Goal: Task Accomplishment & Management: Manage account settings

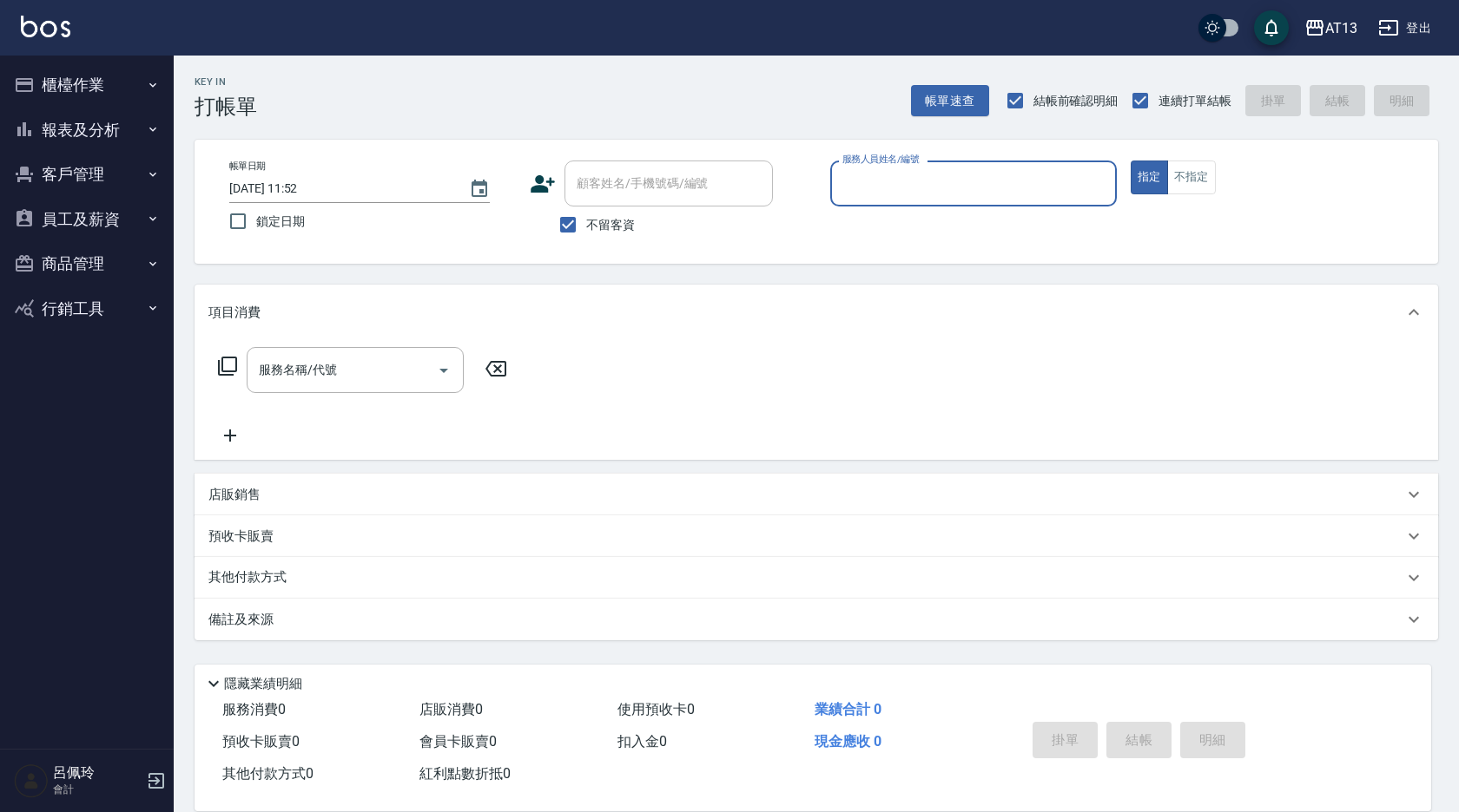
drag, startPoint x: 0, startPoint y: 0, endPoint x: 68, endPoint y: 74, distance: 100.5
click at [68, 74] on button "櫃檯作業" at bounding box center [87, 85] width 160 height 45
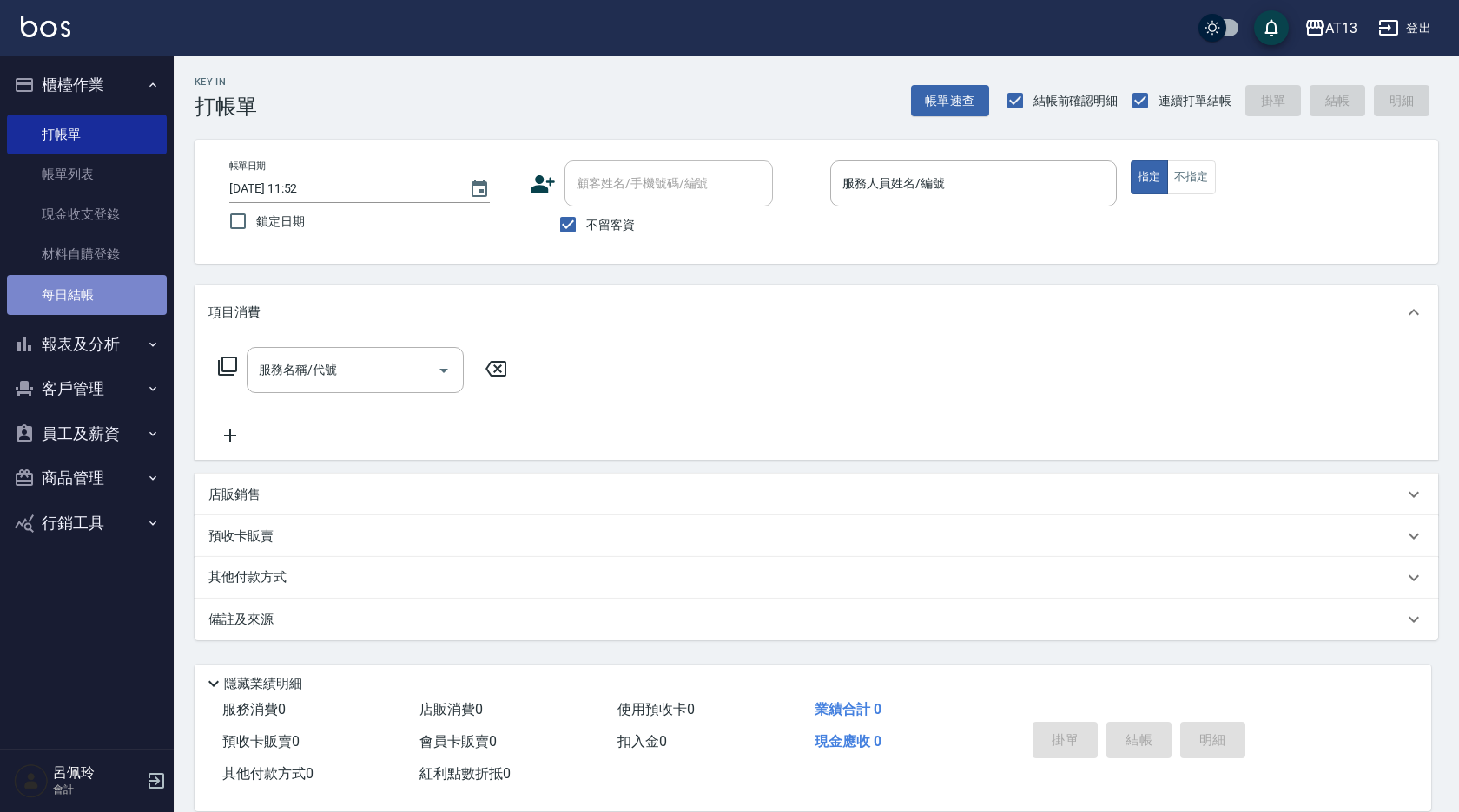
click at [99, 288] on link "每日結帳" at bounding box center [87, 295] width 160 height 40
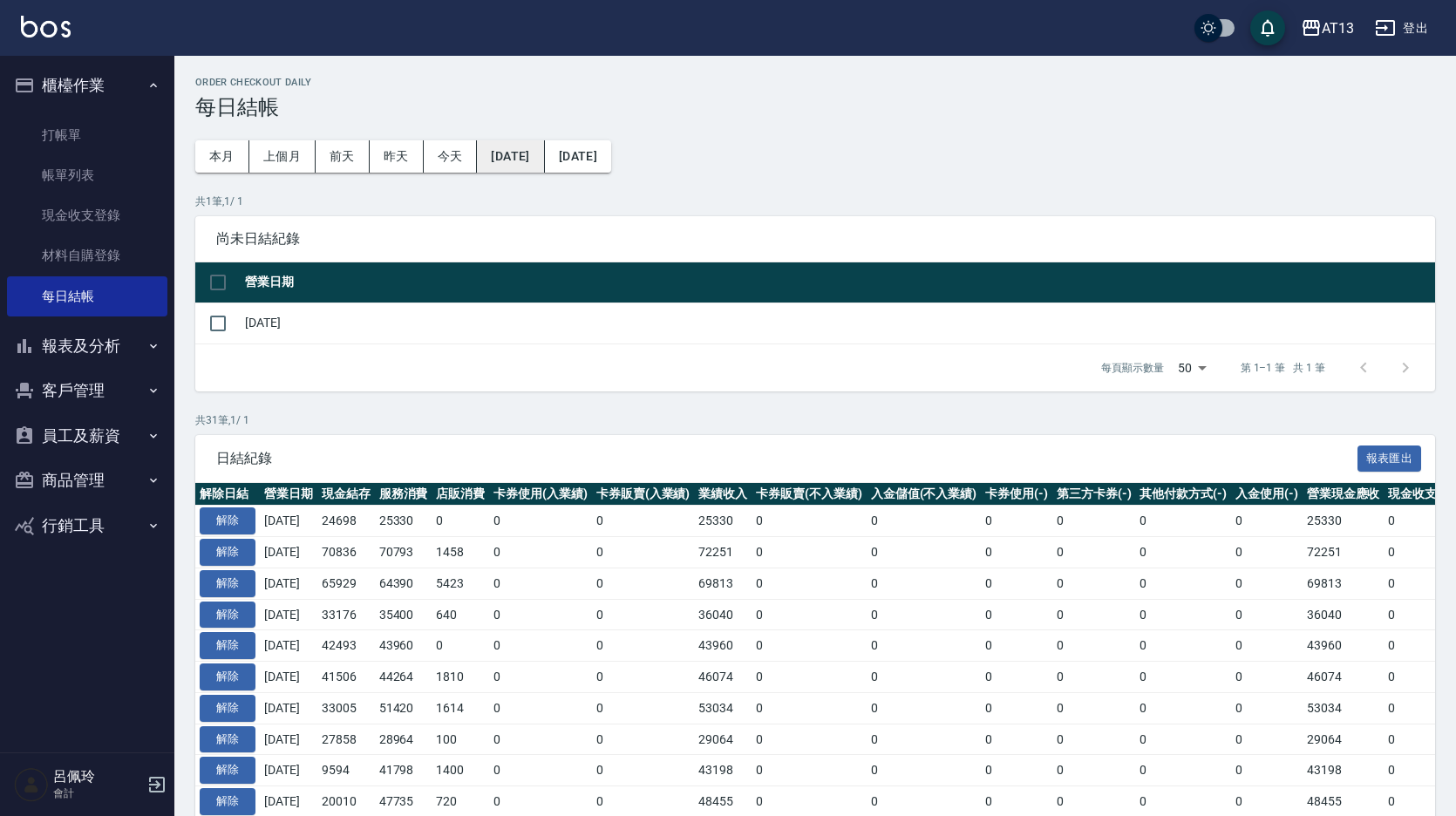
click at [535, 156] on button "[DATE]" at bounding box center [510, 157] width 67 height 32
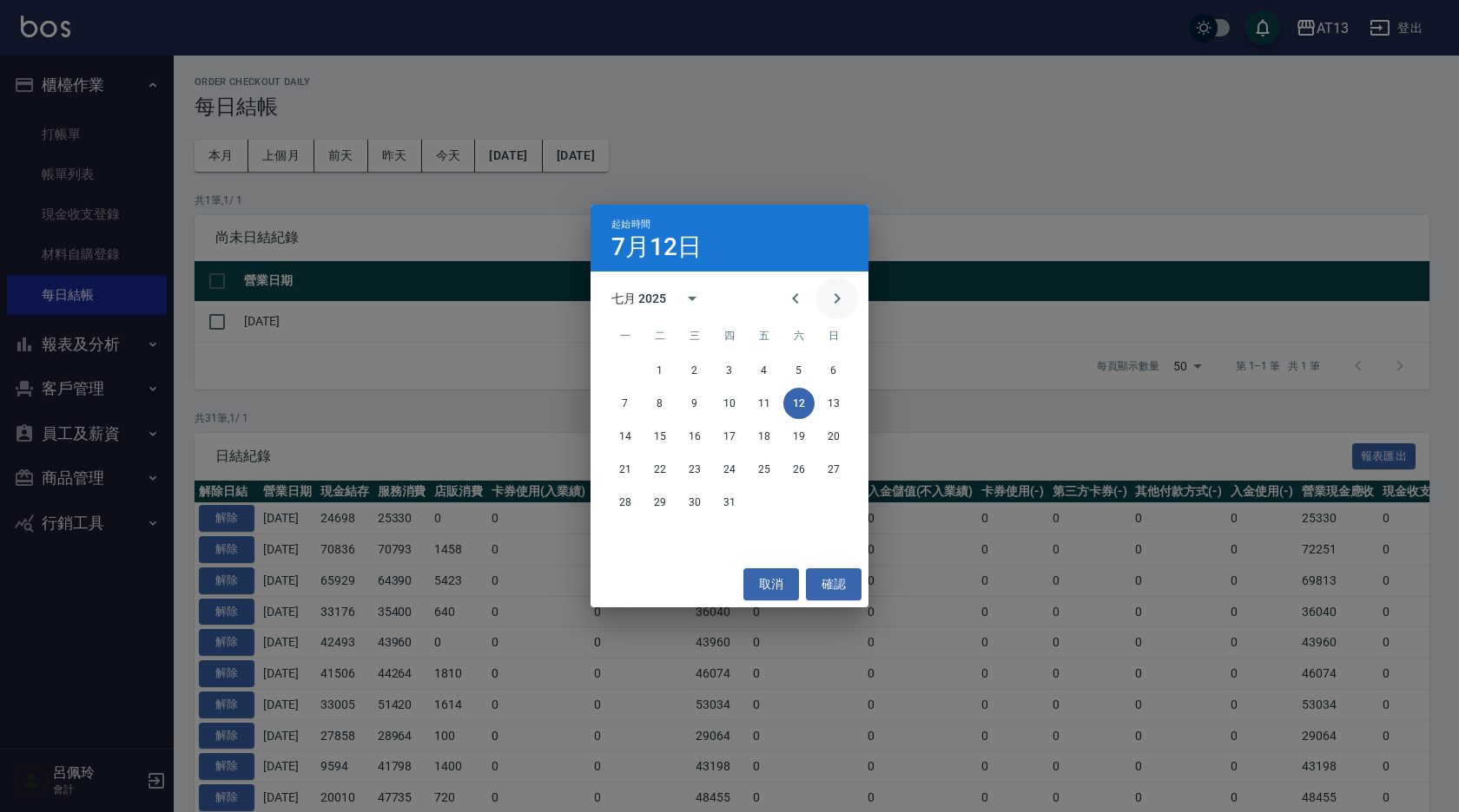
click at [842, 293] on icon "Next month" at bounding box center [837, 299] width 21 height 21
click at [769, 402] on button "8" at bounding box center [764, 403] width 31 height 31
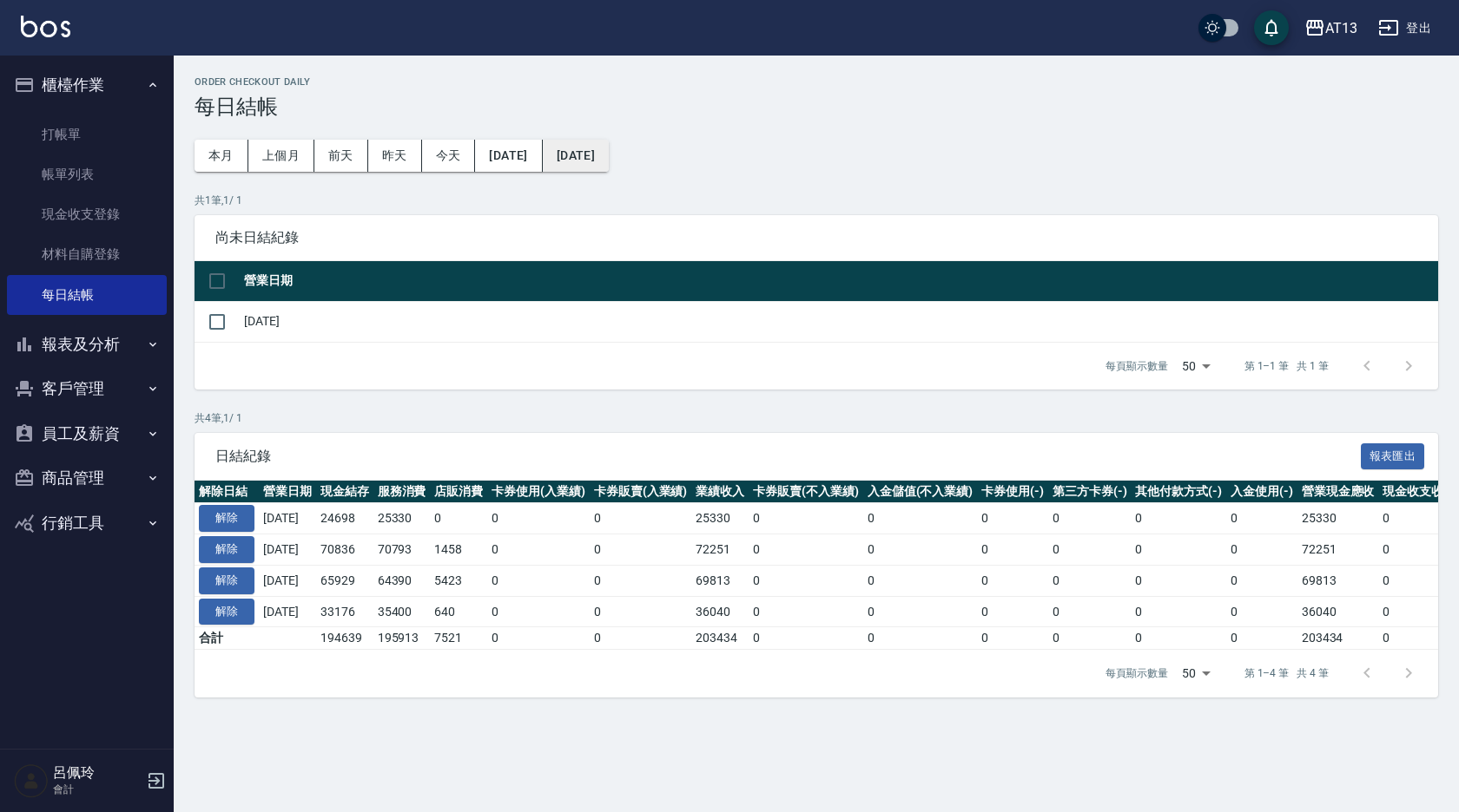
click at [609, 159] on button "[DATE]" at bounding box center [575, 156] width 66 height 32
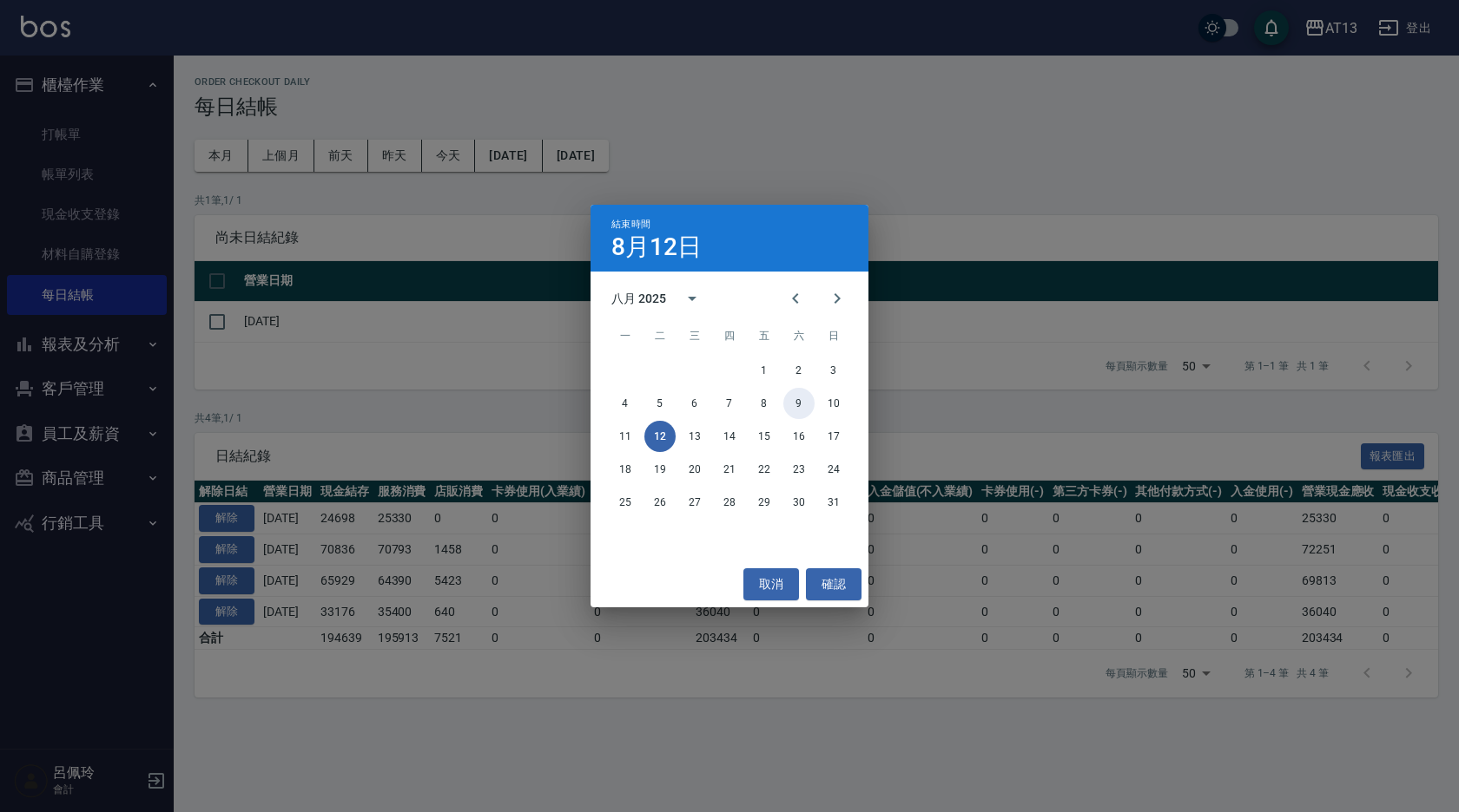
click at [794, 403] on button "9" at bounding box center [798, 403] width 31 height 31
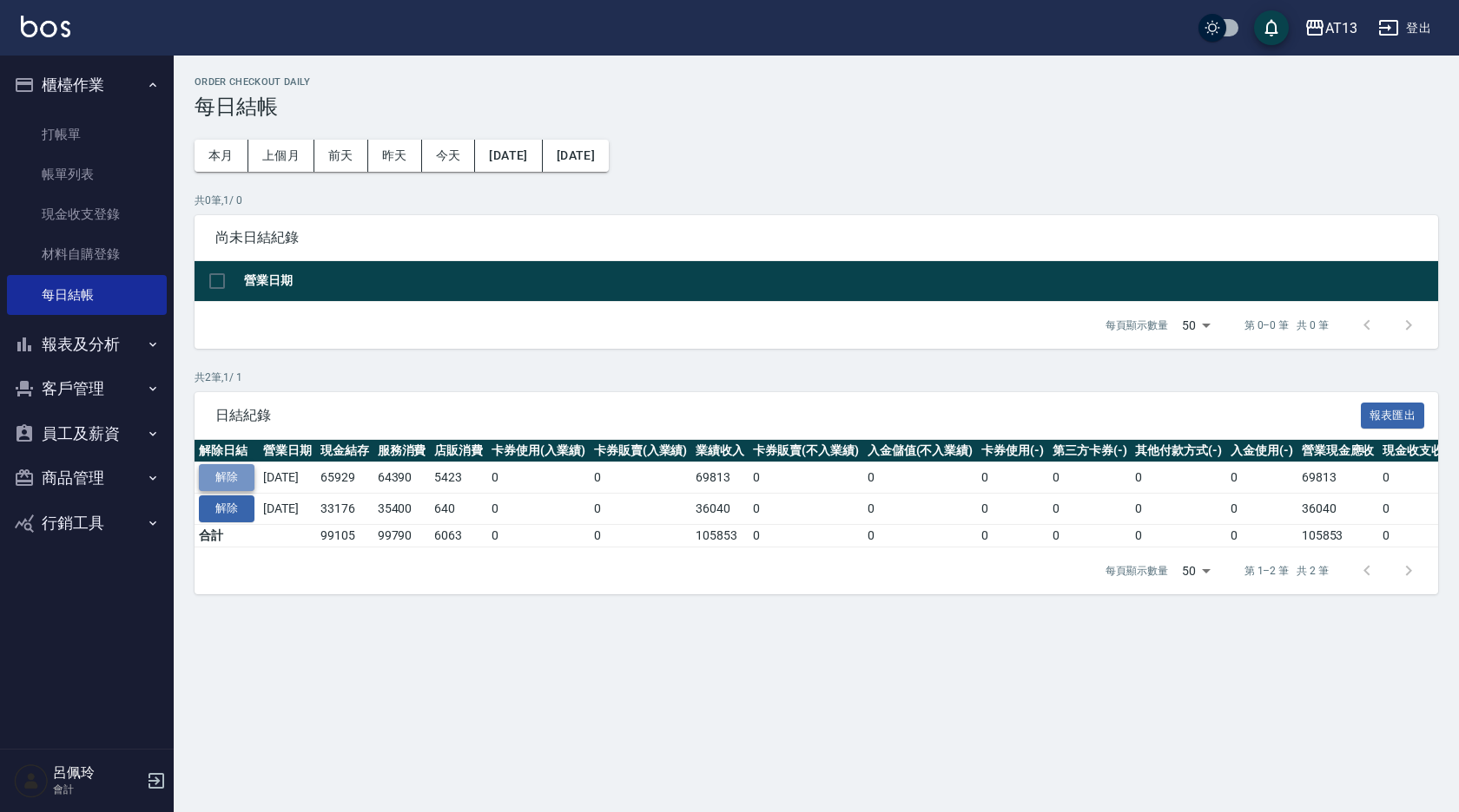
click at [238, 473] on button "解除" at bounding box center [226, 477] width 55 height 27
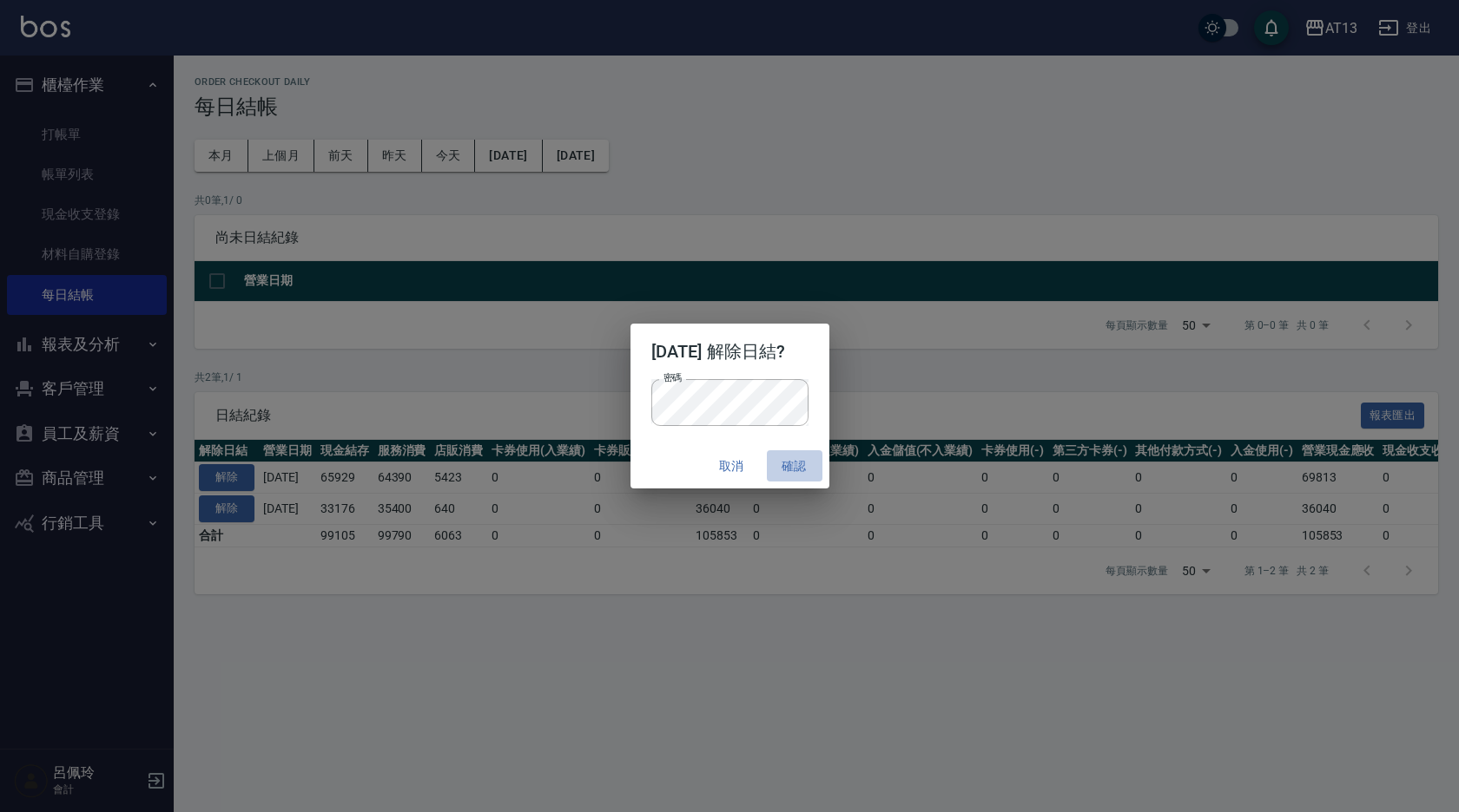
click at [806, 469] on button "確認" at bounding box center [794, 467] width 55 height 32
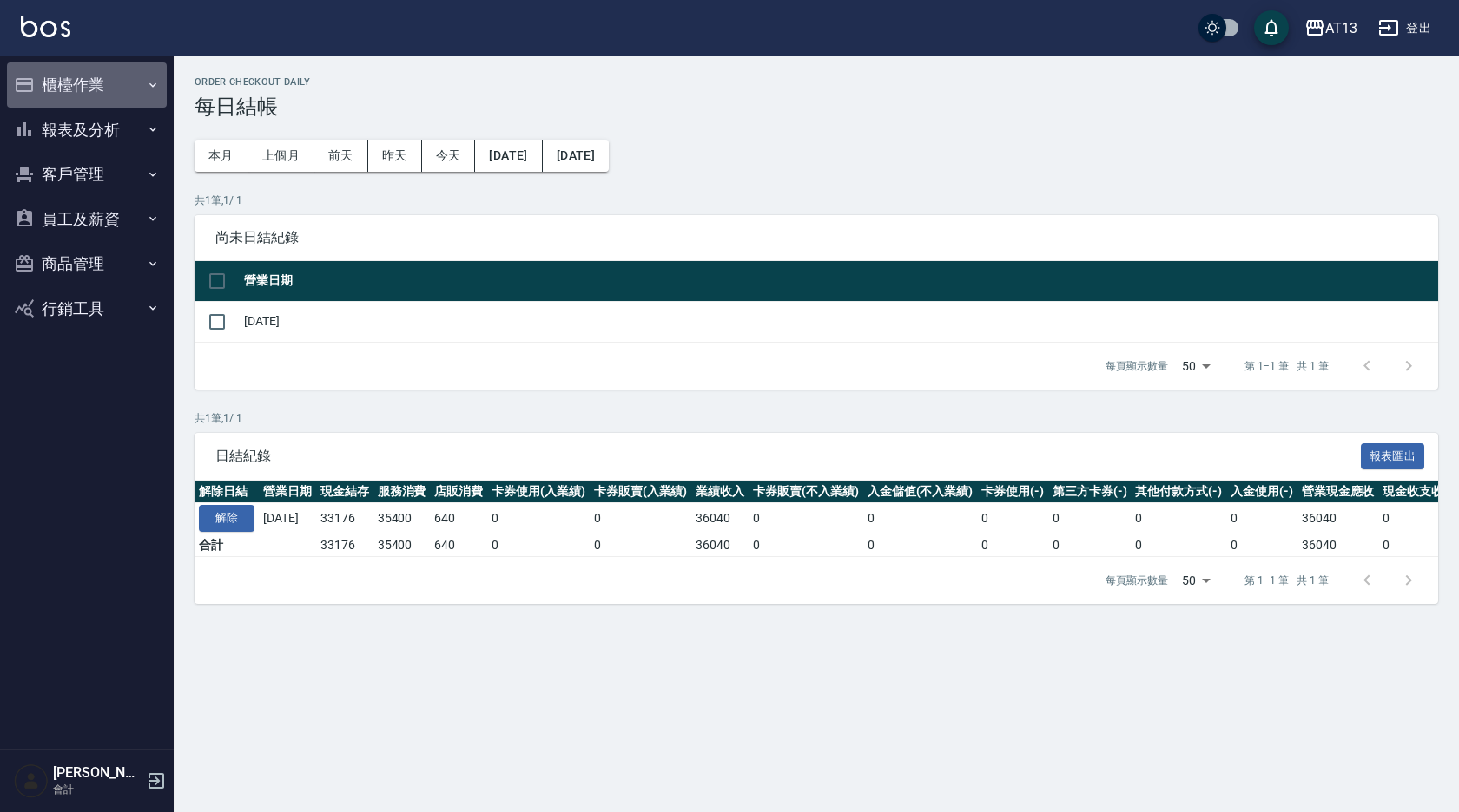
click at [91, 79] on button "櫃檯作業" at bounding box center [87, 85] width 160 height 45
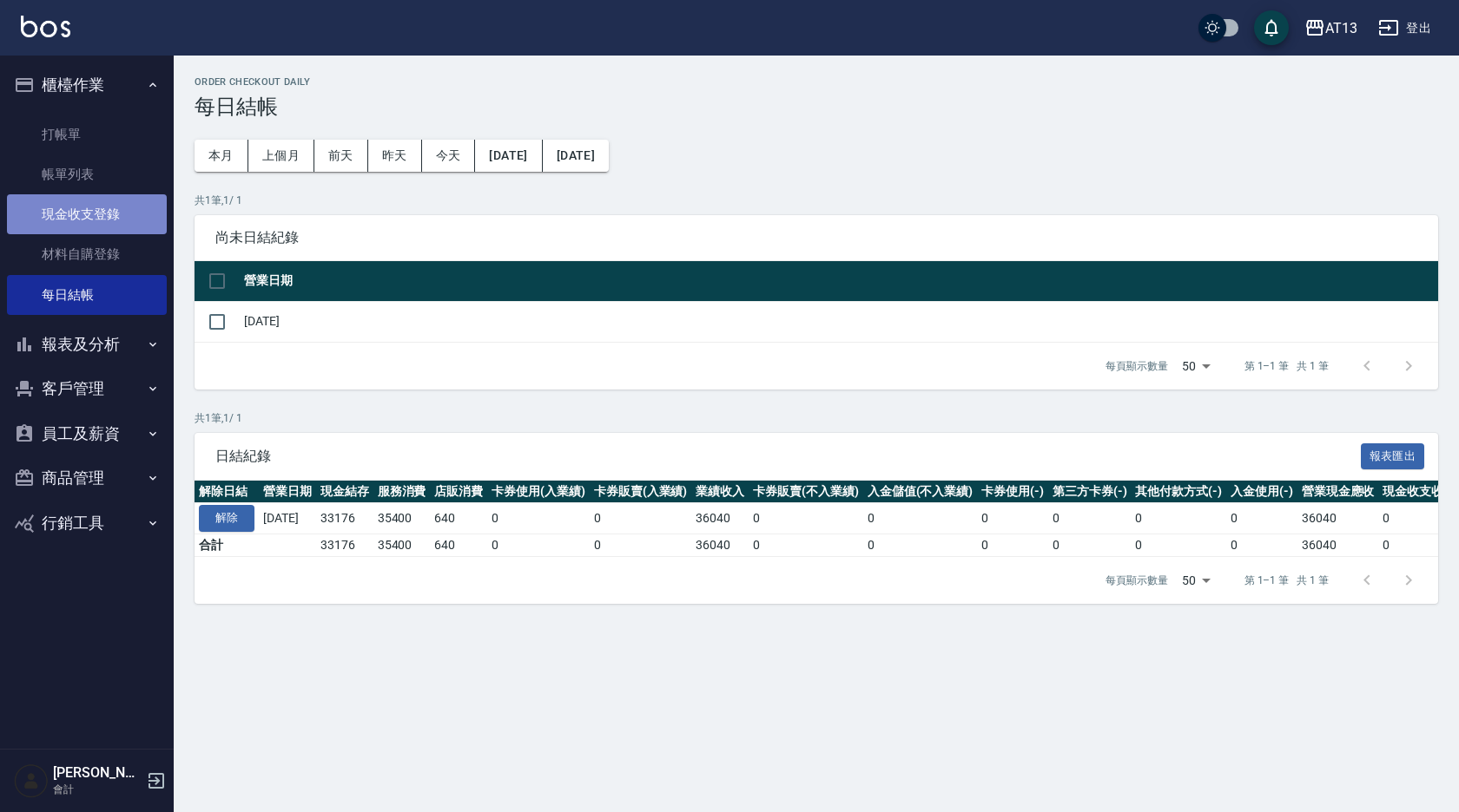
click at [104, 211] on link "現金收支登錄" at bounding box center [87, 214] width 160 height 40
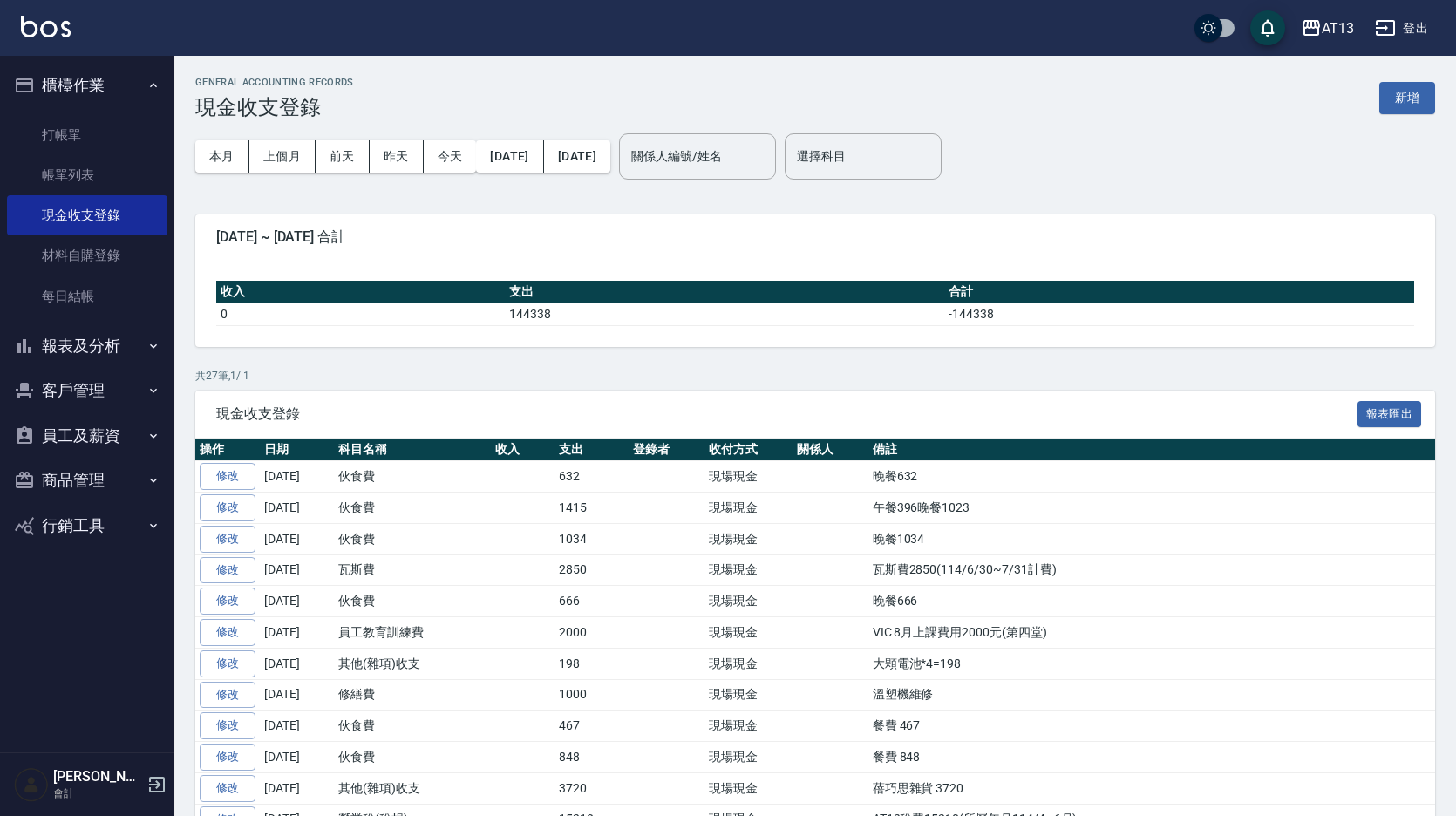
click at [1415, 89] on button "新增" at bounding box center [1407, 98] width 55 height 32
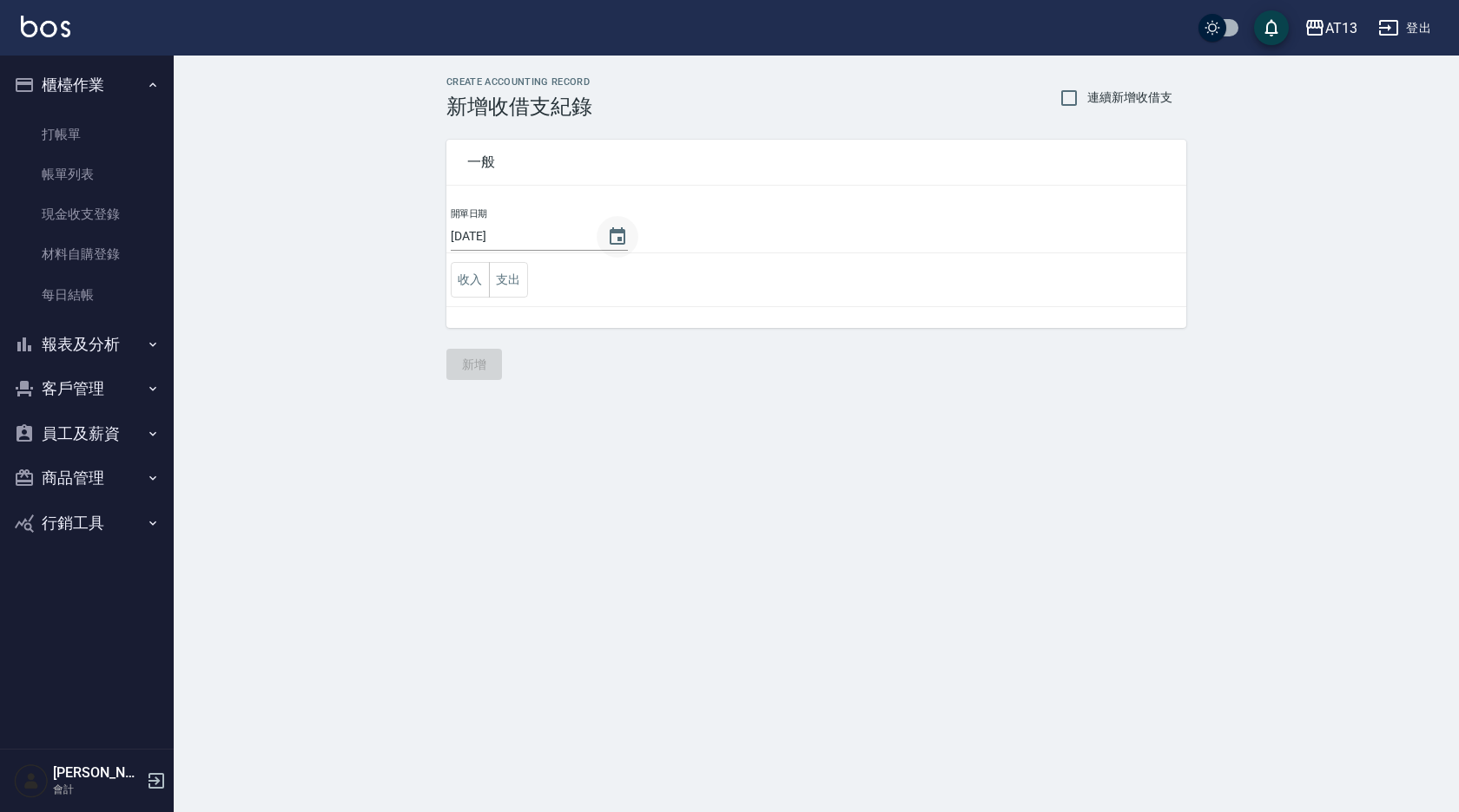
click at [621, 231] on icon "Choose date, selected date is 2025-08-12" at bounding box center [617, 237] width 21 height 21
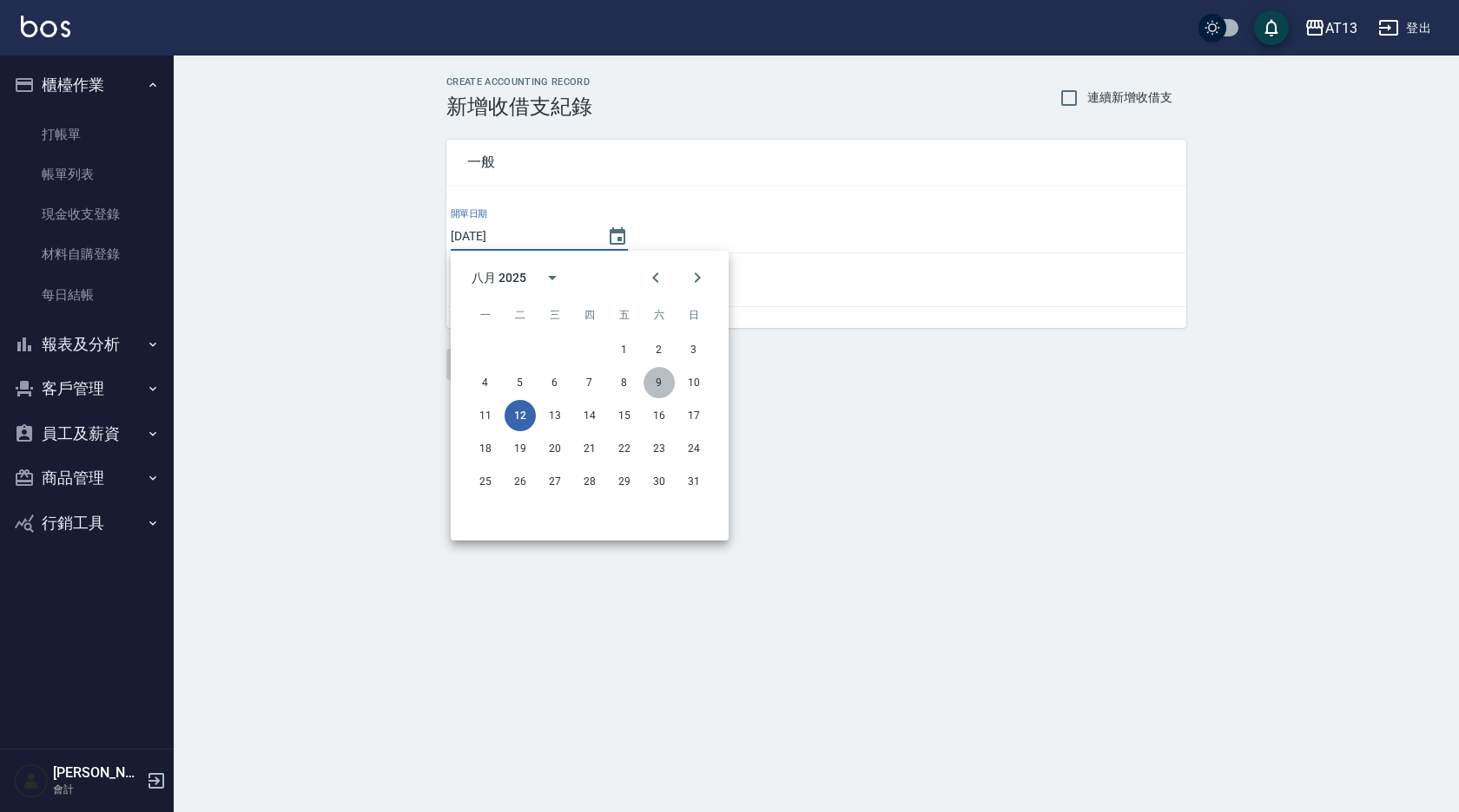
click at [659, 381] on button "9" at bounding box center [658, 382] width 31 height 31
type input "[DATE]"
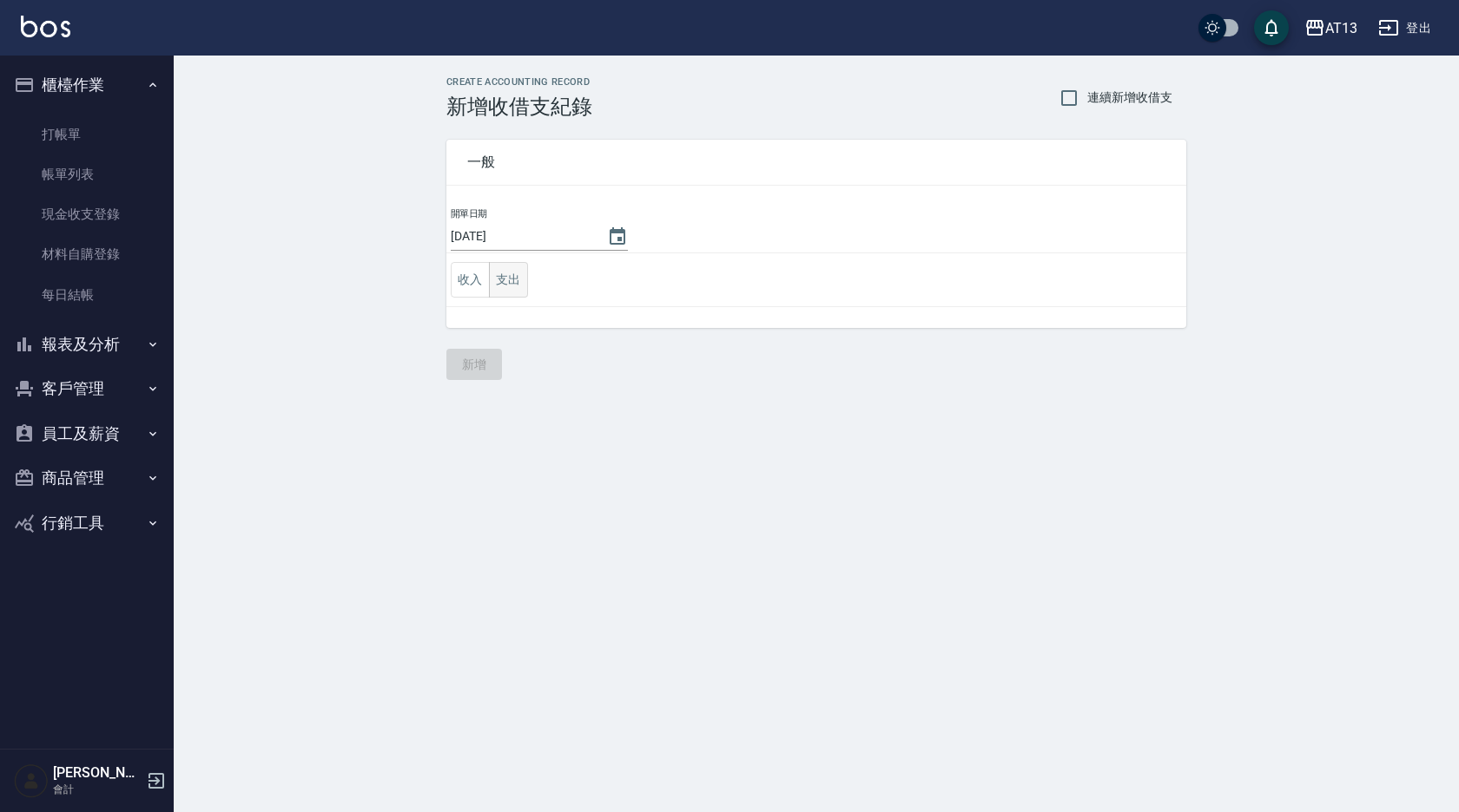
click at [503, 273] on button "支出" at bounding box center [508, 280] width 39 height 35
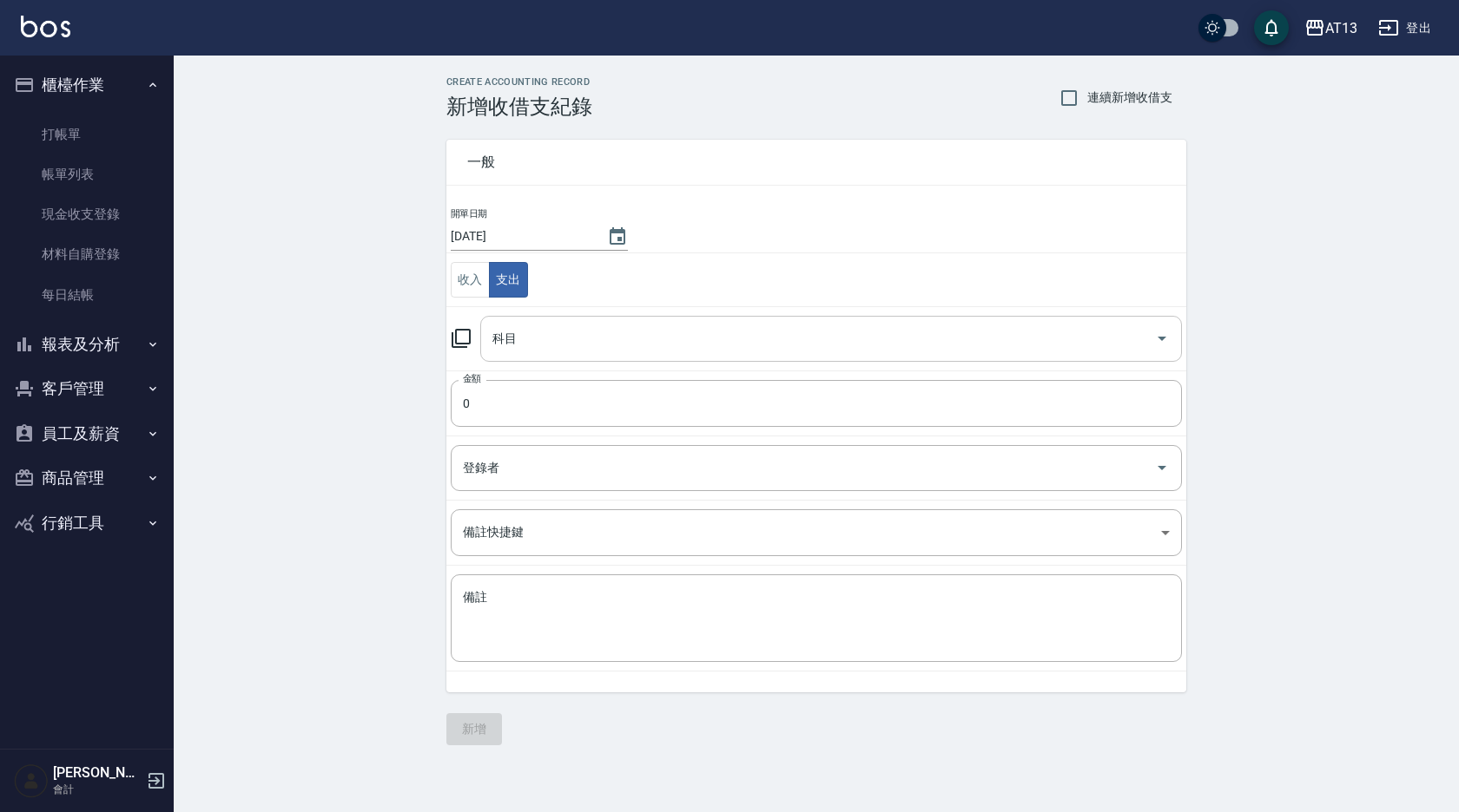
click at [1159, 337] on icon "Open" at bounding box center [1161, 338] width 21 height 21
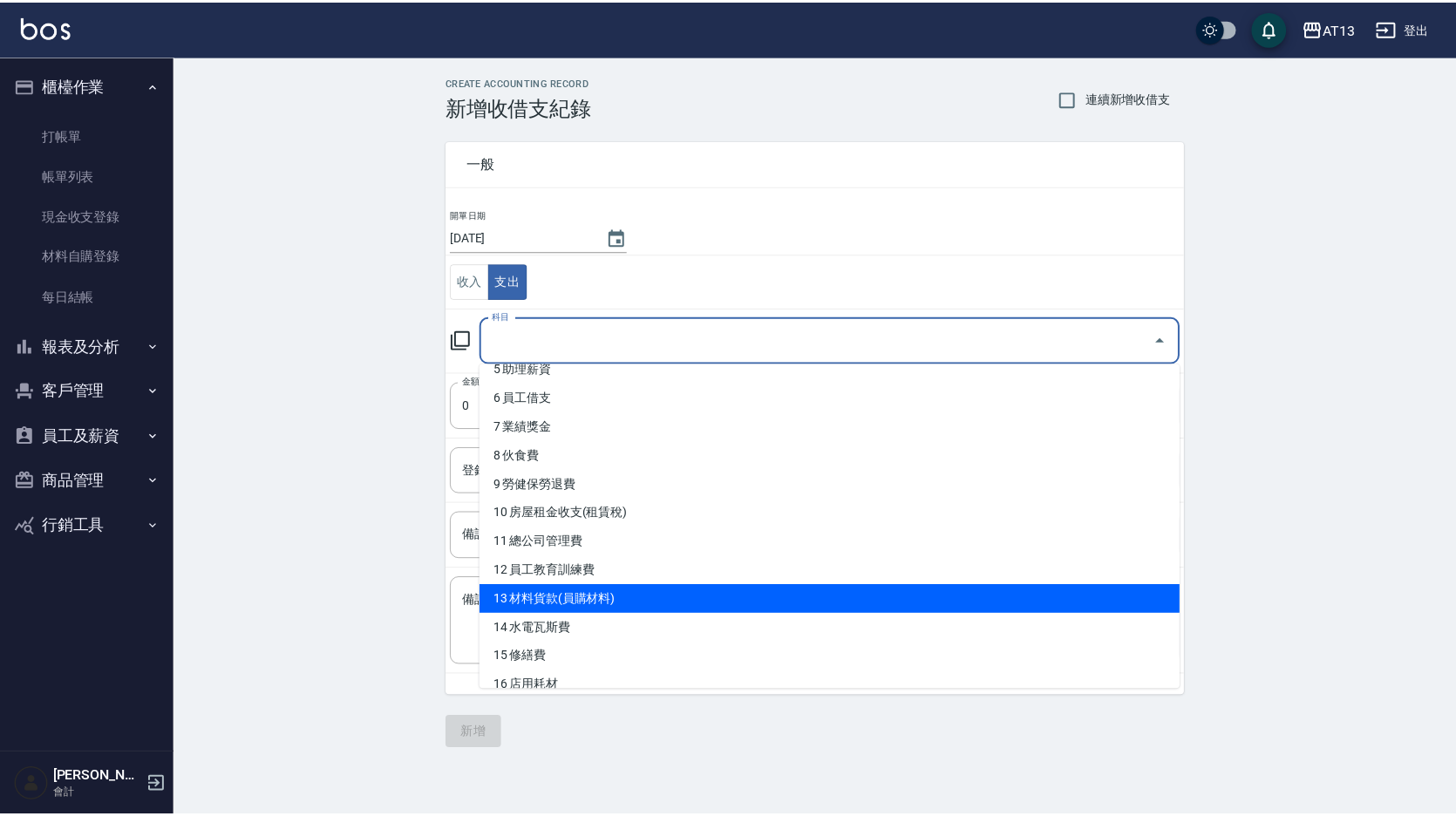
scroll to position [175, 0]
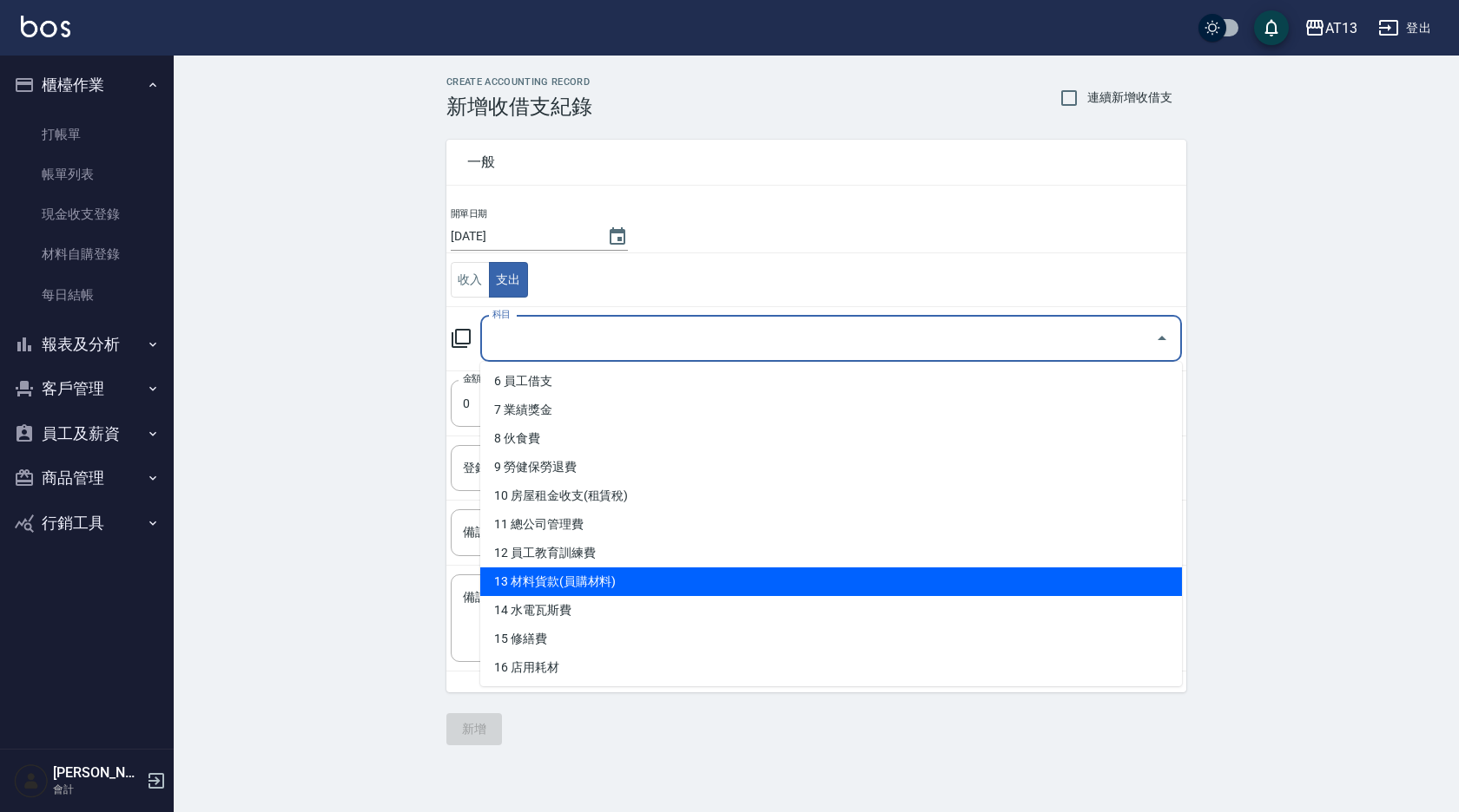
click at [850, 587] on li "13 材料貨款(員購材料)" at bounding box center [831, 582] width 702 height 29
type input "13 材料貨款(員購材料)"
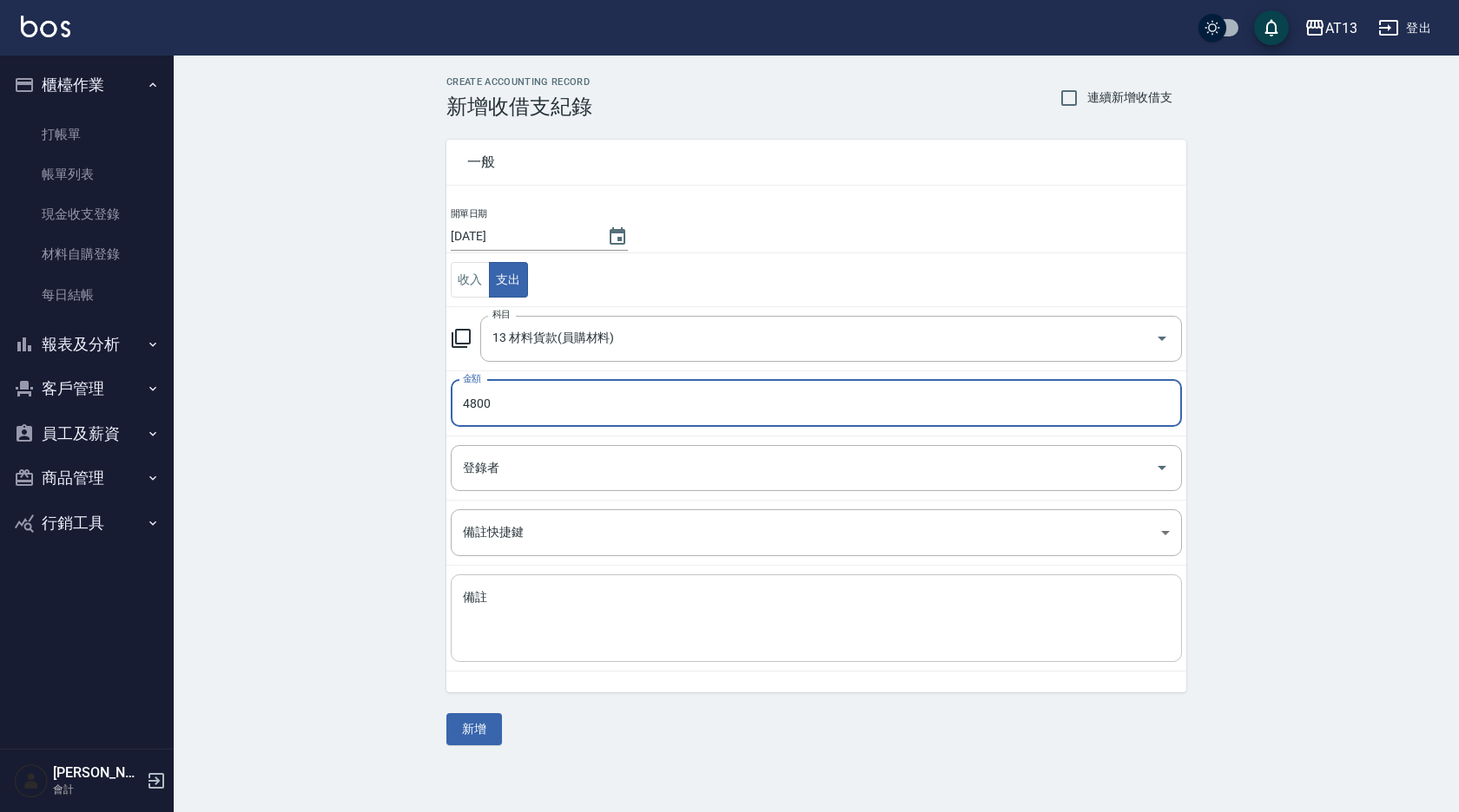
type input "4800"
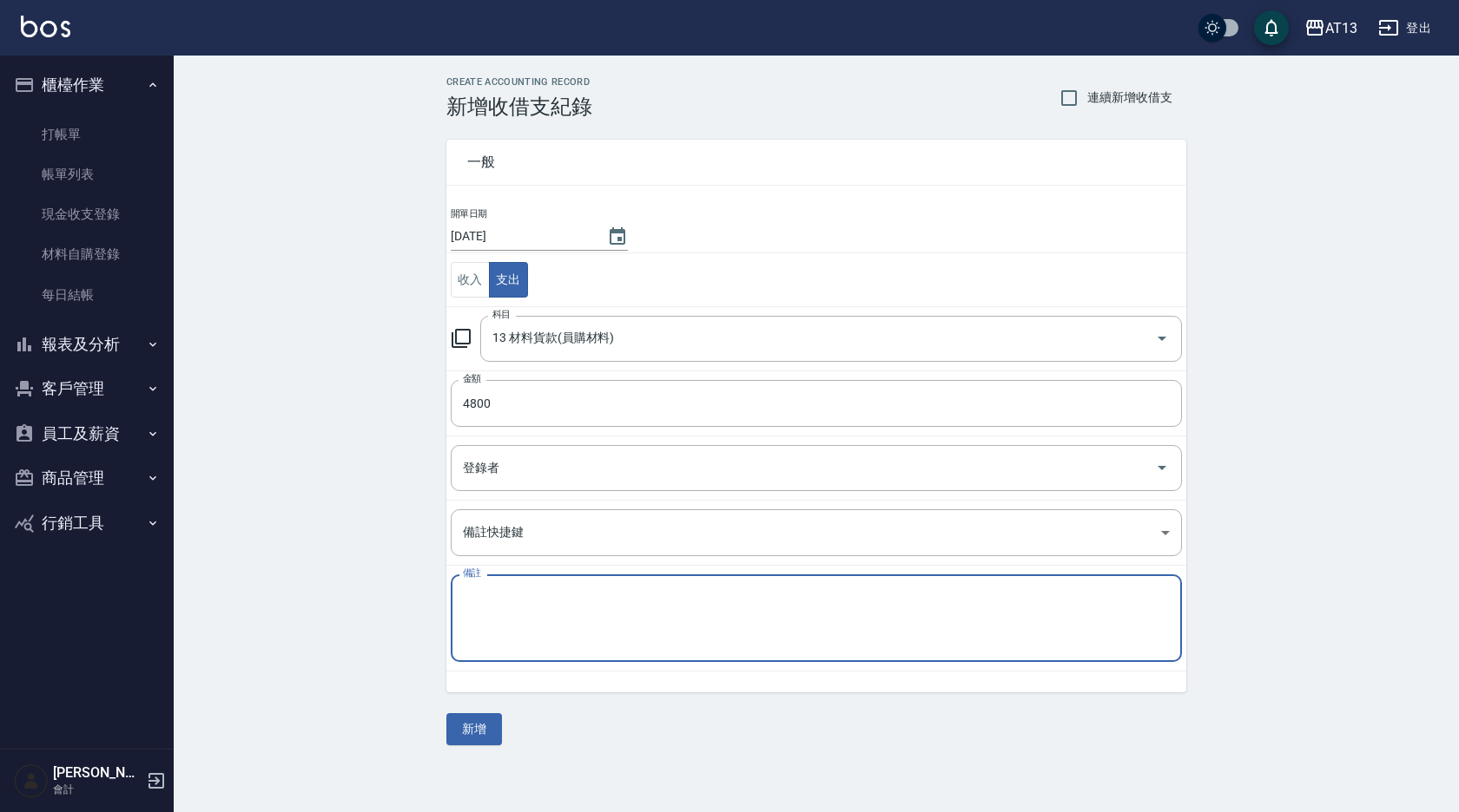
click at [530, 631] on textarea "備註" at bounding box center [816, 619] width 707 height 59
click at [723, 608] on textarea "酷涼洗*12=4800上課優惠(付現給廠商)" at bounding box center [816, 619] width 707 height 59
type textarea "酷涼洗*12=4800上課優惠(付現給廠商)"
click at [483, 724] on button "新增" at bounding box center [474, 729] width 55 height 32
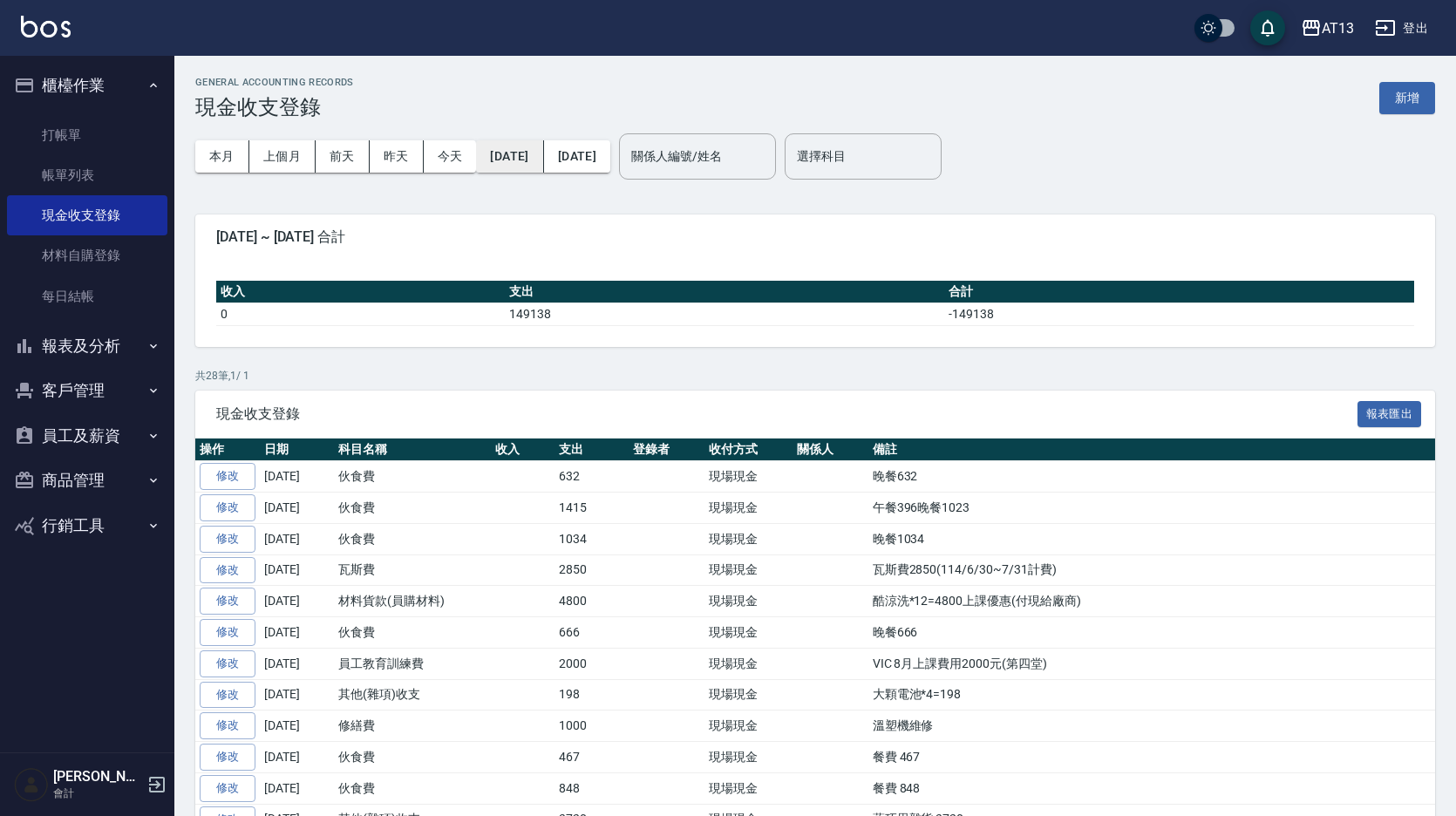
click at [536, 160] on button "[DATE]" at bounding box center [509, 157] width 67 height 32
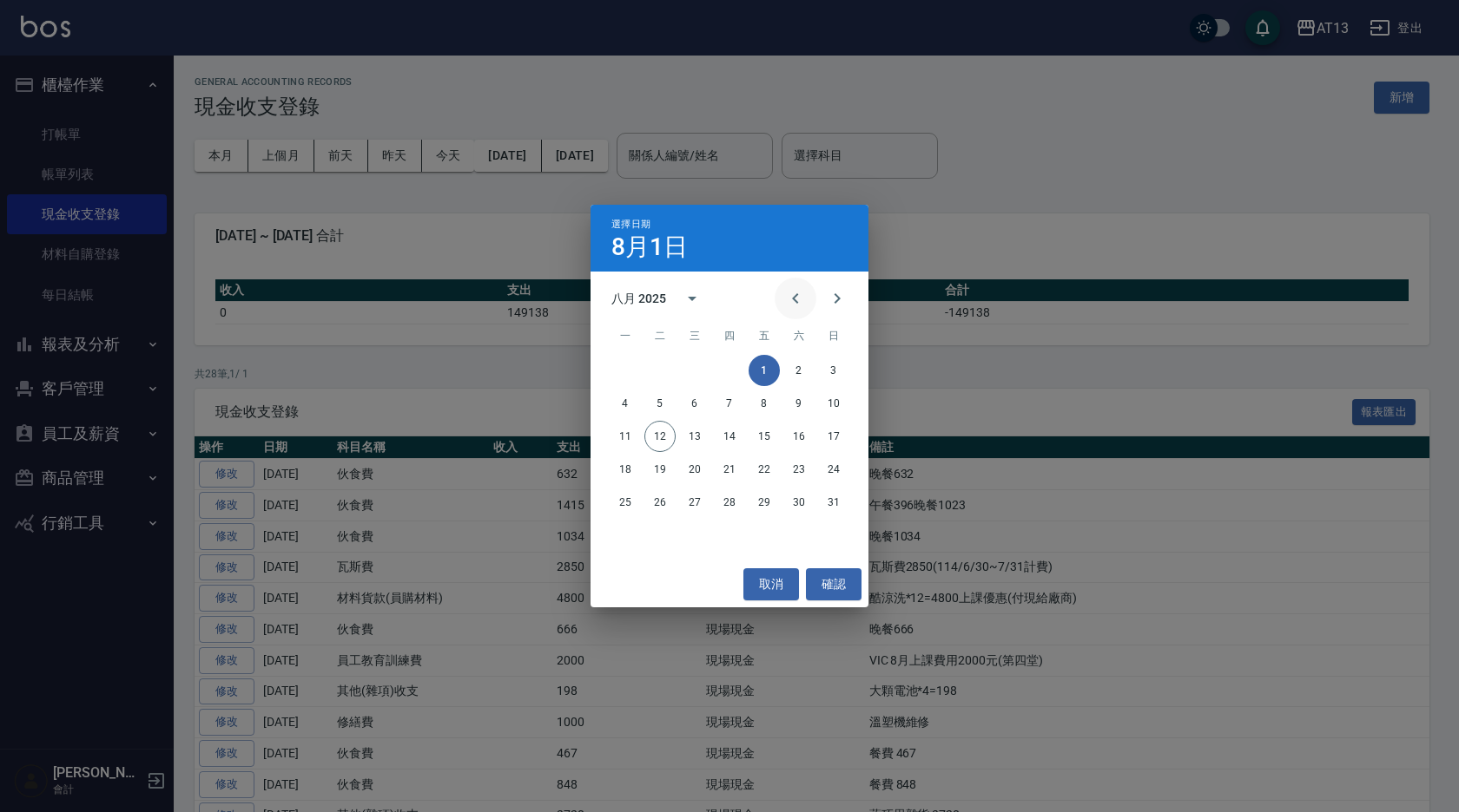
click at [799, 290] on icon "Previous month" at bounding box center [795, 299] width 21 height 21
click at [730, 370] on button "1" at bounding box center [729, 370] width 31 height 31
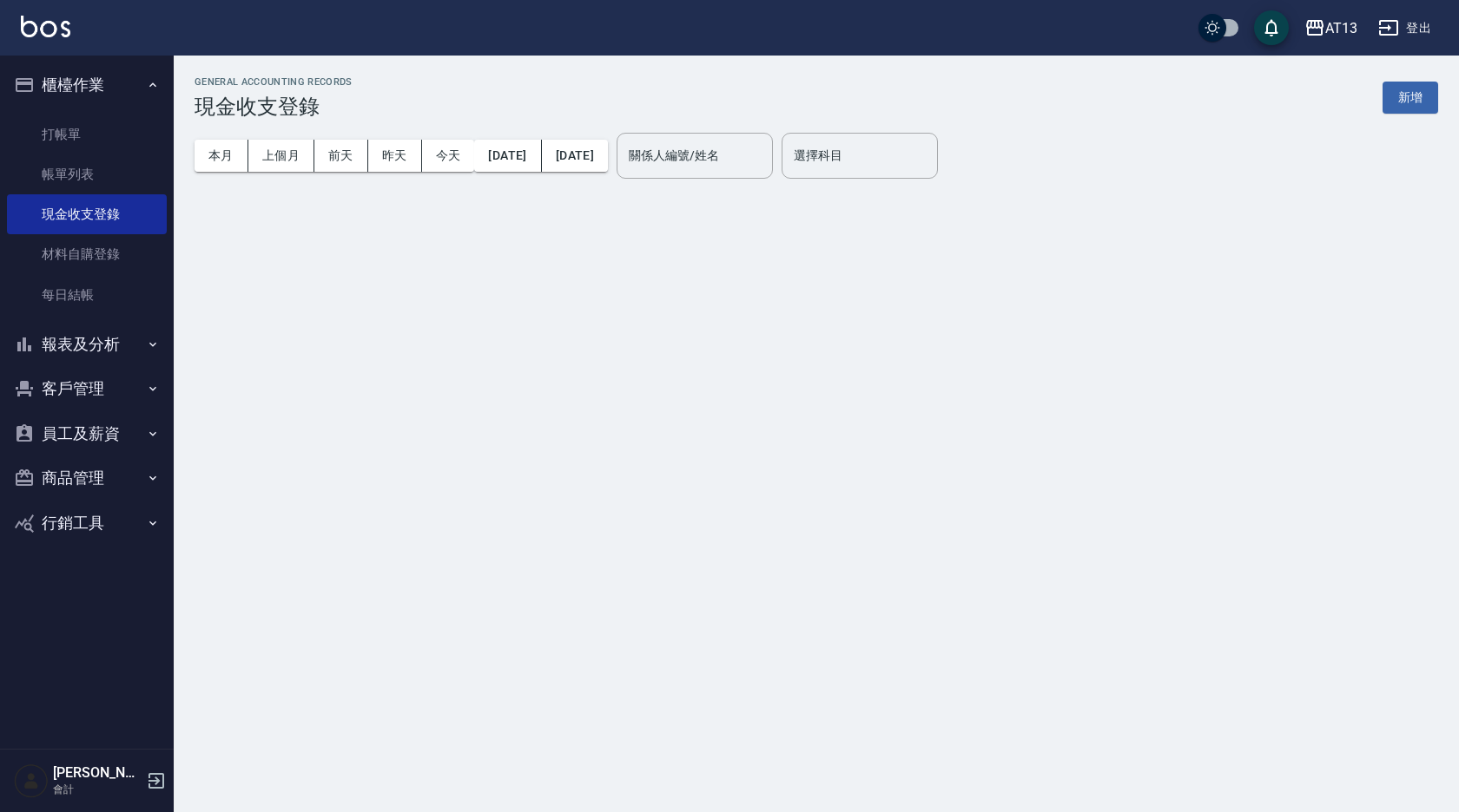
click at [893, 151] on div "選擇科目 選擇科目" at bounding box center [860, 156] width 156 height 46
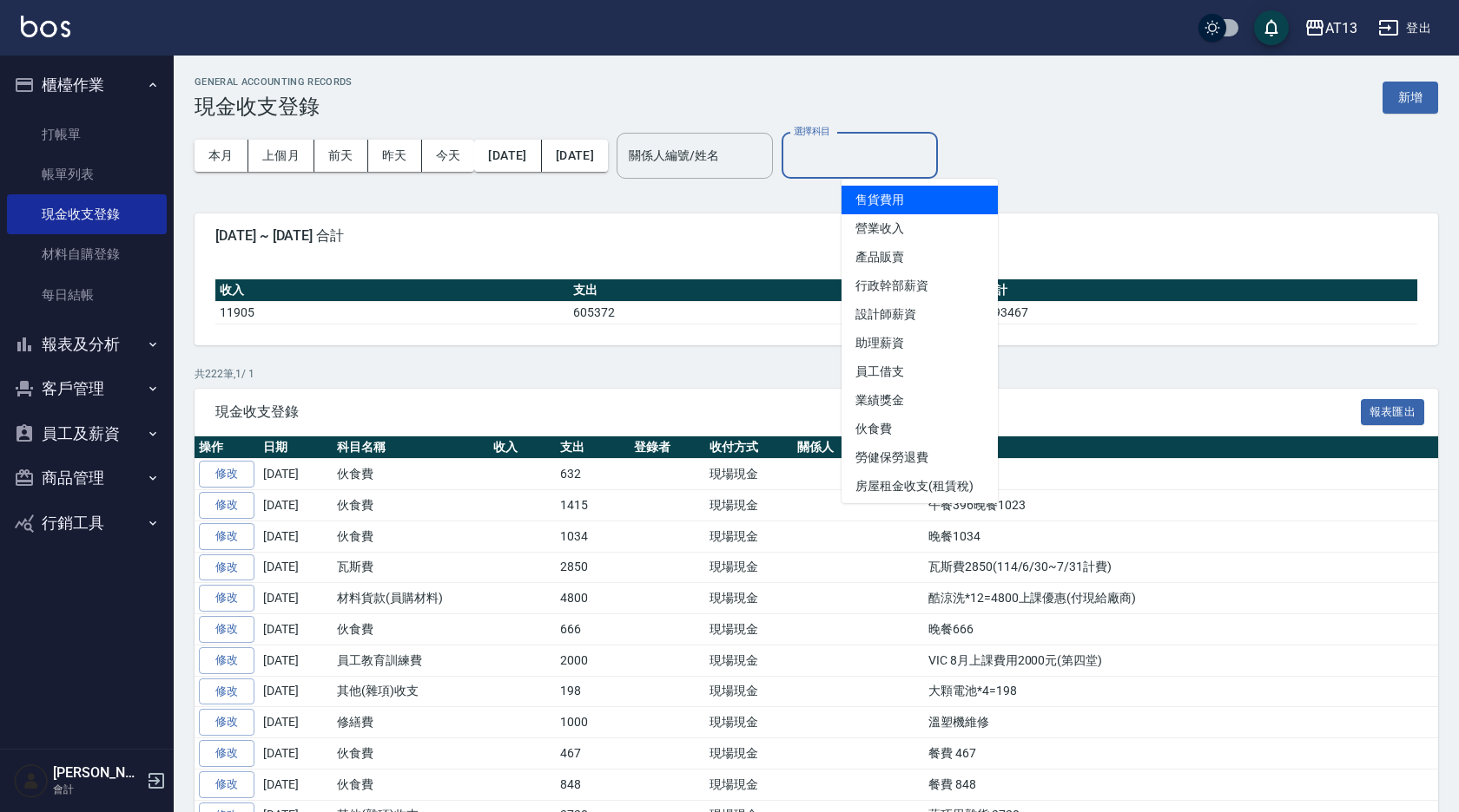
click at [899, 164] on div "選擇科目 選擇科目" at bounding box center [860, 156] width 156 height 46
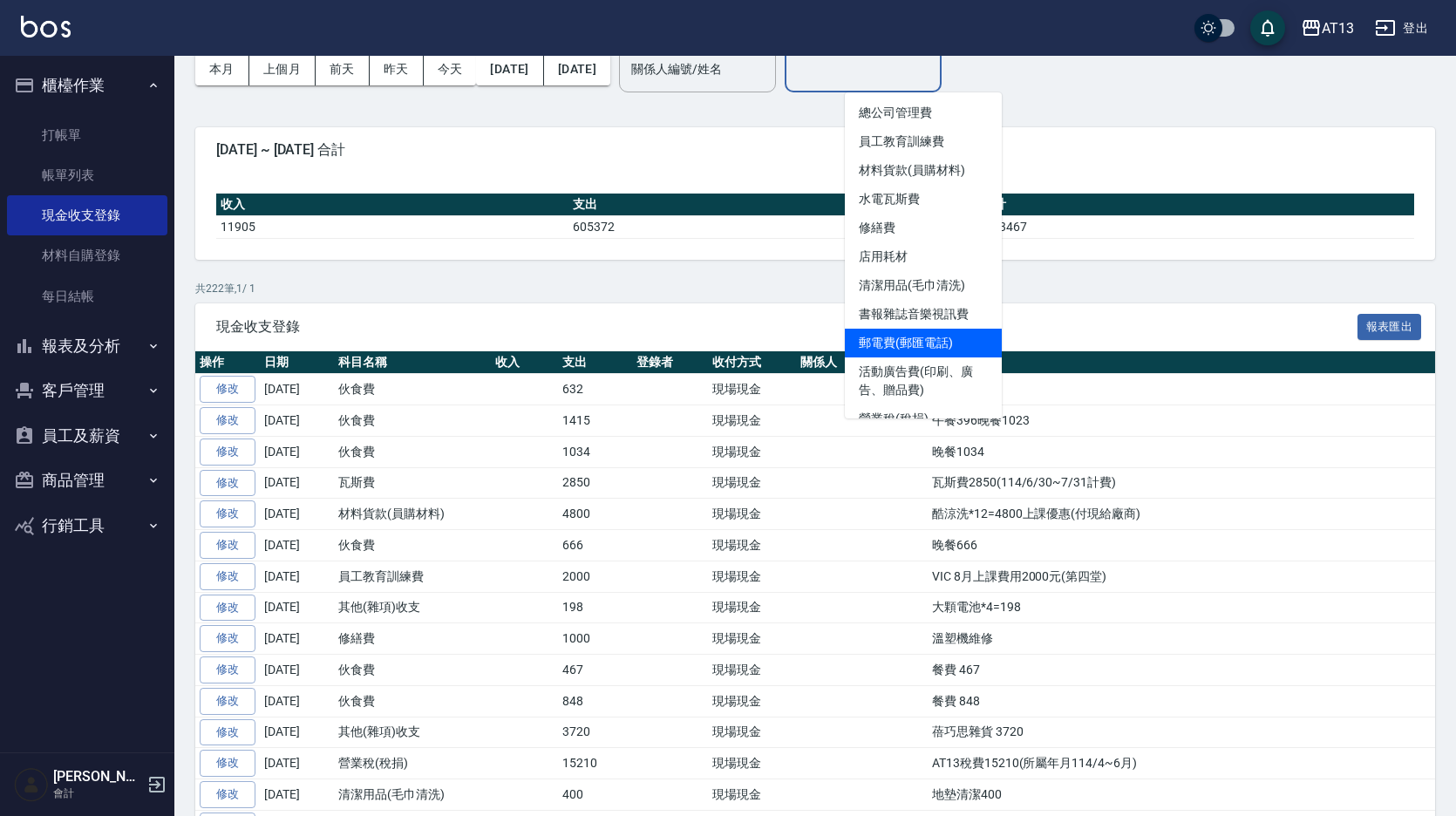
scroll to position [276, 0]
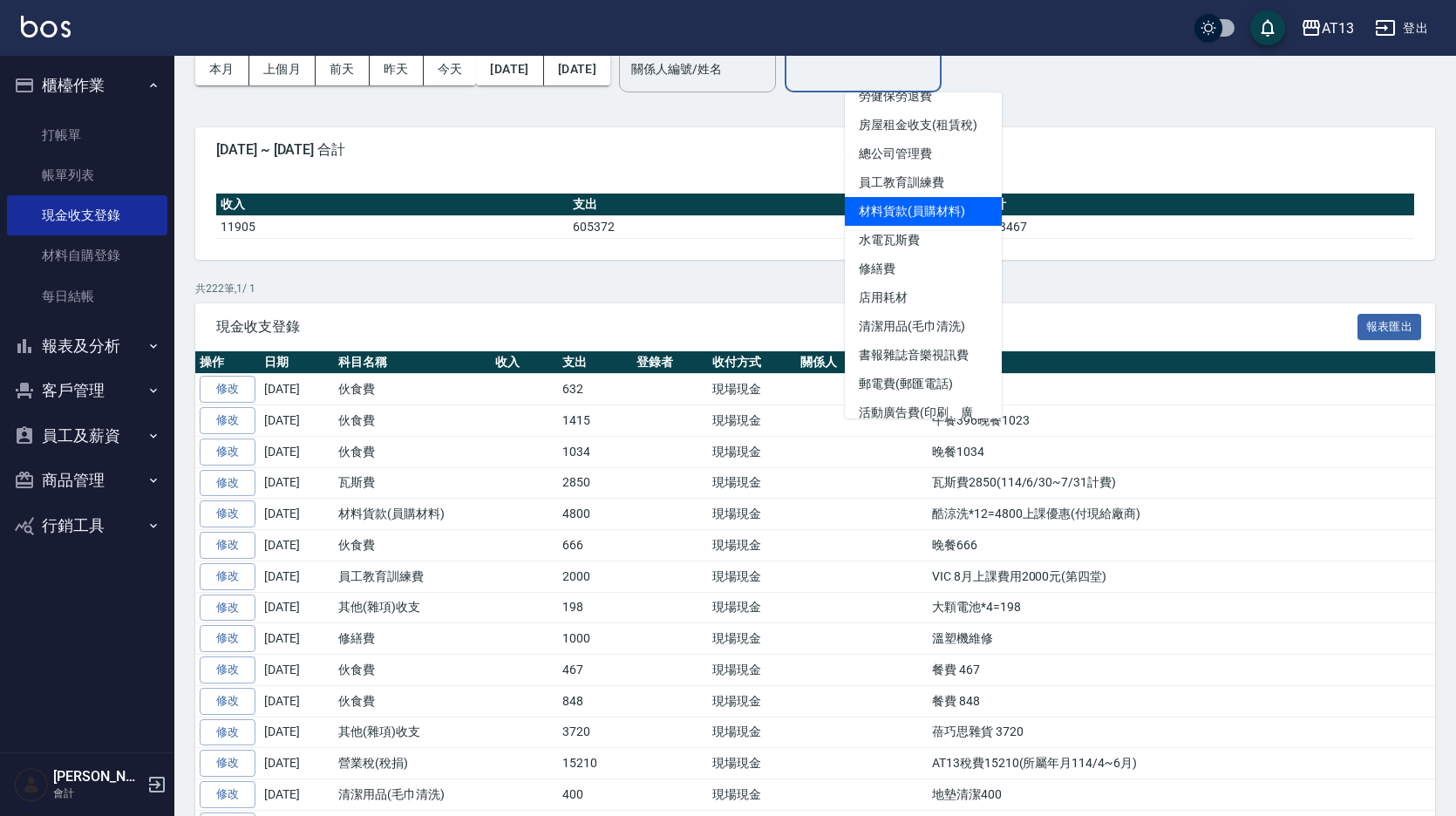
click at [926, 212] on li "材料貨款(員購材料)" at bounding box center [924, 211] width 157 height 29
type input "材料貨款(員購材料)"
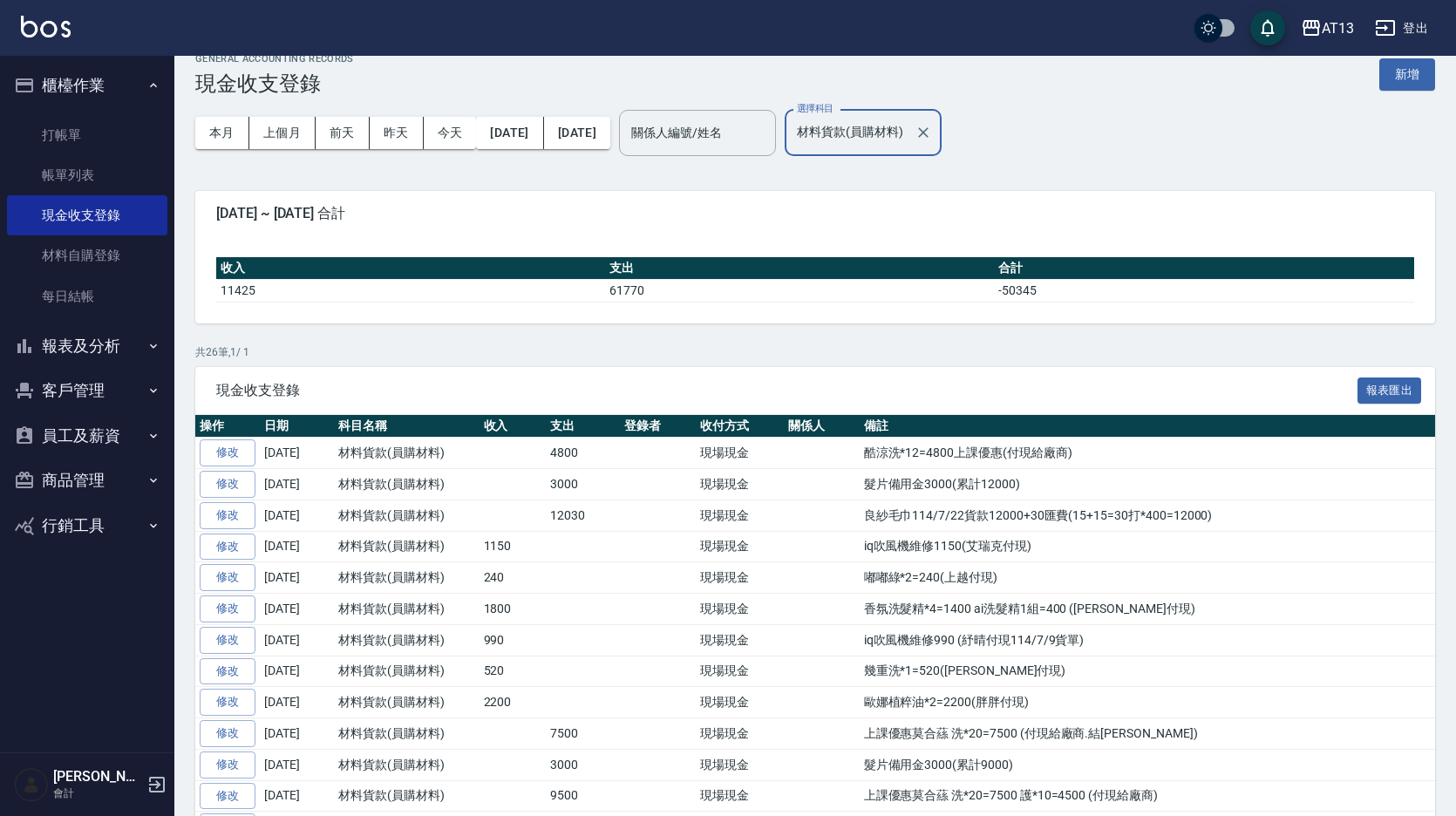
scroll to position [0, 0]
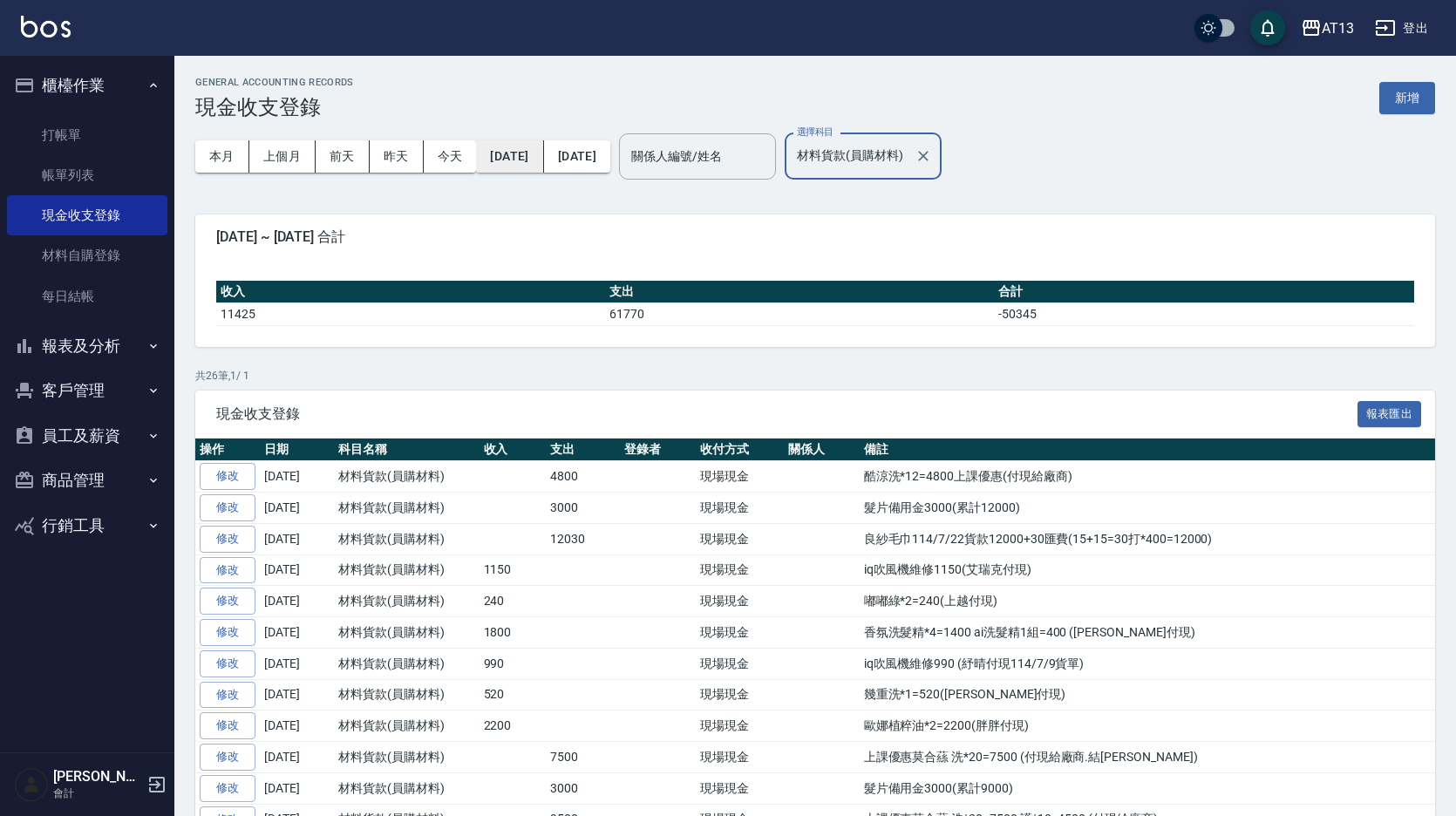
click at [533, 157] on button "[DATE]" at bounding box center [509, 157] width 67 height 32
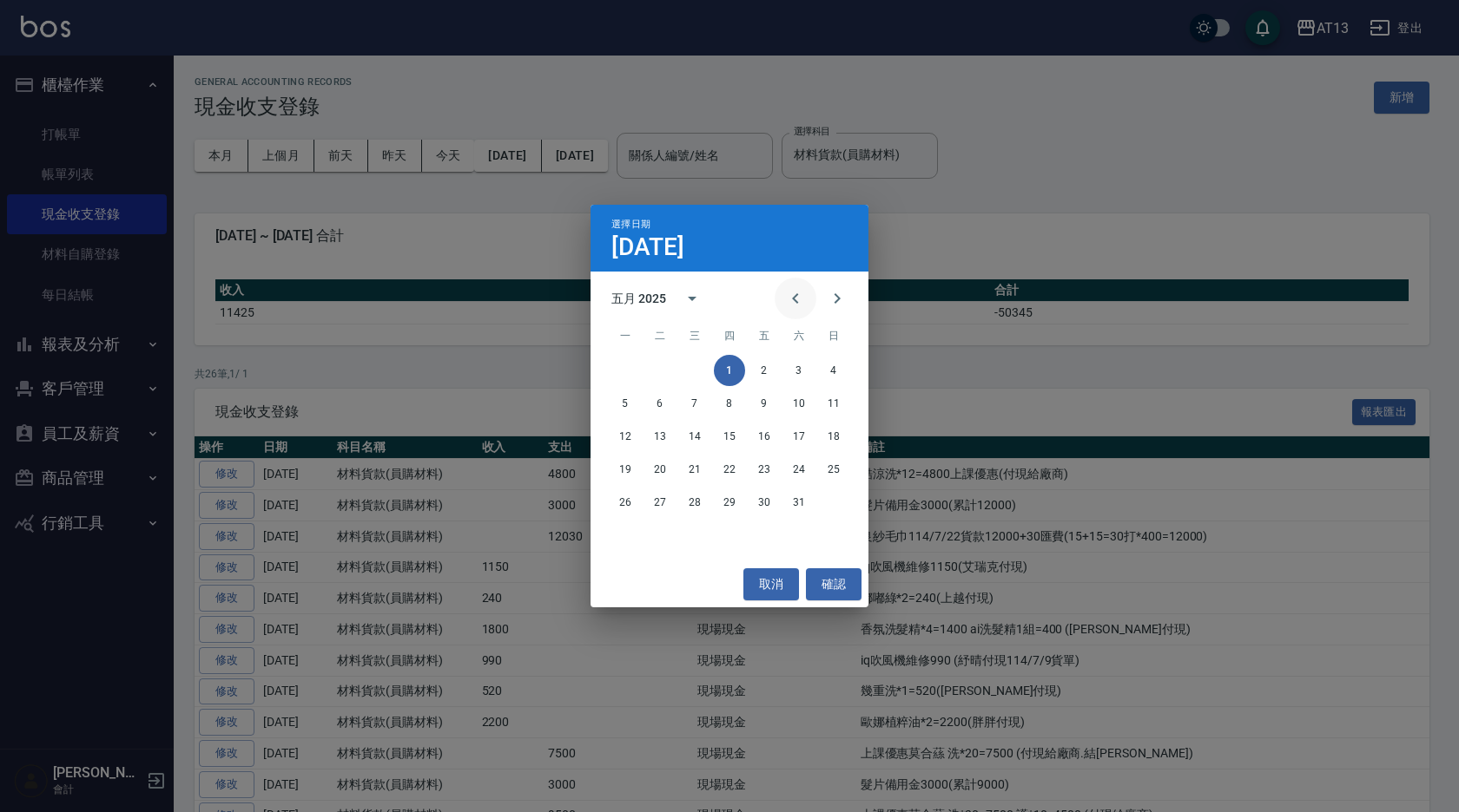
click at [793, 291] on icon "Previous month" at bounding box center [795, 299] width 21 height 21
click at [801, 372] on button "1" at bounding box center [798, 370] width 31 height 31
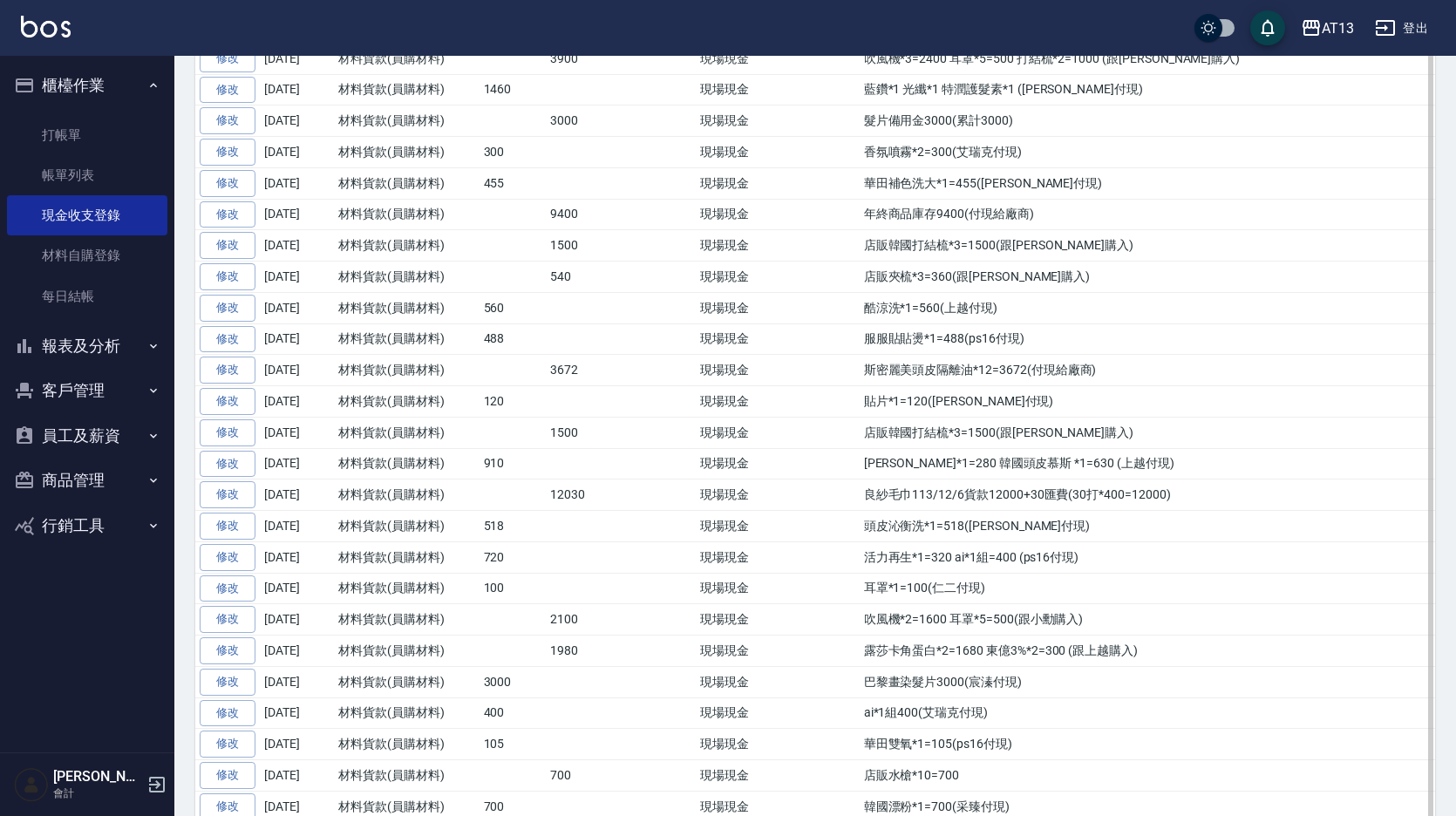
scroll to position [892, 0]
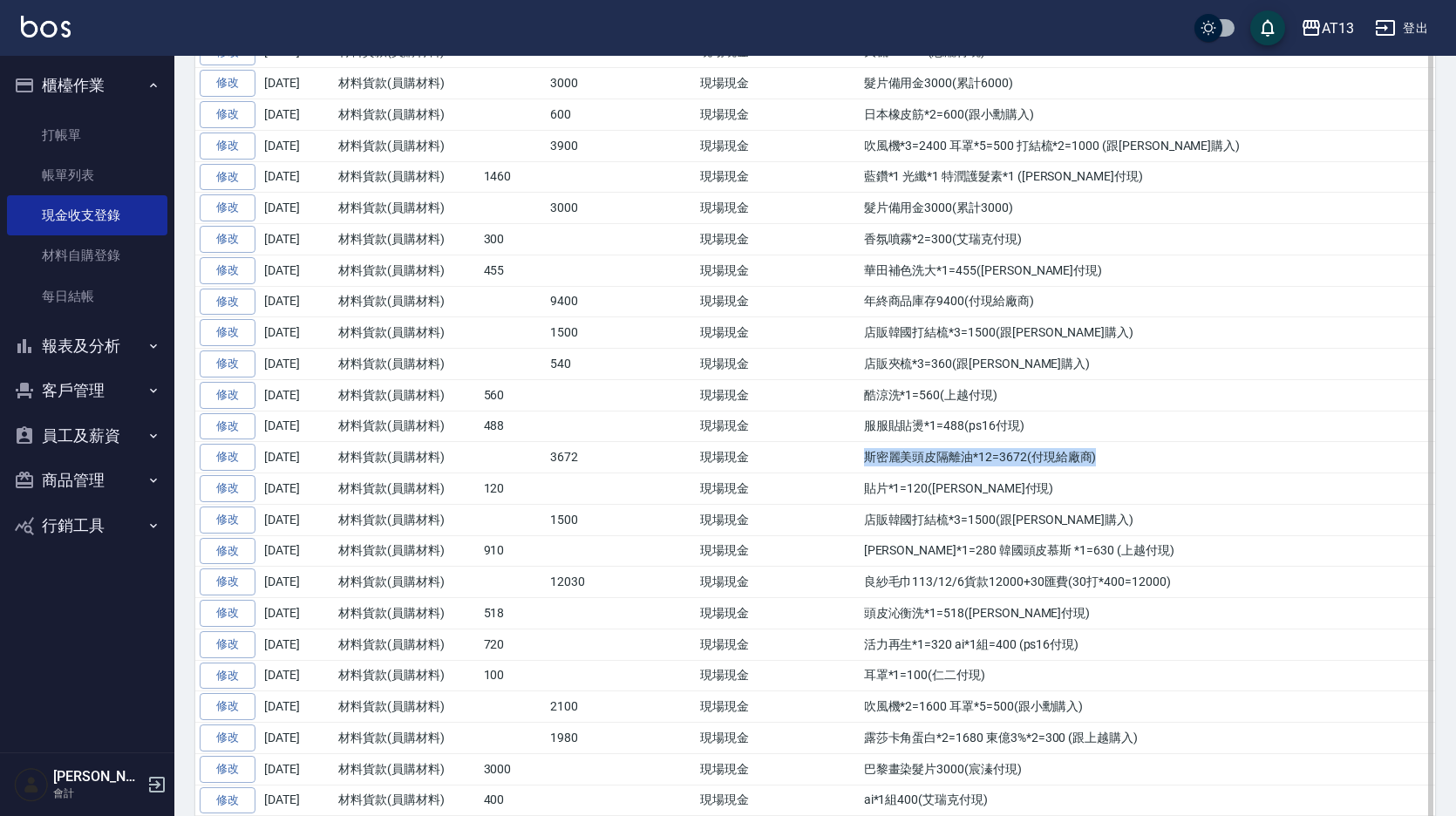
drag, startPoint x: 863, startPoint y: 456, endPoint x: 1102, endPoint y: 461, distance: 239.1
click at [1102, 461] on td "斯密麗美頭皮隔離油*12=3672(付現給廠商)" at bounding box center [1147, 458] width 575 height 32
drag, startPoint x: 1102, startPoint y: 461, endPoint x: 1068, endPoint y: 457, distance: 34.2
copy td "斯密麗美頭皮隔離油*12=3672(付現給廠商)"
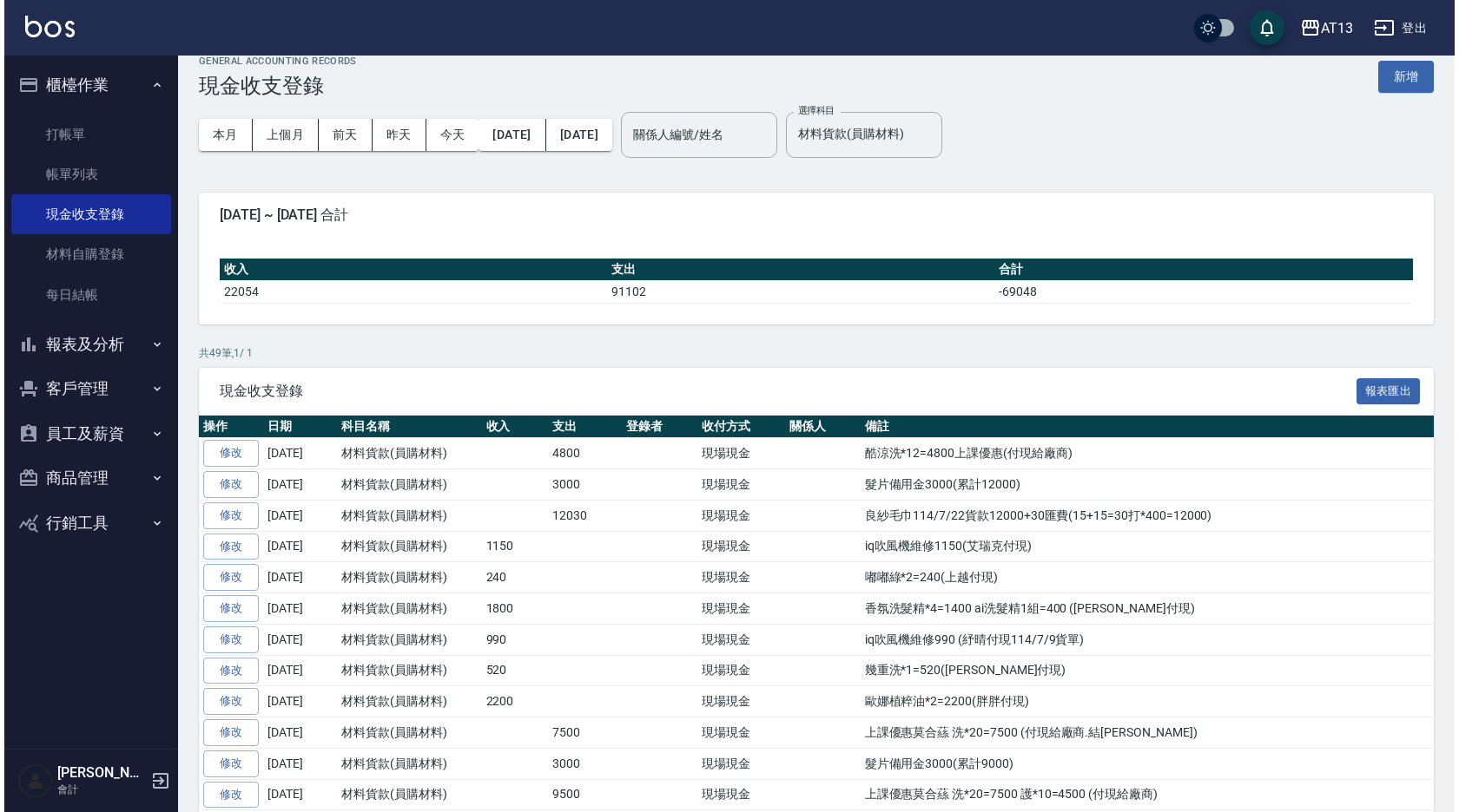
scroll to position [0, 0]
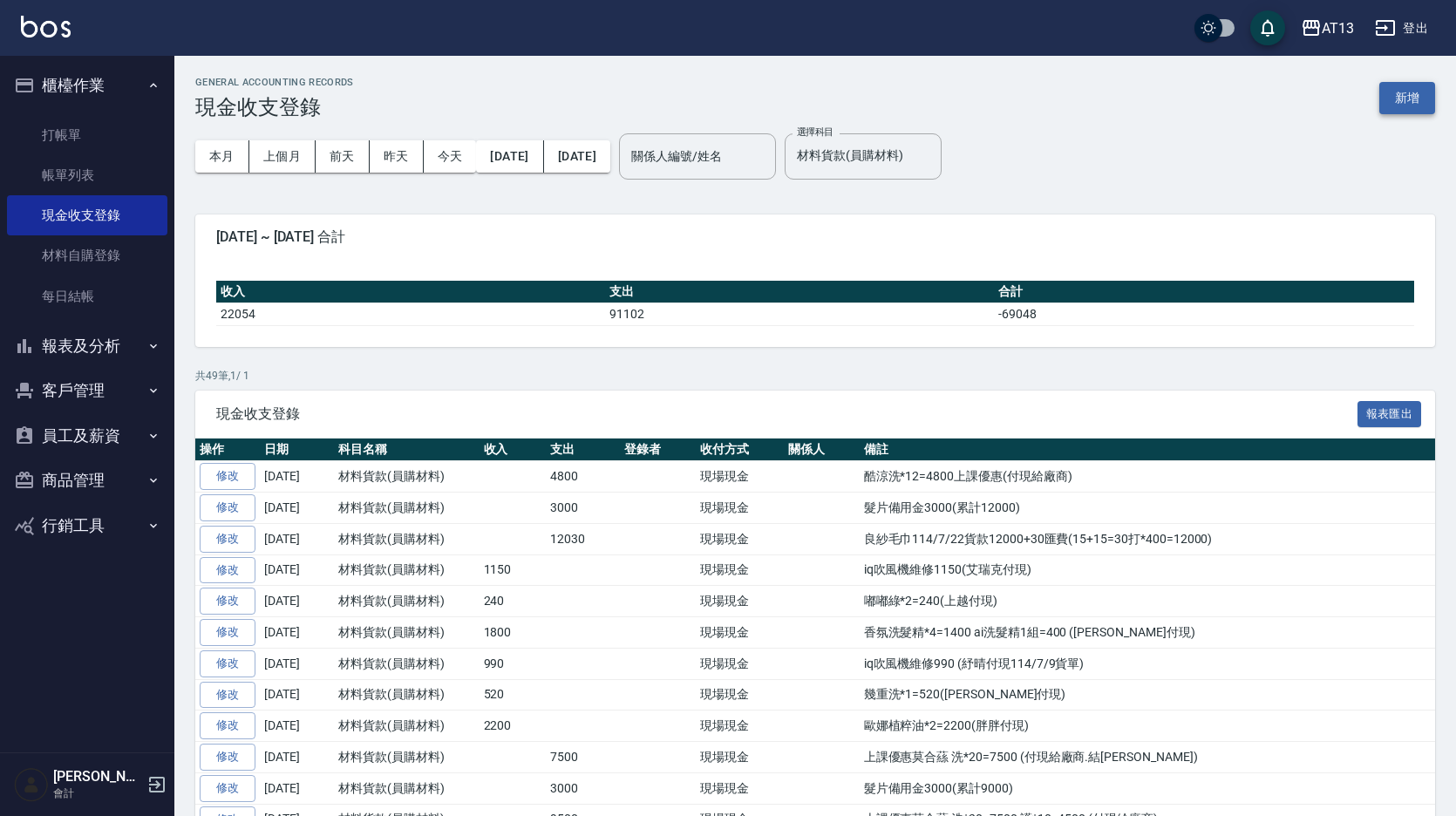
click at [1398, 86] on button "新增" at bounding box center [1407, 98] width 55 height 32
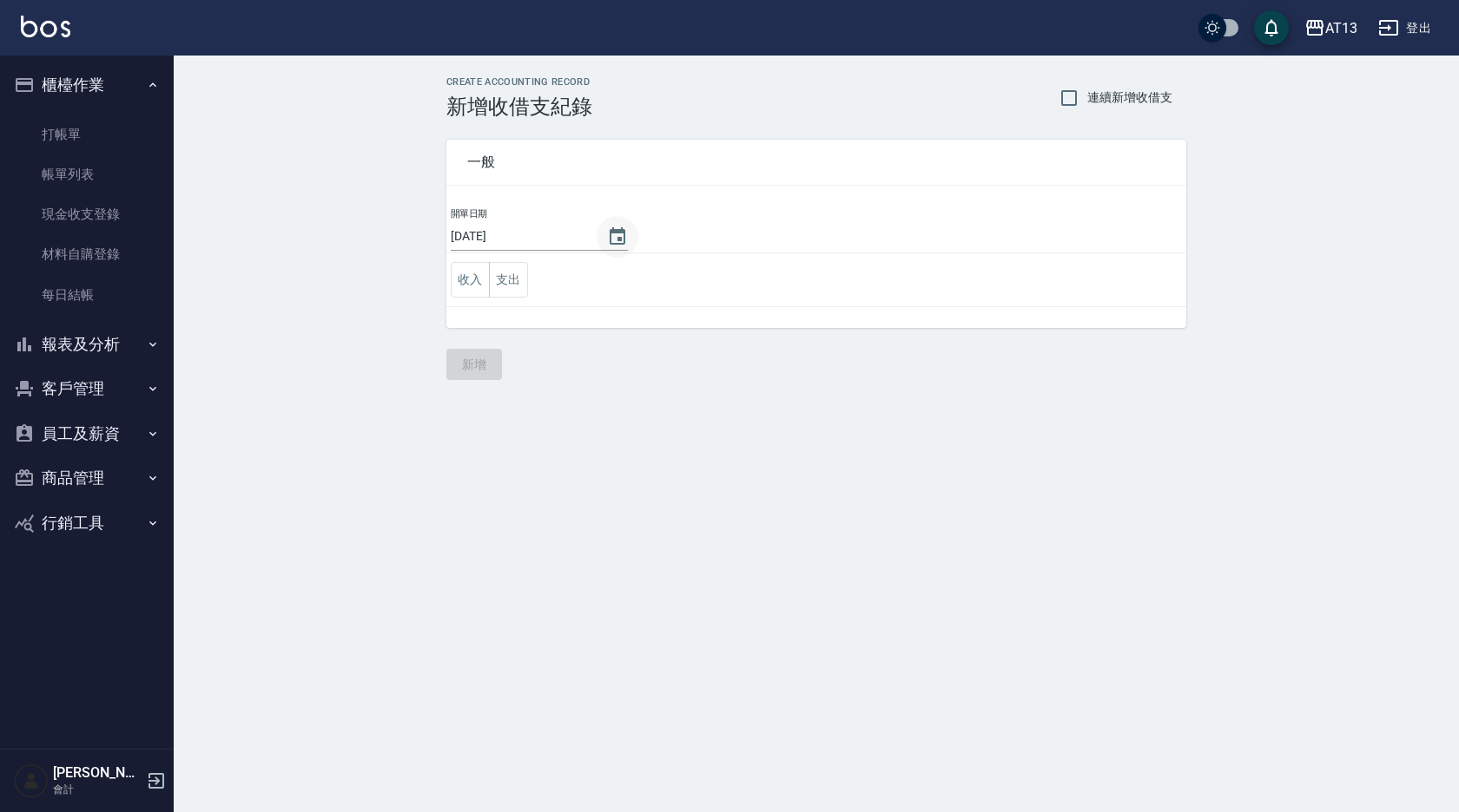
click at [612, 235] on icon "Choose date, selected date is 2025-08-12" at bounding box center [617, 237] width 21 height 21
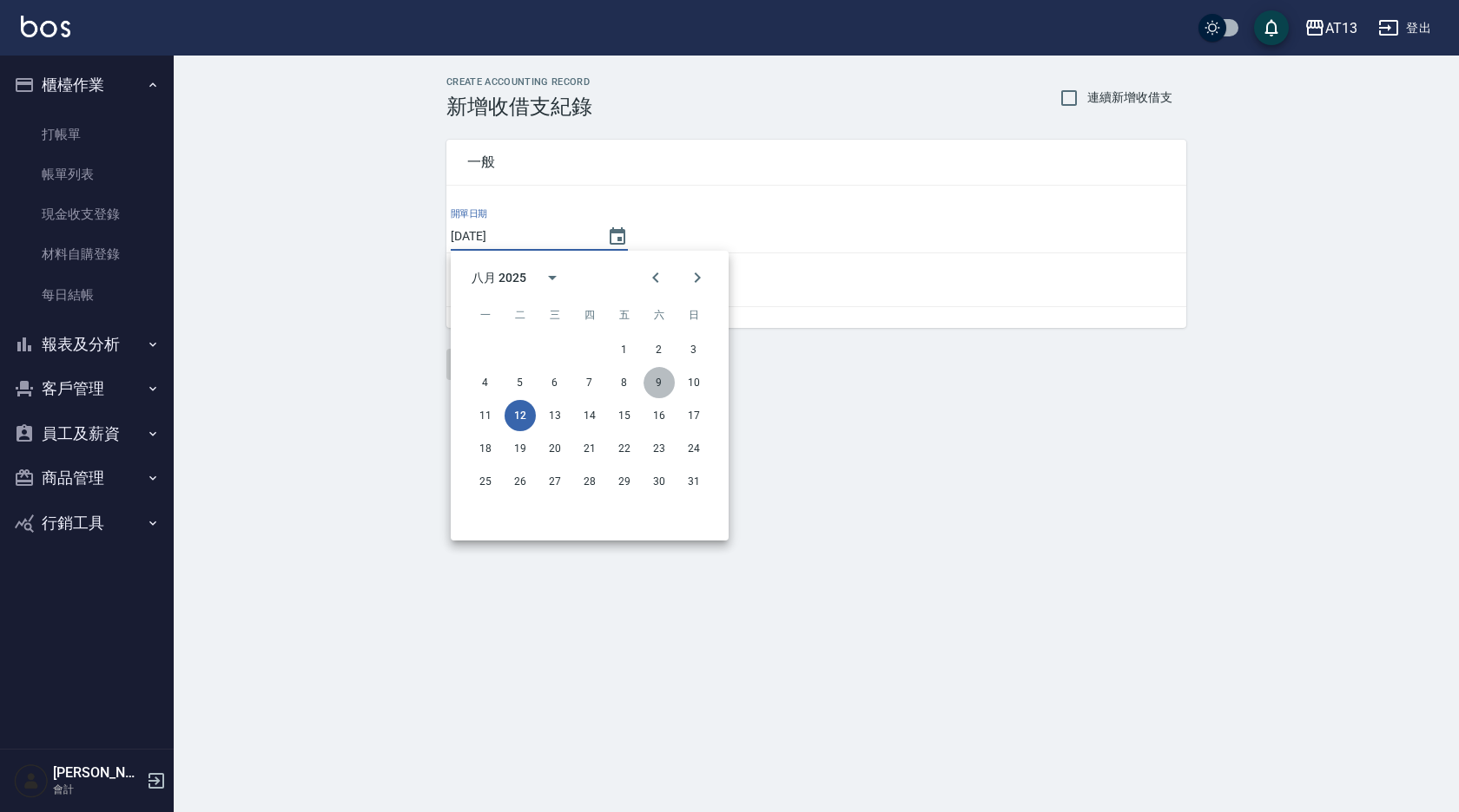
click at [663, 380] on button "9" at bounding box center [658, 382] width 31 height 31
type input "[DATE]"
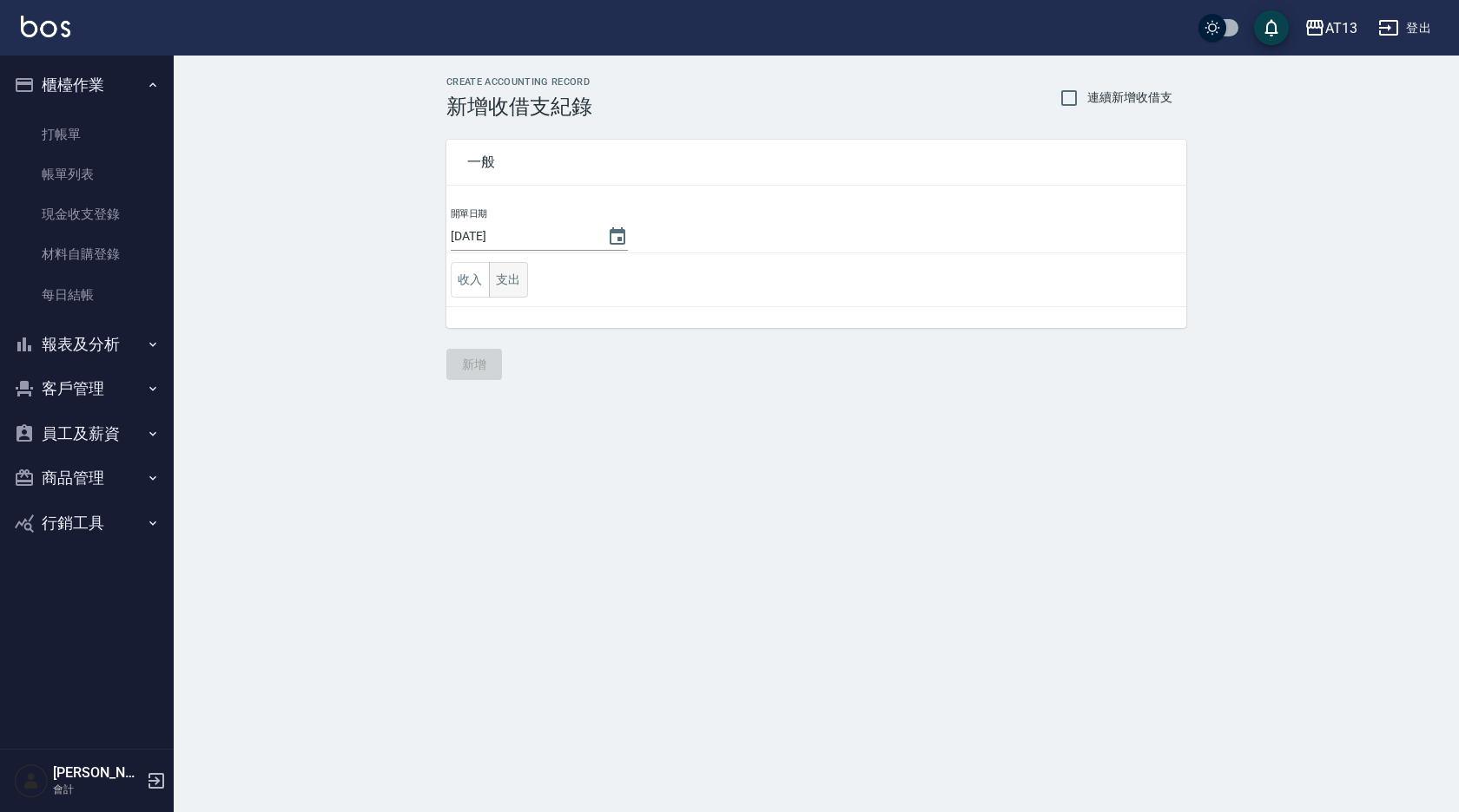
click at [518, 284] on button "支出" at bounding box center [508, 280] width 39 height 35
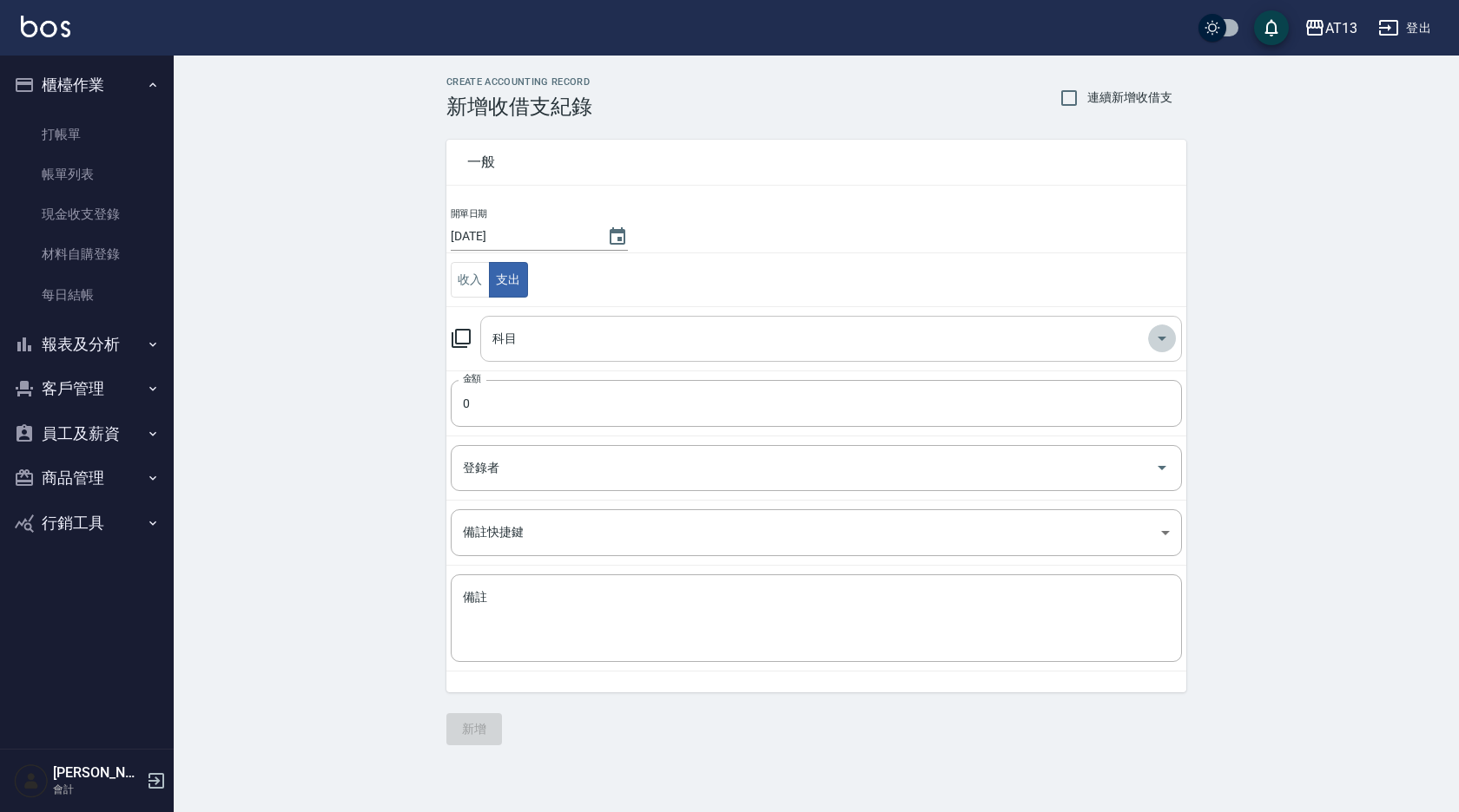
click at [1159, 341] on icon "Open" at bounding box center [1161, 338] width 21 height 21
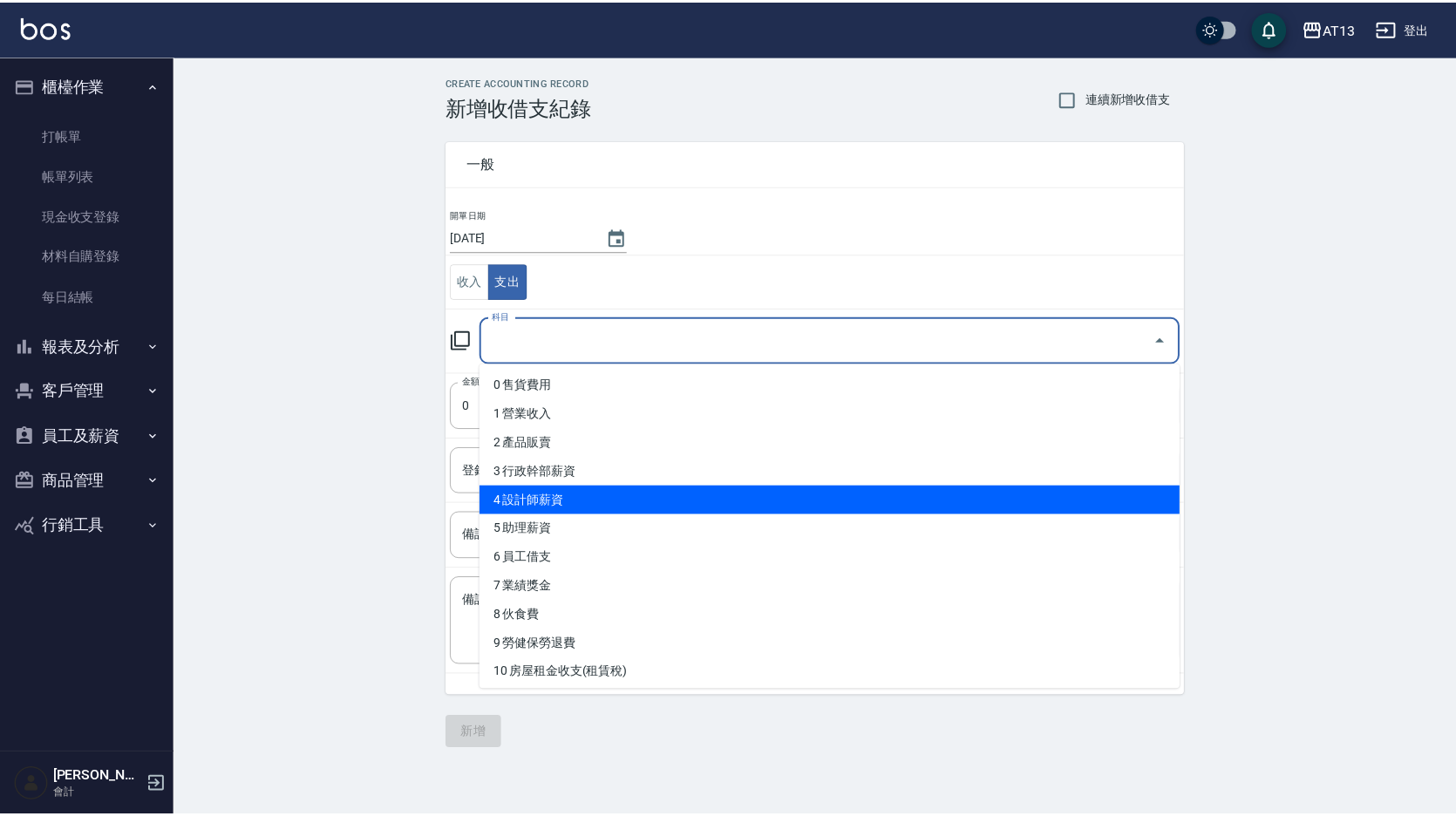
scroll to position [175, 0]
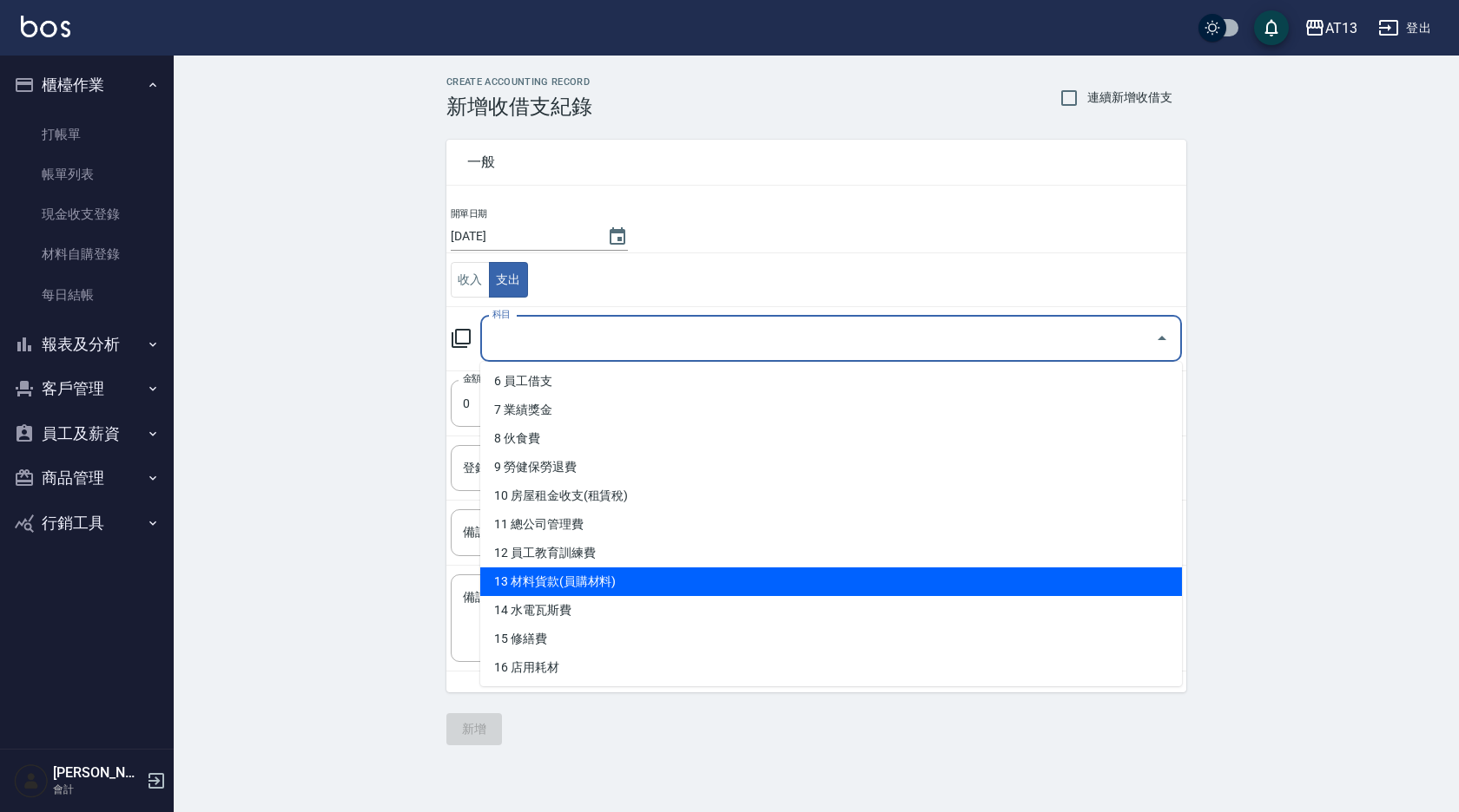
click at [693, 582] on li "13 材料貨款(員購材料)" at bounding box center [831, 582] width 702 height 29
type input "13 材料貨款(員購材料)"
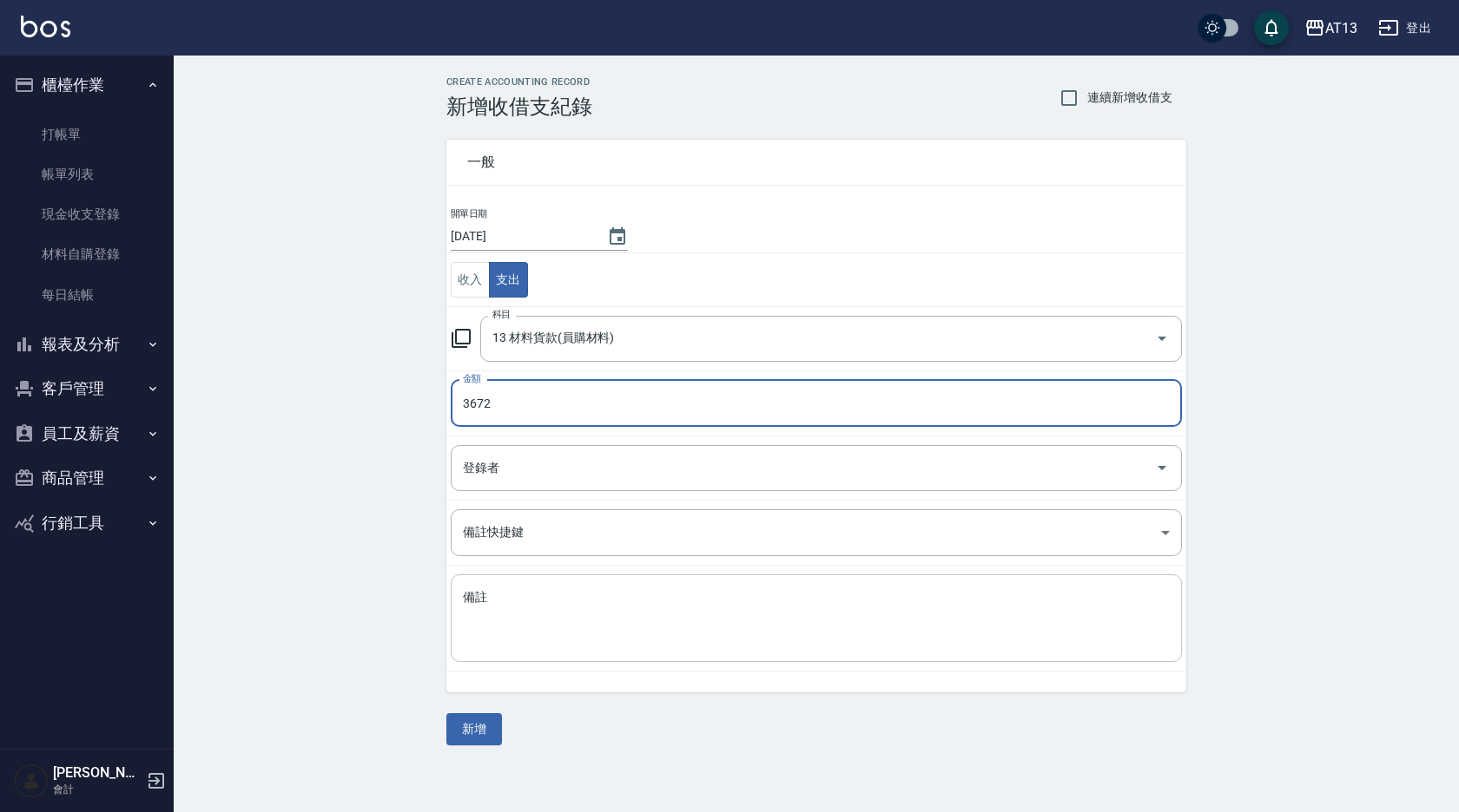
type input "3672"
click at [501, 612] on textarea "備註" at bounding box center [816, 619] width 707 height 59
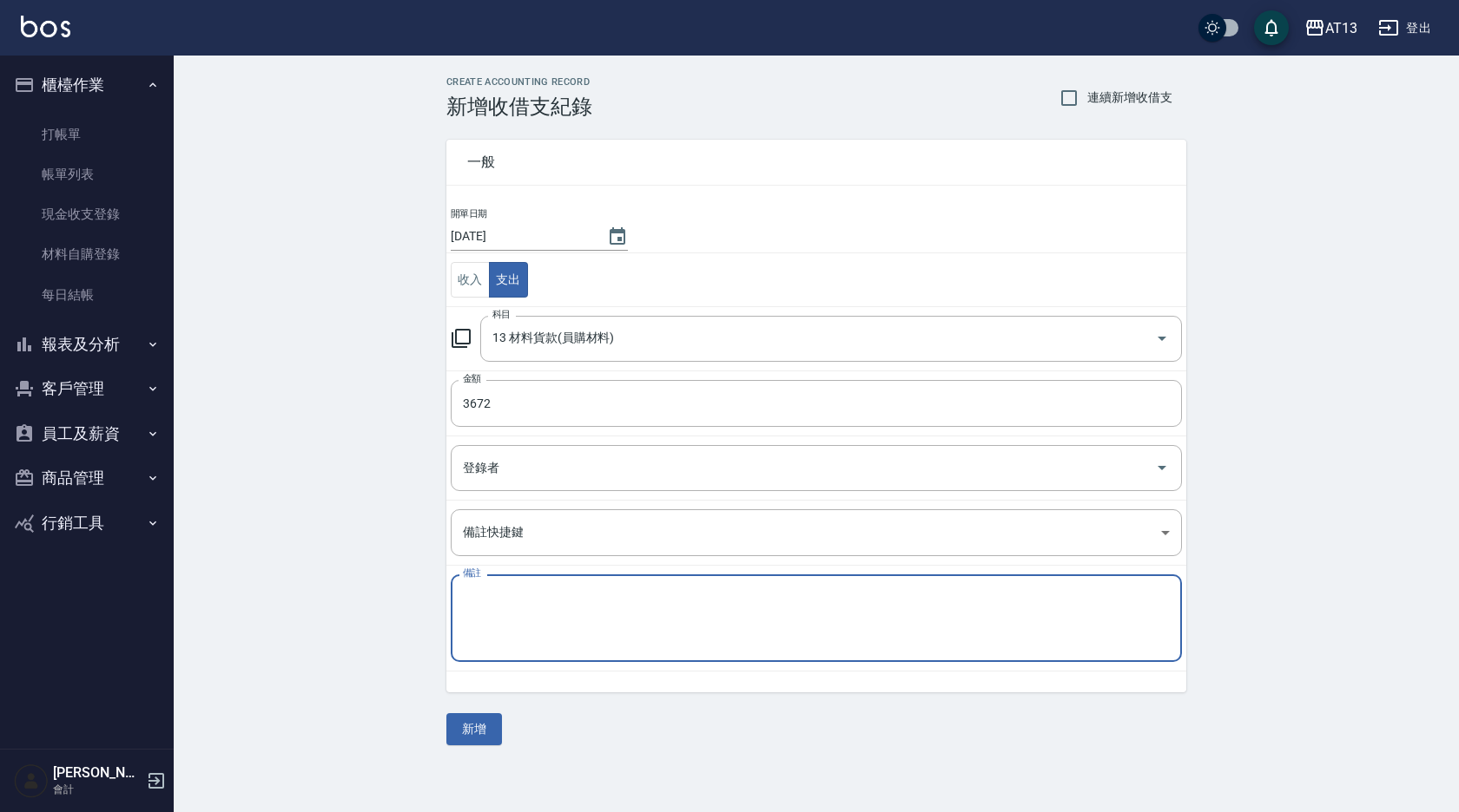
paste textarea "斯密麗美頭皮隔離油*12=3672(付現給廠商)"
click at [777, 608] on textarea "斯密麗美頭皮隔離油*12=3672(付現給廠商)" at bounding box center [816, 619] width 707 height 59
type textarea "斯密麗美頭皮隔離油*12=3672(付現給廠商)"
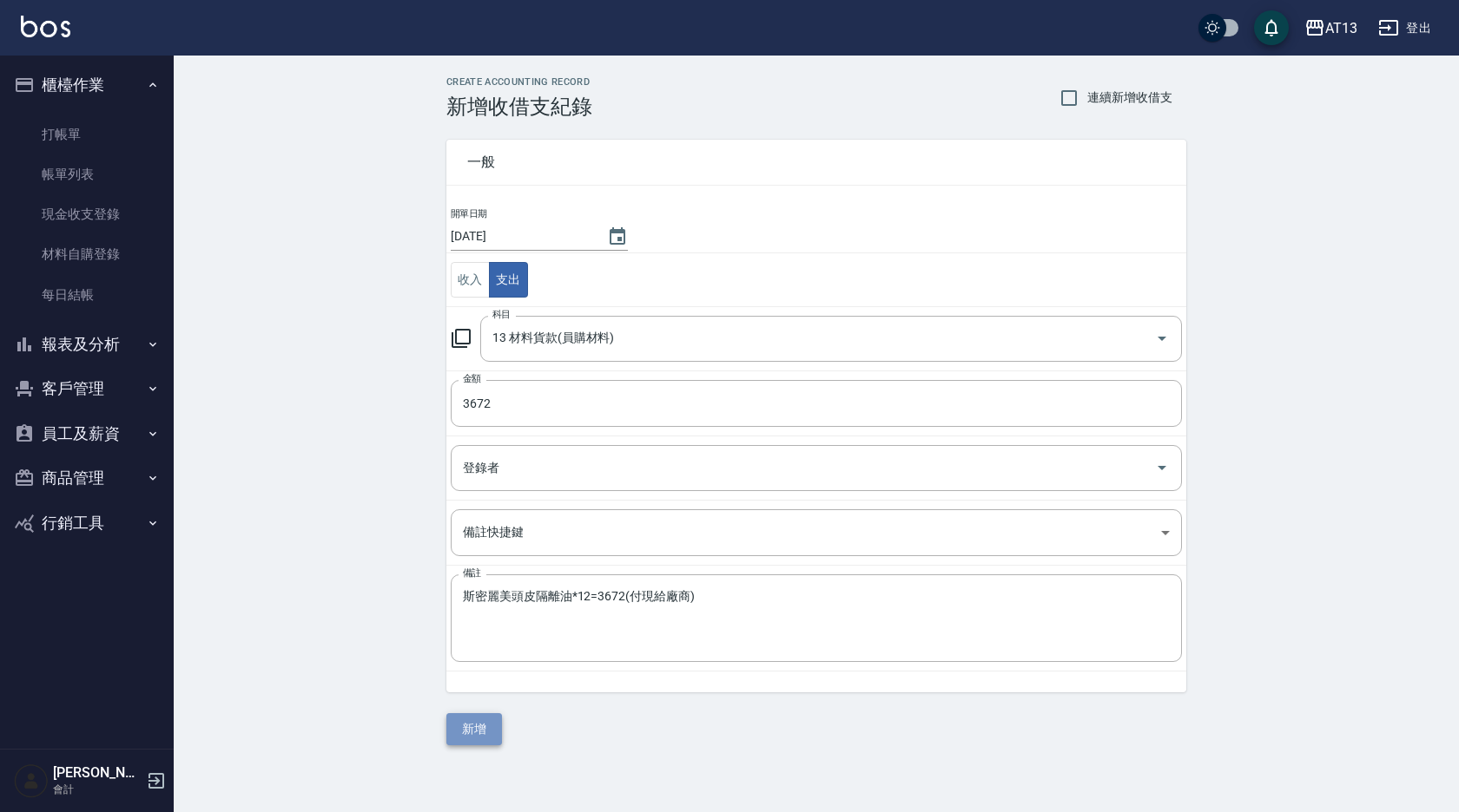
click at [479, 737] on button "新增" at bounding box center [474, 729] width 55 height 32
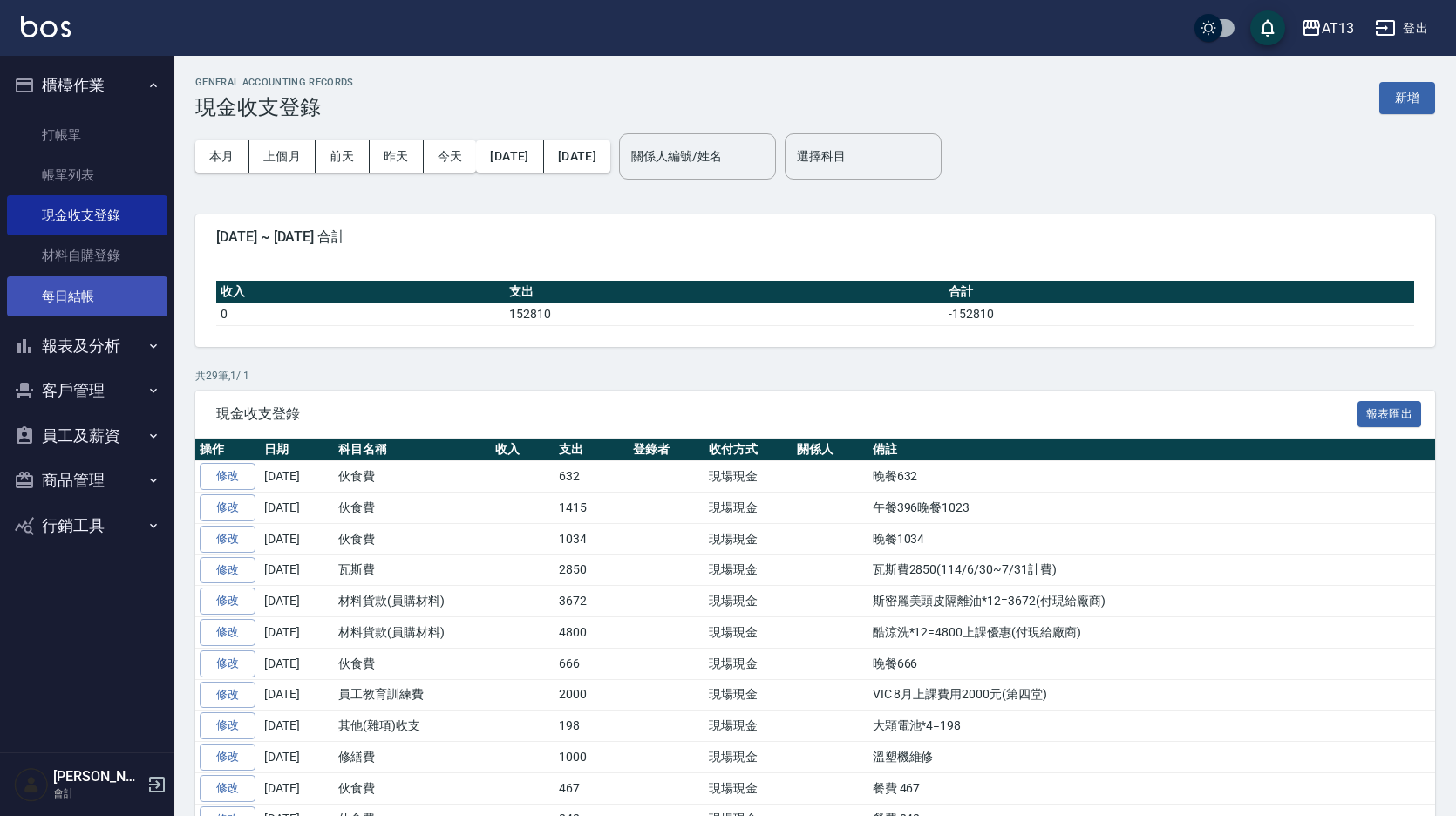
click at [70, 297] on link "每日結帳" at bounding box center [87, 296] width 161 height 40
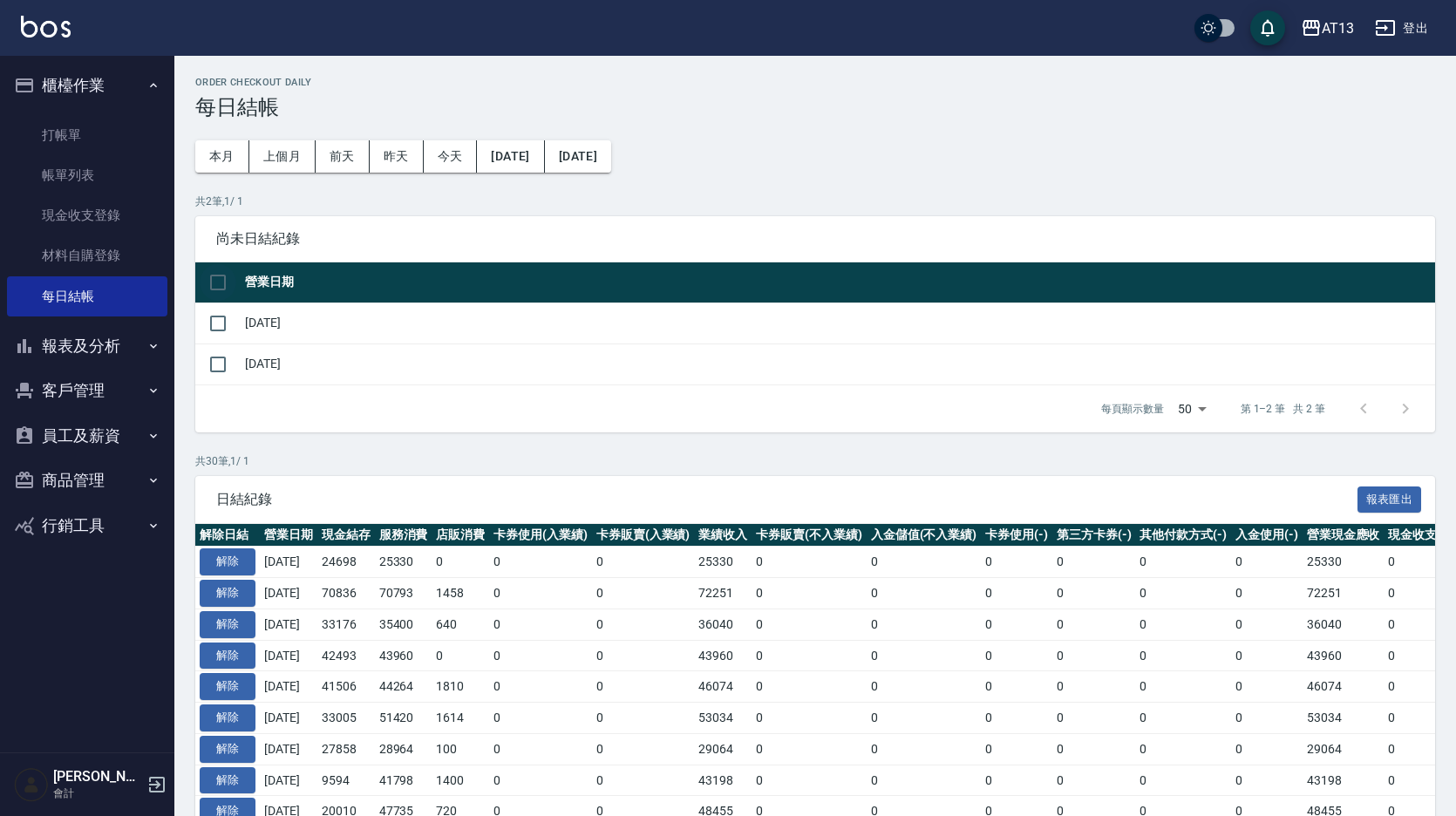
click at [218, 280] on input "checkbox" at bounding box center [218, 283] width 36 height 36
checkbox input "true"
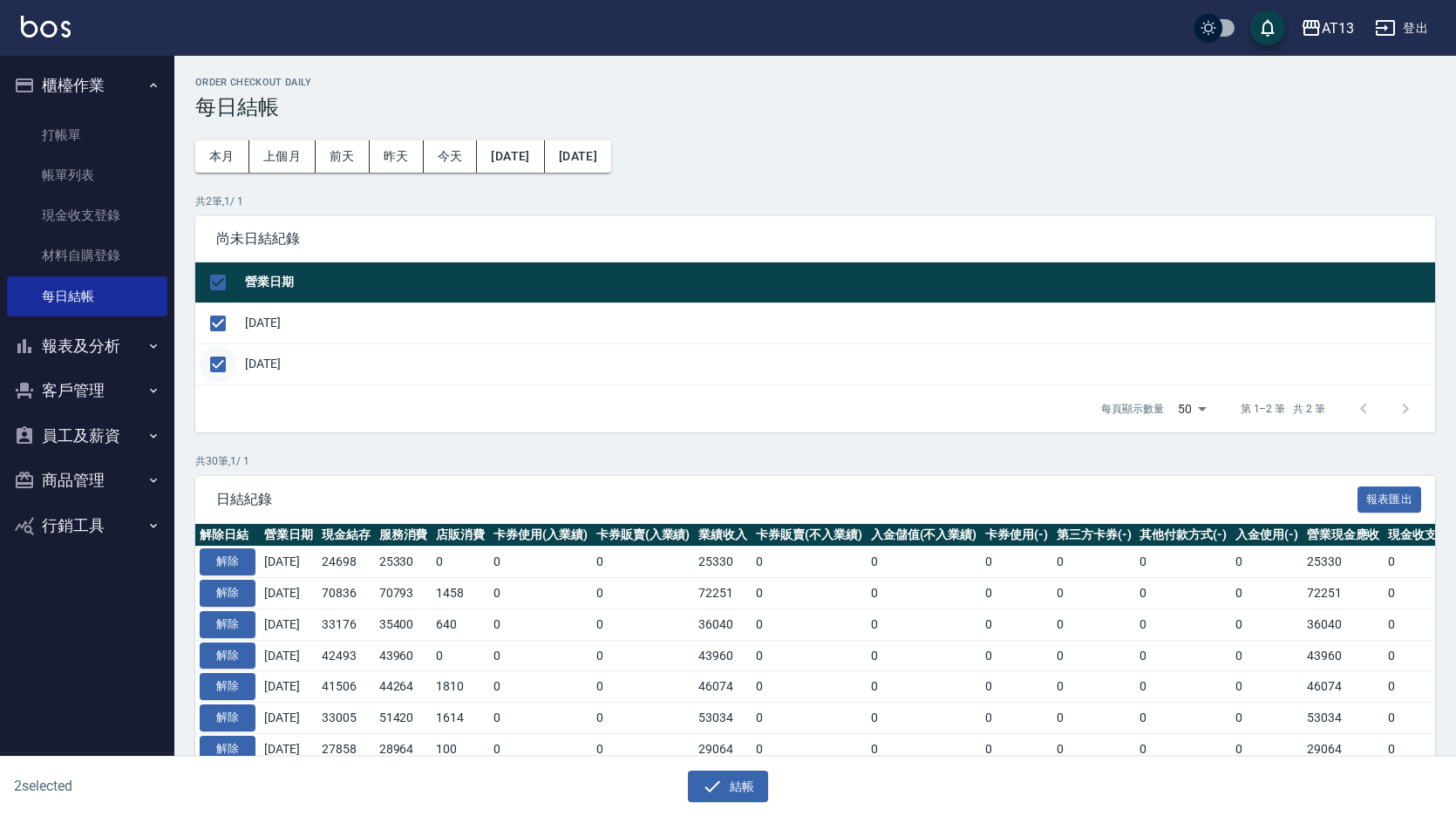
click at [221, 357] on input "checkbox" at bounding box center [218, 364] width 36 height 36
checkbox input "false"
click at [755, 784] on button "結帳" at bounding box center [728, 787] width 81 height 32
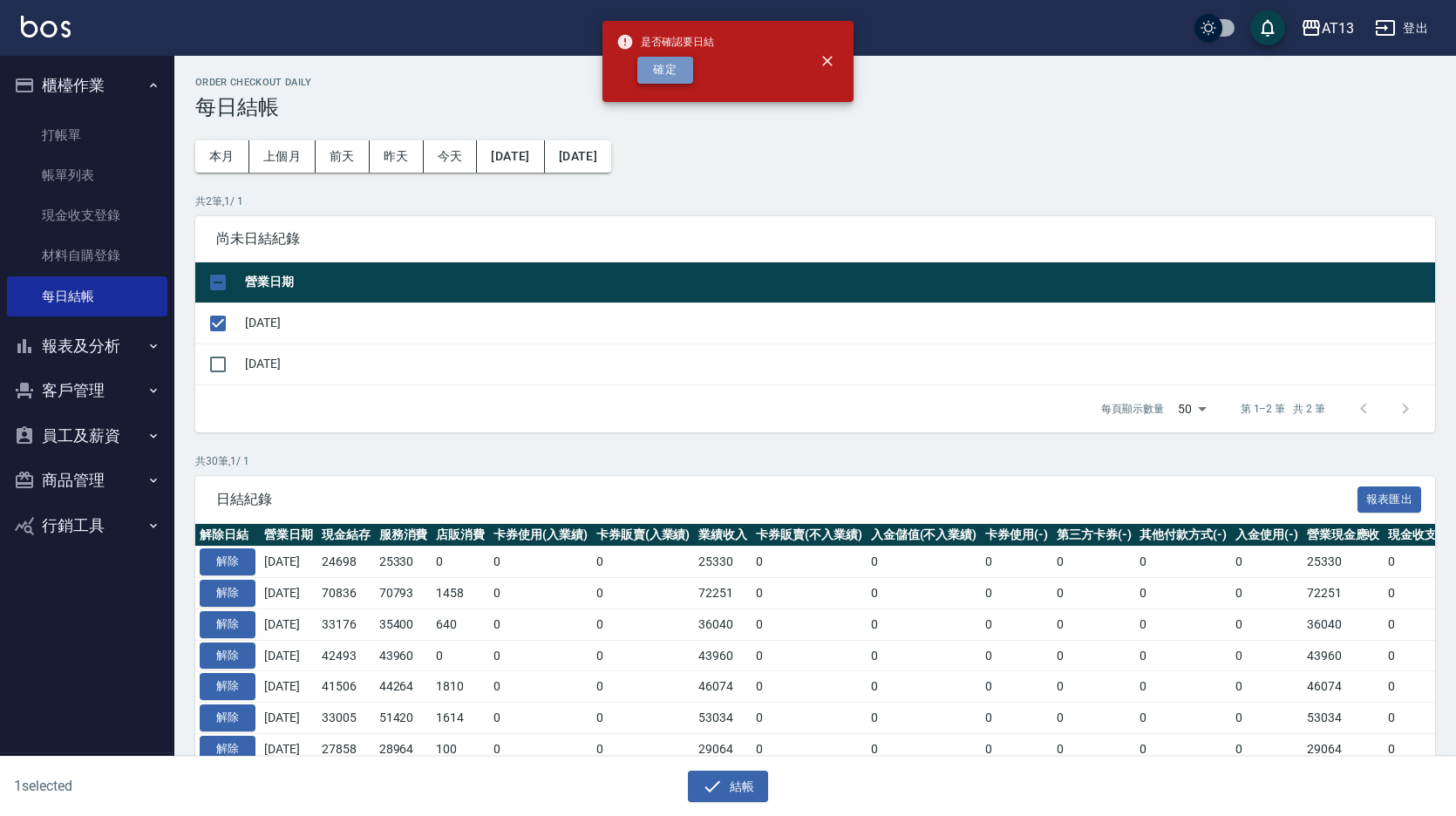
click at [673, 67] on button "確定" at bounding box center [665, 70] width 55 height 27
checkbox input "false"
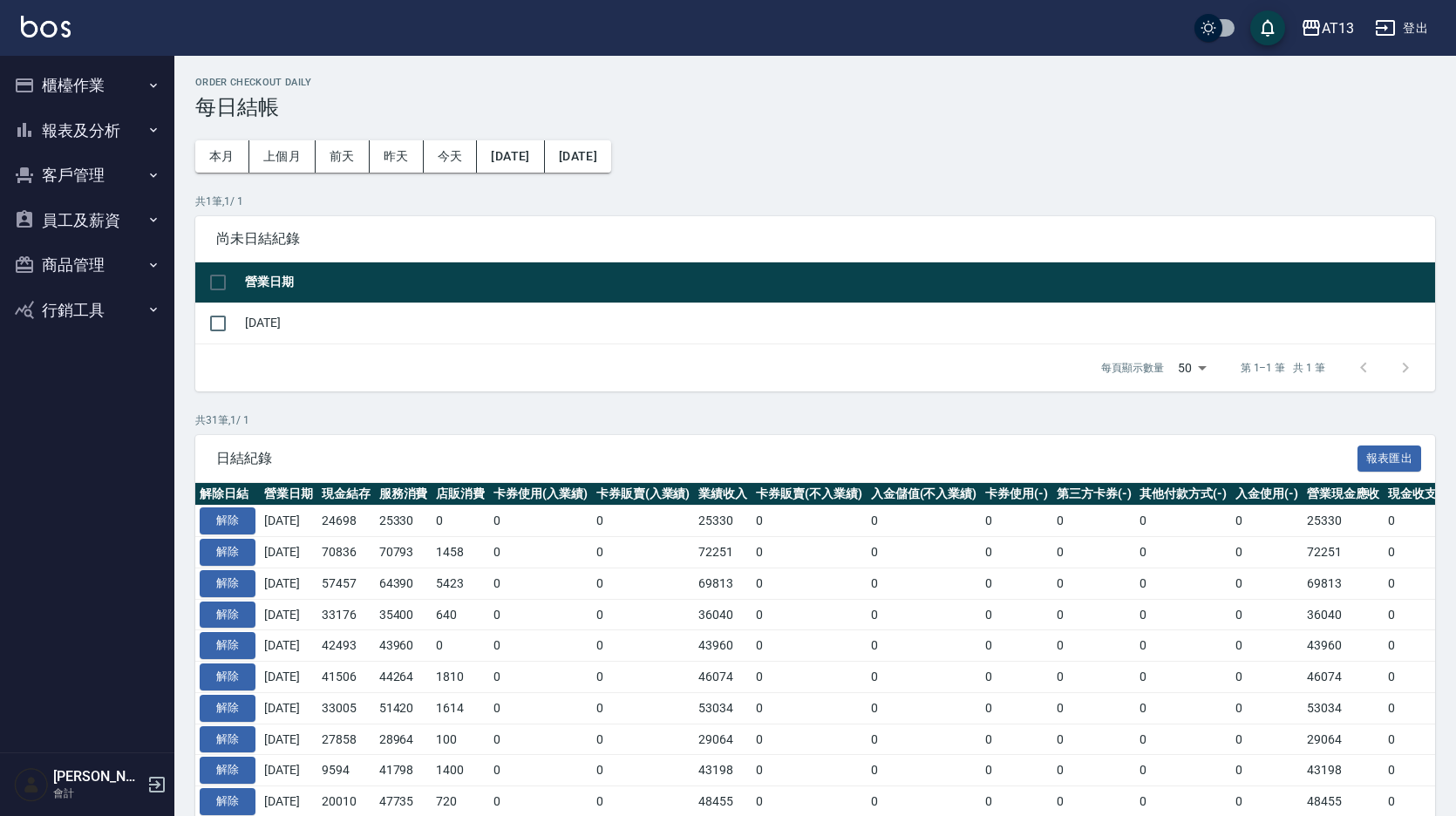
click at [73, 75] on button "櫃檯作業" at bounding box center [87, 85] width 161 height 45
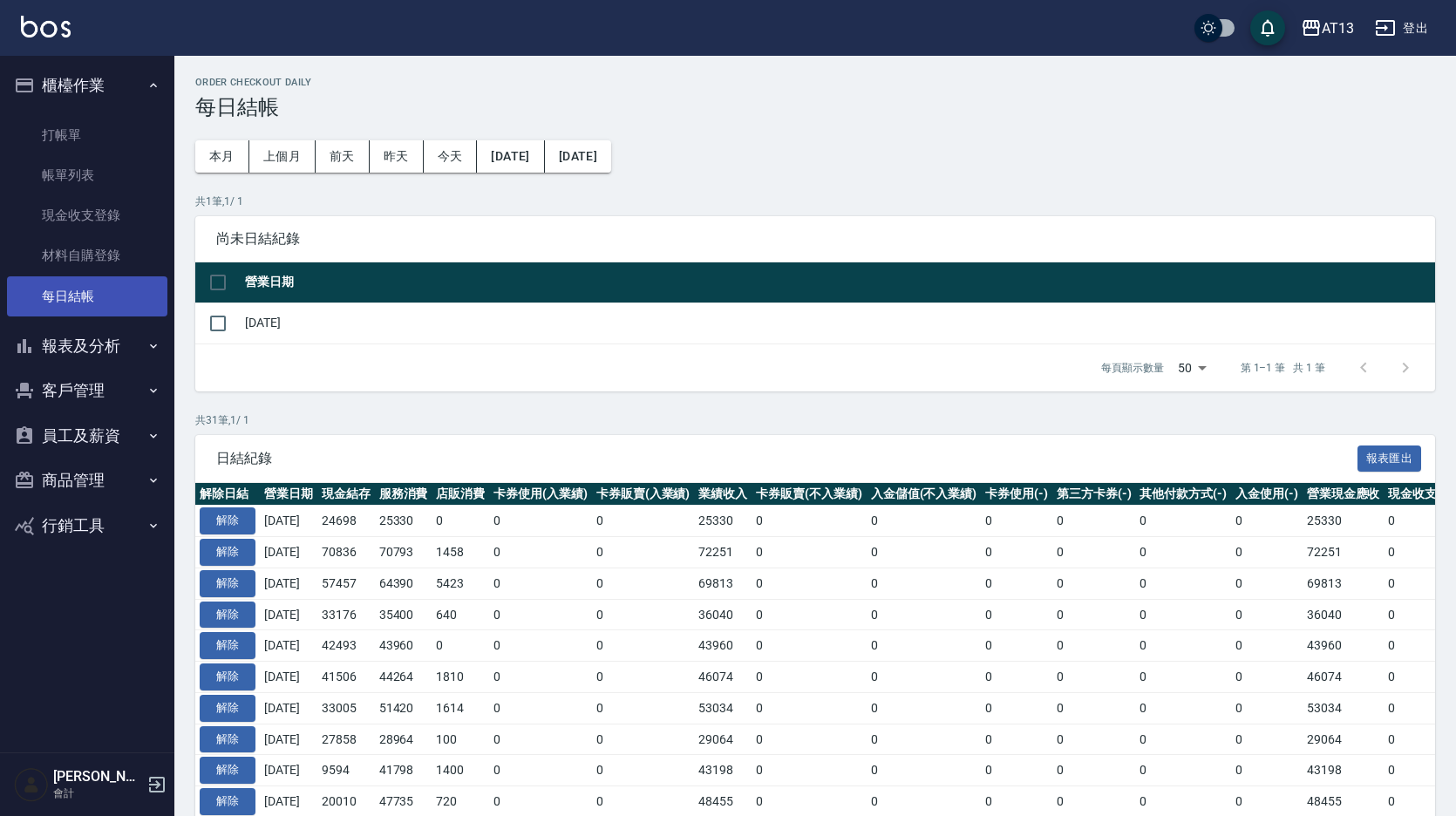
click at [96, 287] on link "每日結帳" at bounding box center [87, 296] width 161 height 40
click at [524, 167] on button "[DATE]" at bounding box center [510, 157] width 67 height 32
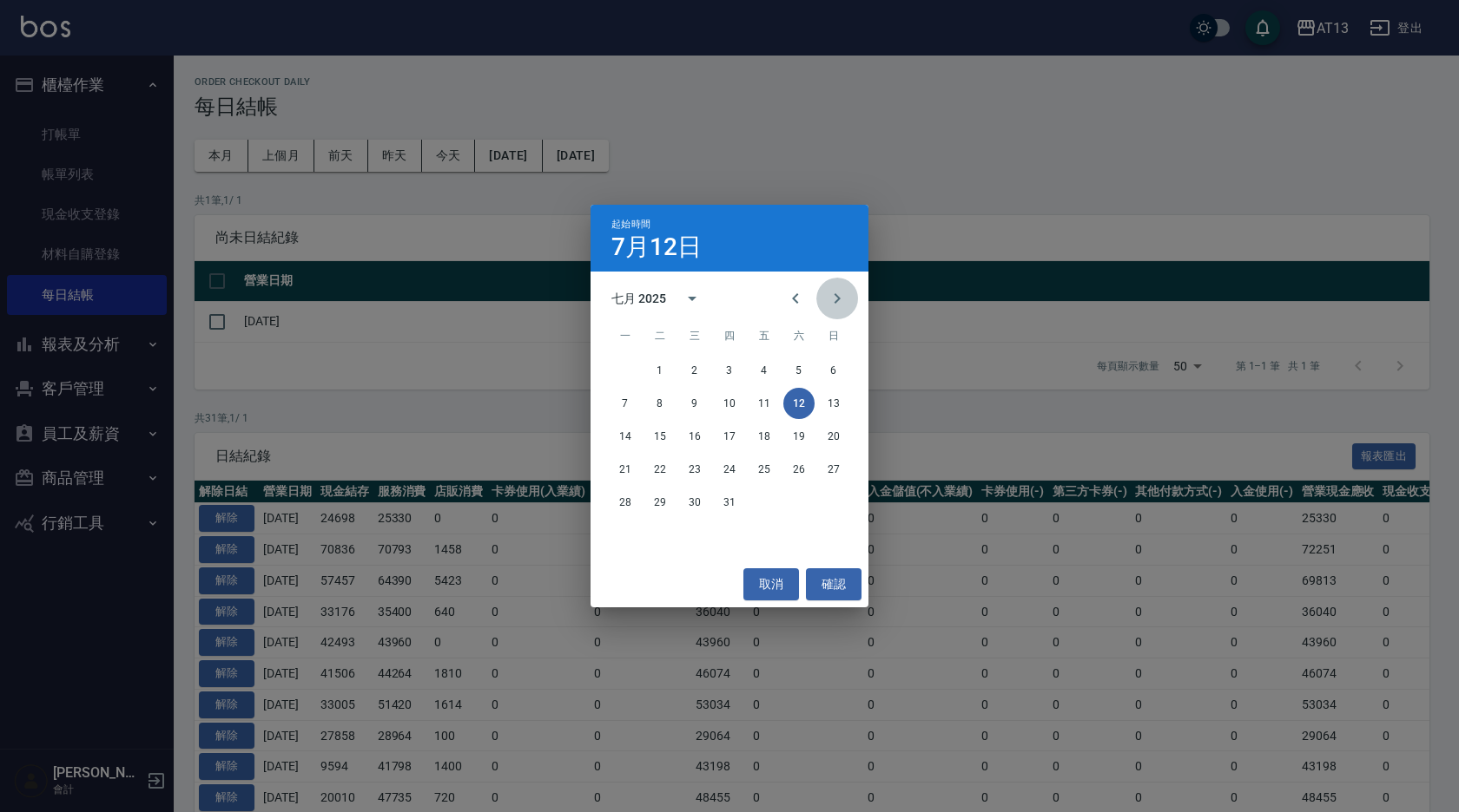
click at [842, 295] on icon "Next month" at bounding box center [837, 299] width 21 height 21
click at [766, 397] on button "8" at bounding box center [764, 403] width 31 height 31
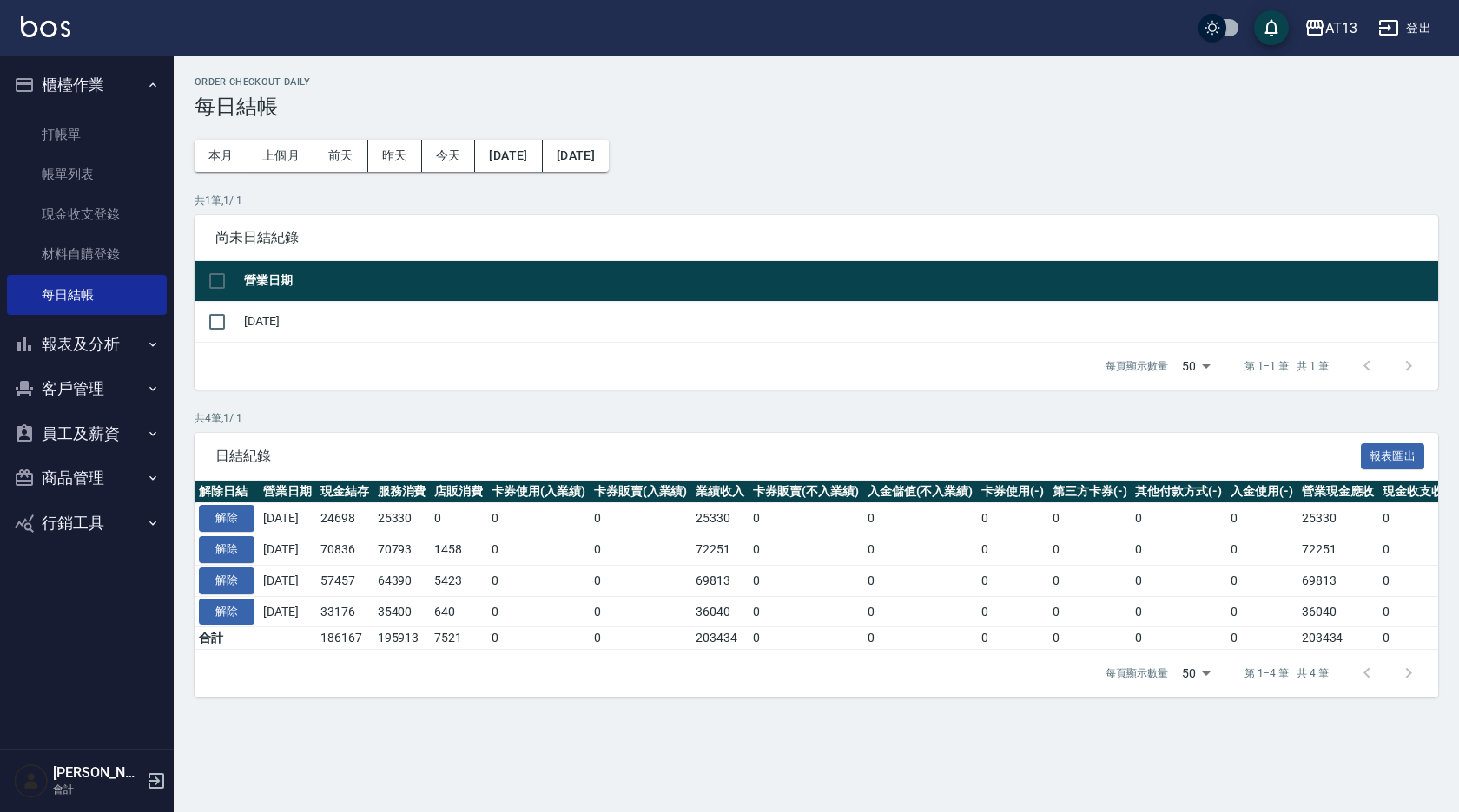
click at [609, 160] on button "[DATE]" at bounding box center [575, 156] width 66 height 32
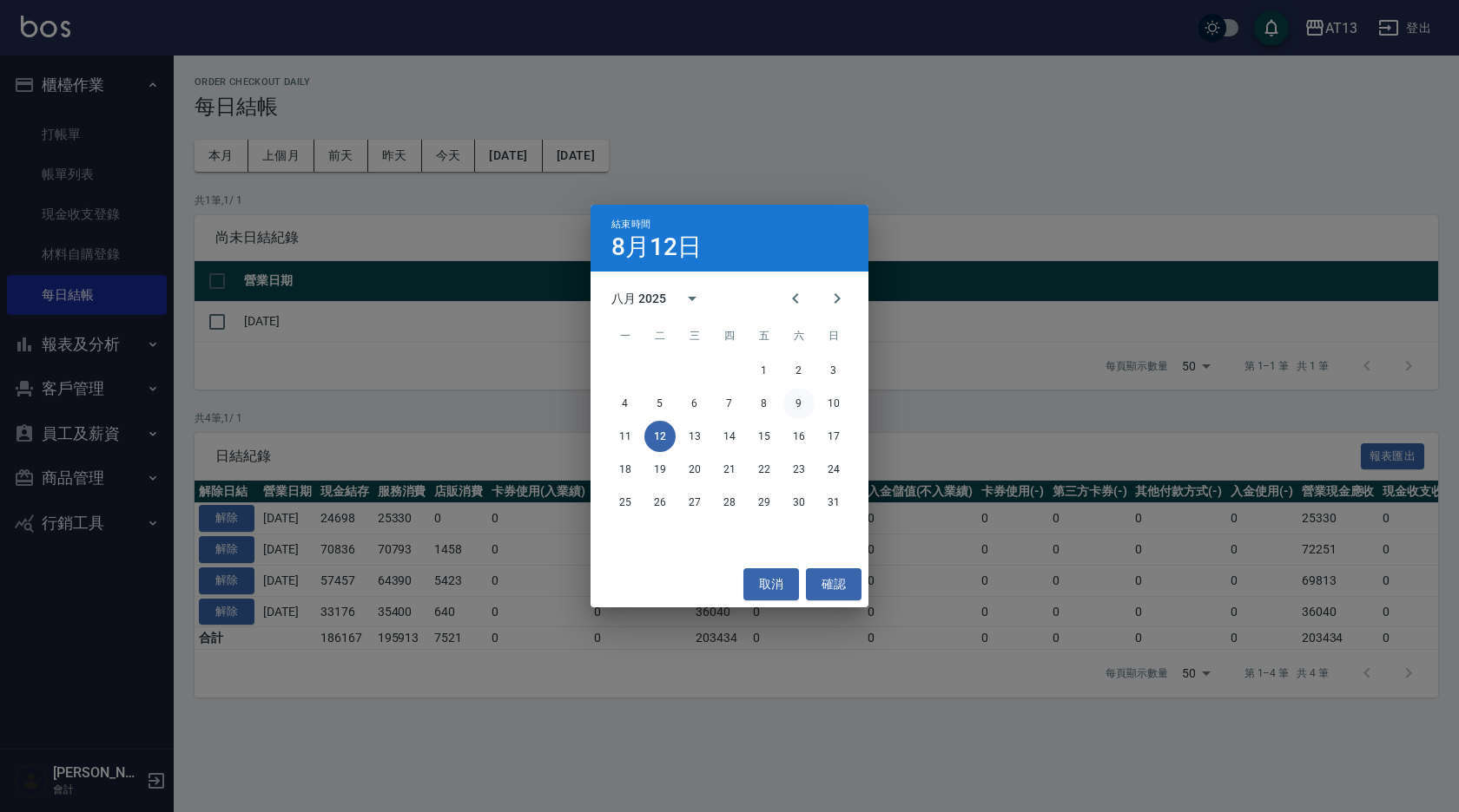
click at [802, 397] on button "9" at bounding box center [798, 403] width 31 height 31
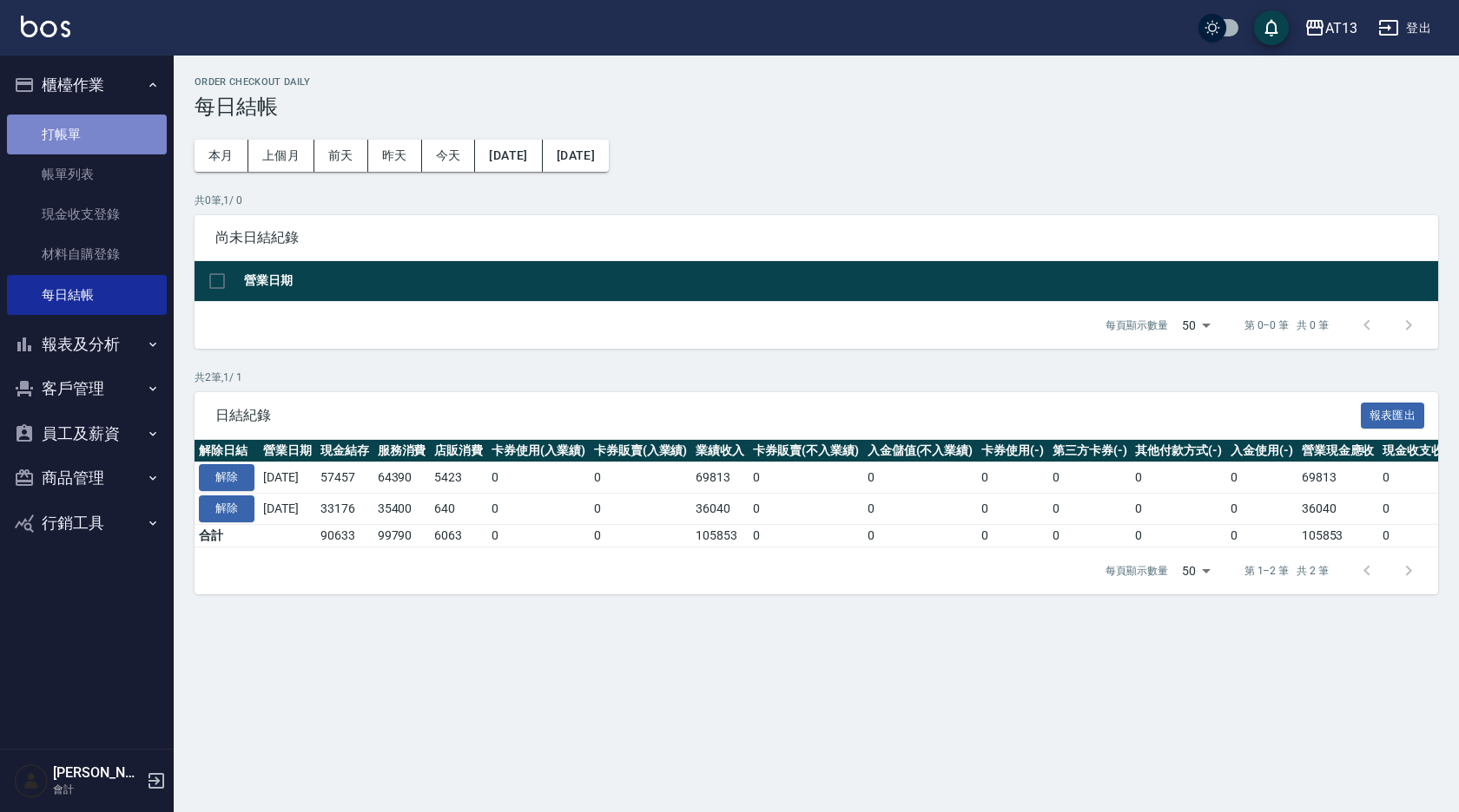
click at [69, 120] on link "打帳單" at bounding box center [87, 134] width 160 height 40
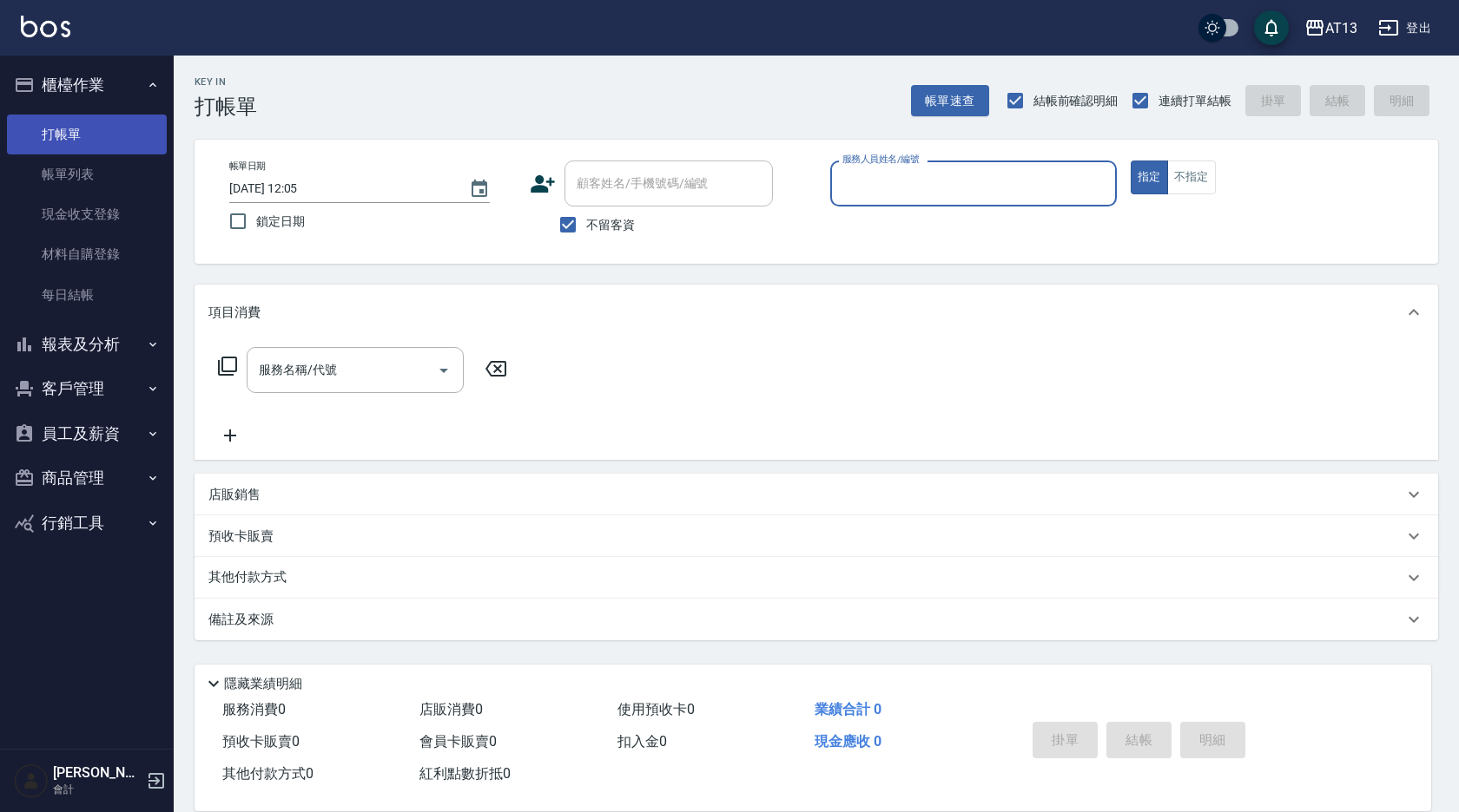
click at [70, 118] on link "打帳單" at bounding box center [87, 134] width 160 height 40
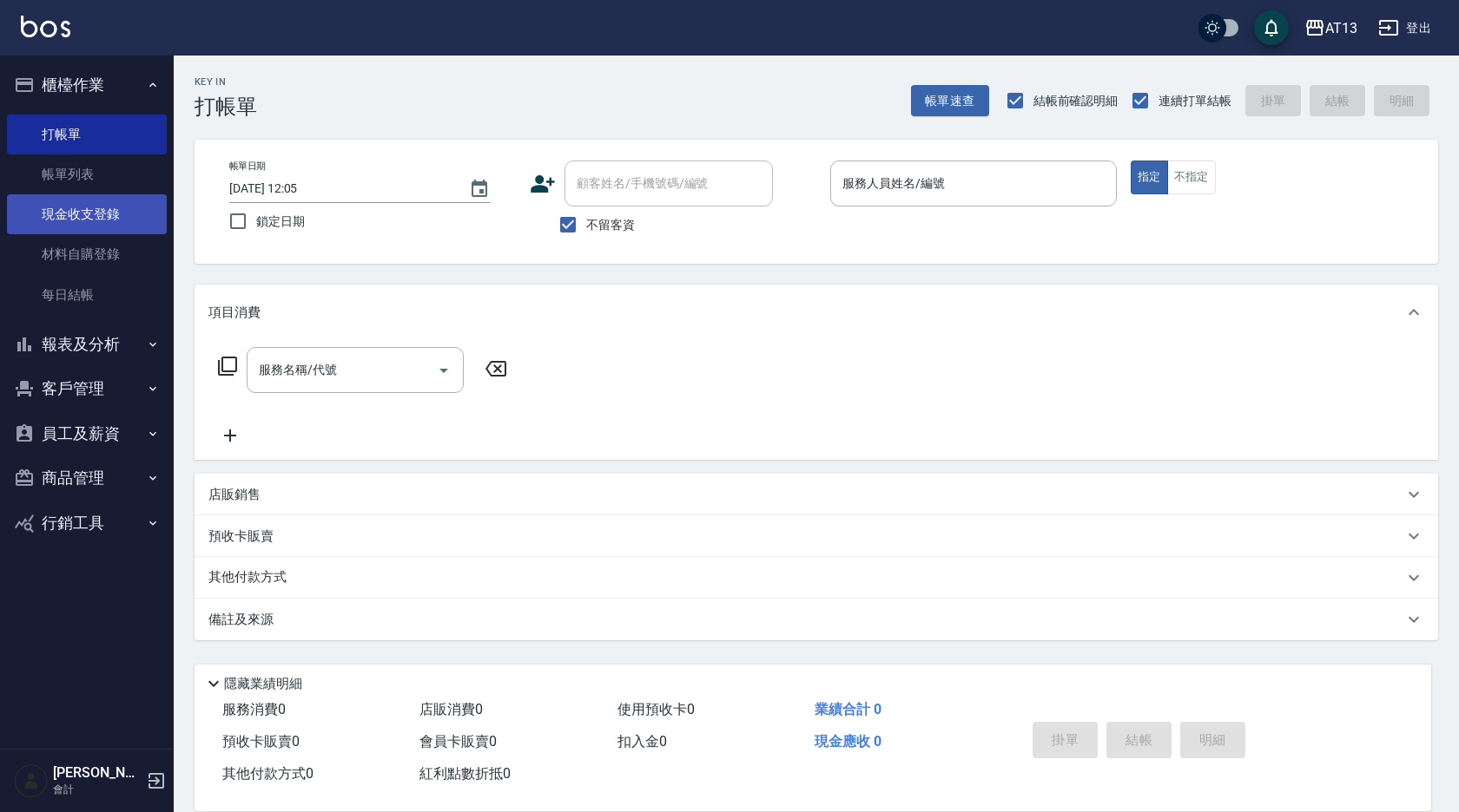
click at [85, 227] on link "現金收支登錄" at bounding box center [87, 214] width 160 height 40
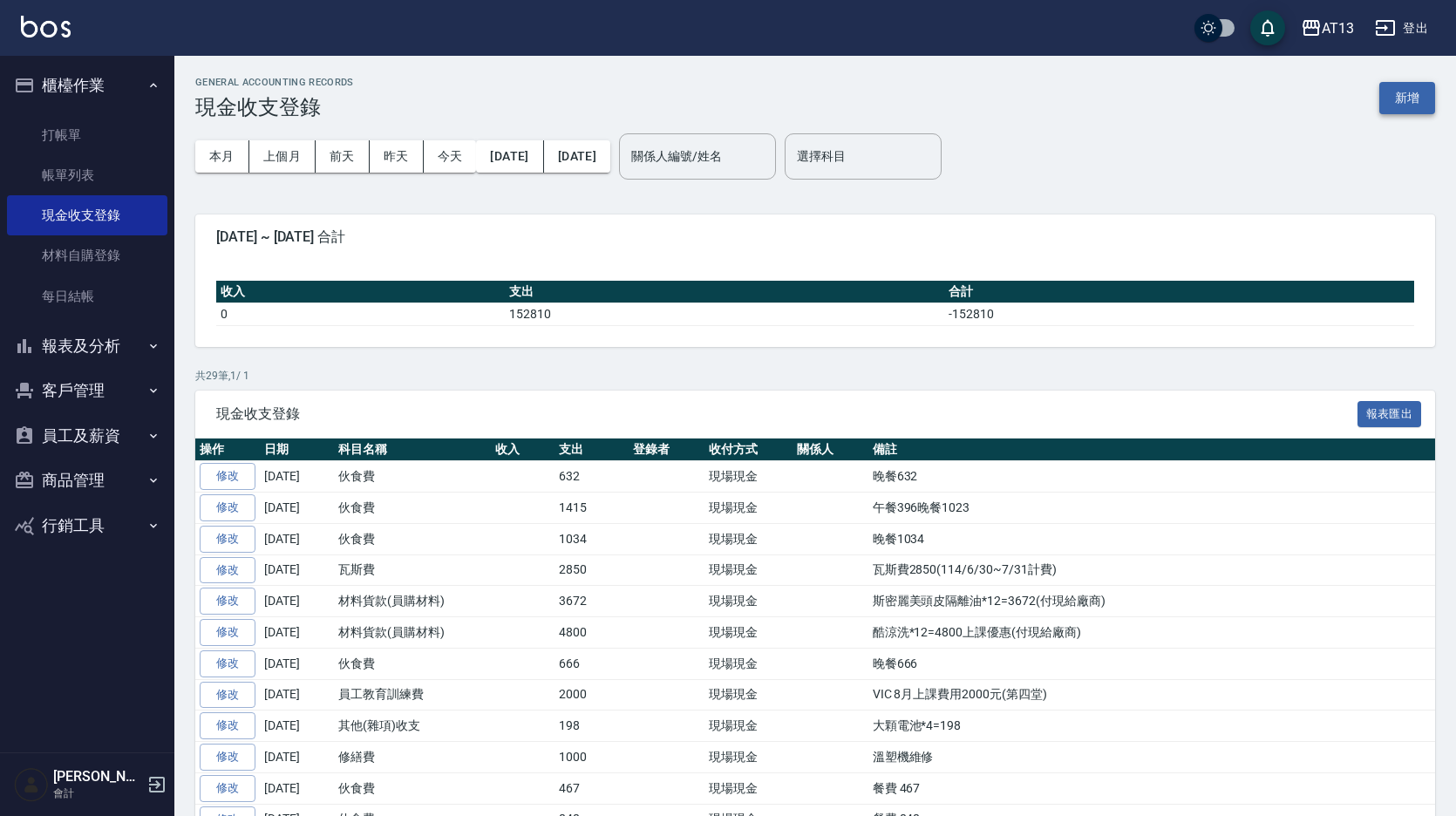
click at [1402, 105] on button "新增" at bounding box center [1407, 98] width 55 height 32
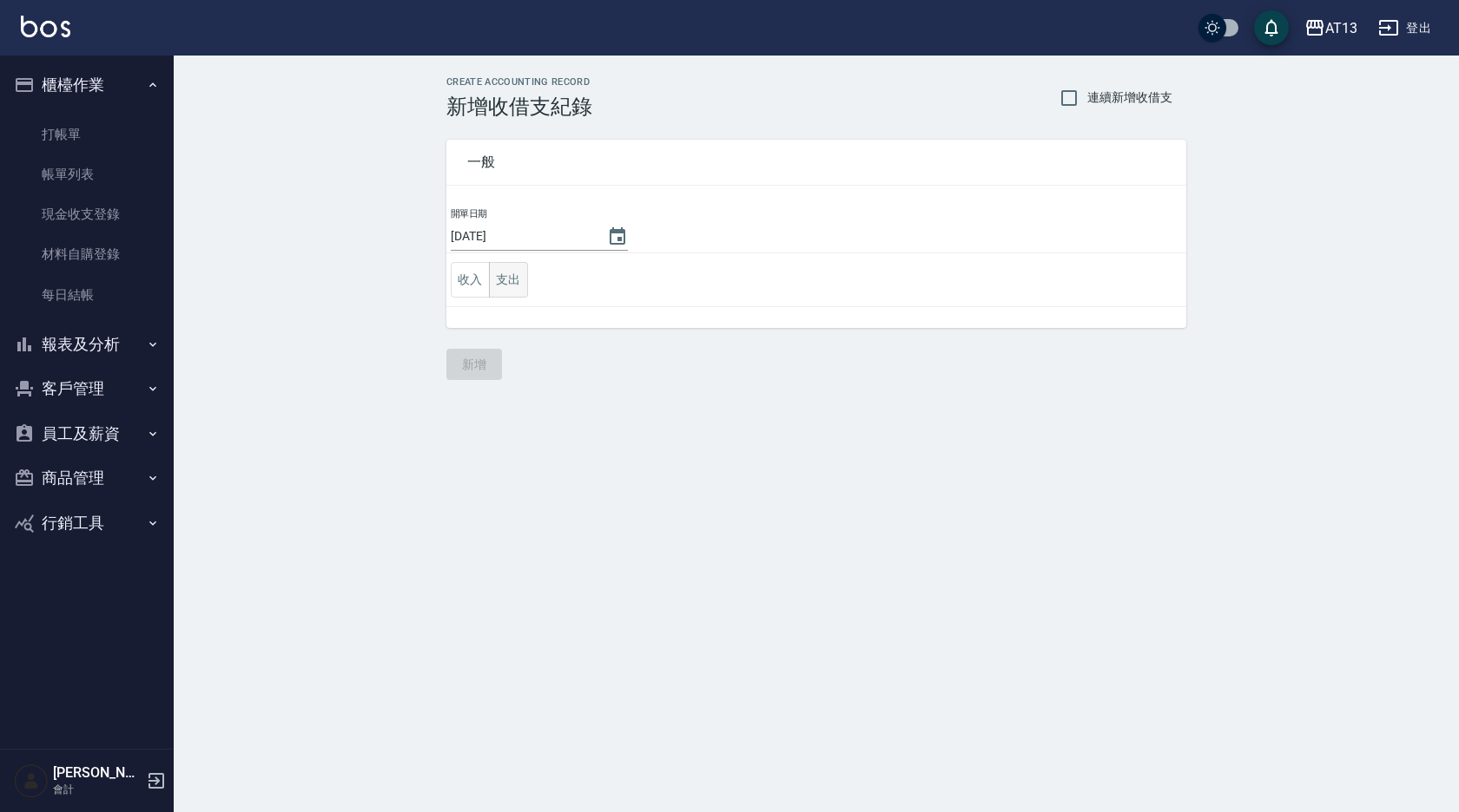
click at [516, 280] on button "支出" at bounding box center [508, 280] width 39 height 35
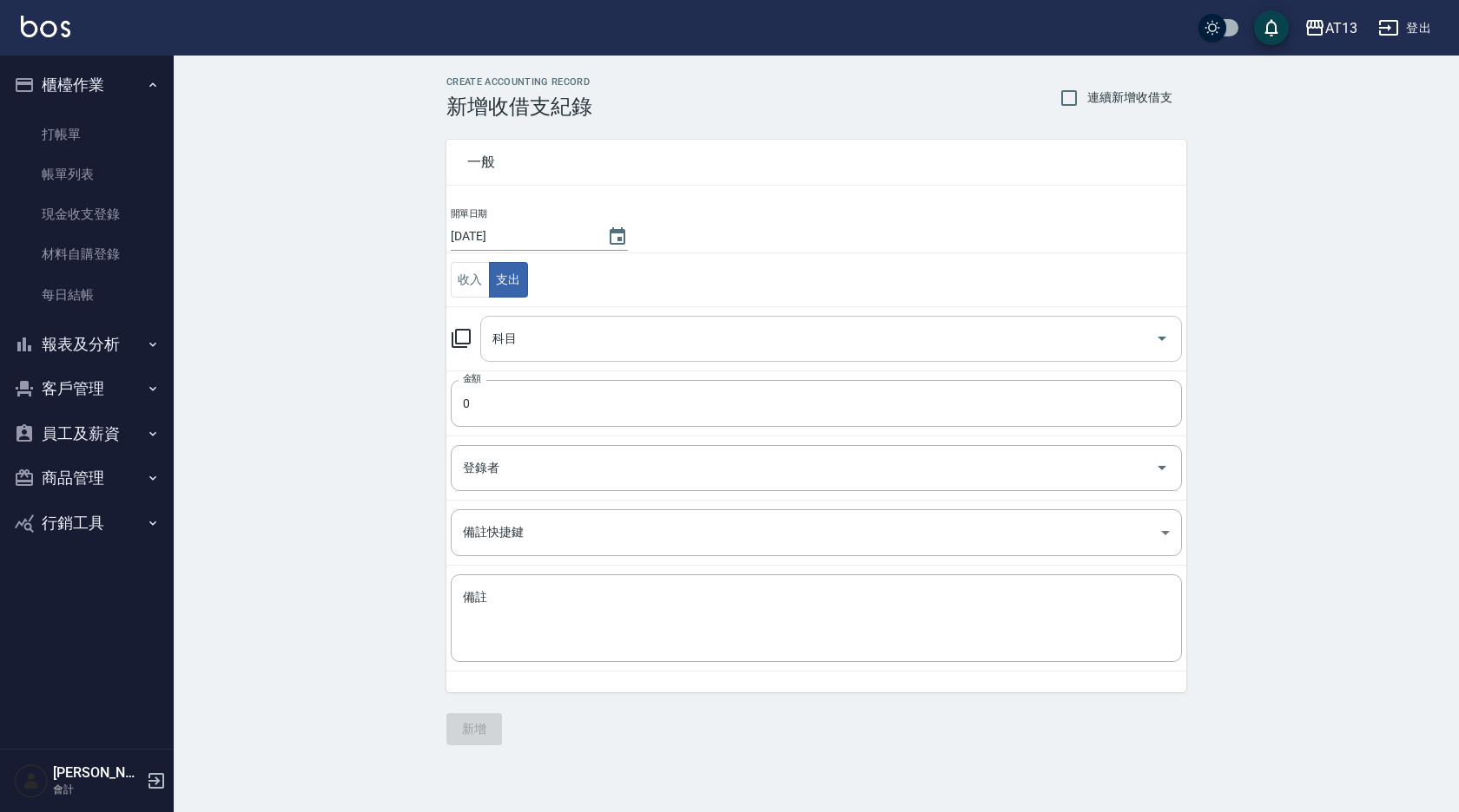
click at [1168, 339] on icon "Open" at bounding box center [1161, 338] width 21 height 21
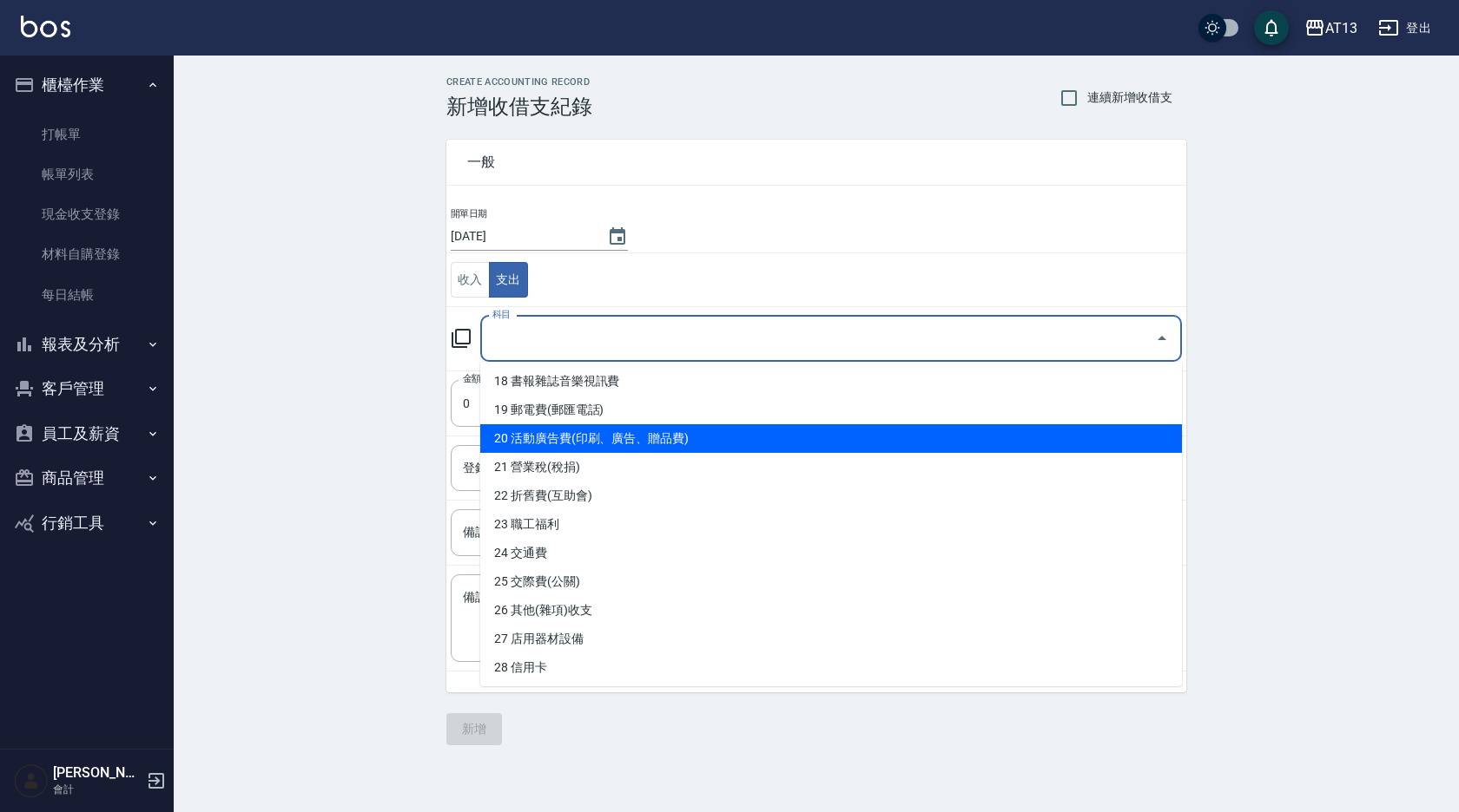
scroll to position [431, 0]
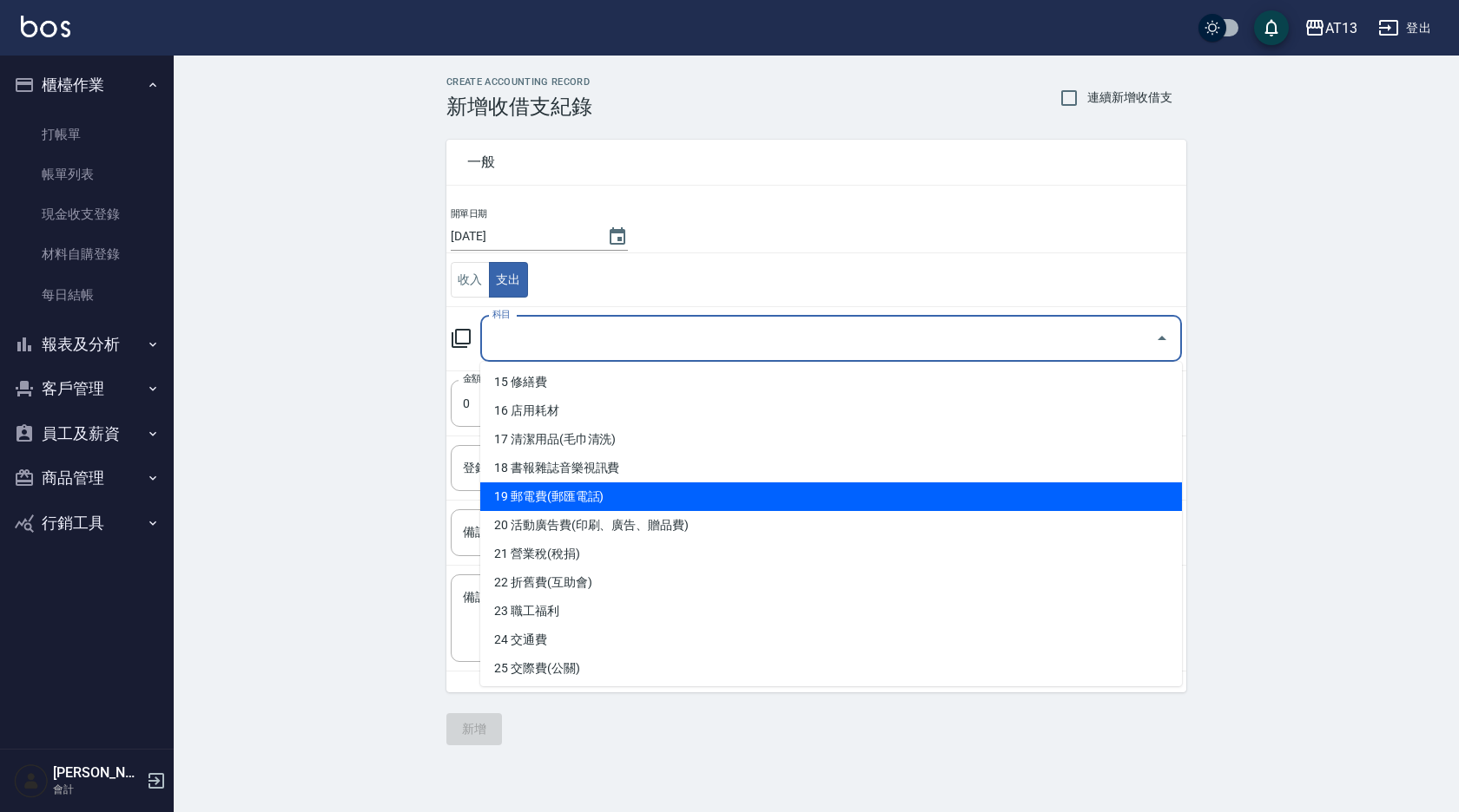
click at [652, 498] on li "19 郵電費(郵匯電話)" at bounding box center [831, 497] width 702 height 29
type input "19 郵電費(郵匯電話)"
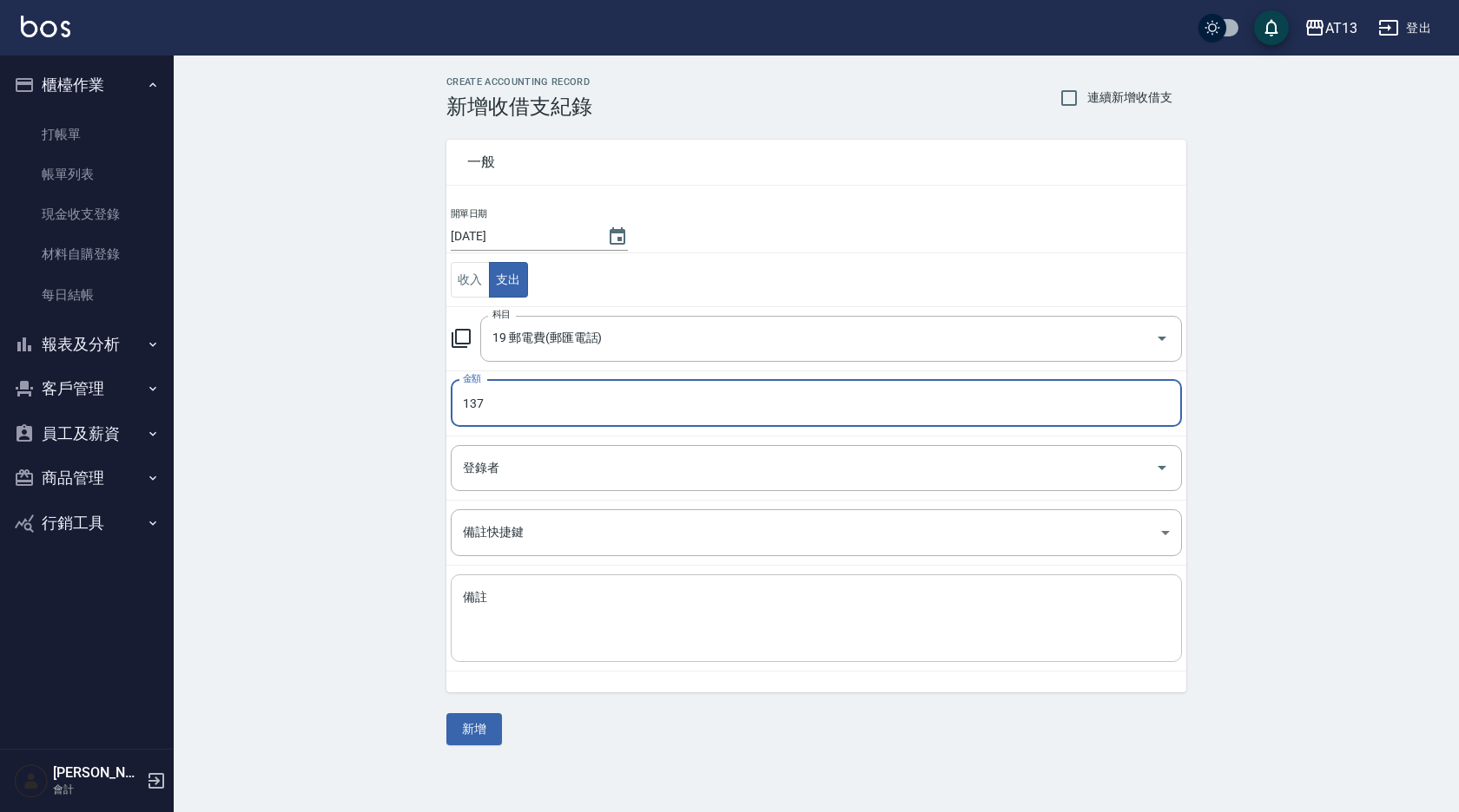
type input "137"
click at [594, 614] on textarea "備註" at bounding box center [816, 619] width 707 height 59
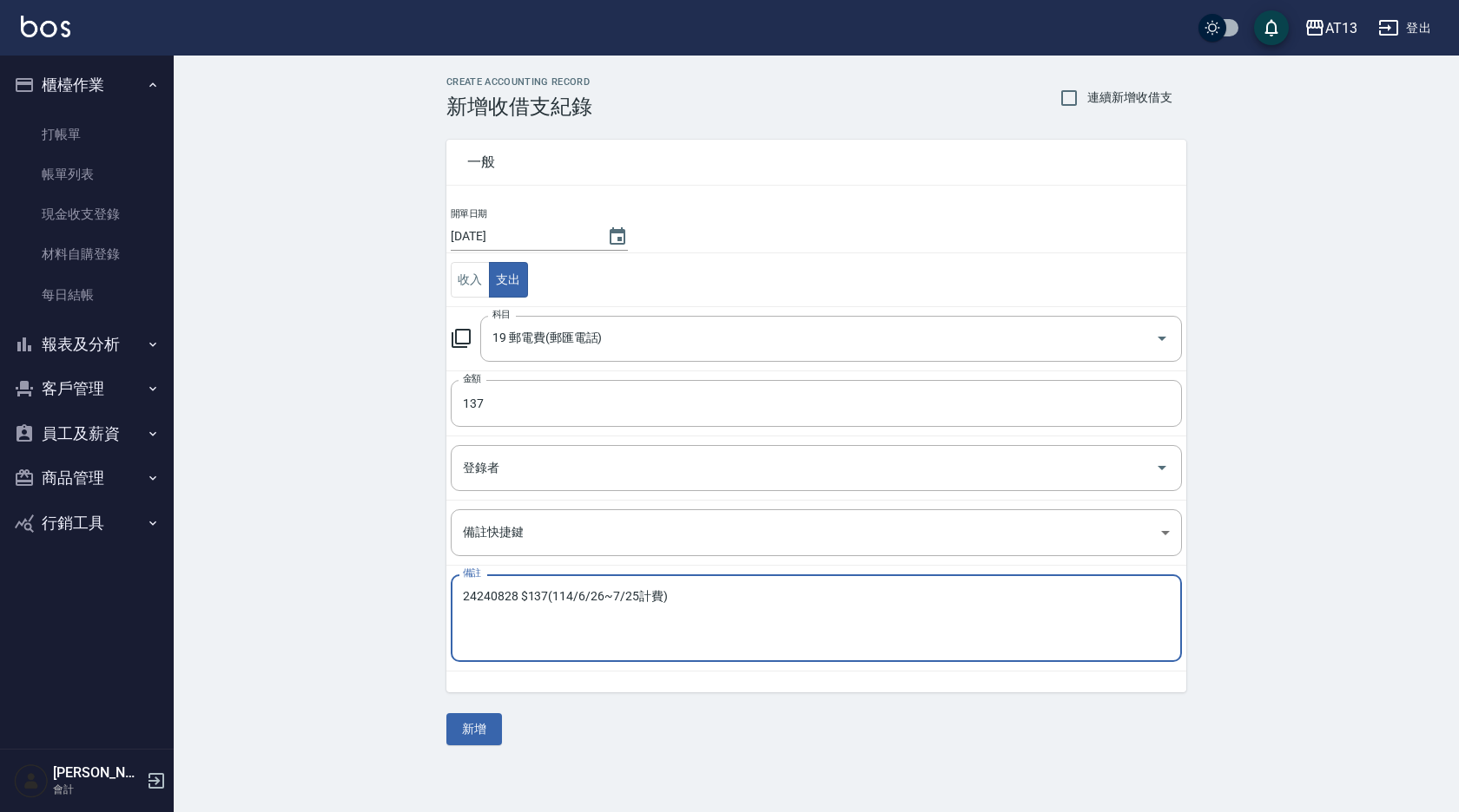
click at [685, 639] on textarea "24240828 $137(114/6/26~7/25計費)" at bounding box center [816, 619] width 707 height 59
type textarea "24240828 $137(114/6/26~7/25計費)"
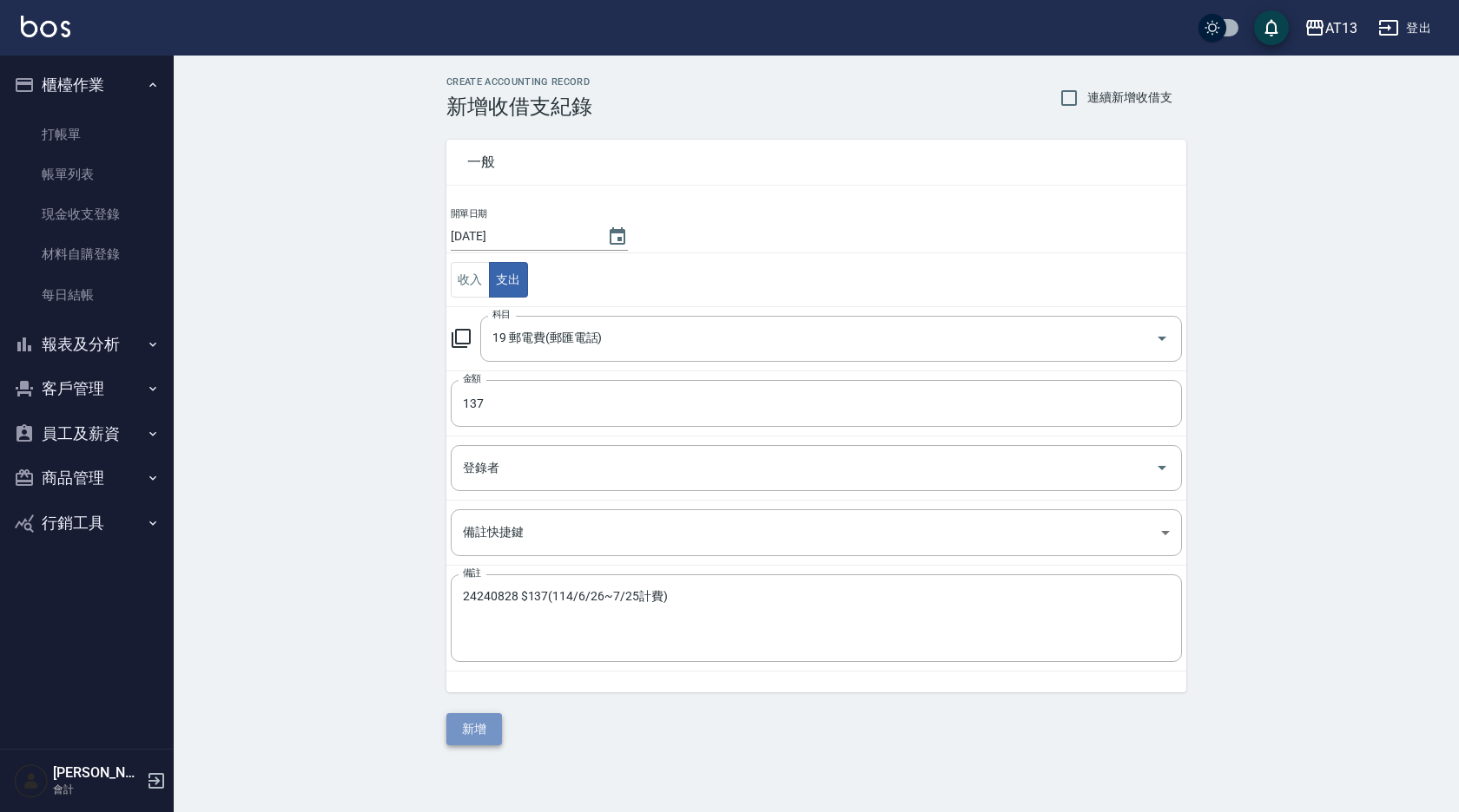
click at [478, 728] on button "新增" at bounding box center [474, 729] width 55 height 32
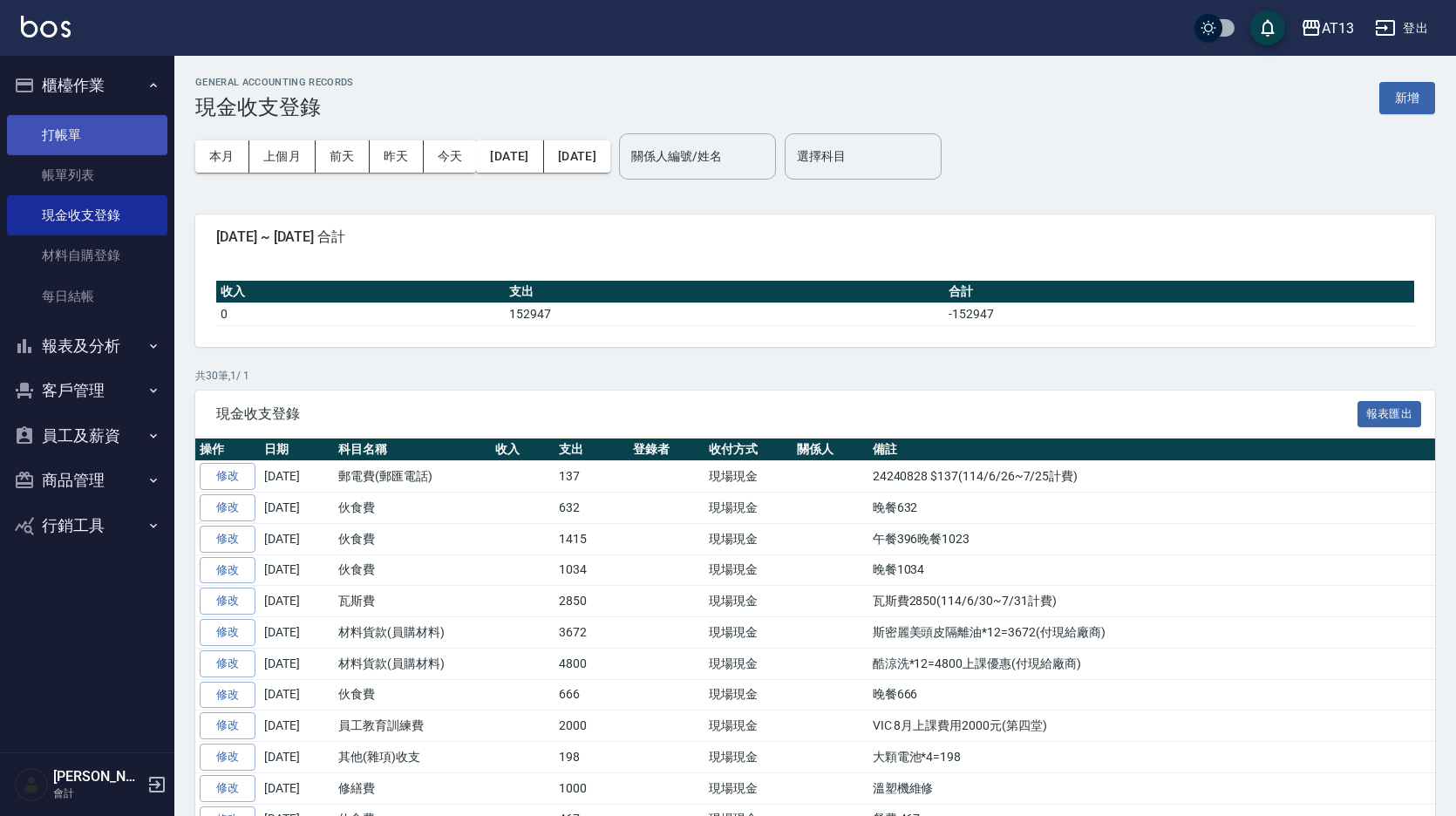
click at [63, 131] on link "打帳單" at bounding box center [87, 135] width 161 height 40
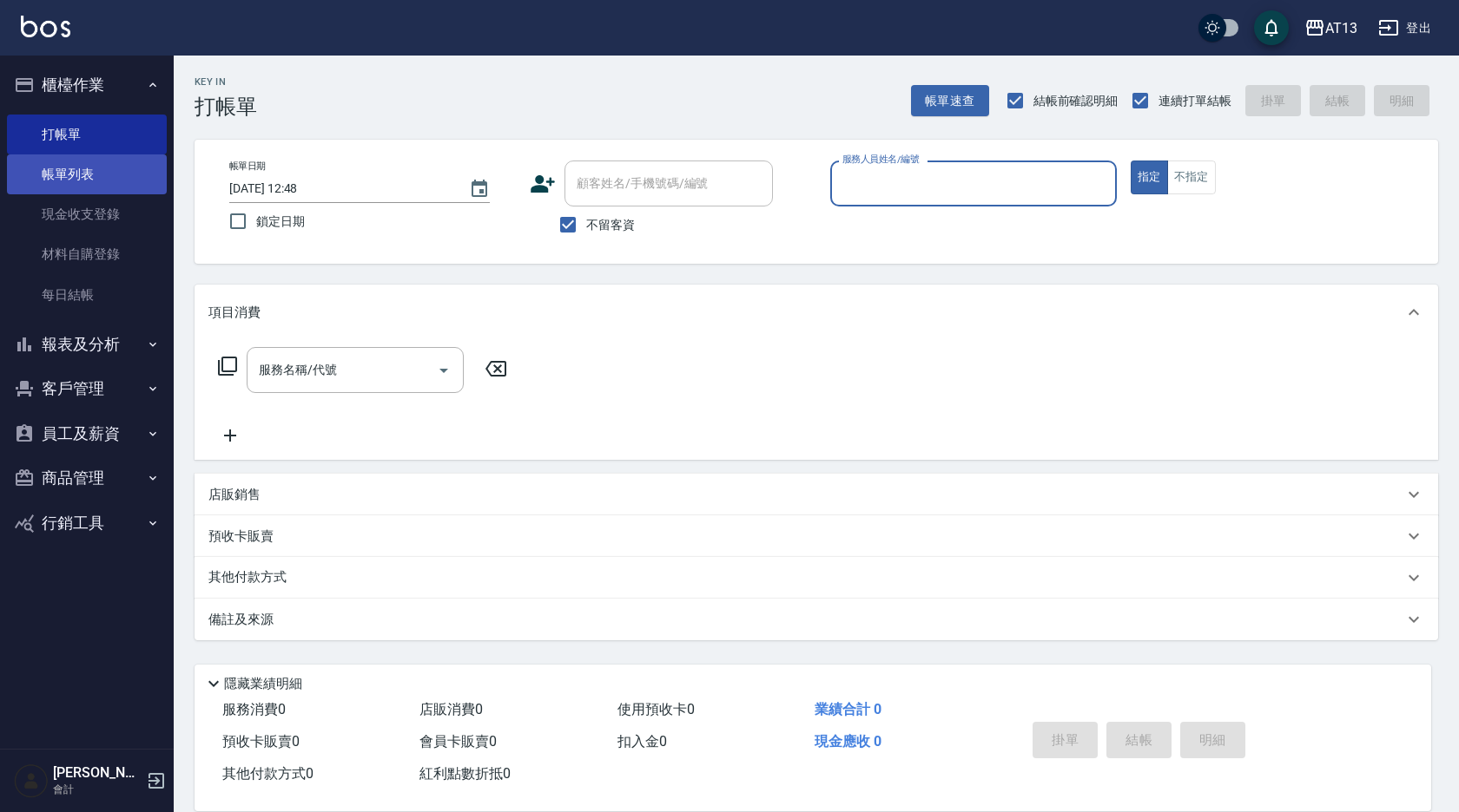
click at [66, 166] on link "帳單列表" at bounding box center [87, 174] width 160 height 40
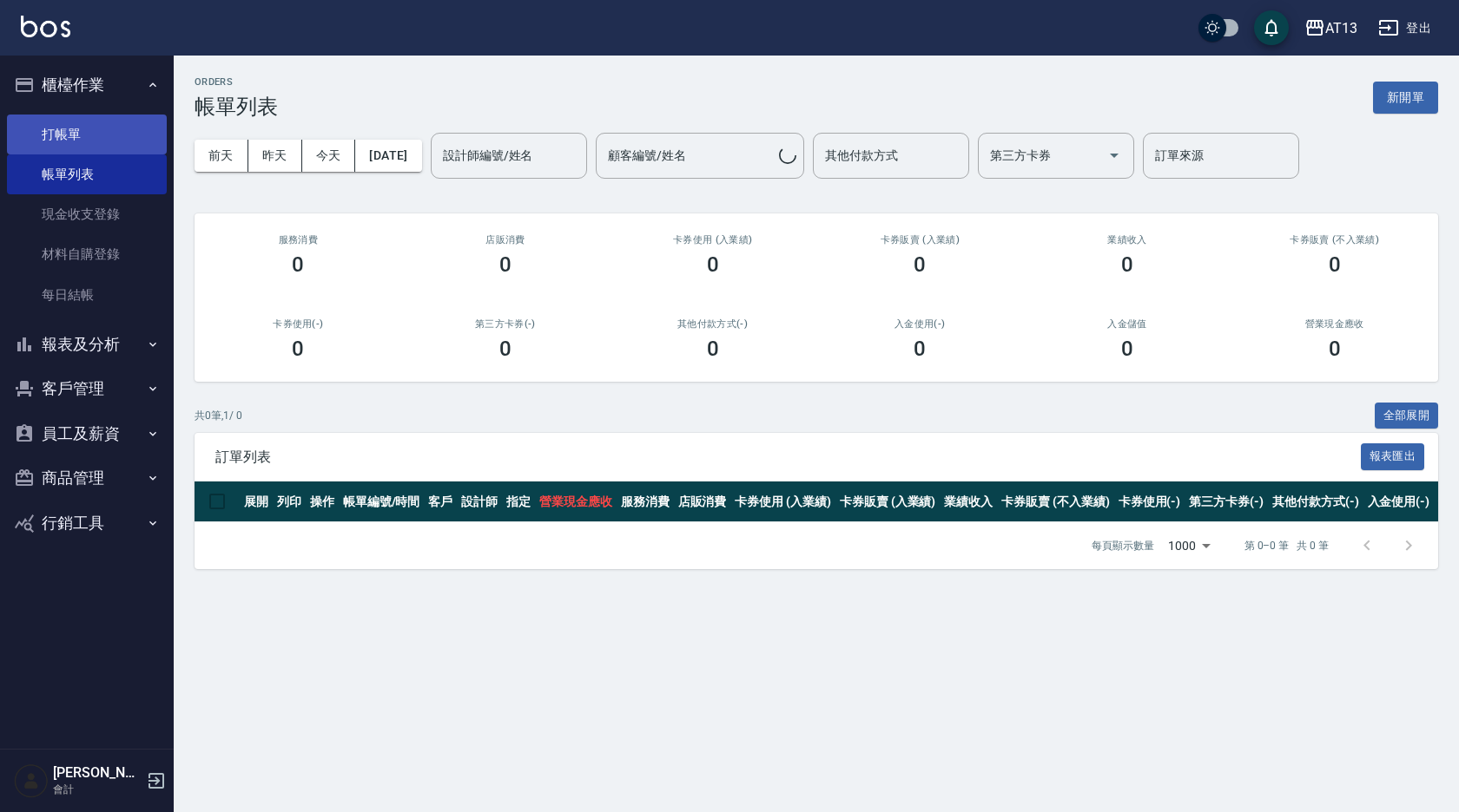
click at [76, 128] on link "打帳單" at bounding box center [87, 134] width 160 height 40
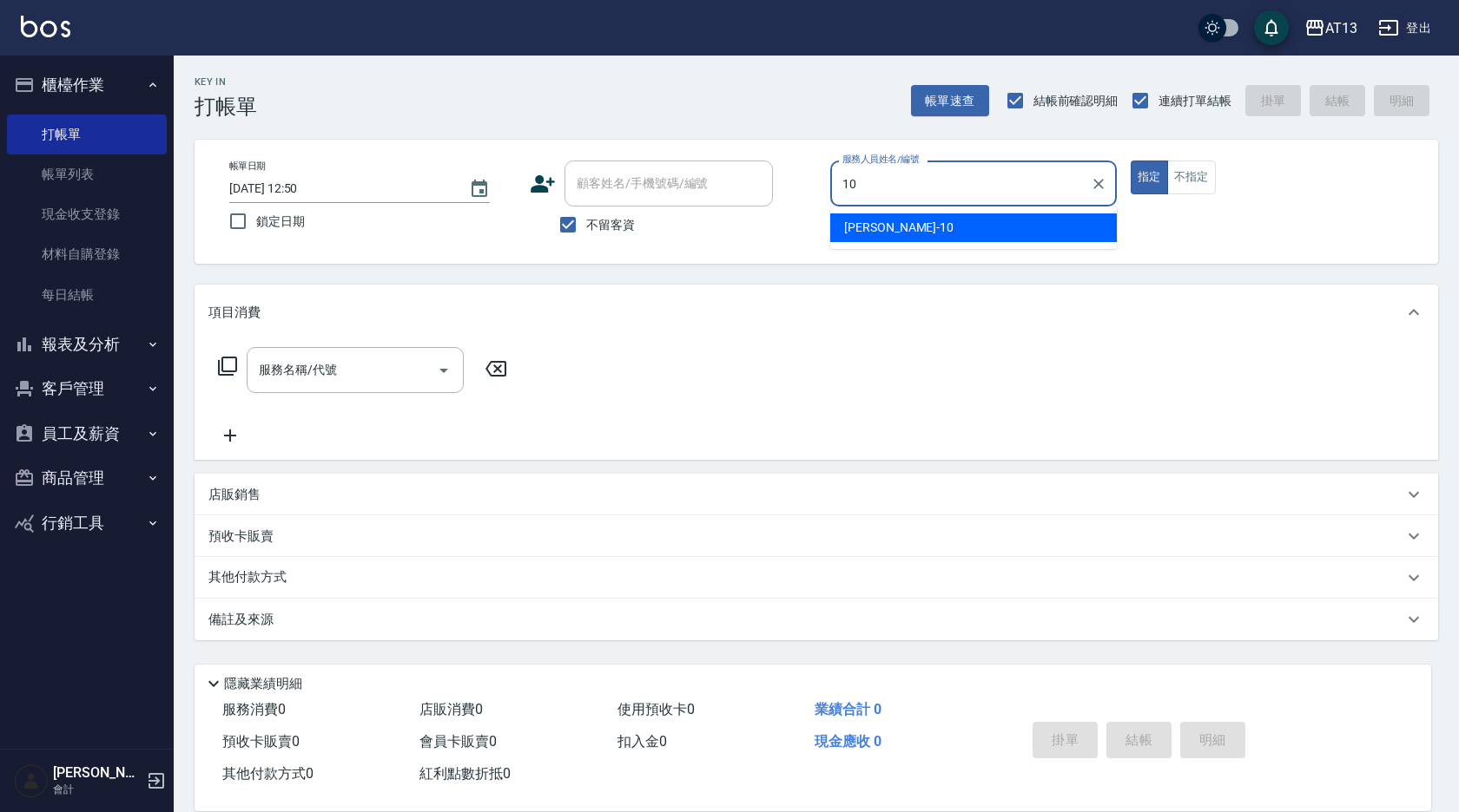
drag, startPoint x: 919, startPoint y: 224, endPoint x: 905, endPoint y: 217, distance: 15.7
click at [920, 224] on div "稔穎 -10" at bounding box center [973, 228] width 286 height 29
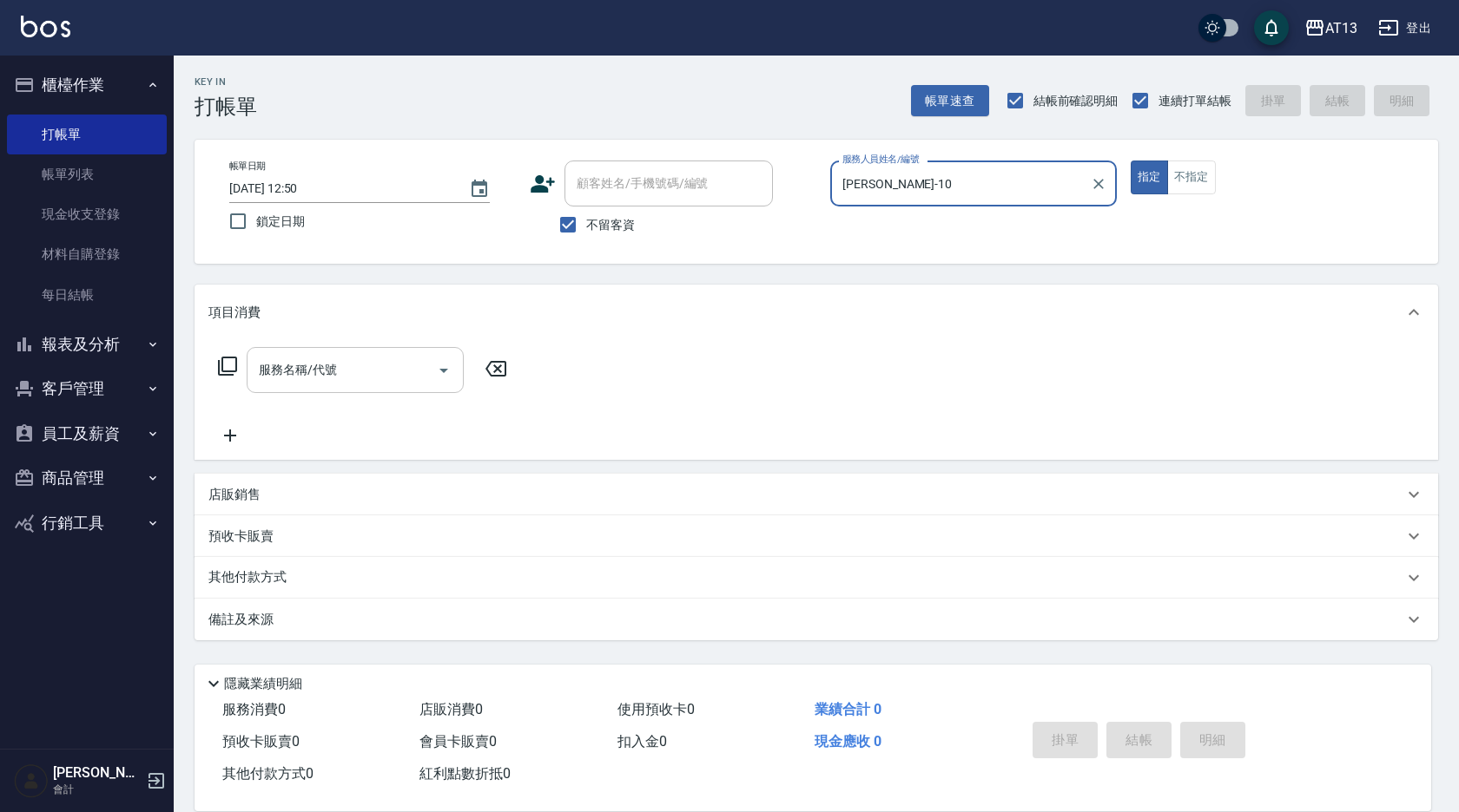
type input "稔穎-10"
click at [340, 362] on input "服務名稱/代號" at bounding box center [341, 370] width 175 height 30
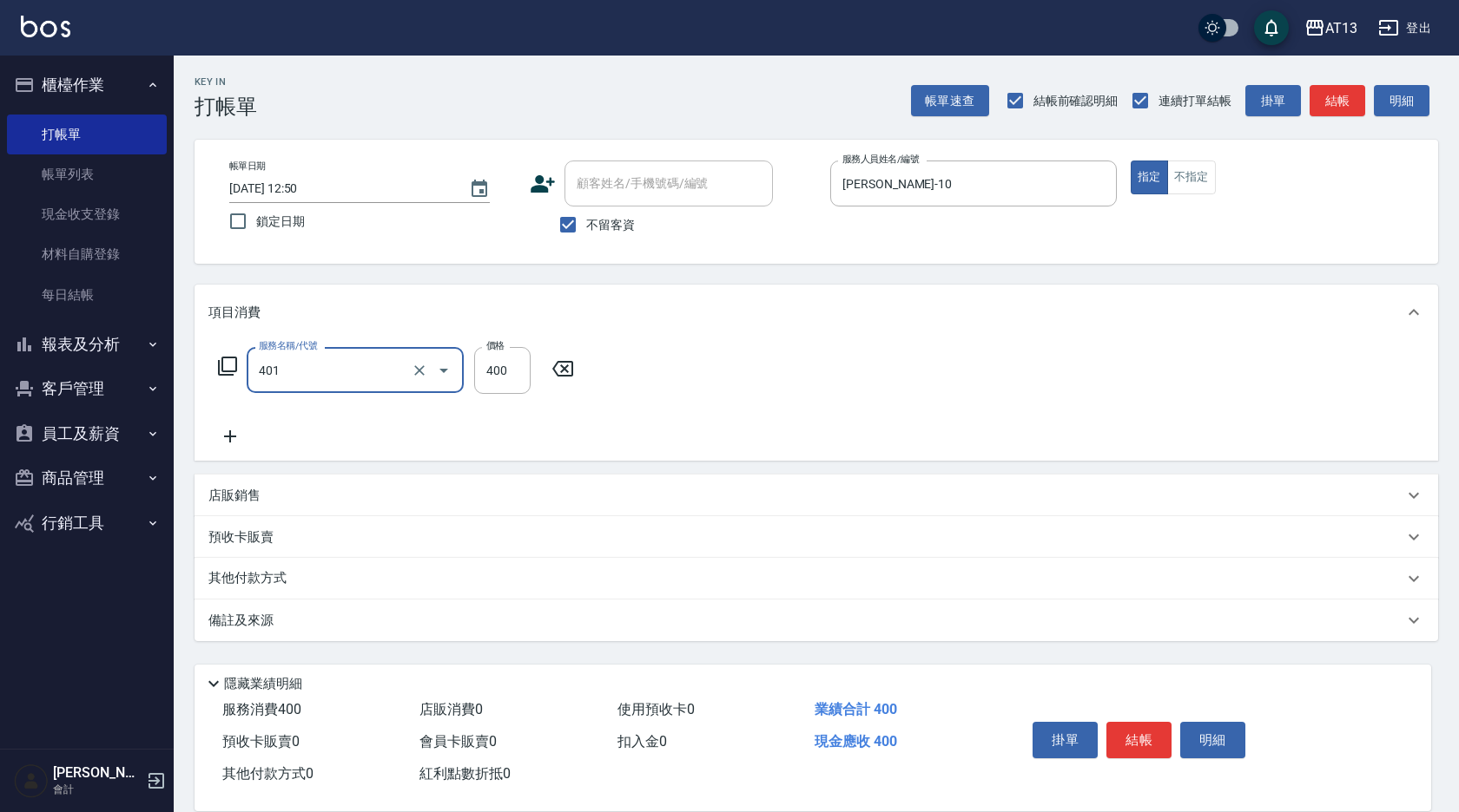
type input "剪髮(401)"
type input "450"
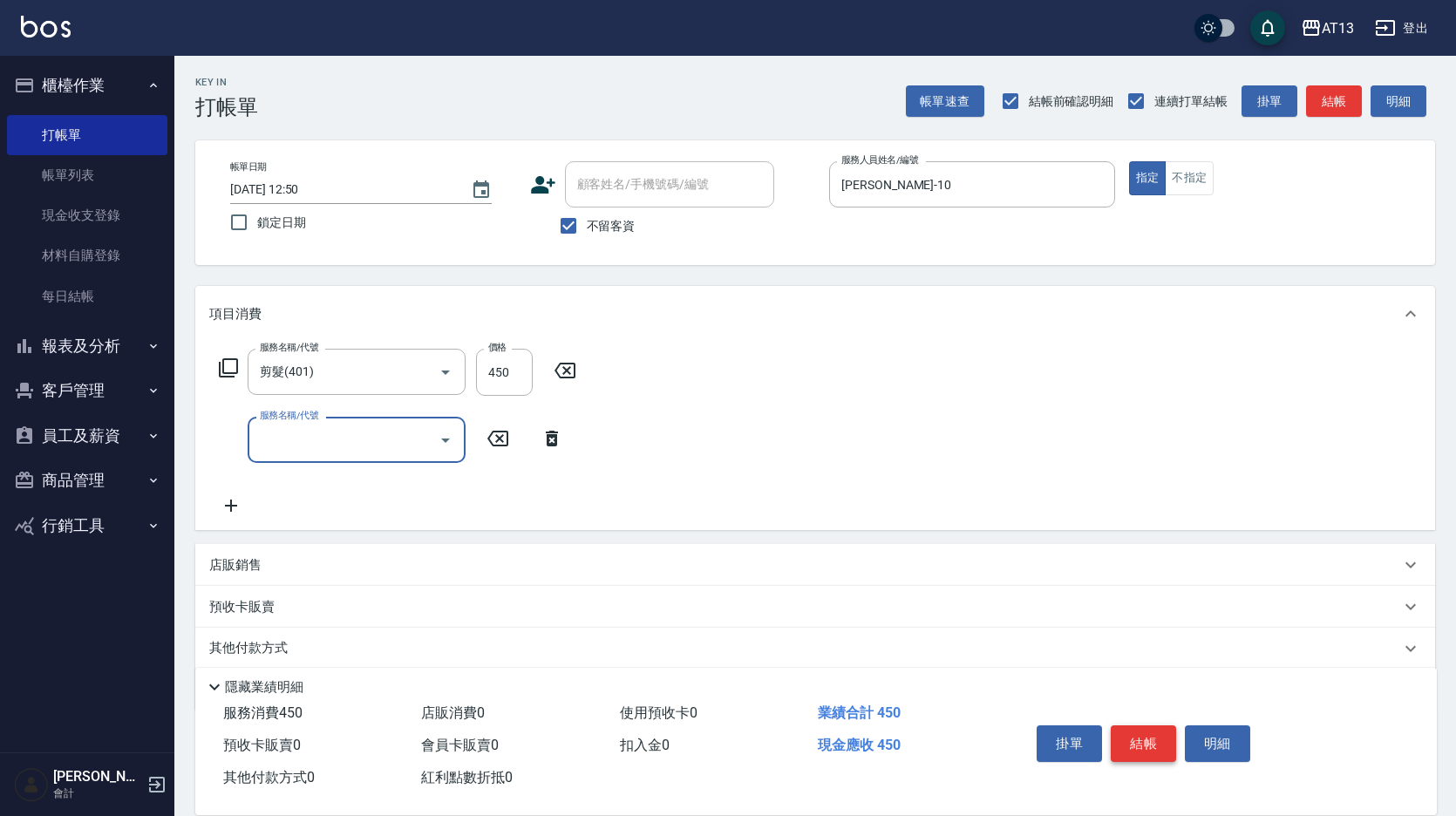
click at [1152, 745] on button "結帳" at bounding box center [1144, 744] width 65 height 36
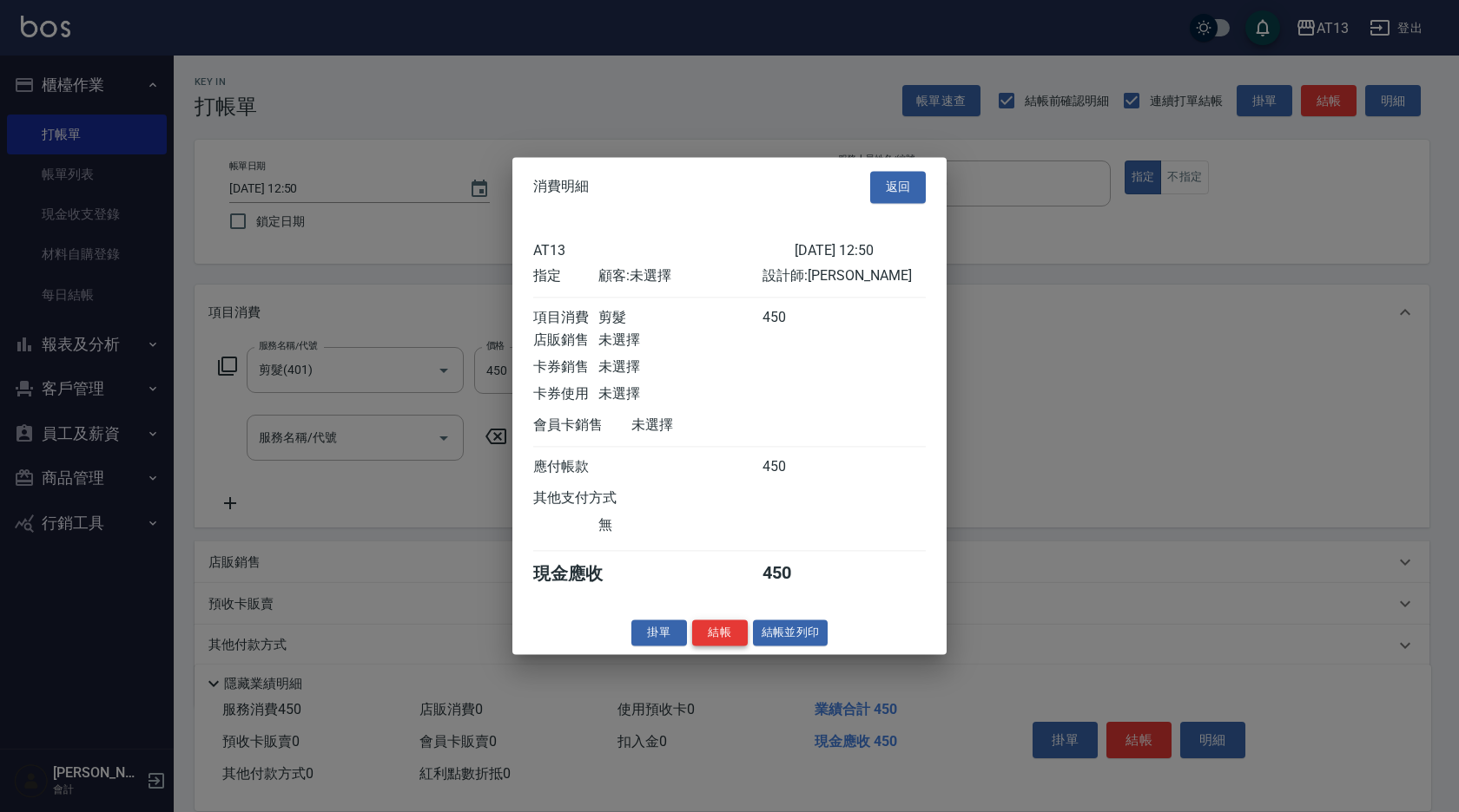
click at [724, 647] on button "結帳" at bounding box center [720, 633] width 55 height 27
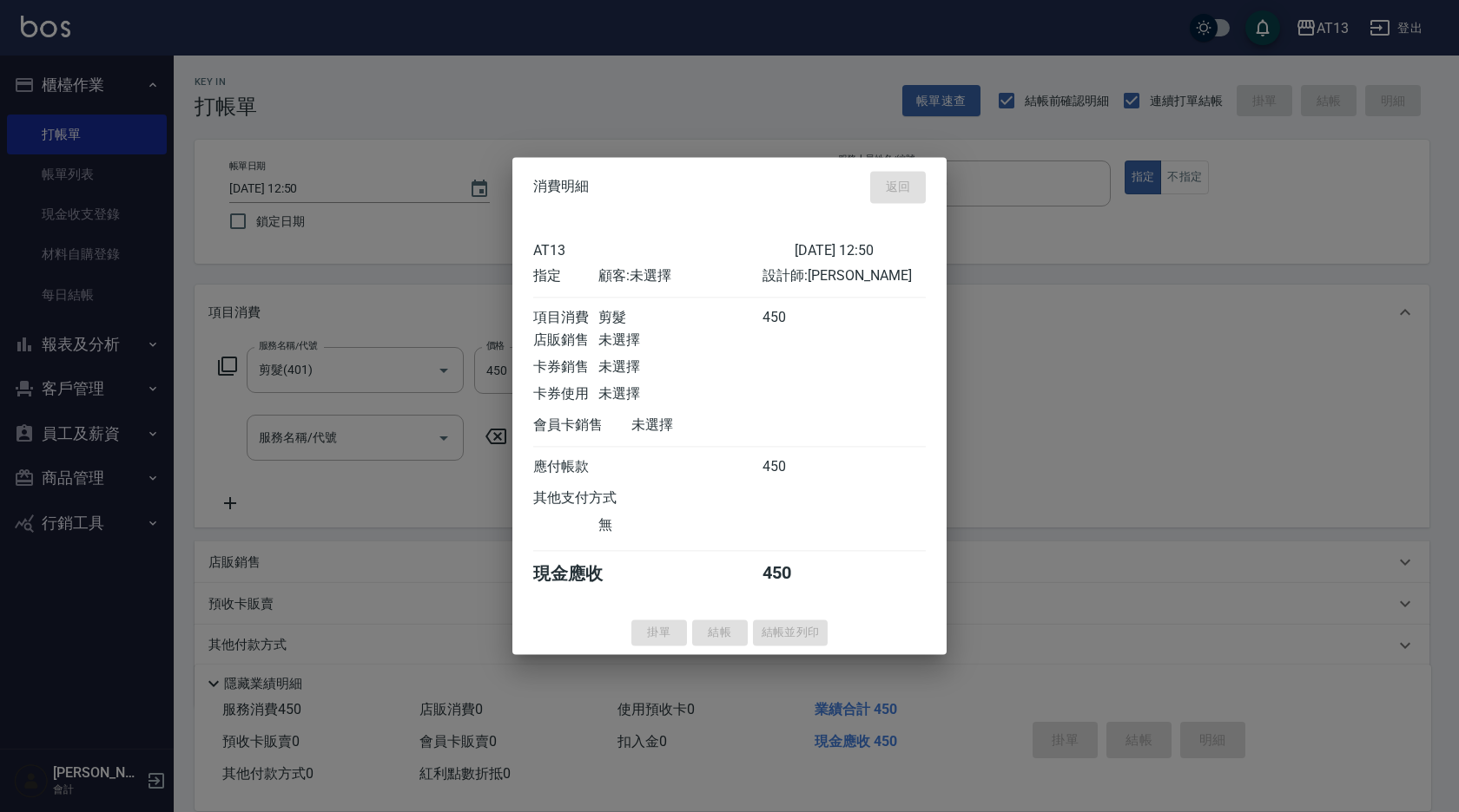
type input "2025/08/12 13:03"
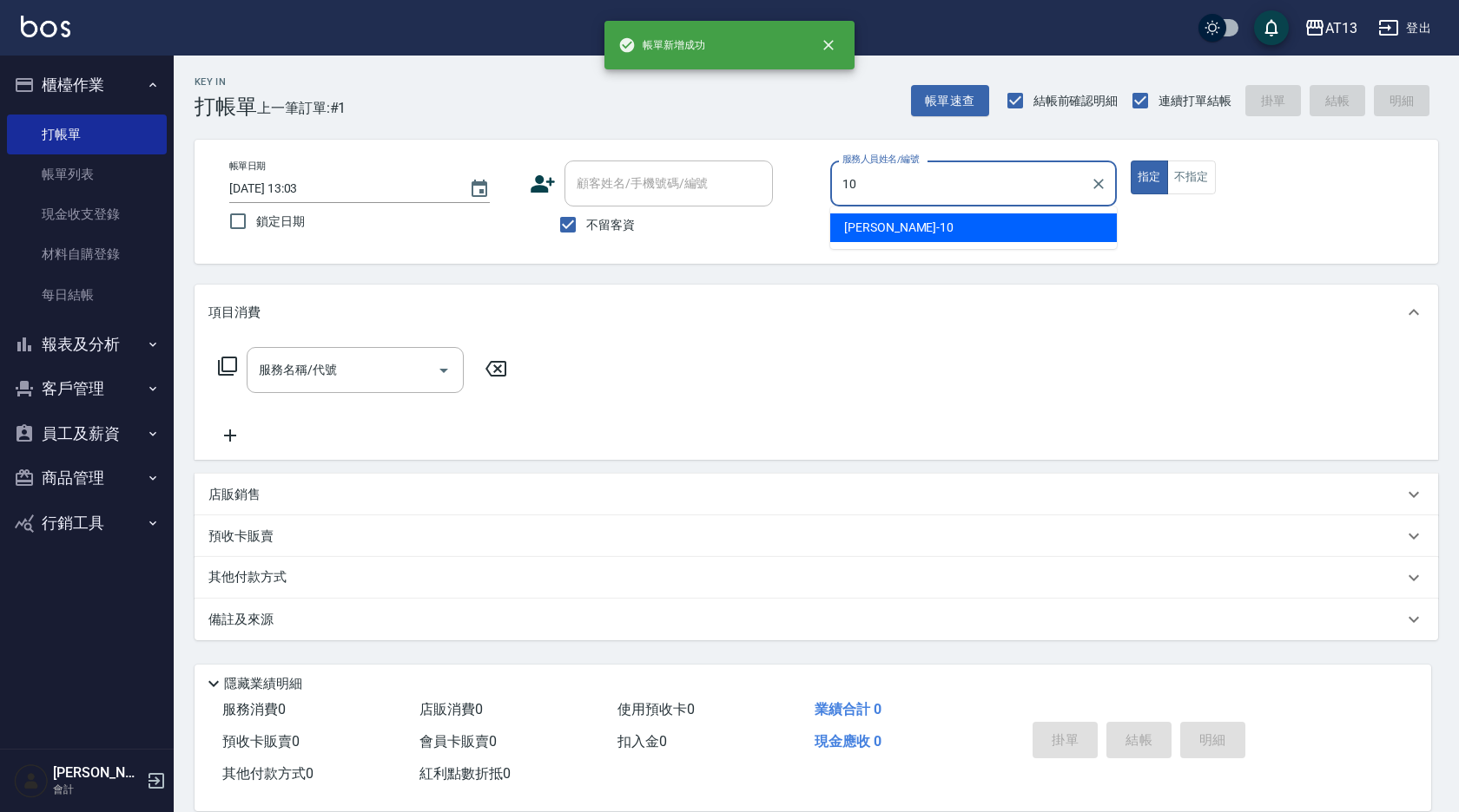
click at [871, 224] on span "稔穎 -10" at bounding box center [898, 227] width 109 height 18
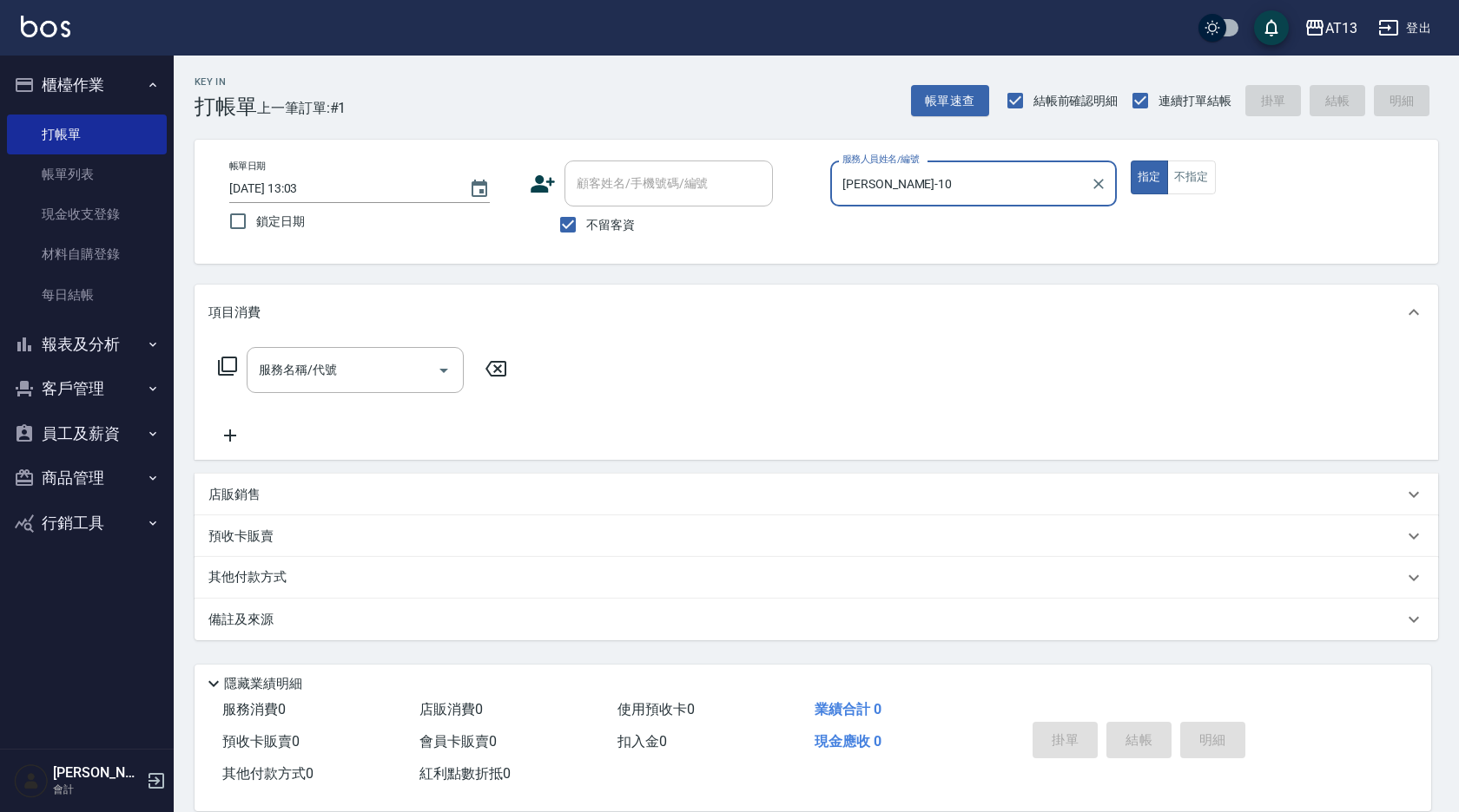
type input "稔穎-10"
click at [319, 351] on div "服務名稱/代號" at bounding box center [355, 370] width 217 height 46
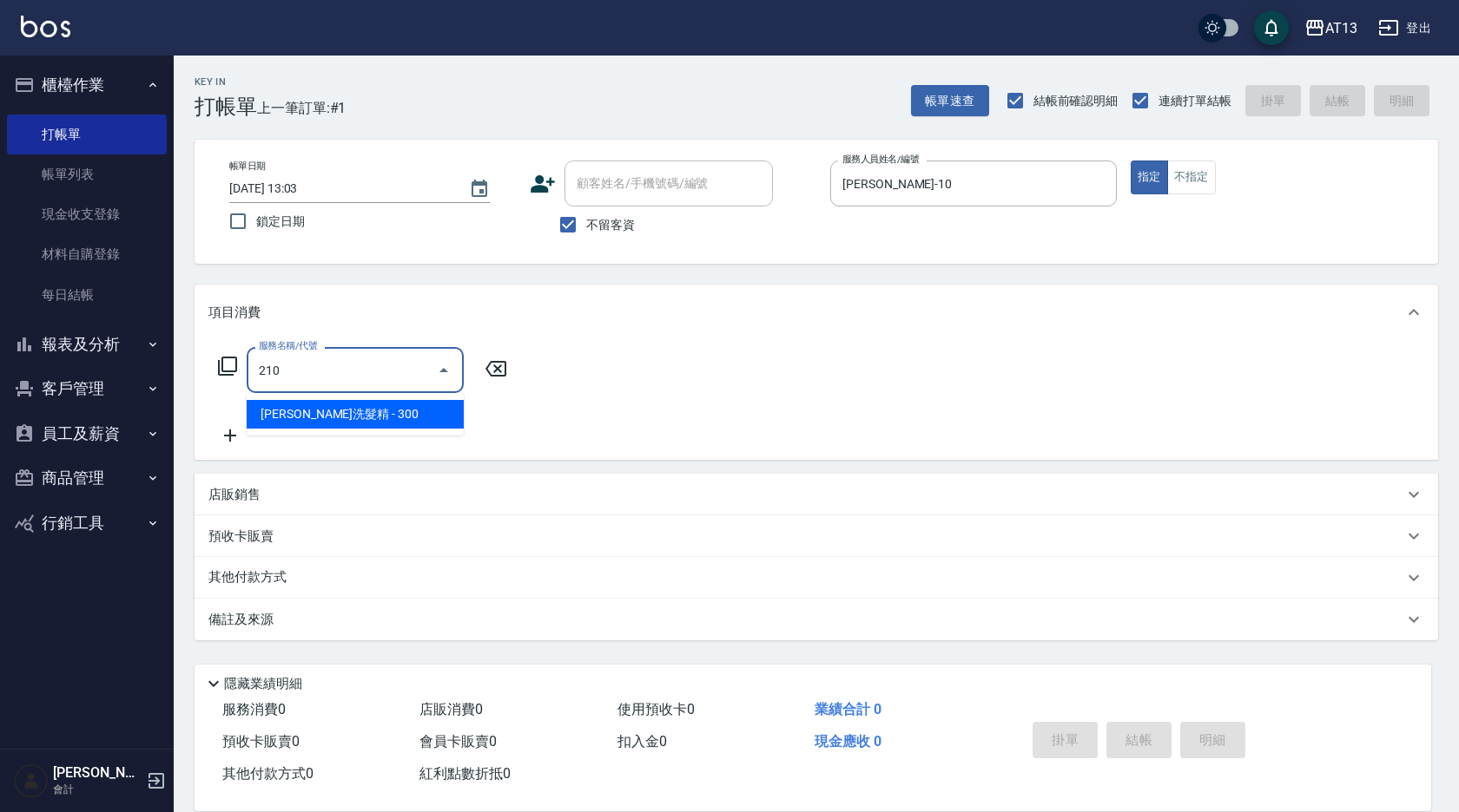
type input "歐娜洗髮精(210)"
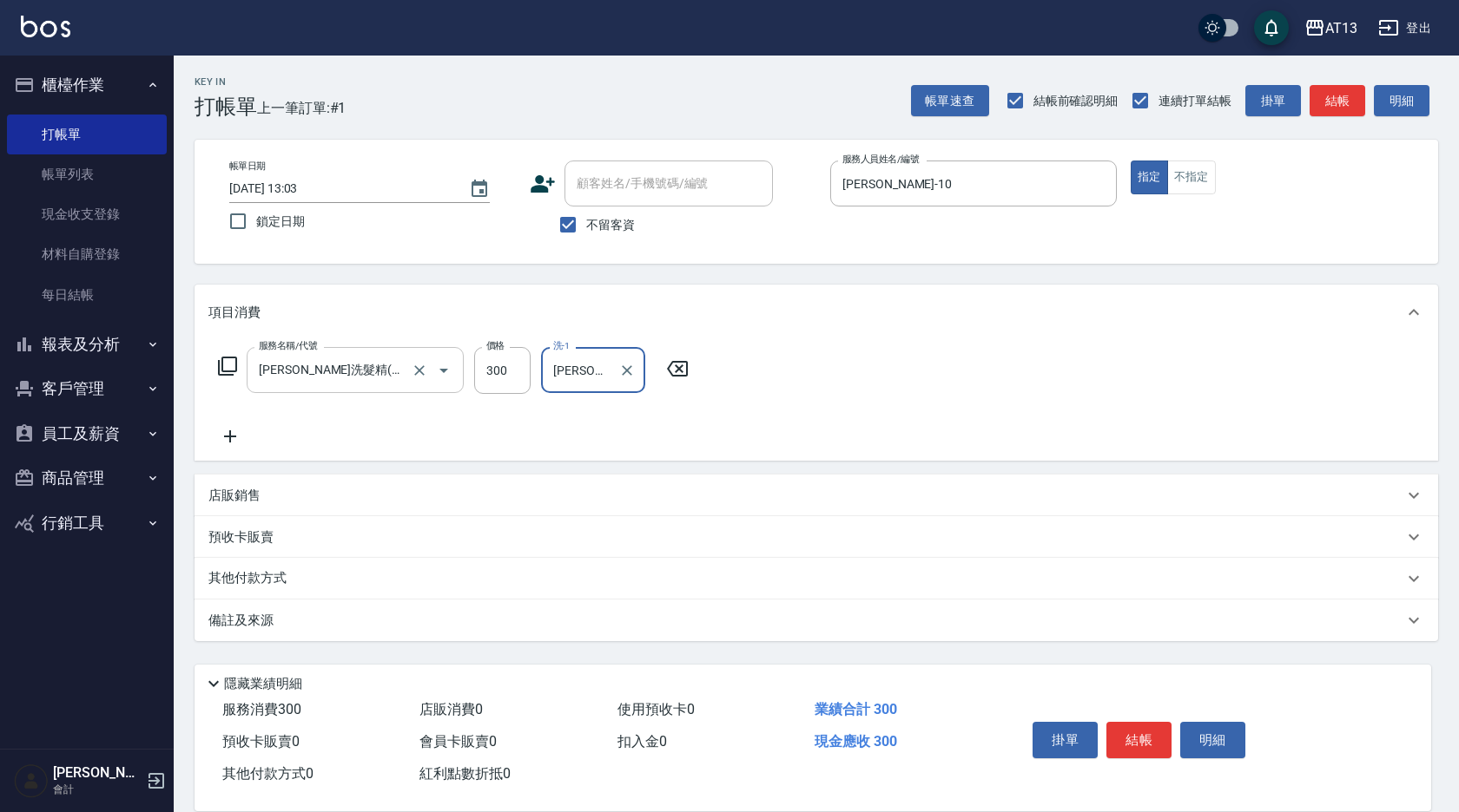
type input "吳映蓉-33"
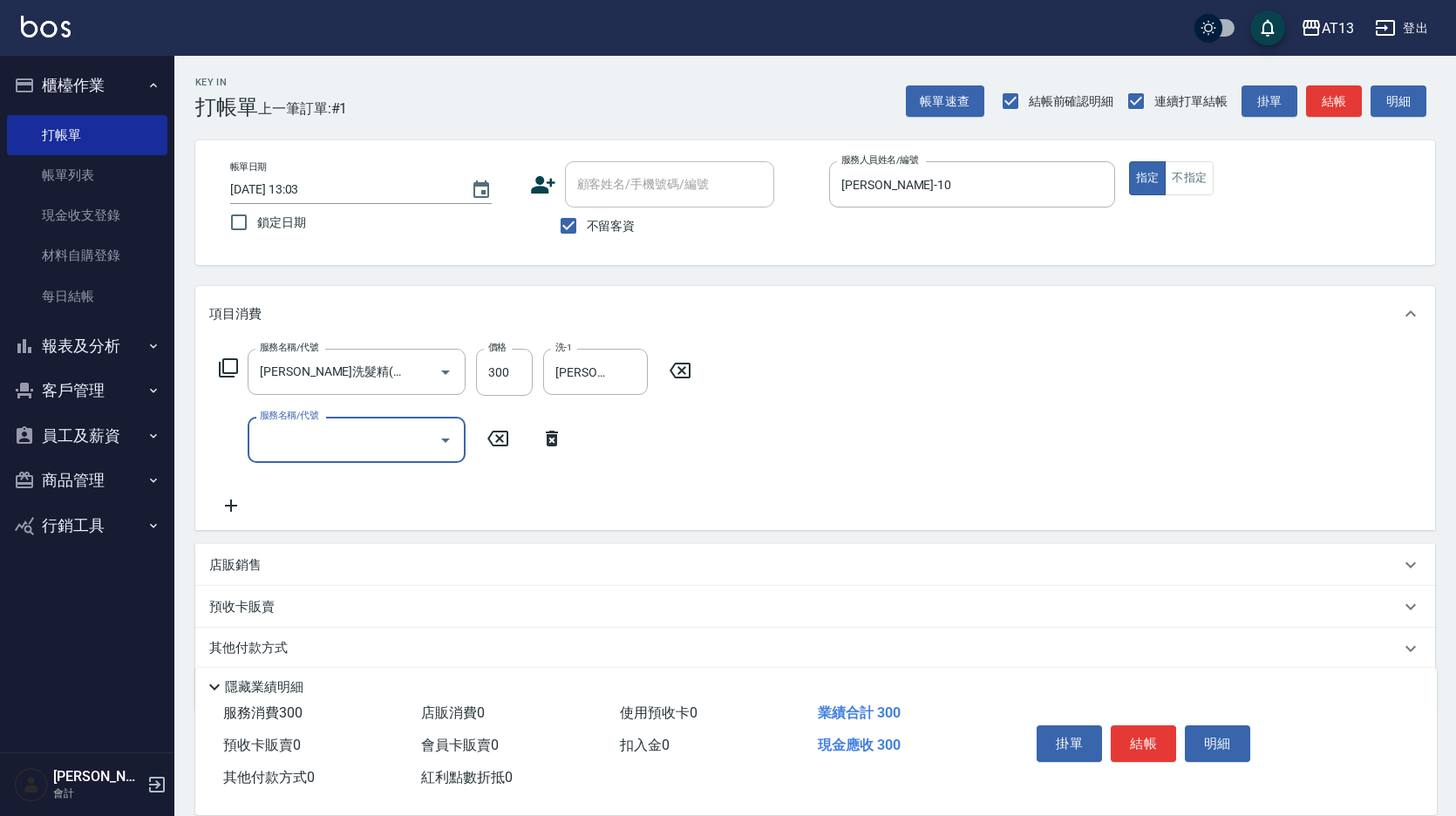
click at [796, 495] on div "服務名稱/代號 歐娜洗髮精(210) 服務名稱/代號 價格 300 價格 洗-1 吳映蓉-33 洗-1 服務名稱/代號 服務名稱/代號" at bounding box center [815, 436] width 1240 height 188
click at [1143, 735] on button "結帳" at bounding box center [1144, 744] width 65 height 36
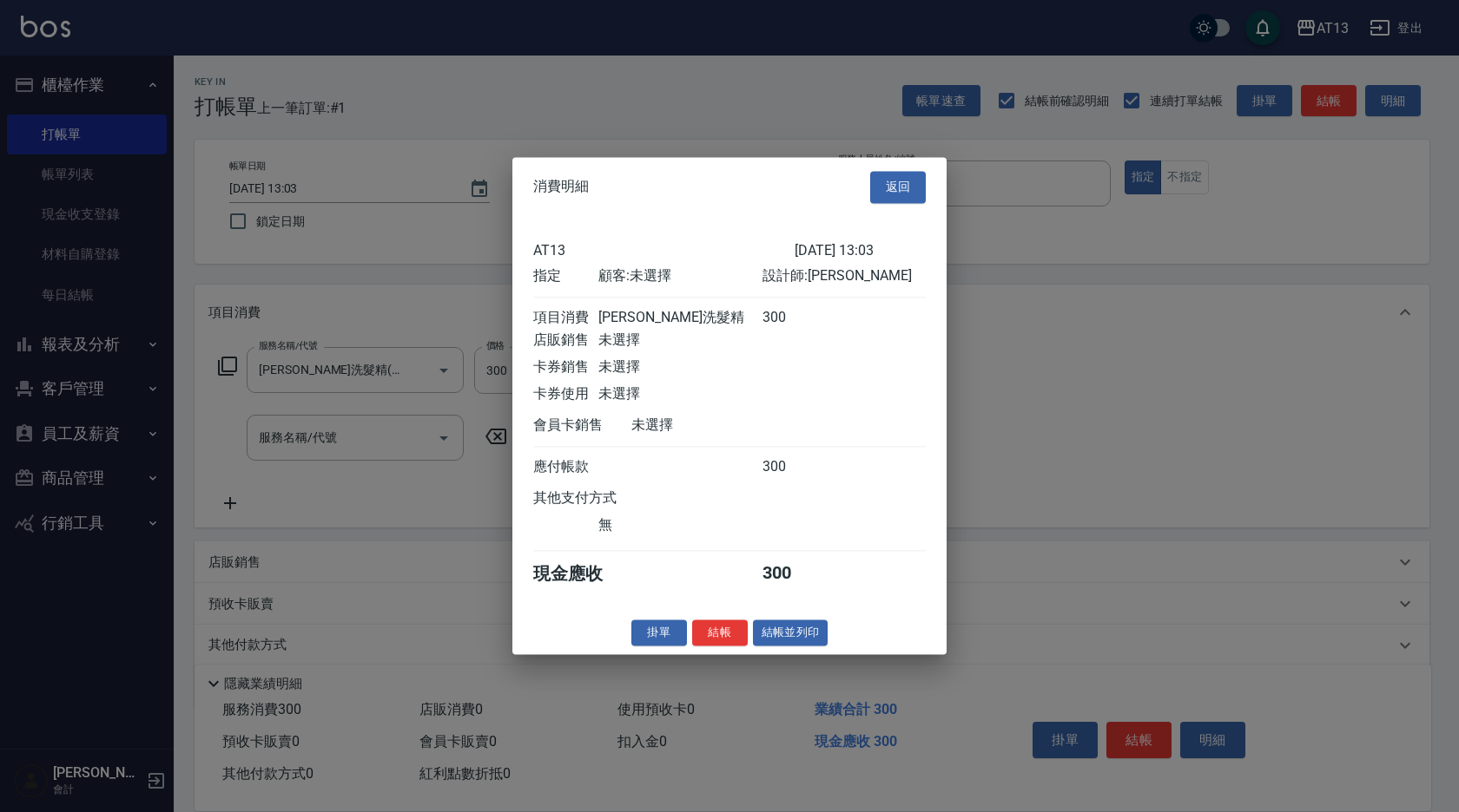
click at [730, 638] on button "結帳" at bounding box center [720, 633] width 55 height 27
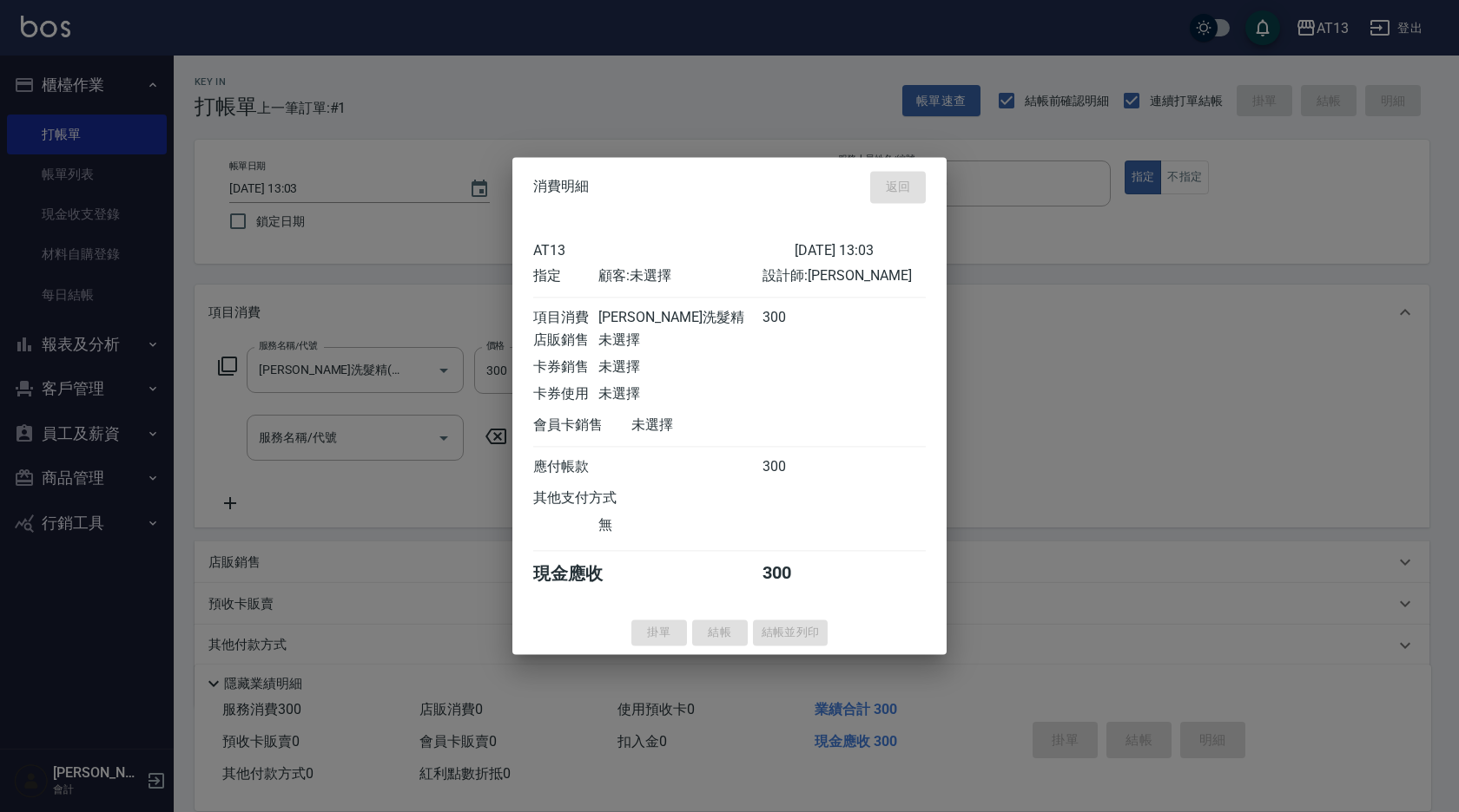
type input "2025/08/12 13:04"
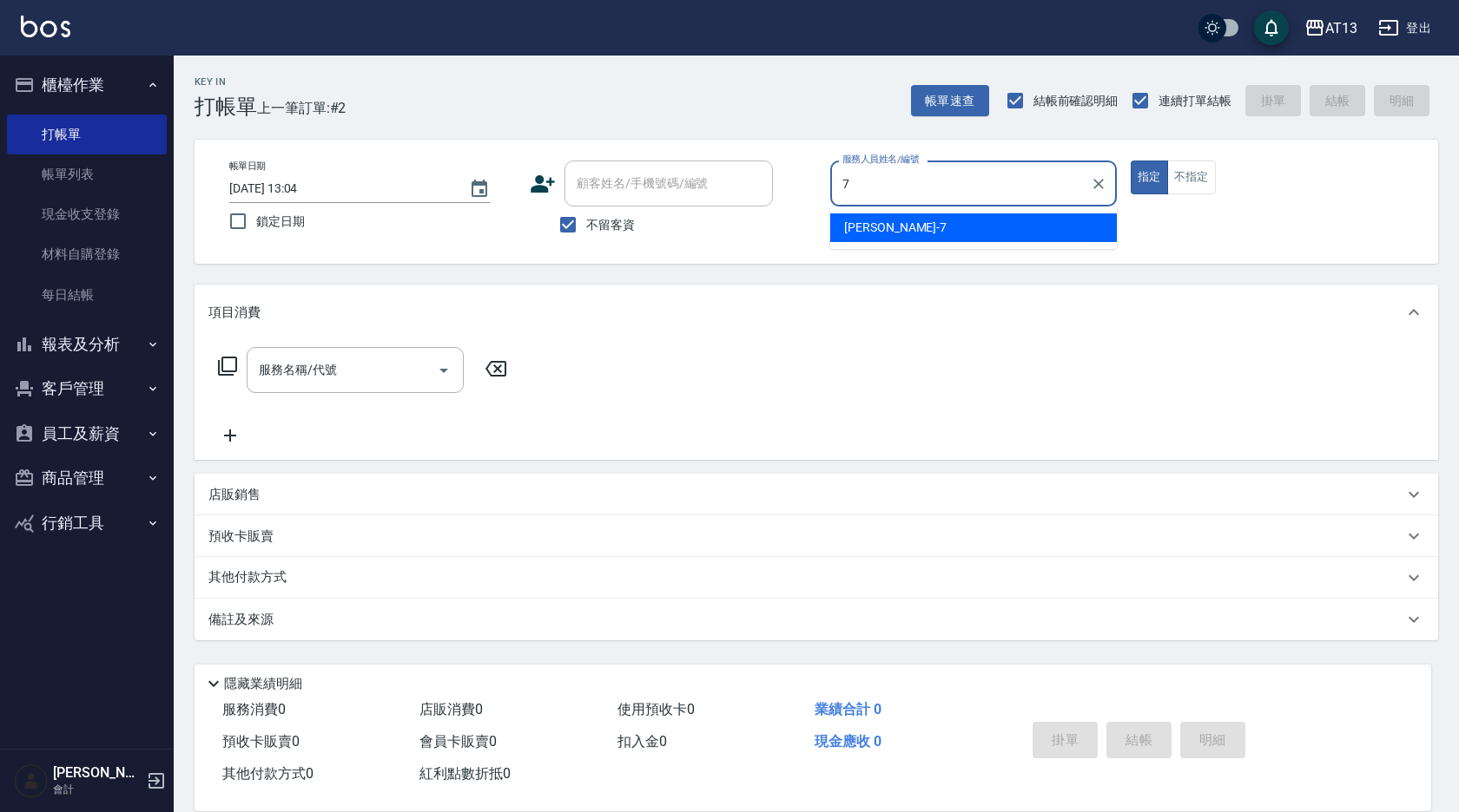
click at [985, 239] on div "呂佳容 -7" at bounding box center [973, 228] width 286 height 29
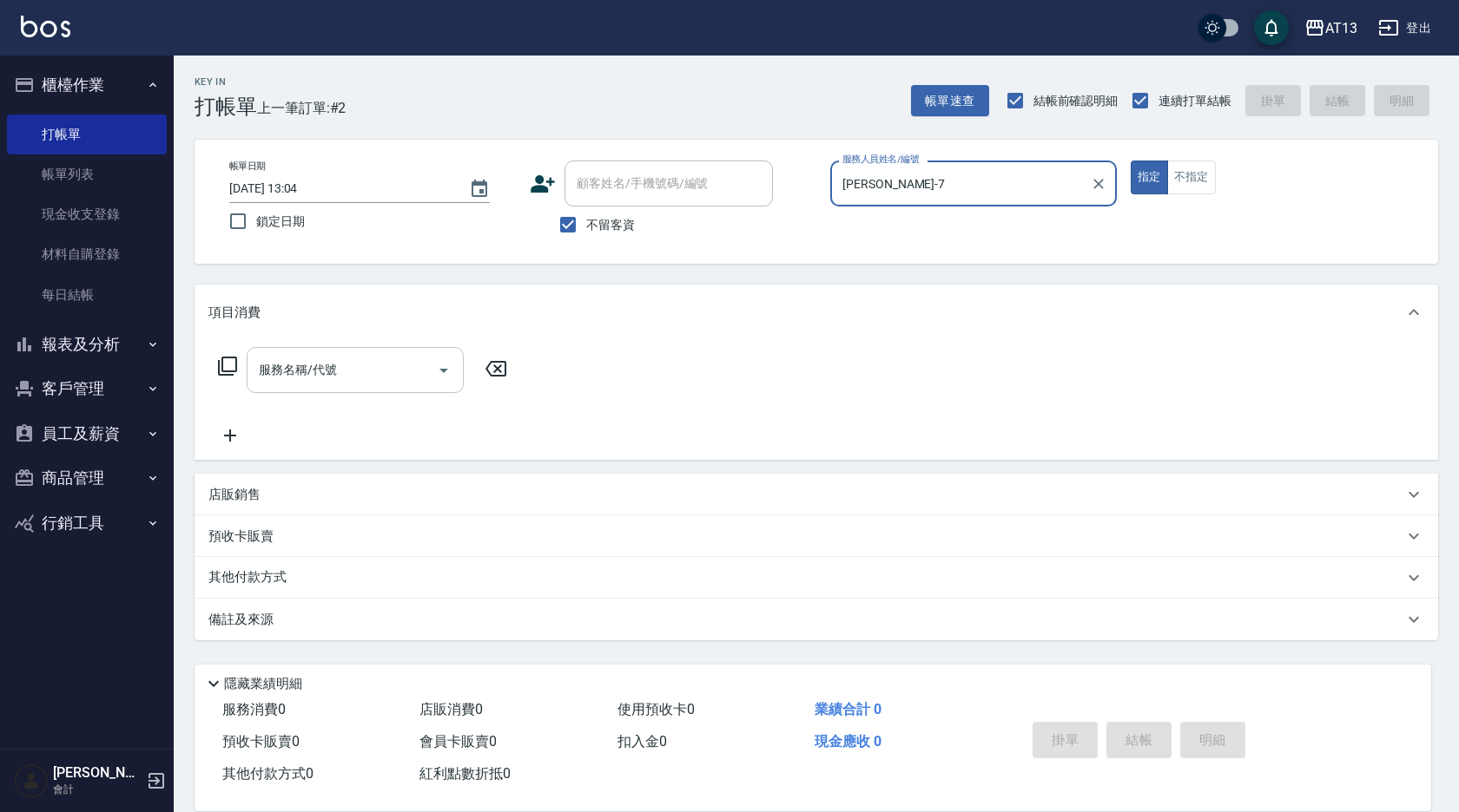
type input "呂佳容-7"
click at [303, 373] on input "服務名稱/代號" at bounding box center [341, 370] width 175 height 30
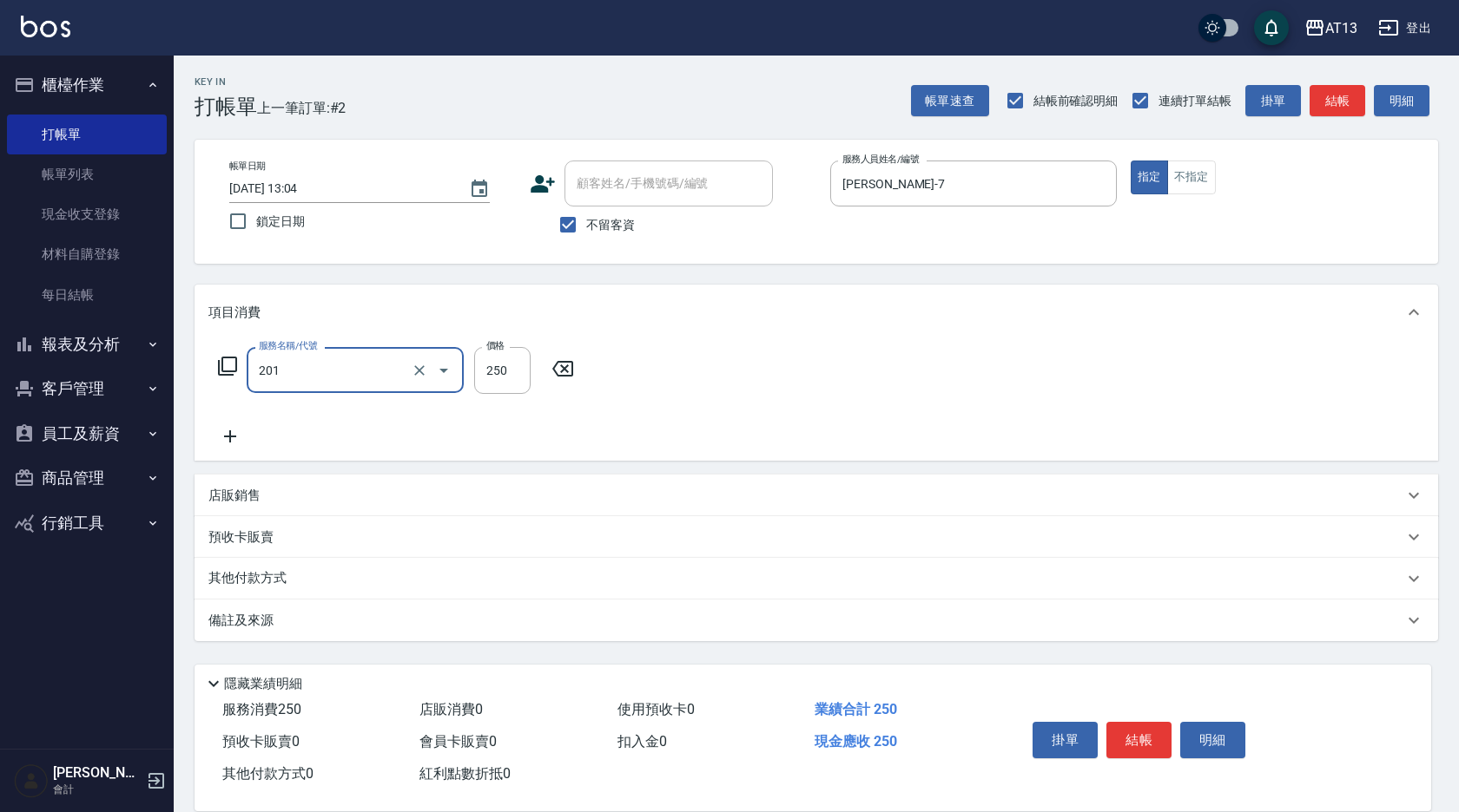
type input "洗髮(201)"
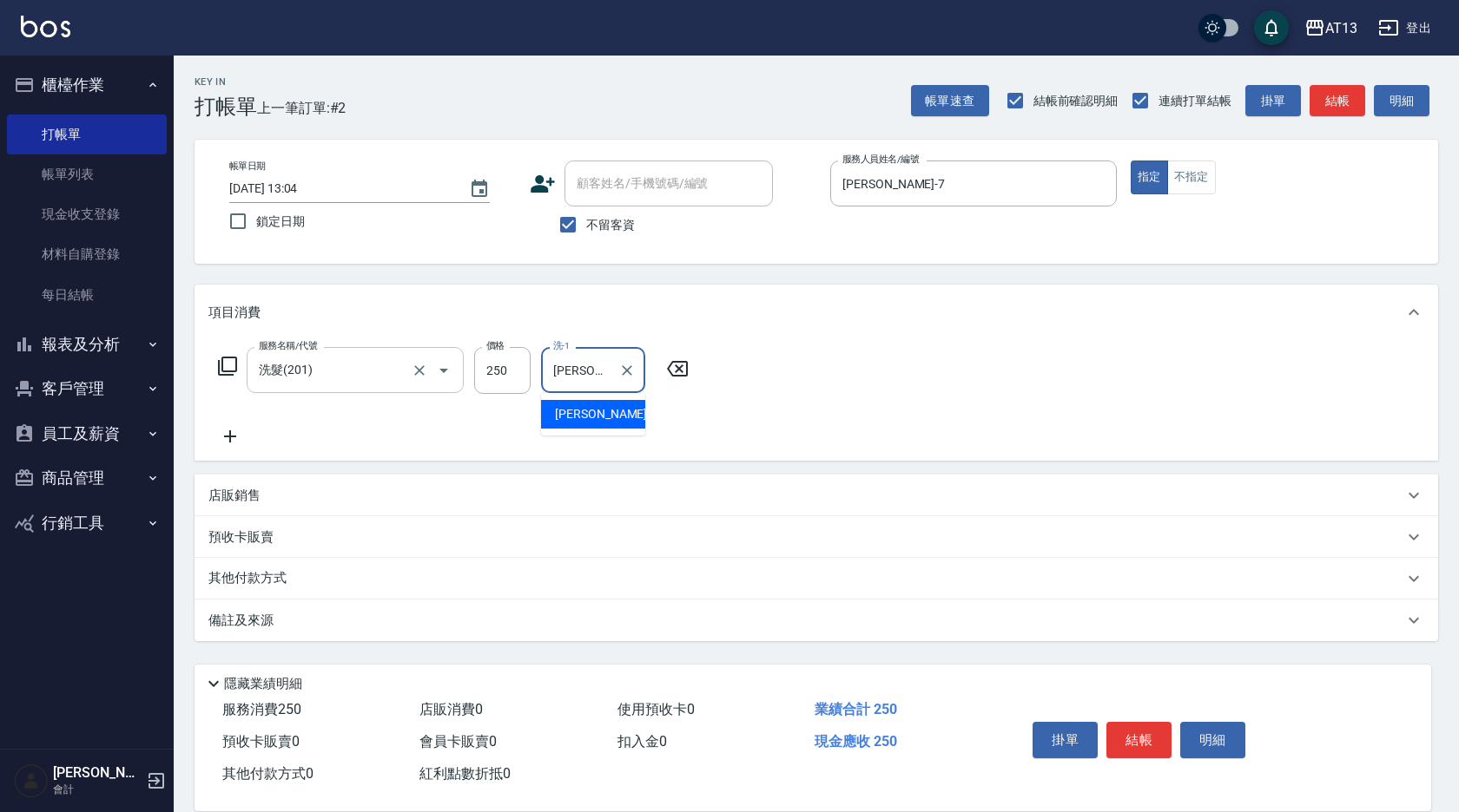
type input "蔡萓秦-11"
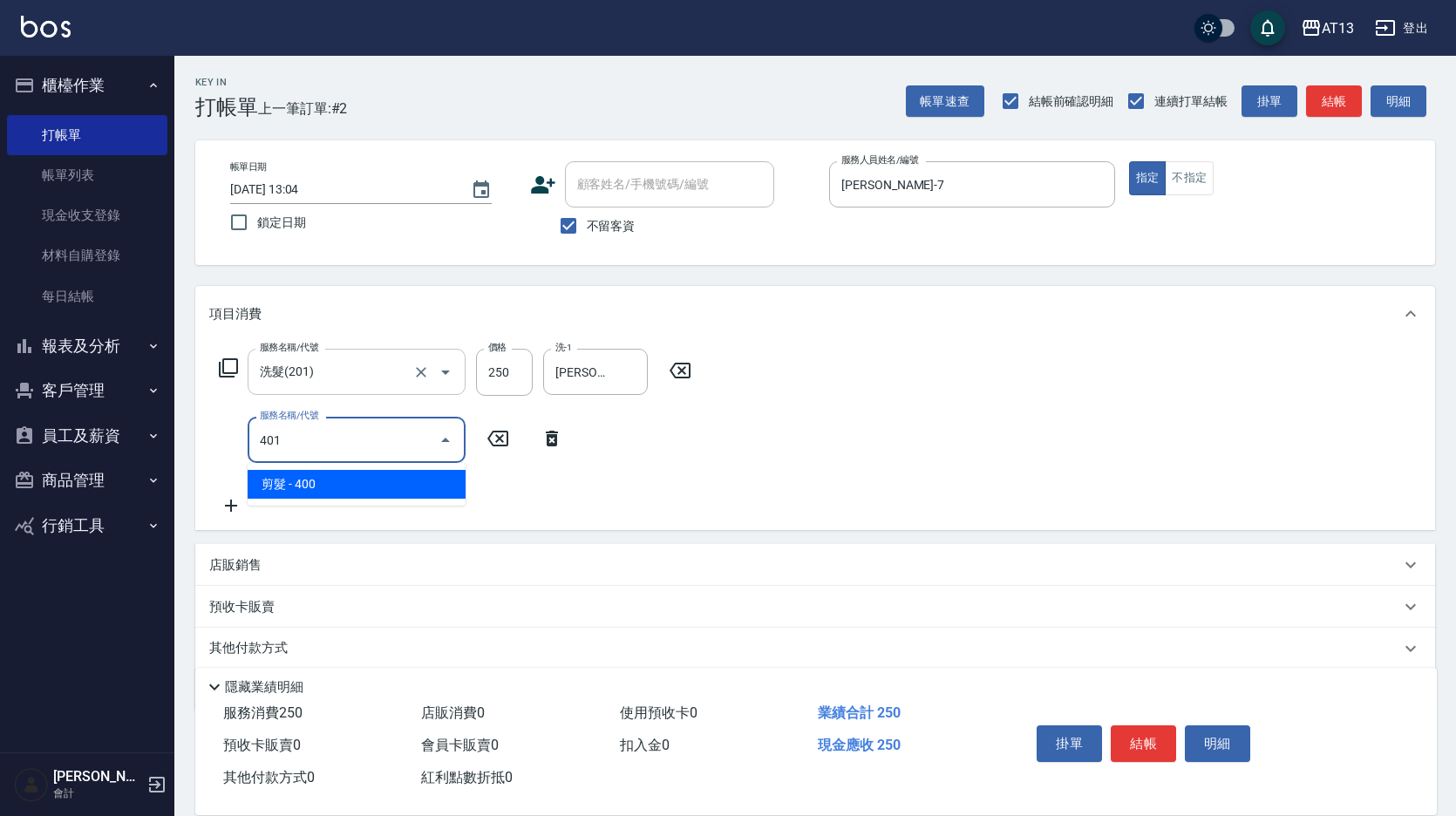
type input "剪髮(401)"
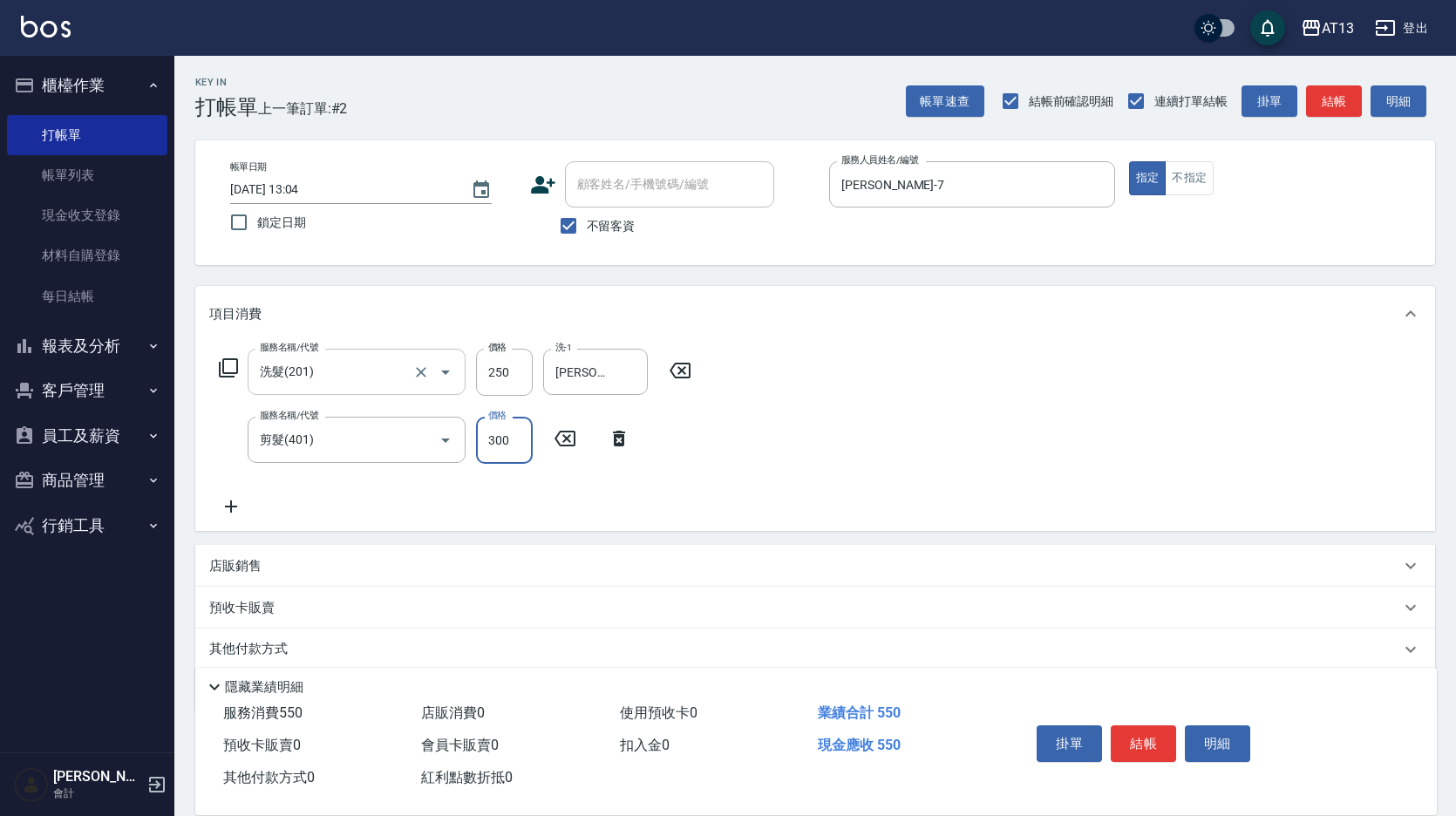
type input "300"
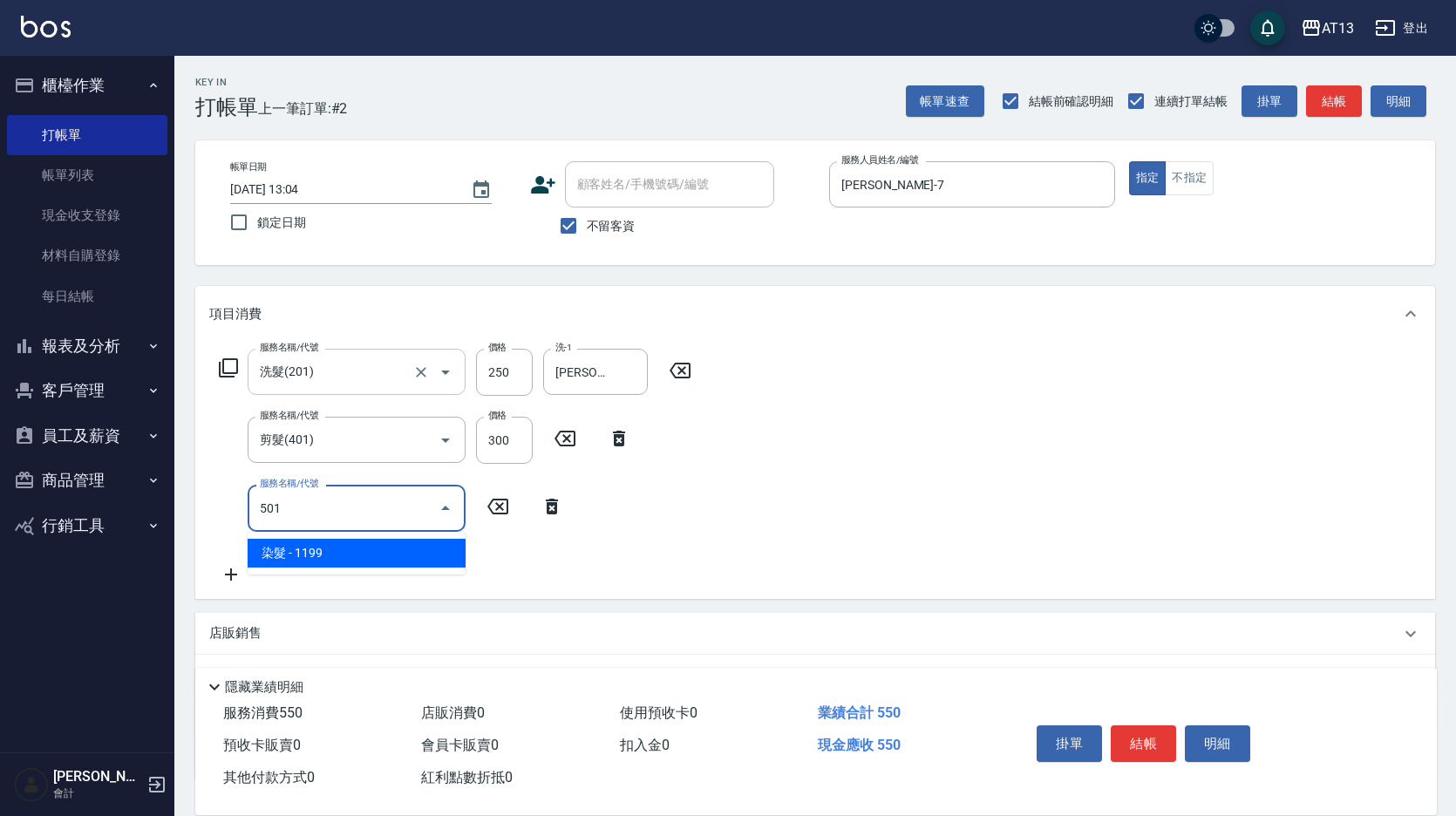
type input "染髮(501)"
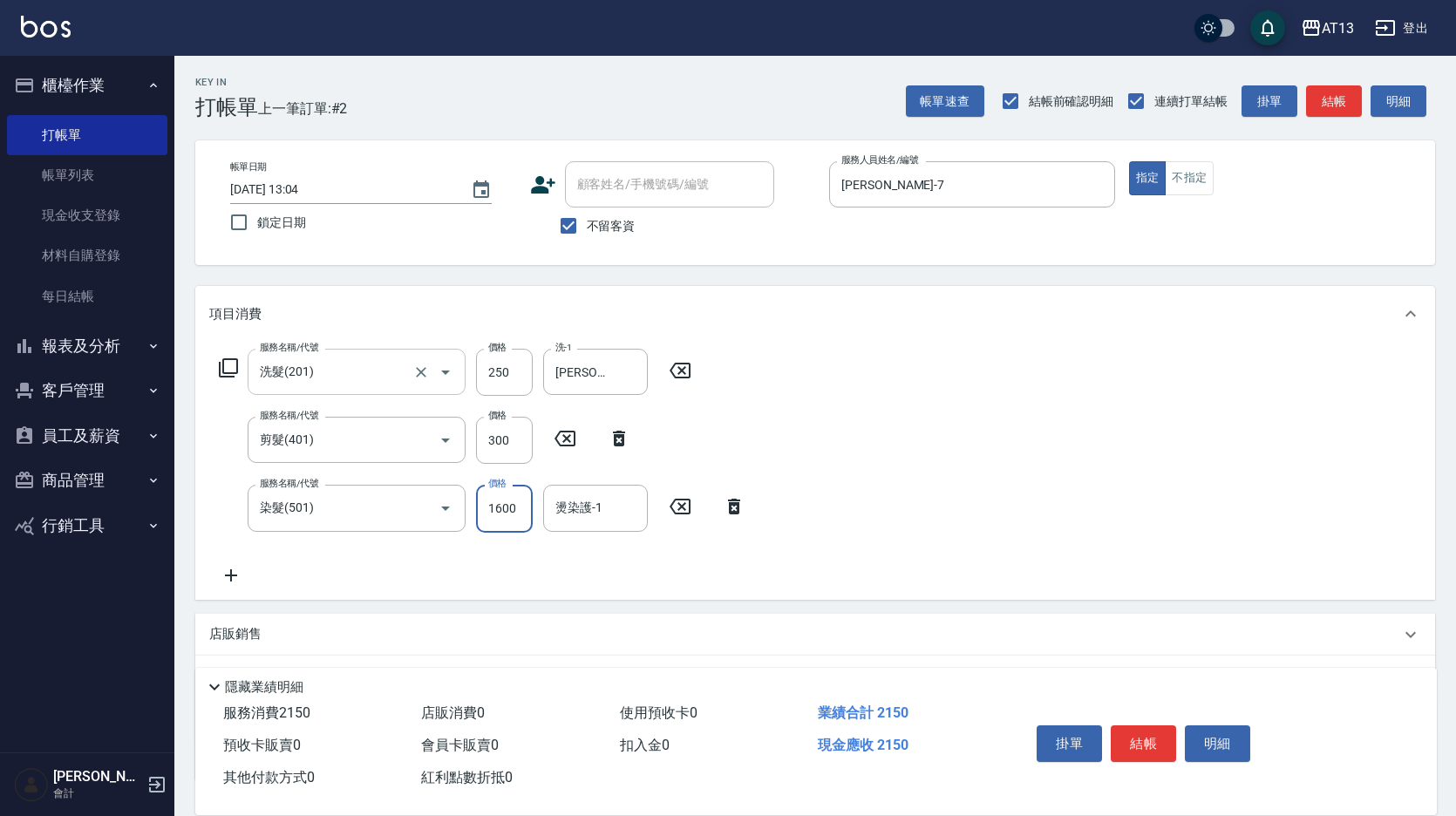
type input "1600"
type input "蔡萓秦-11"
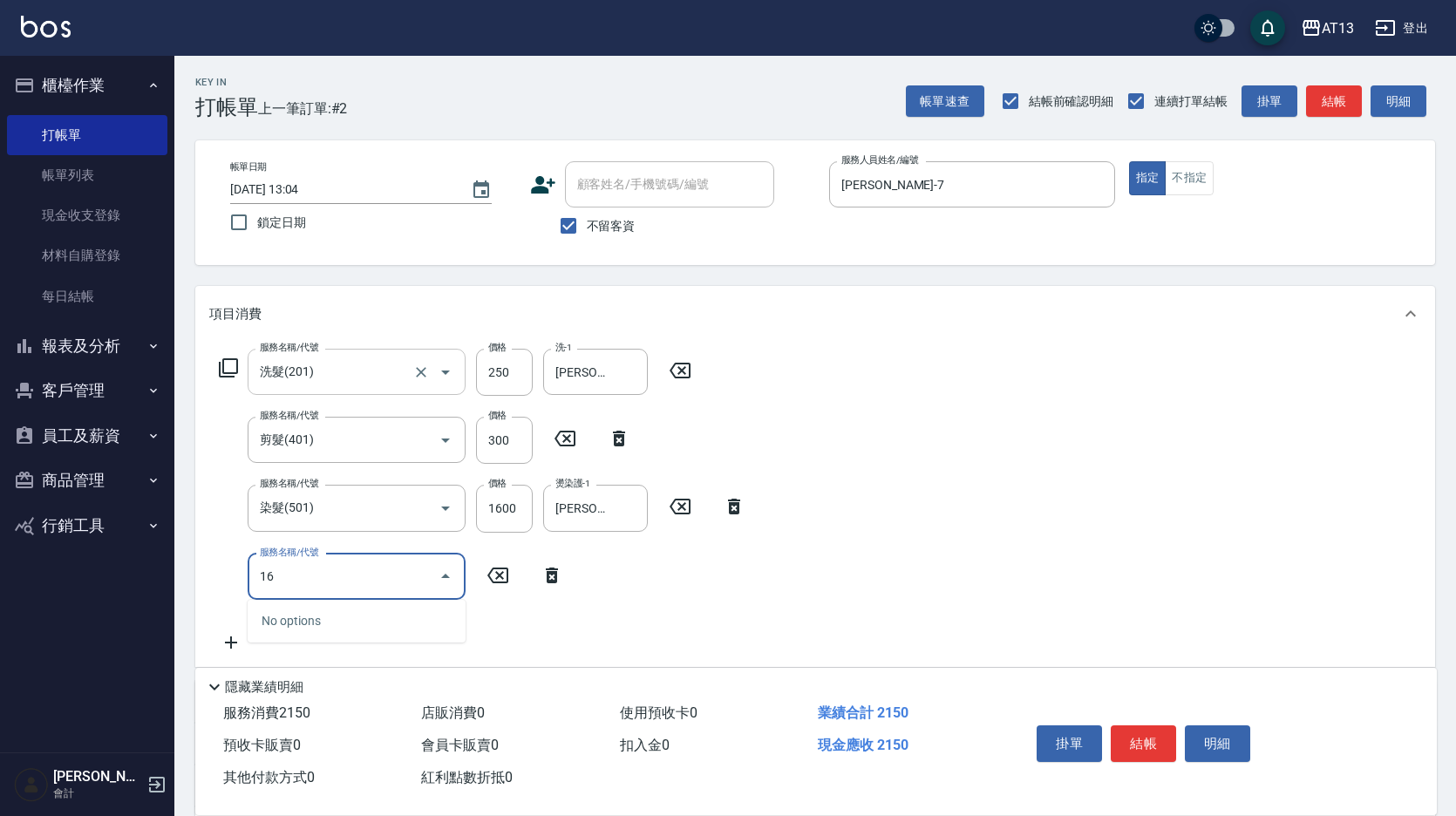
type input "1"
type input "染髮(501)"
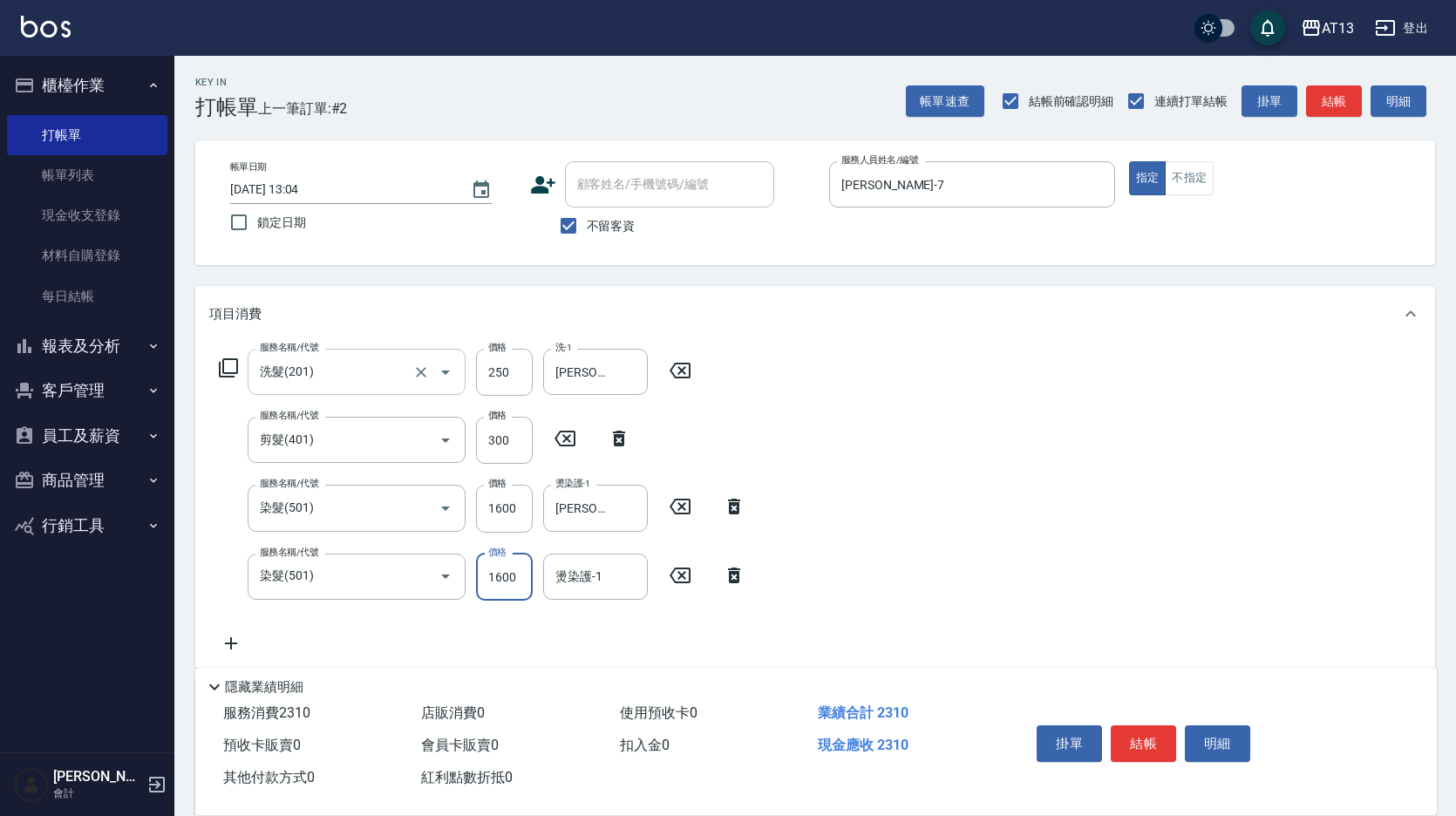
type input "1600"
type input "蔡萓秦-11"
click at [1153, 734] on button "結帳" at bounding box center [1144, 744] width 65 height 36
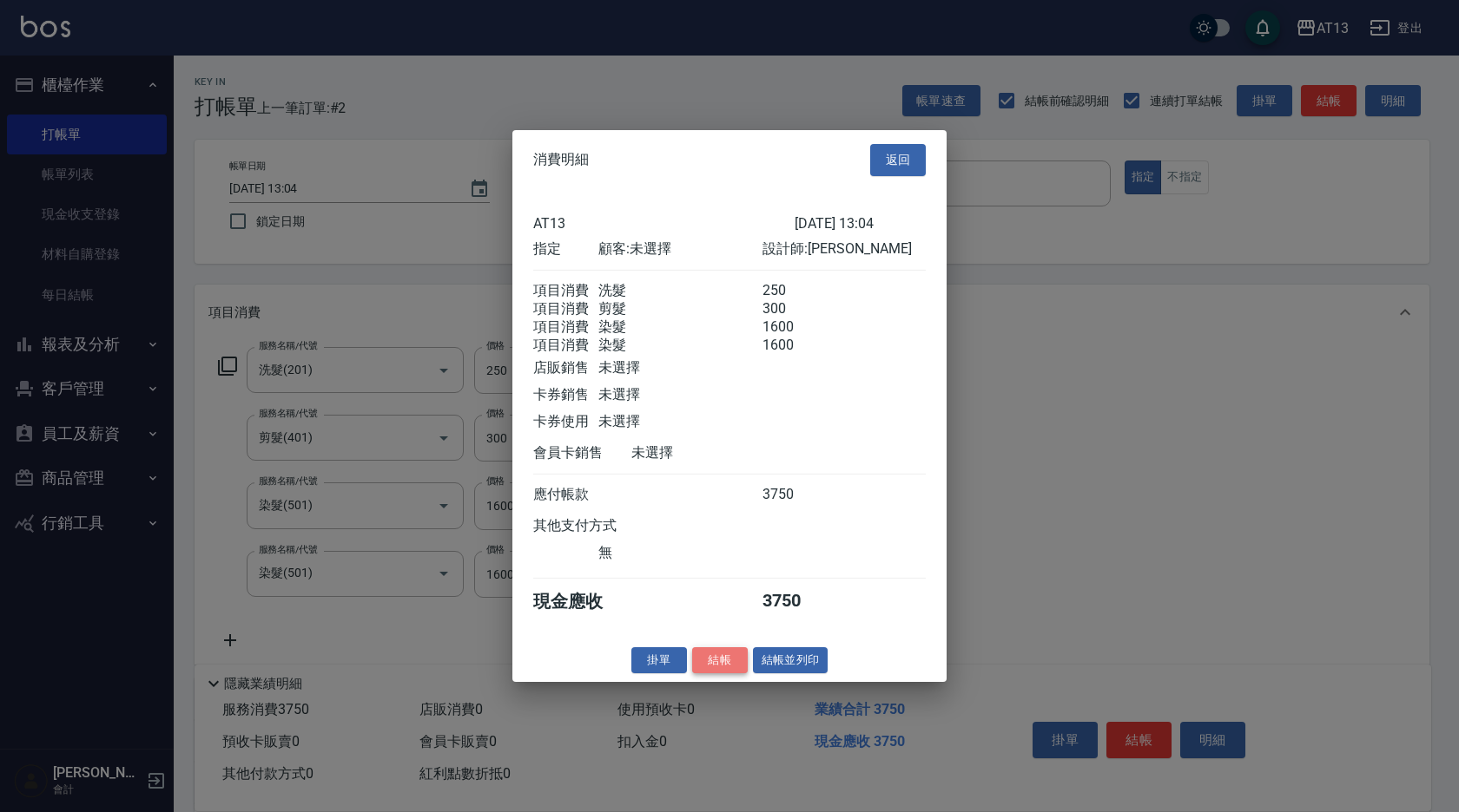
click at [722, 665] on button "結帳" at bounding box center [720, 660] width 55 height 27
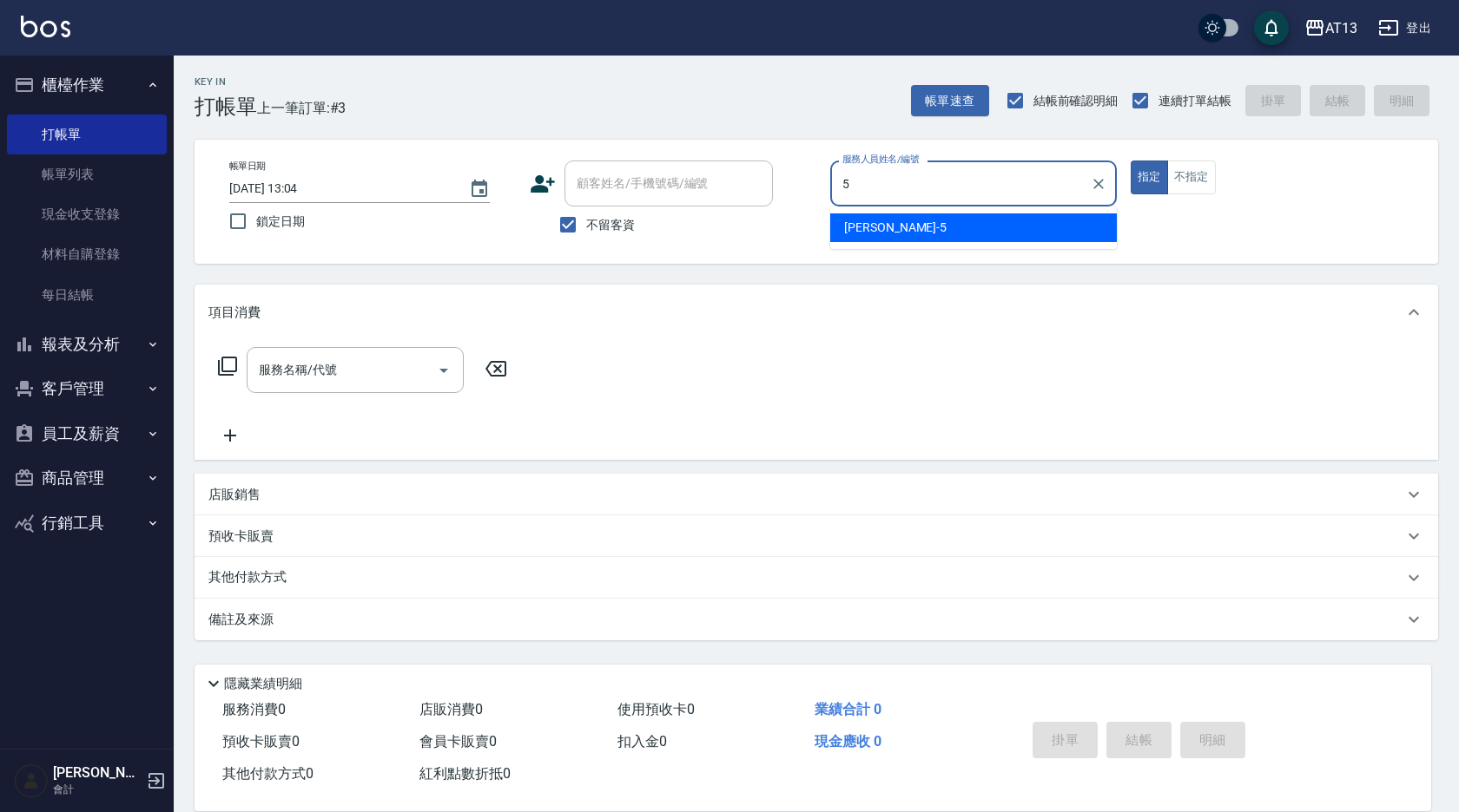
click at [996, 228] on div "陳紓晴 -5" at bounding box center [973, 228] width 286 height 29
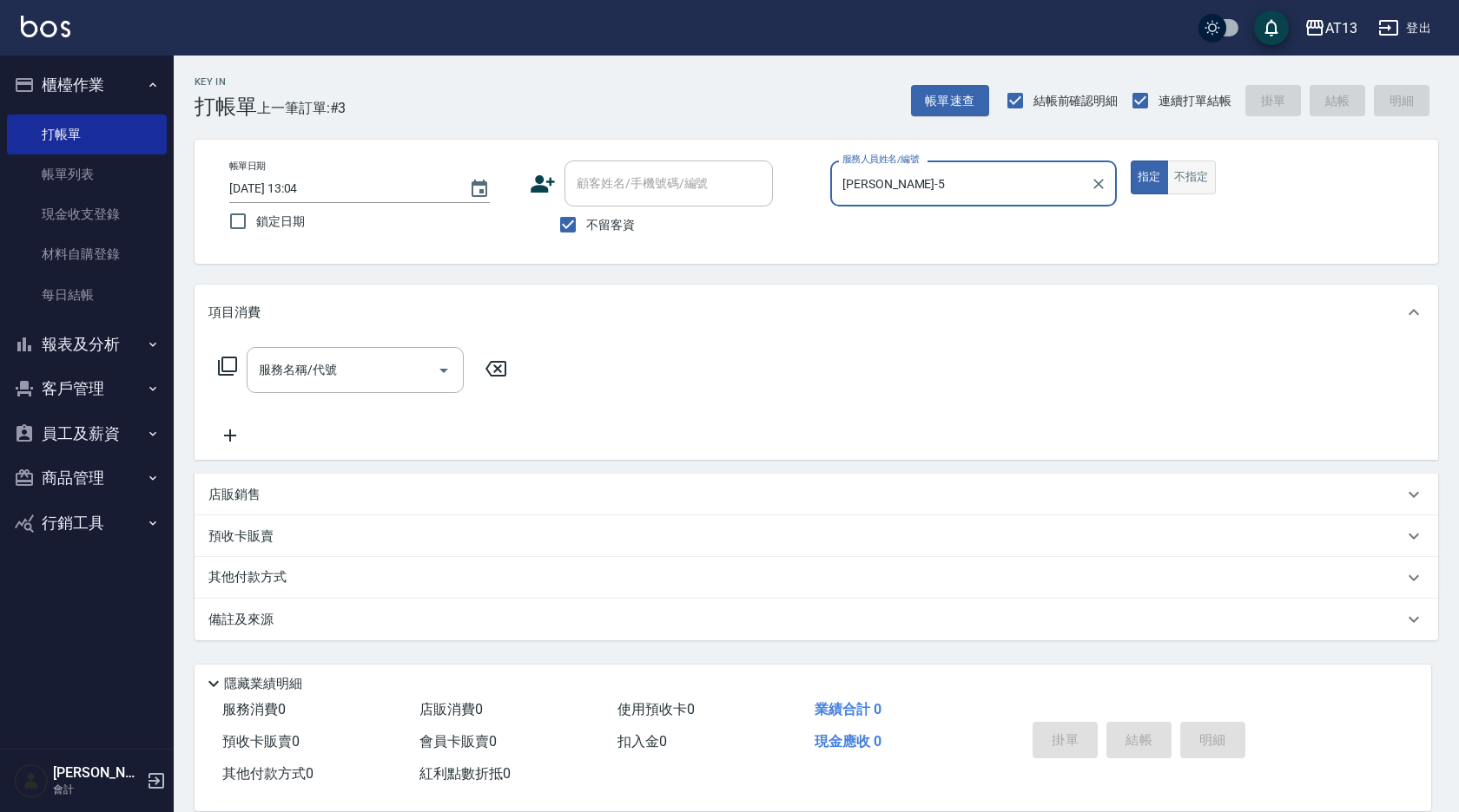
type input "陳紓晴-5"
click at [1207, 176] on button "不指定" at bounding box center [1191, 178] width 49 height 34
click at [334, 359] on input "服務名稱/代號" at bounding box center [341, 370] width 175 height 30
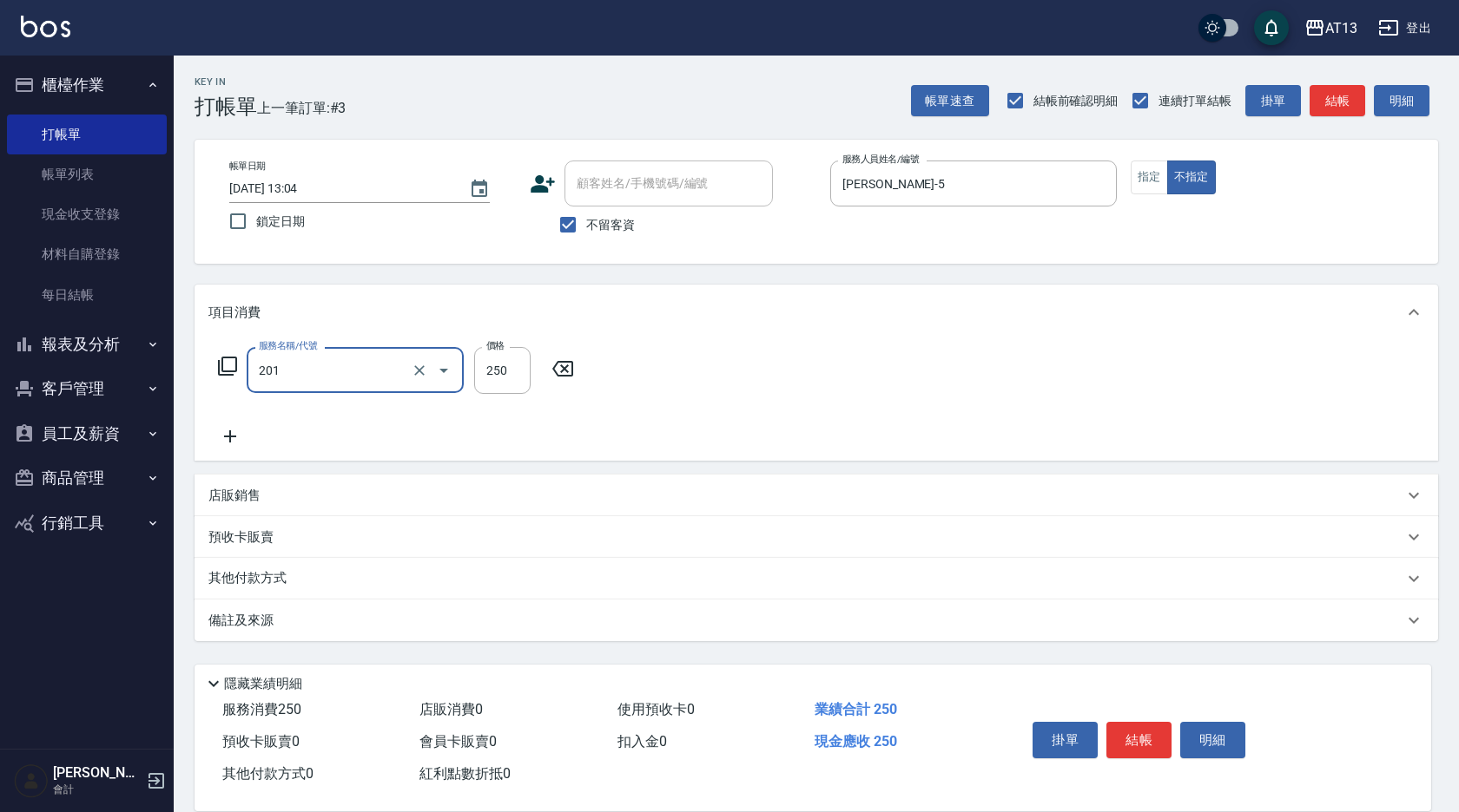
type input "洗髮(201)"
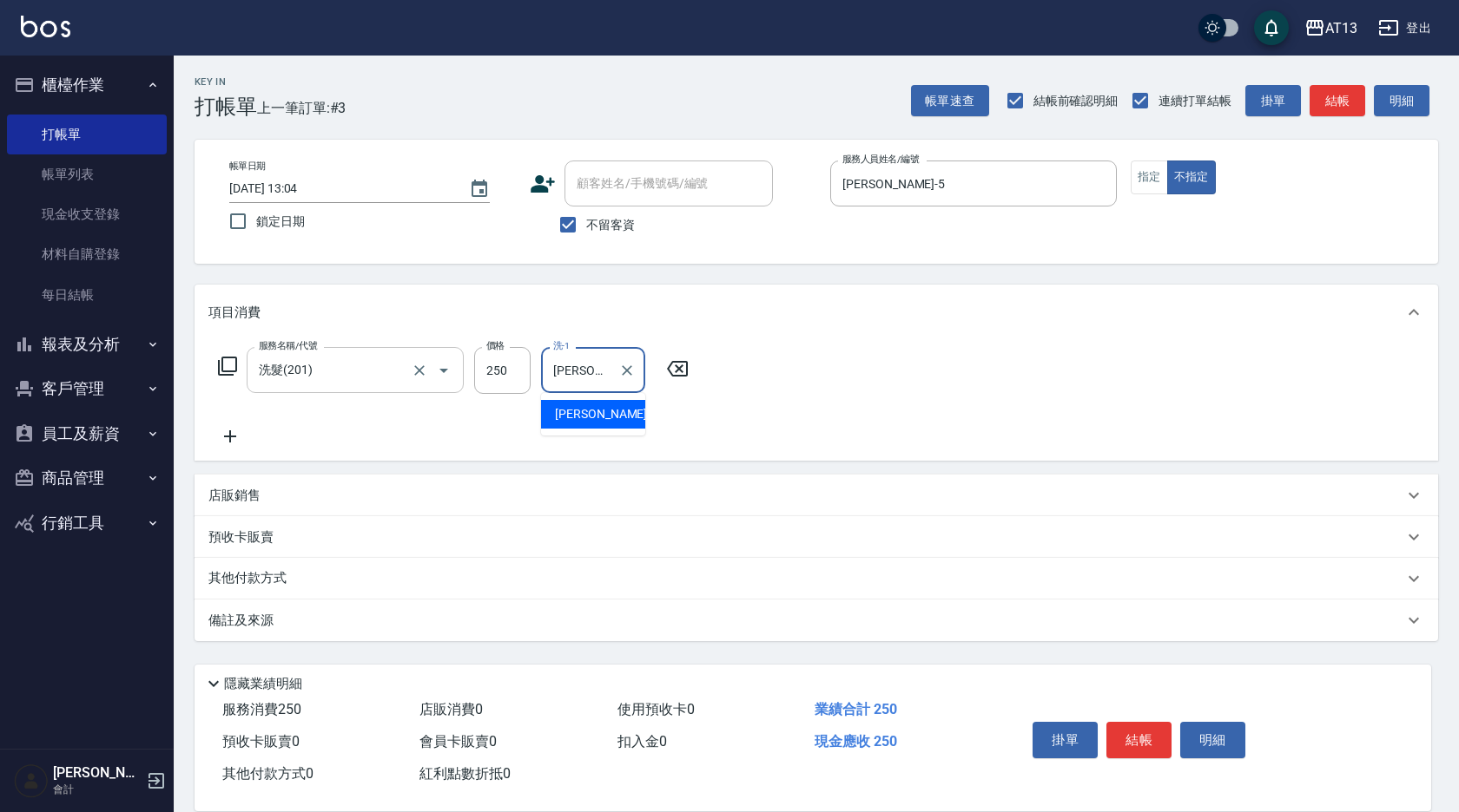
type input "簡培臻-23"
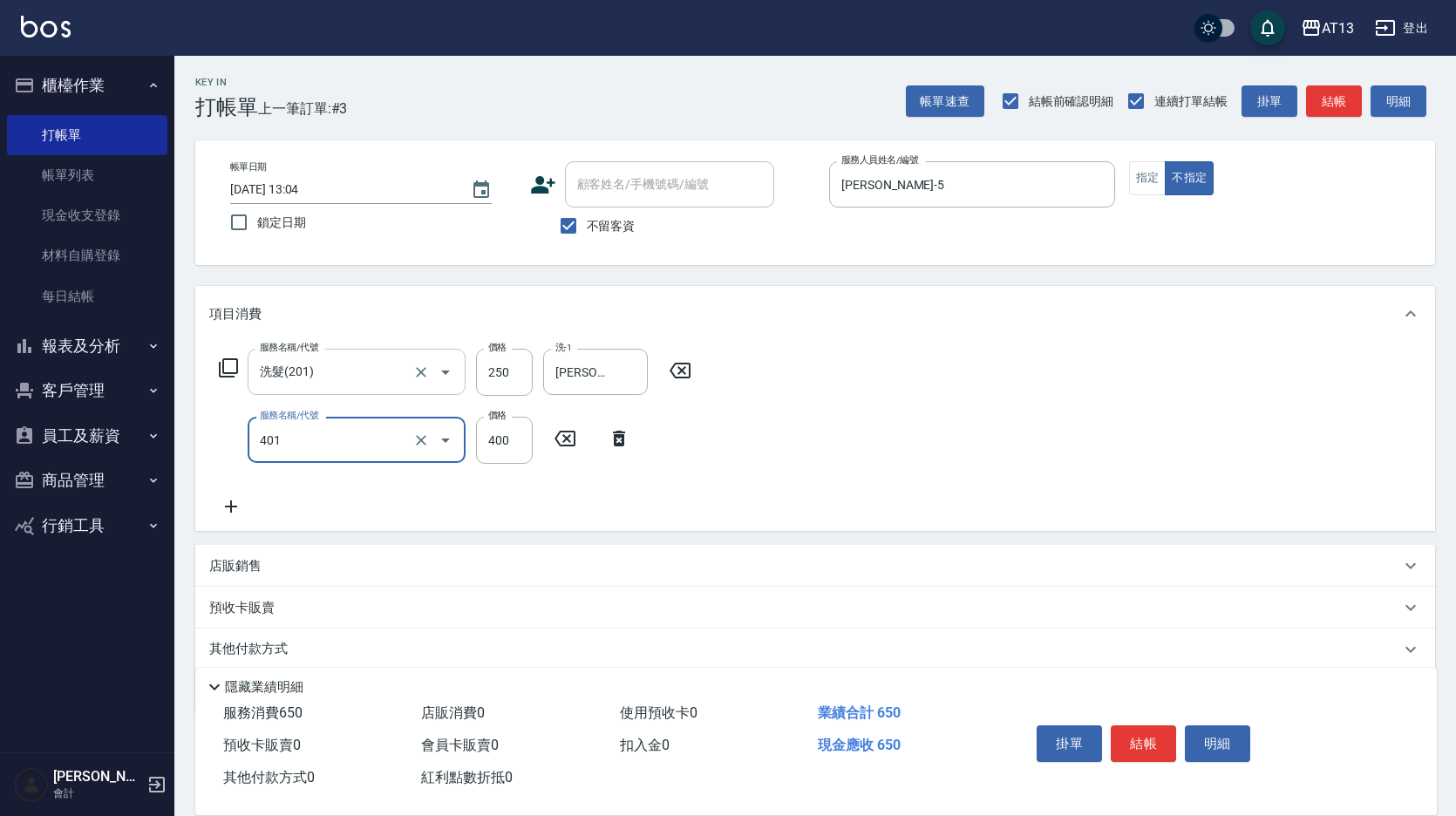
type input "剪髮(401)"
type input "200"
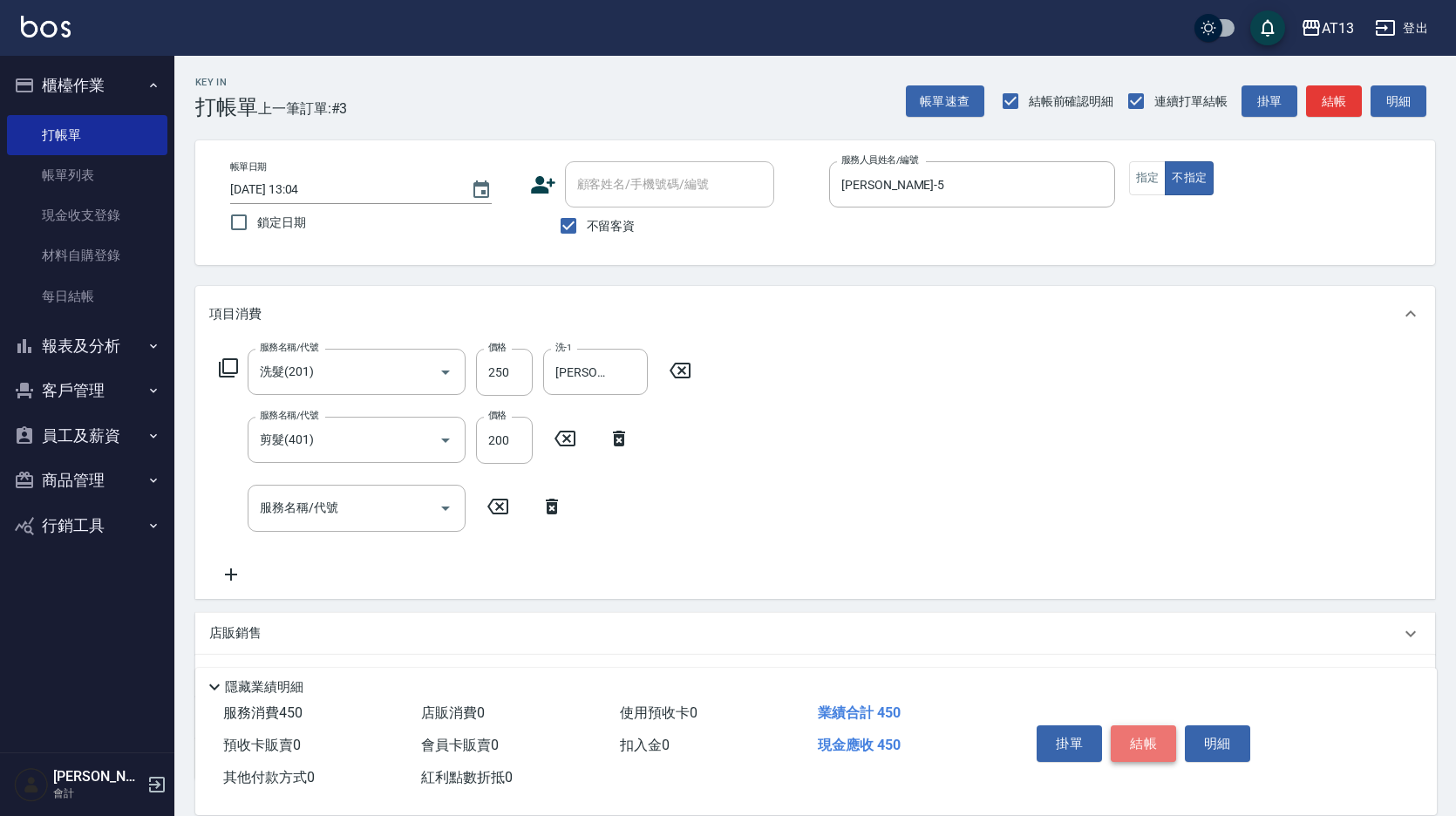
click at [1148, 726] on button "結帳" at bounding box center [1144, 744] width 65 height 36
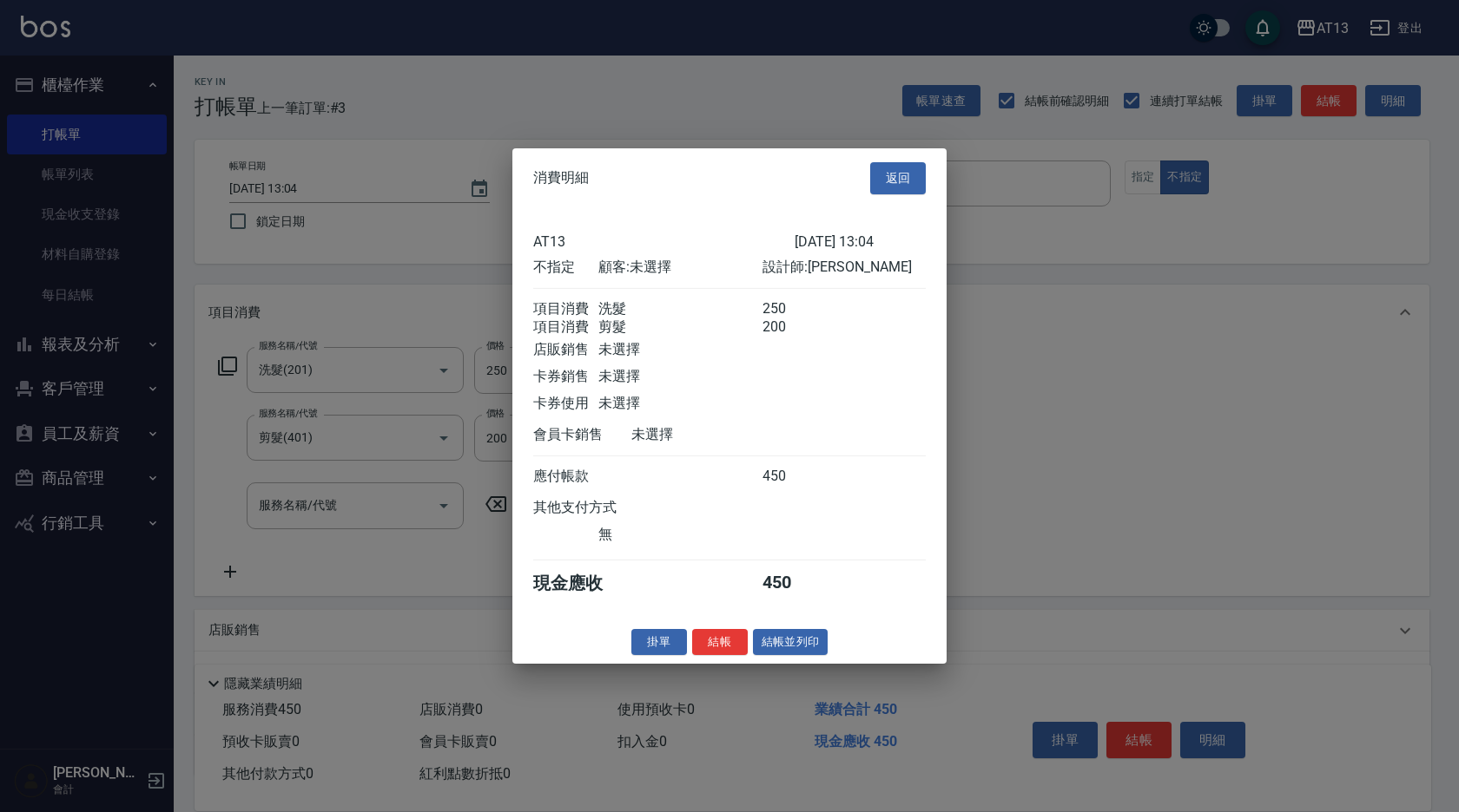
click at [729, 651] on button "結帳" at bounding box center [720, 642] width 55 height 27
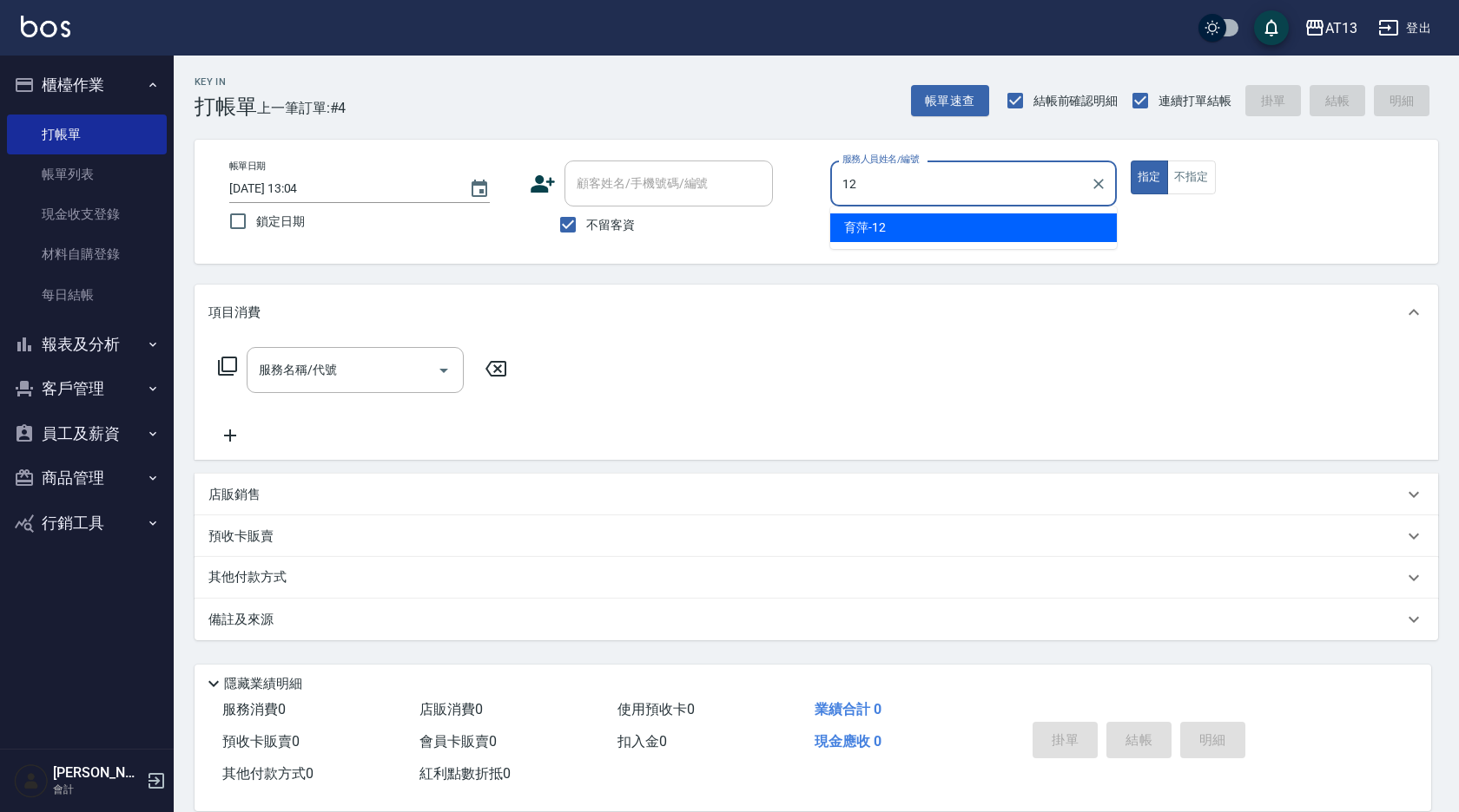
click at [882, 216] on div "育萍 -12" at bounding box center [973, 228] width 286 height 29
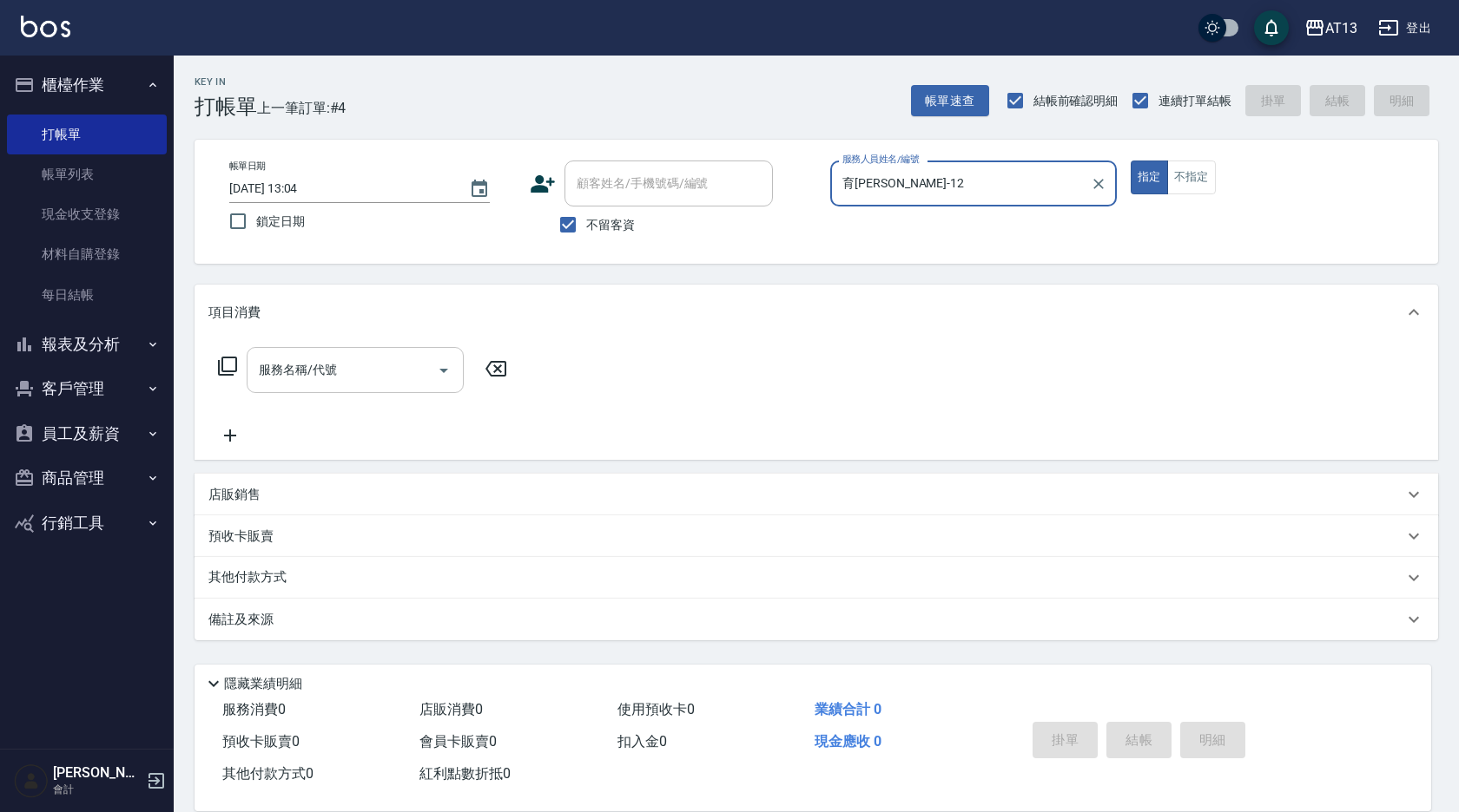
type input "育萍-12"
click at [321, 366] on div "服務名稱/代號 服務名稱/代號" at bounding box center [355, 370] width 217 height 46
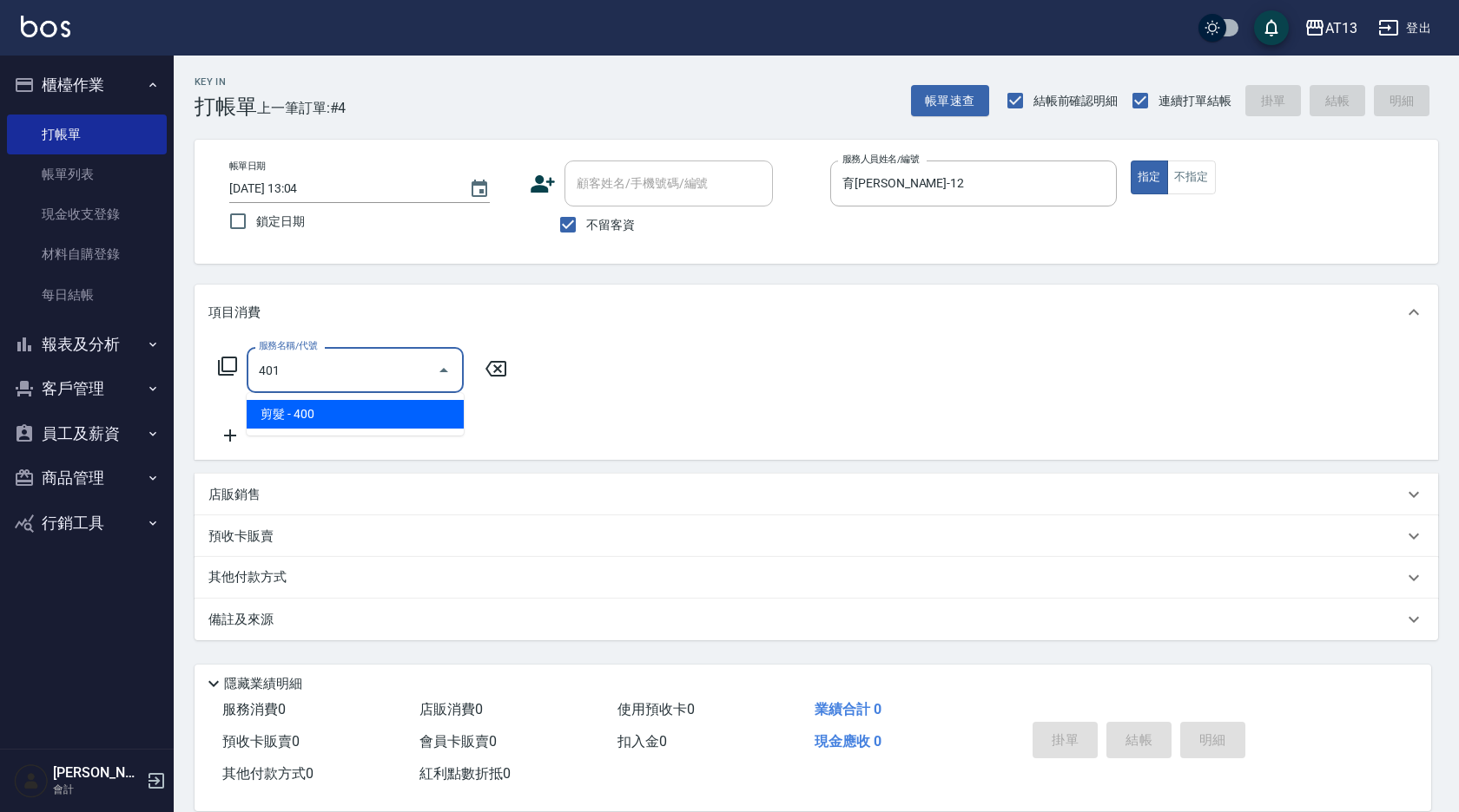
type input "剪髮(401)"
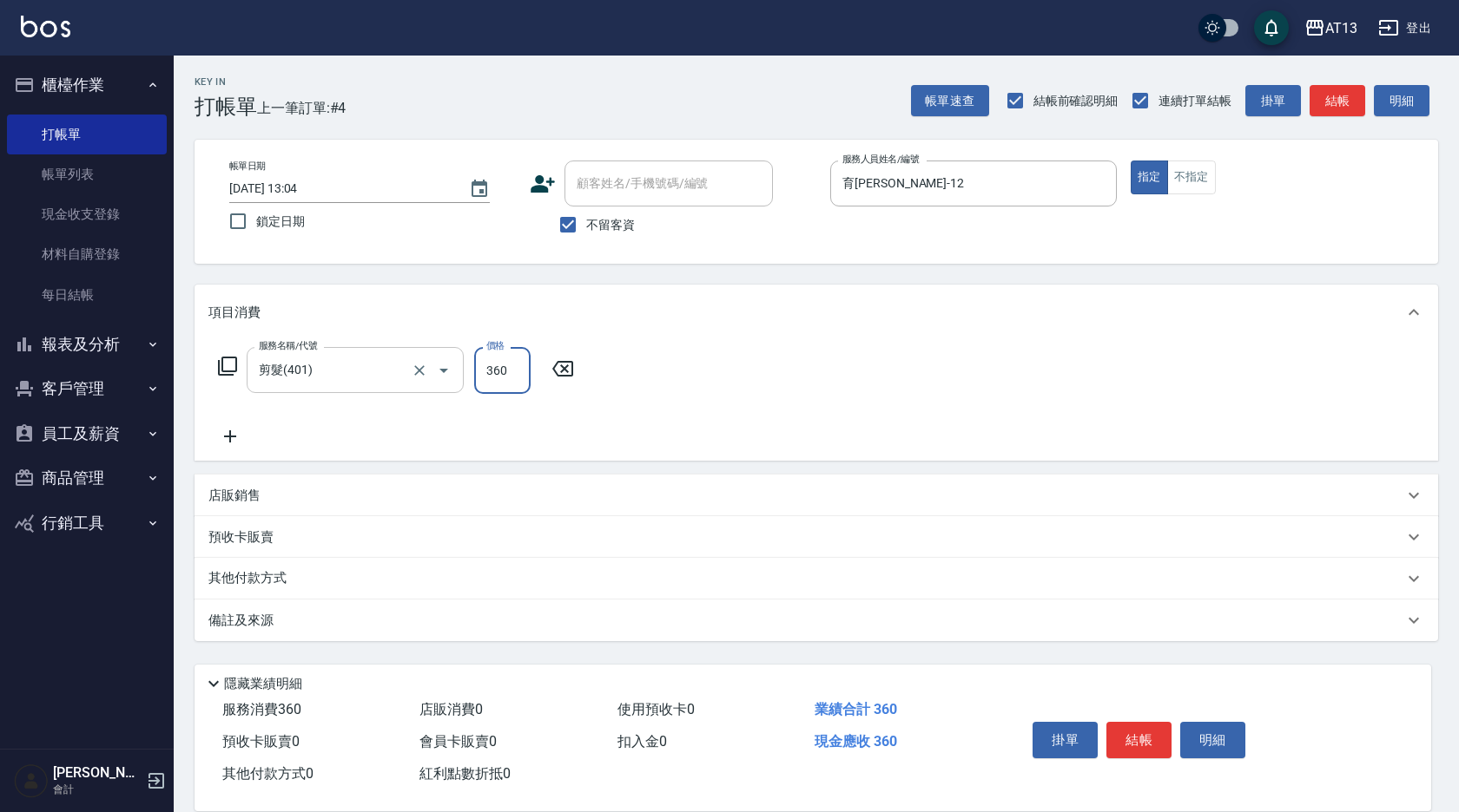
type input "360"
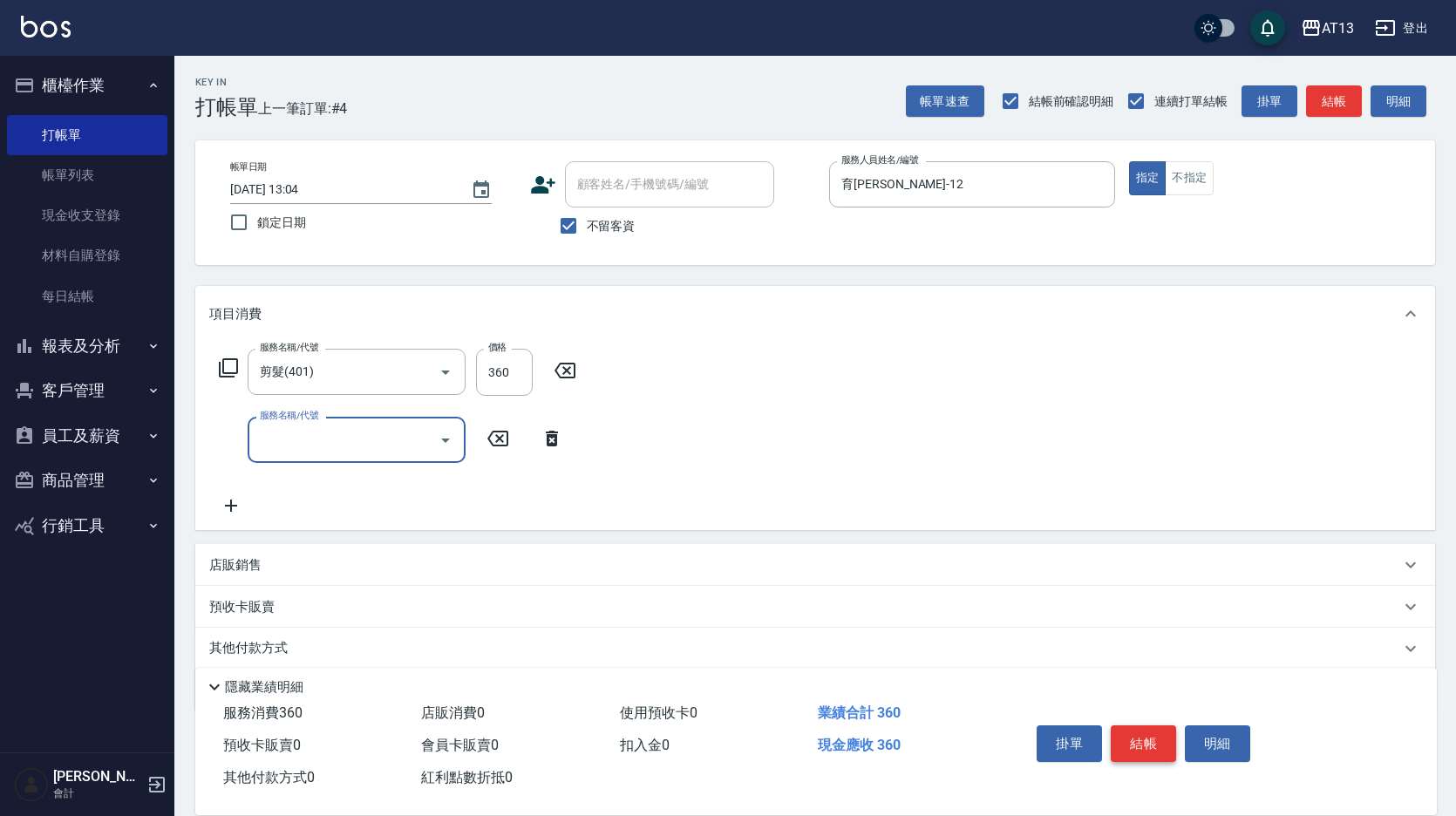
click at [1150, 739] on button "結帳" at bounding box center [1144, 744] width 65 height 36
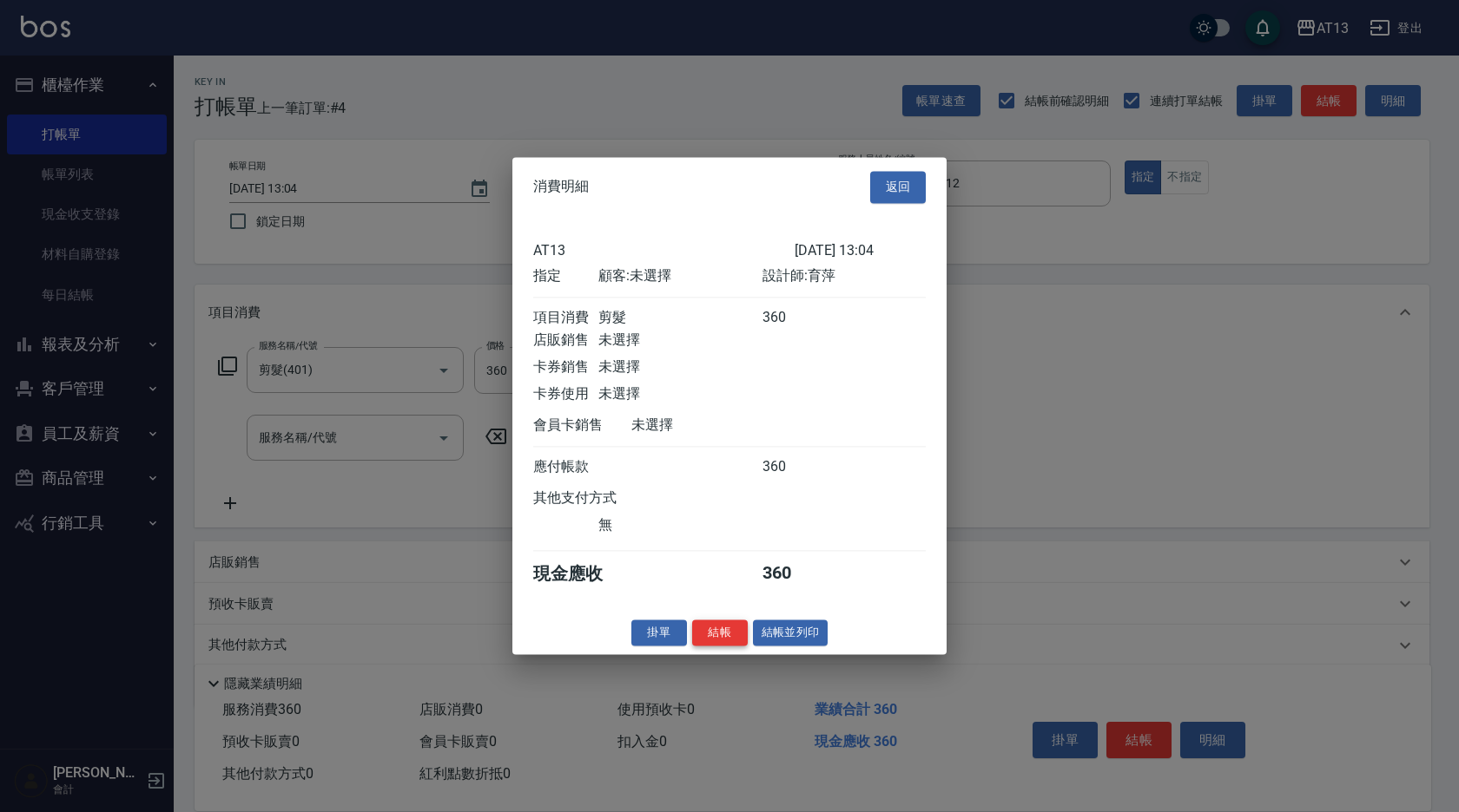
click at [720, 643] on button "結帳" at bounding box center [720, 633] width 55 height 27
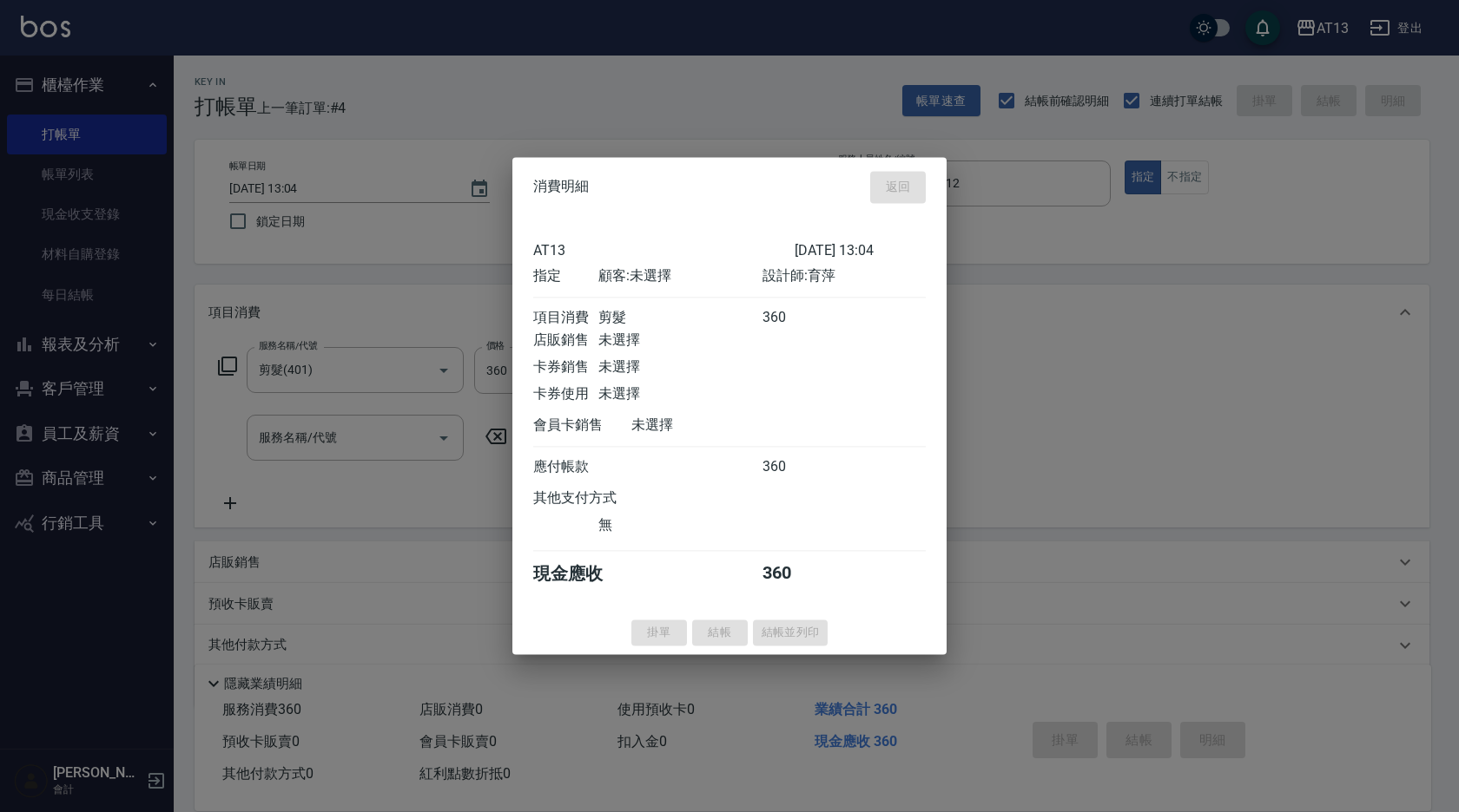
type input "2025/08/12 13:05"
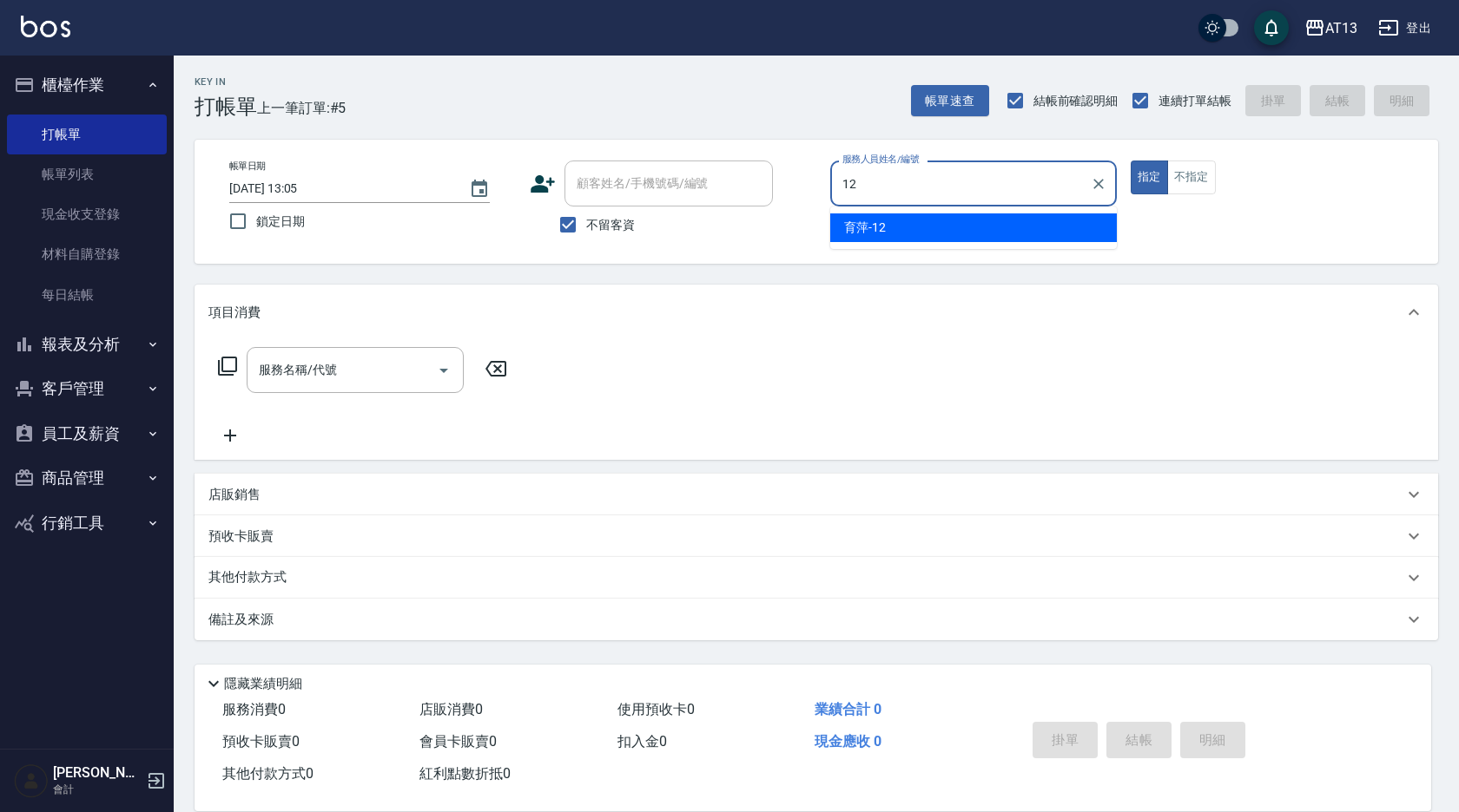
click at [949, 215] on div "育萍 -12" at bounding box center [973, 228] width 286 height 29
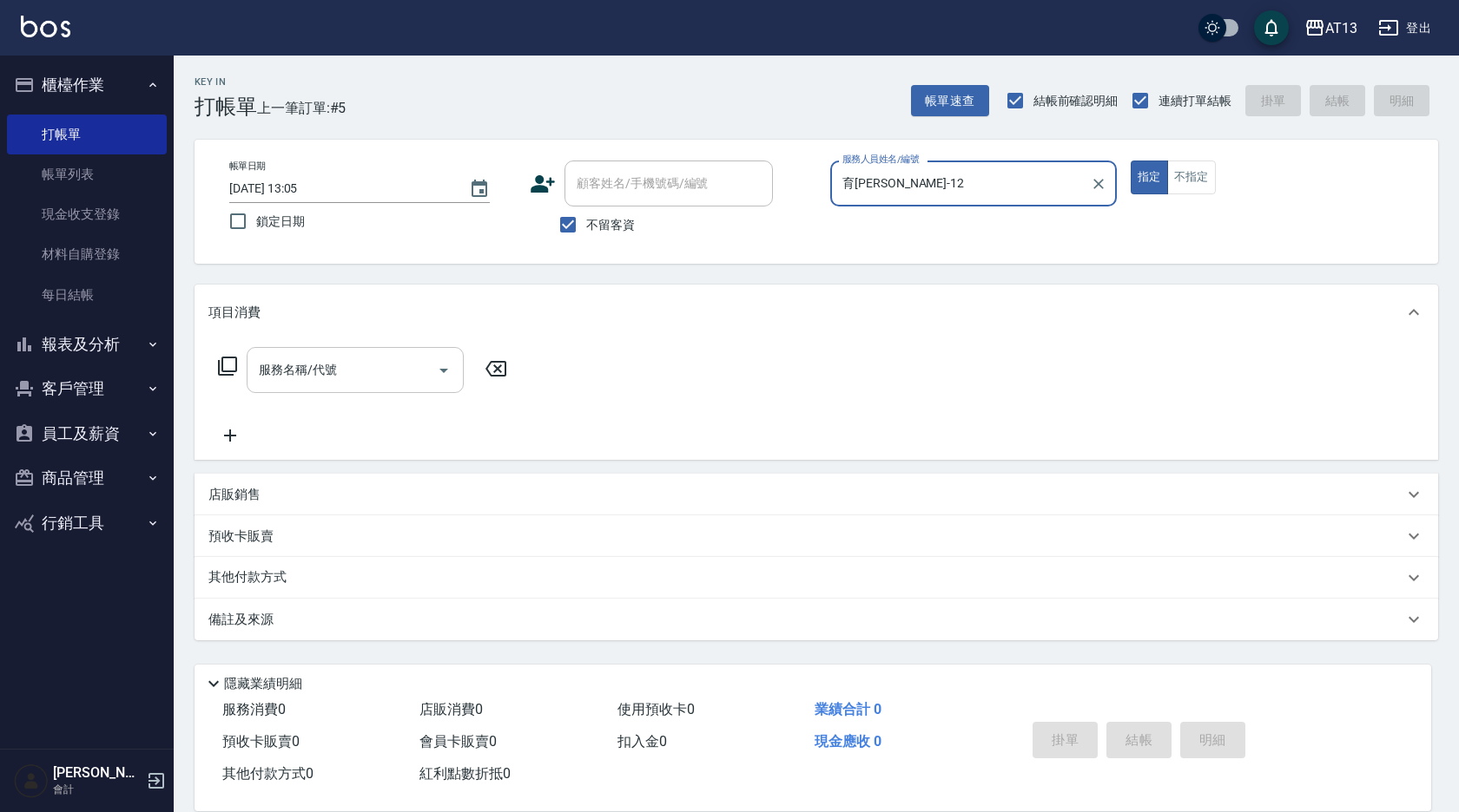
type input "育萍-12"
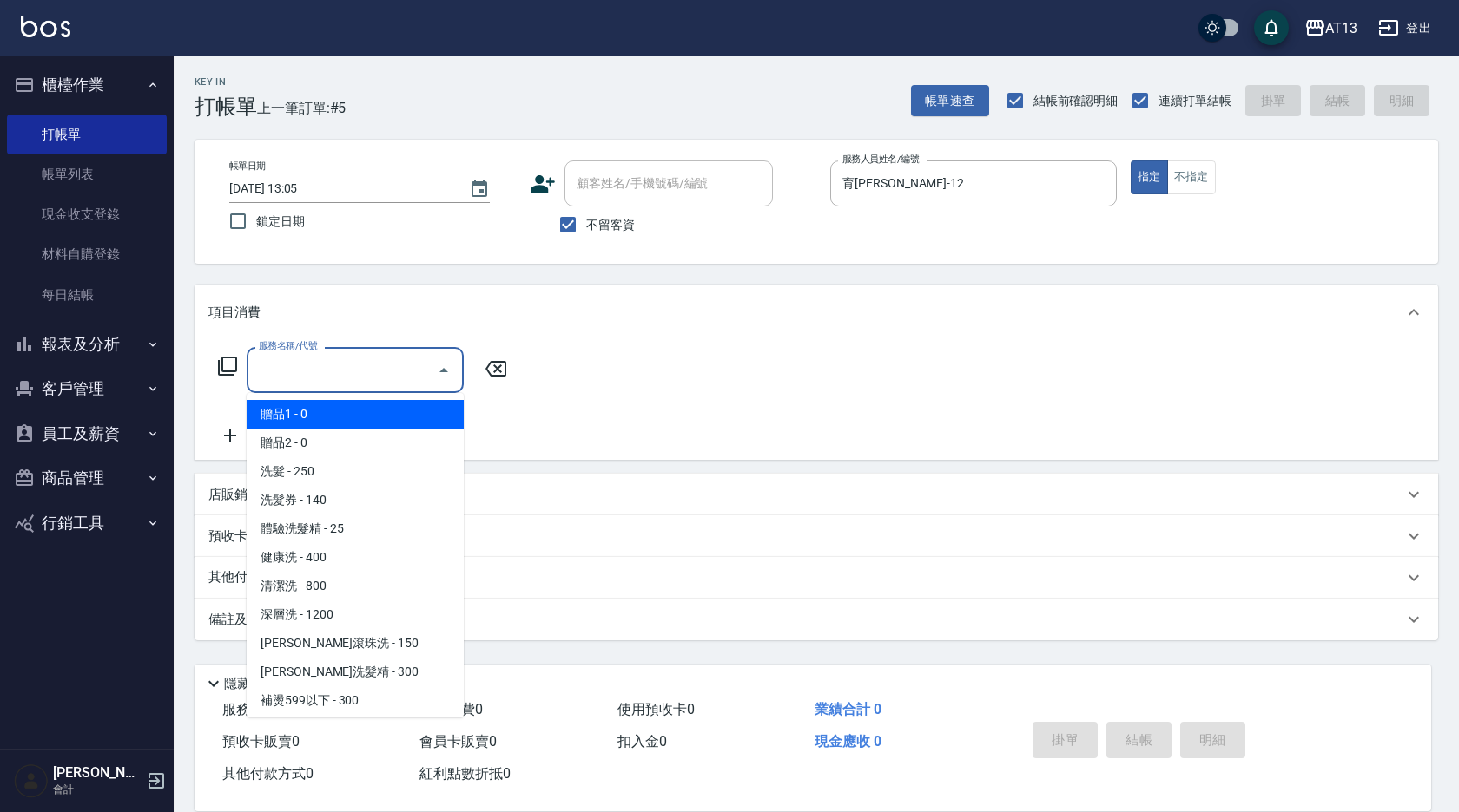
drag, startPoint x: 387, startPoint y: 358, endPoint x: 379, endPoint y: 371, distance: 15.3
click at [386, 358] on input "服務名稱/代號" at bounding box center [341, 370] width 175 height 30
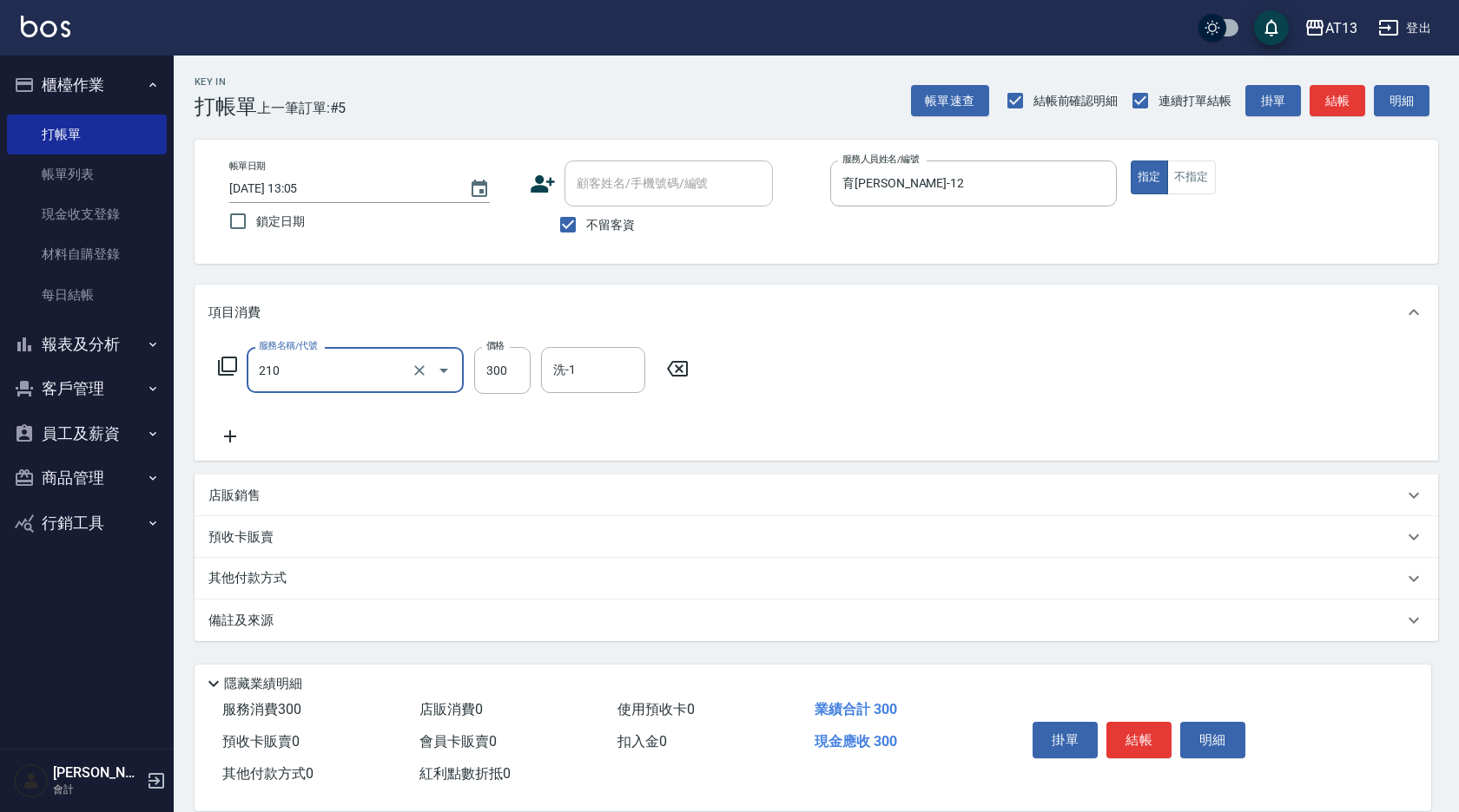
type input "歐娜洗髮精(210)"
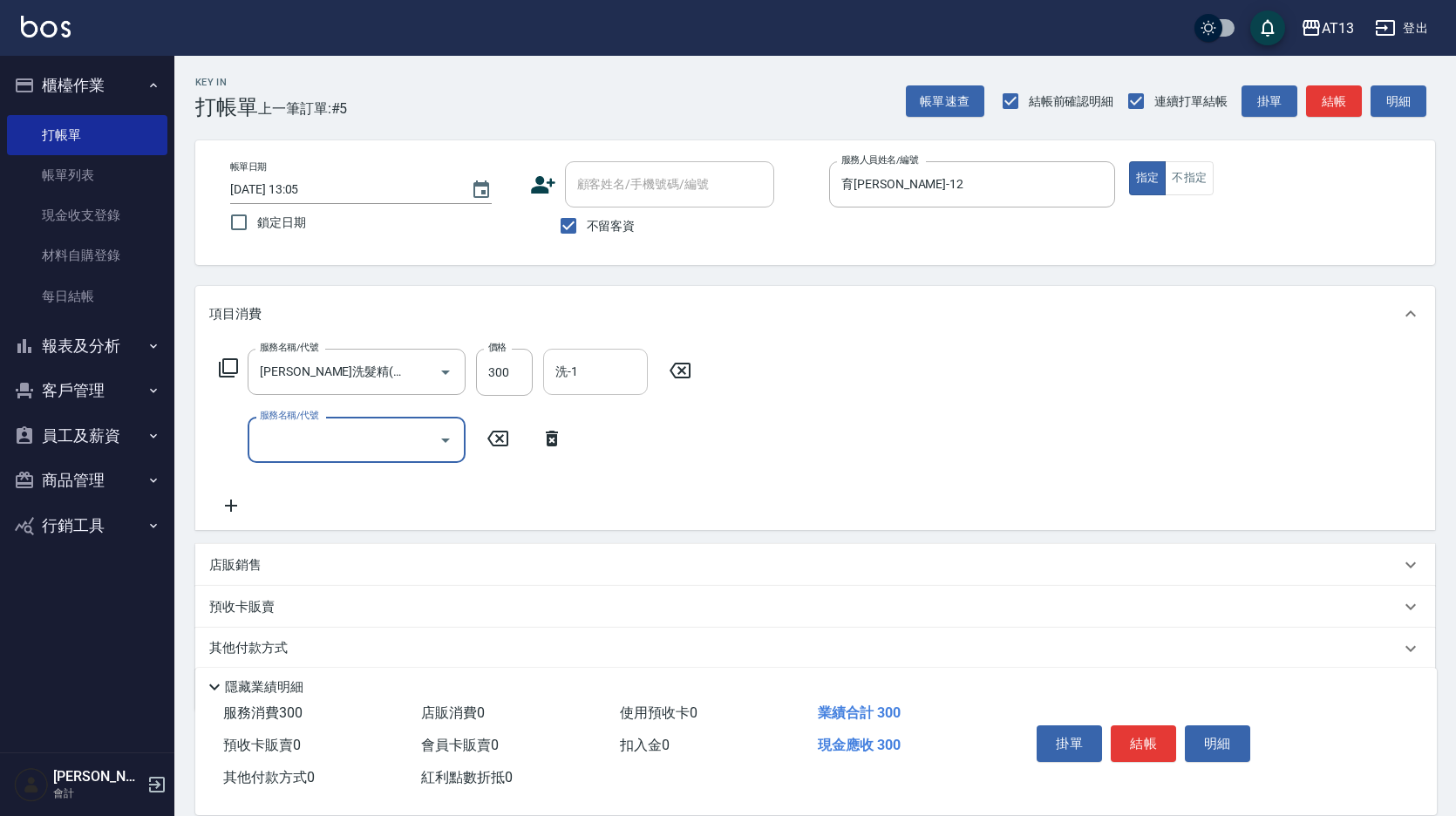
click at [595, 384] on input "洗-1" at bounding box center [595, 372] width 89 height 31
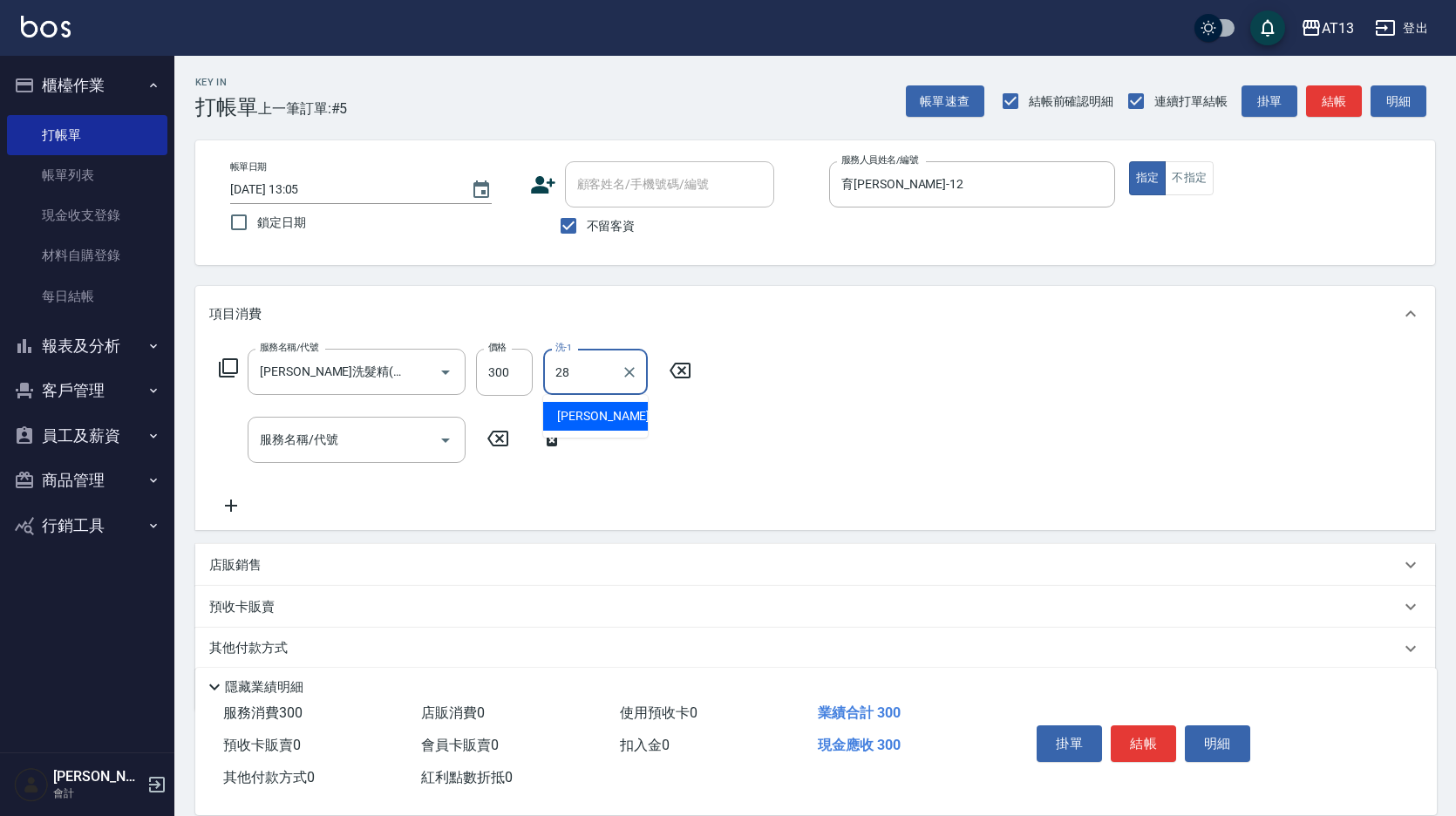
type input "鄭聖瀧-28"
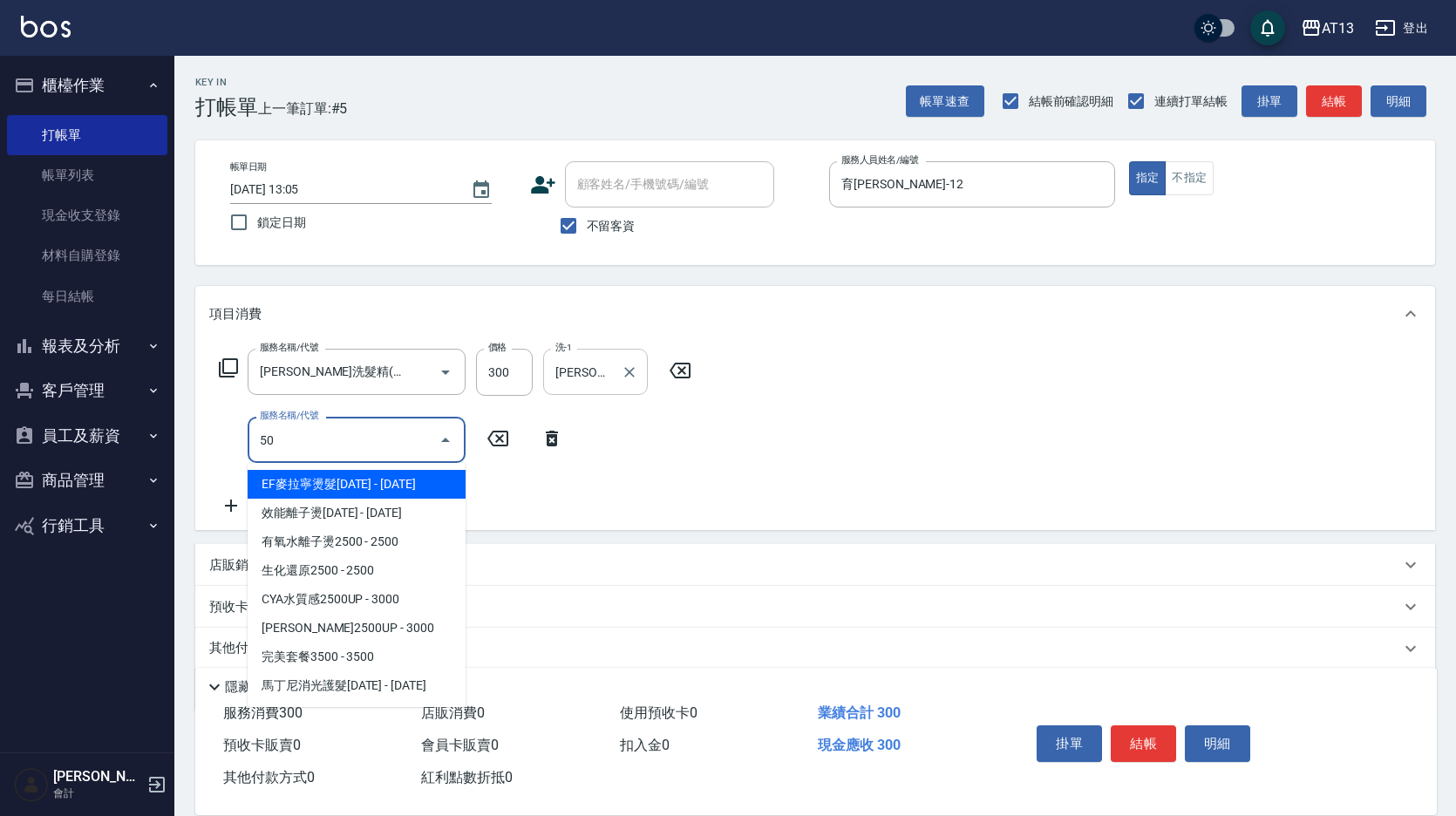
type input "5"
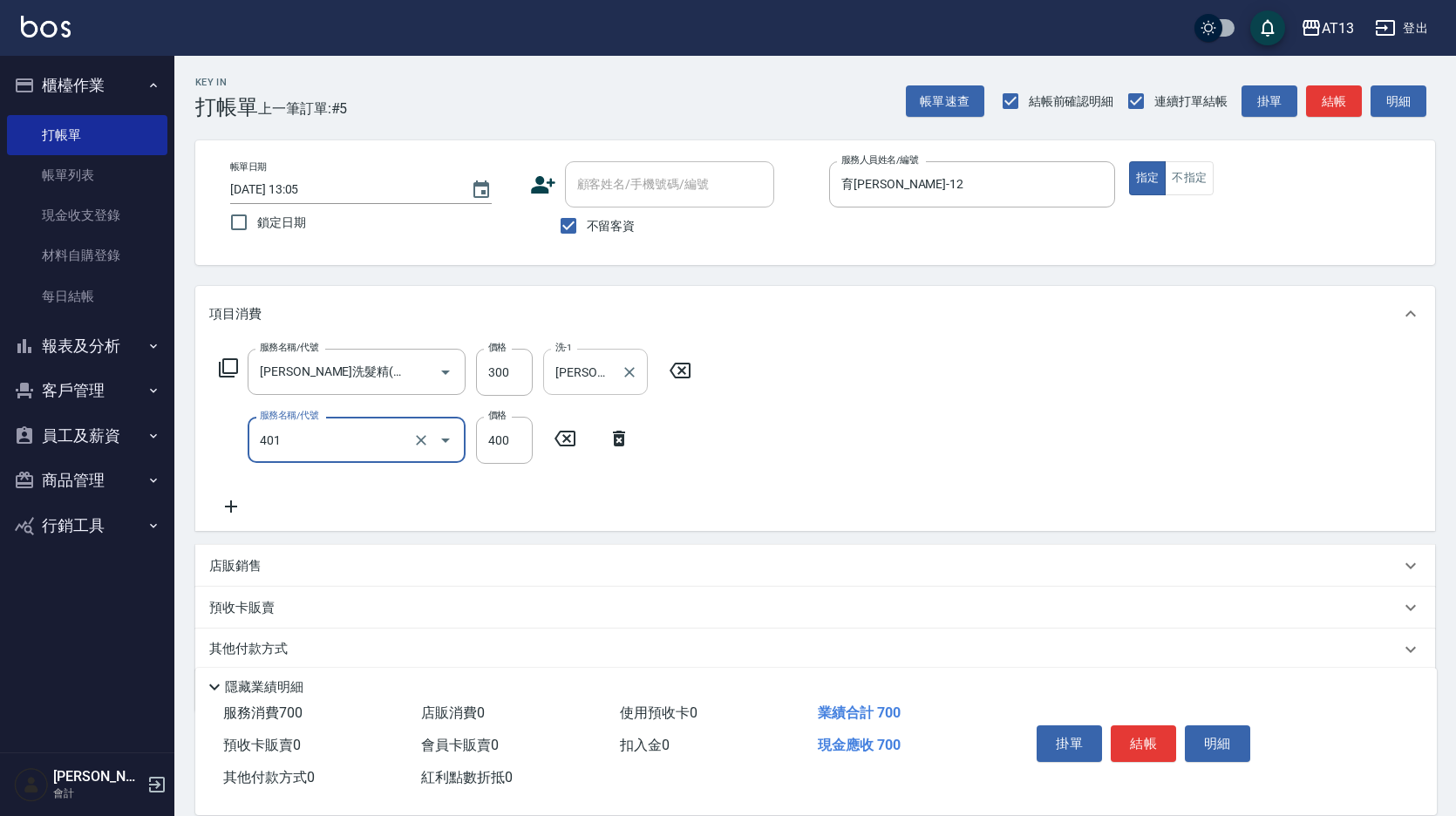
type input "剪髮(401)"
type input "500"
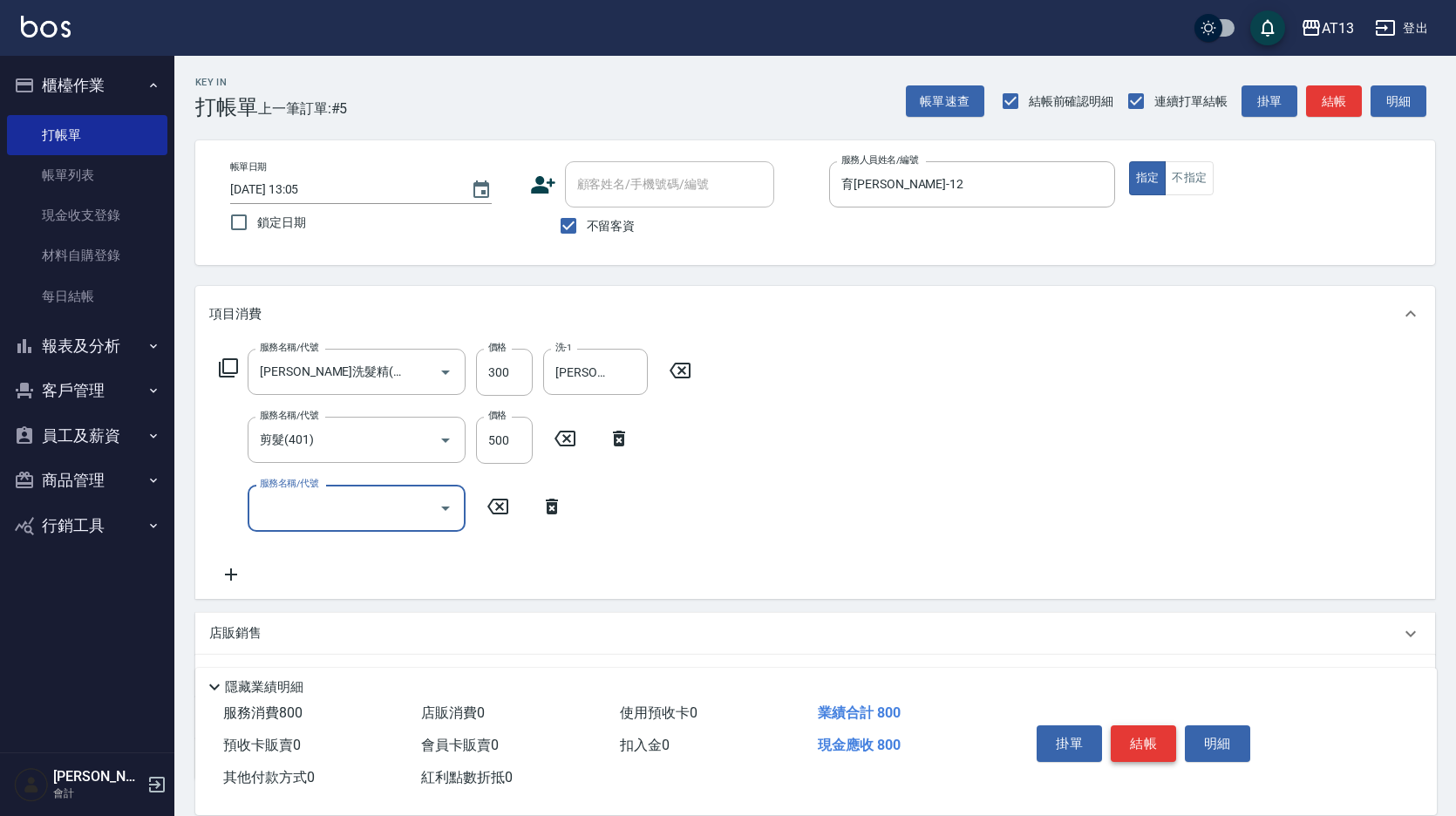
click at [1132, 728] on button "結帳" at bounding box center [1144, 744] width 65 height 36
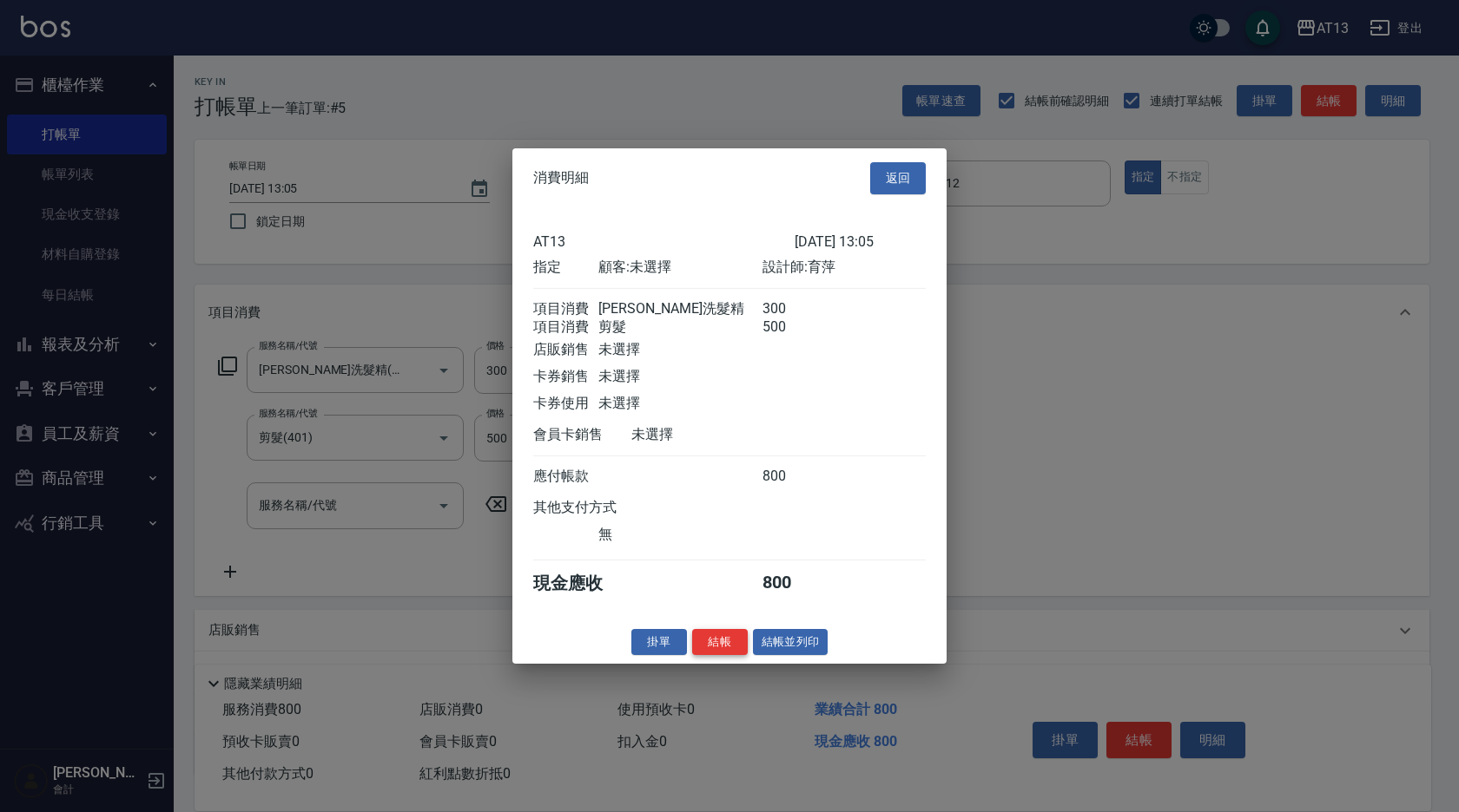
click at [723, 650] on button "結帳" at bounding box center [720, 642] width 55 height 27
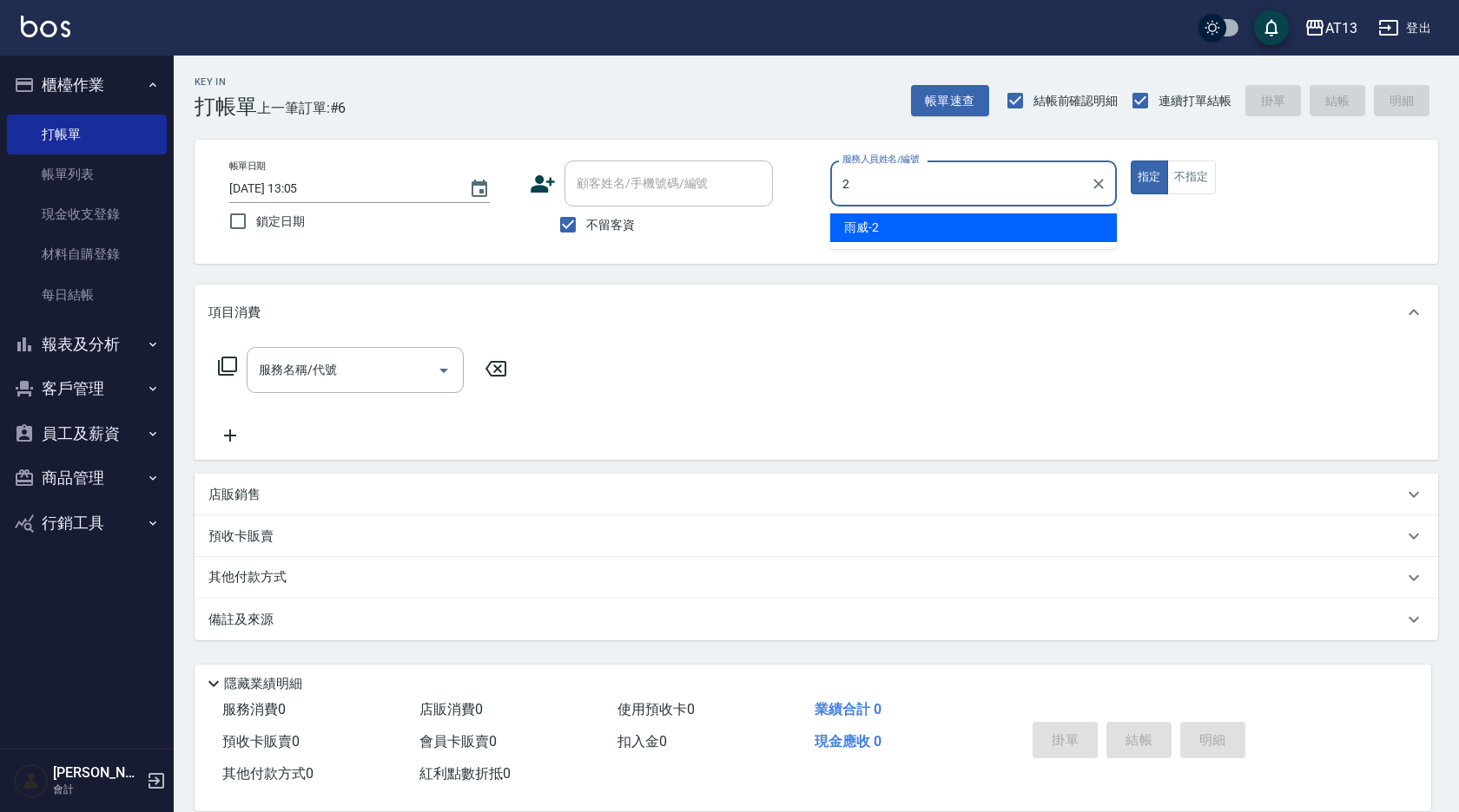
click at [932, 222] on div "雨威 -2" at bounding box center [973, 228] width 286 height 29
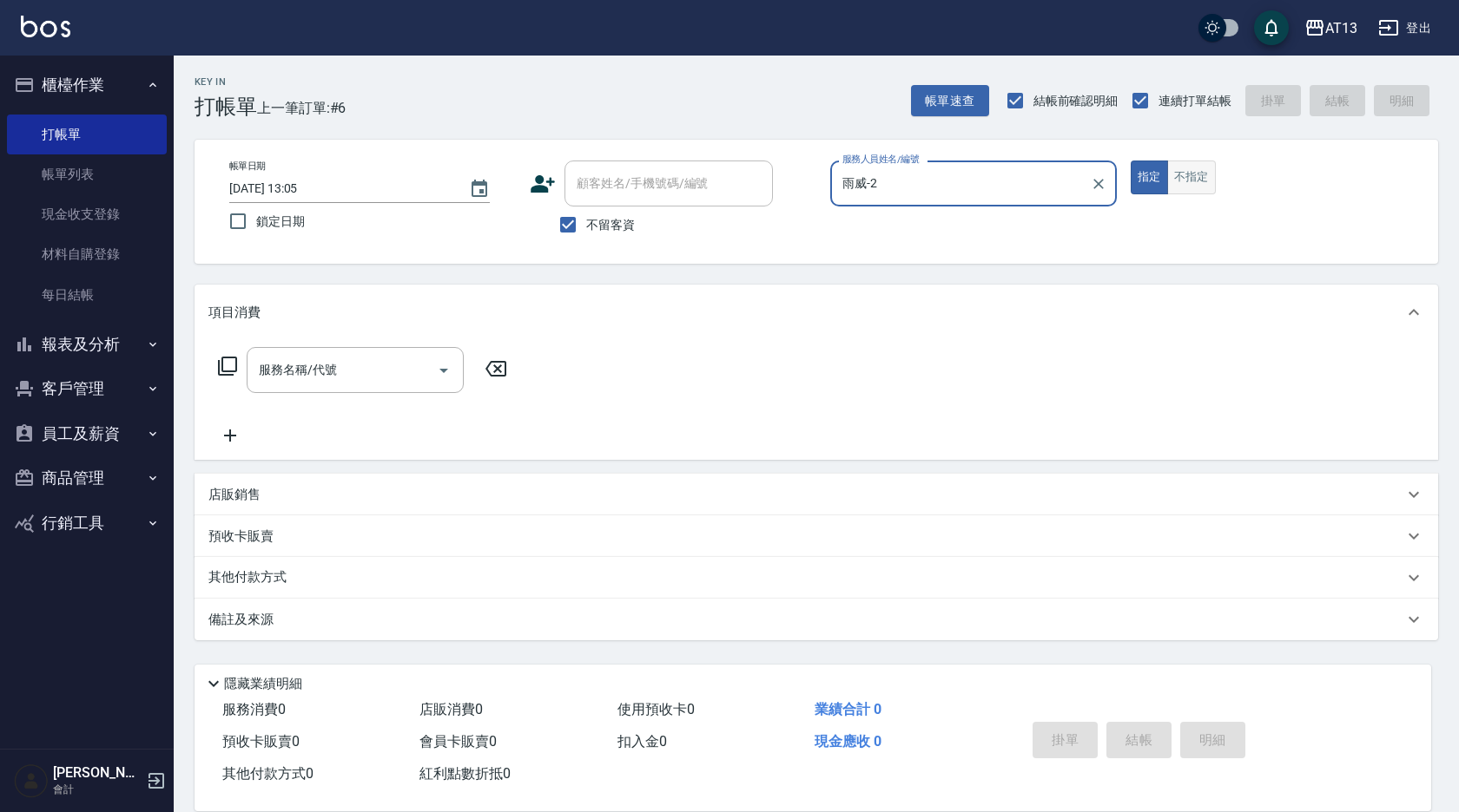
type input "雨威-2"
click at [1190, 174] on button "不指定" at bounding box center [1191, 178] width 49 height 34
drag, startPoint x: 341, startPoint y: 382, endPoint x: 340, endPoint y: 395, distance: 13.0
click at [340, 388] on div "服務名稱/代號" at bounding box center [355, 370] width 217 height 46
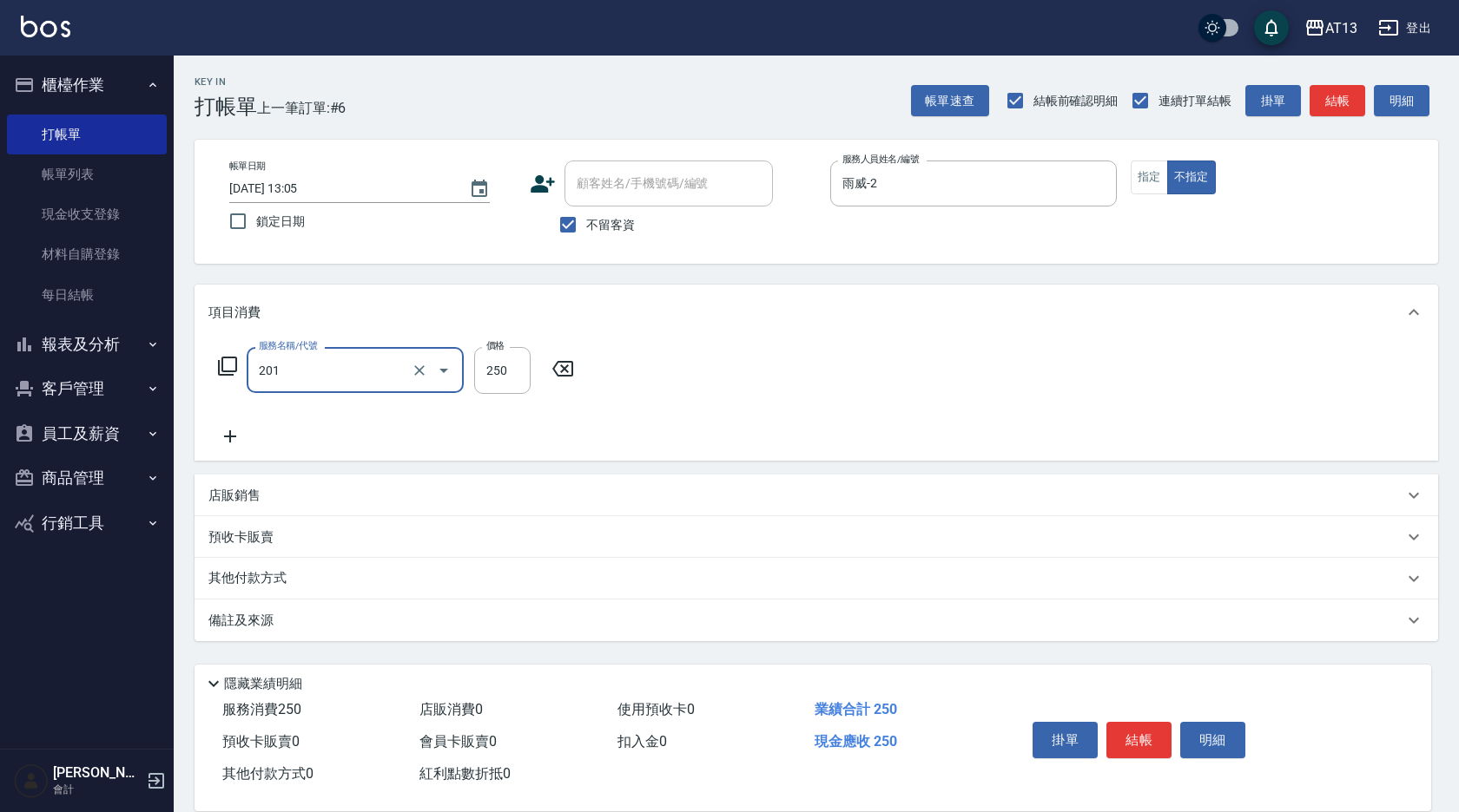
type input "洗髮(201)"
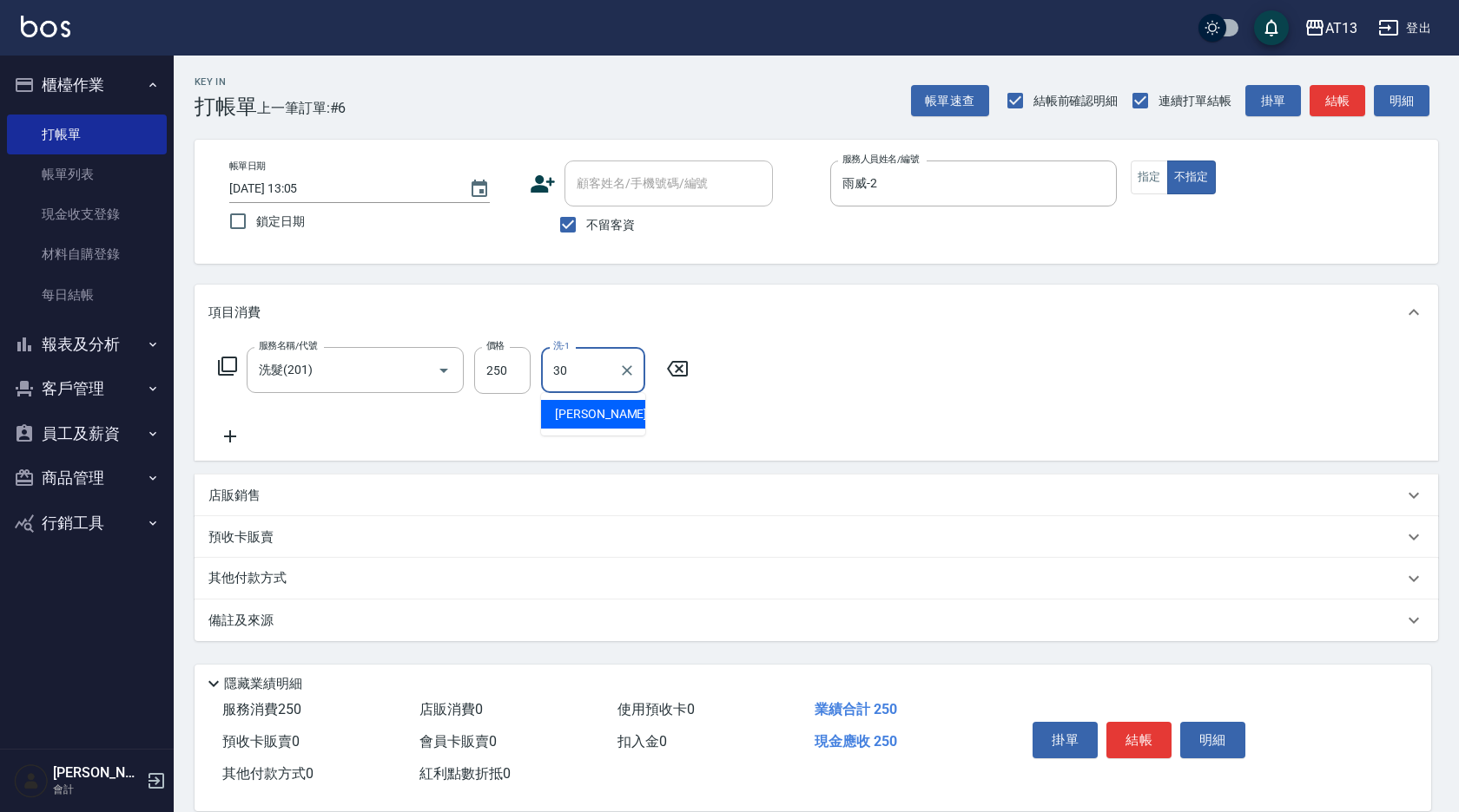
click at [566, 411] on span "曾羽妡 -30" at bounding box center [609, 414] width 109 height 18
type input "曾羽妡-30"
click at [1111, 733] on button "結帳" at bounding box center [1138, 741] width 65 height 36
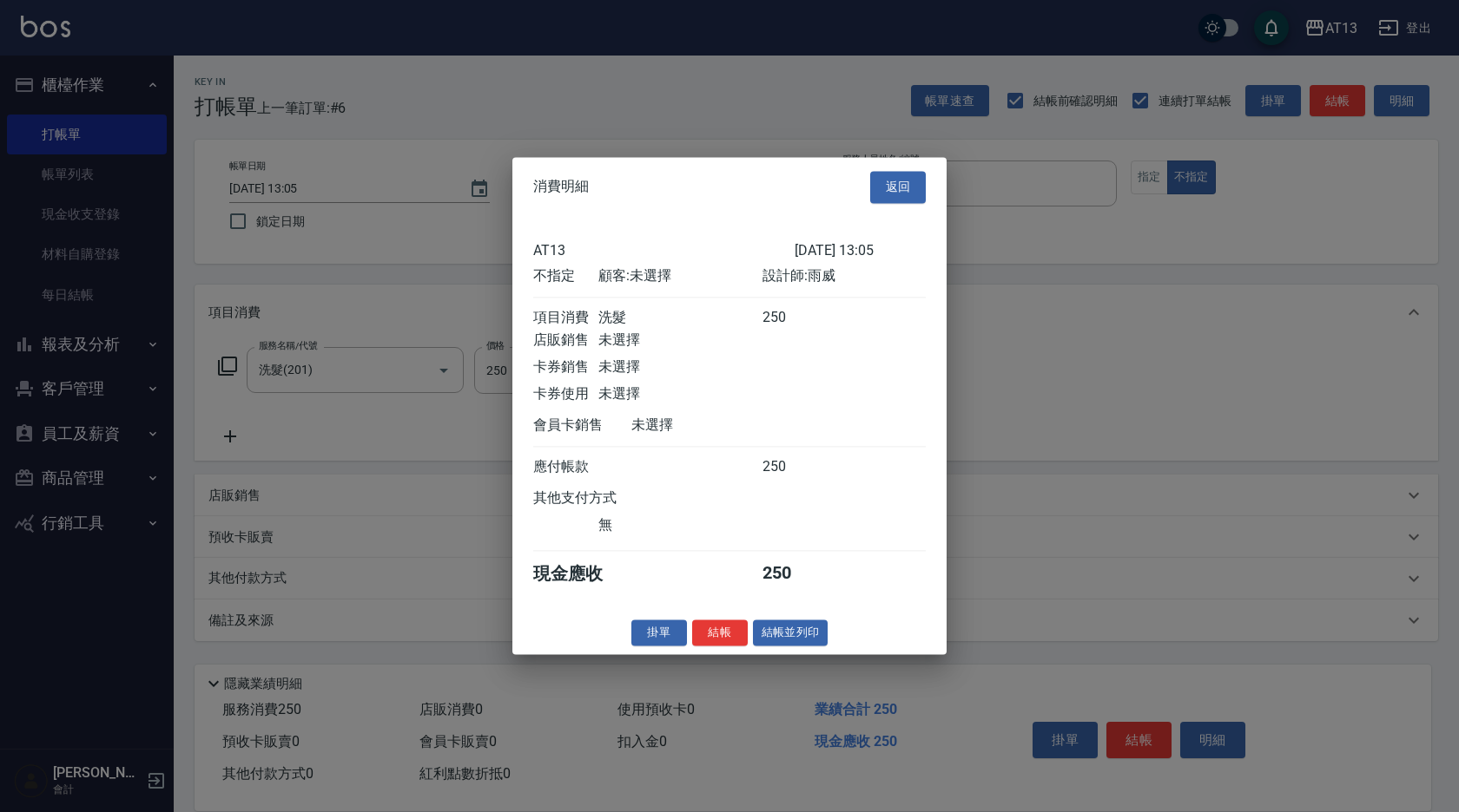
click at [723, 647] on button "結帳" at bounding box center [720, 633] width 55 height 27
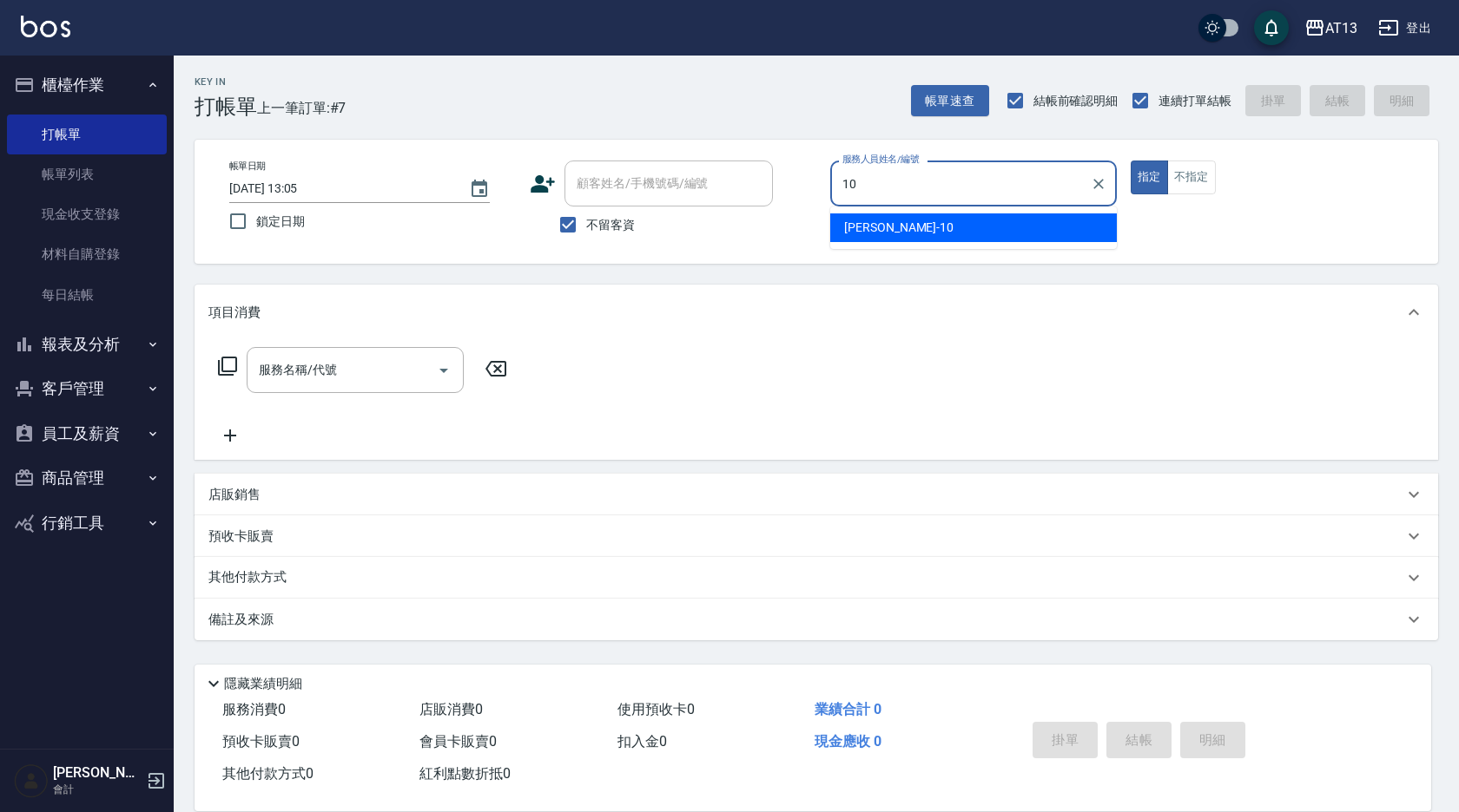
click at [878, 238] on div "稔穎 -10" at bounding box center [973, 228] width 286 height 29
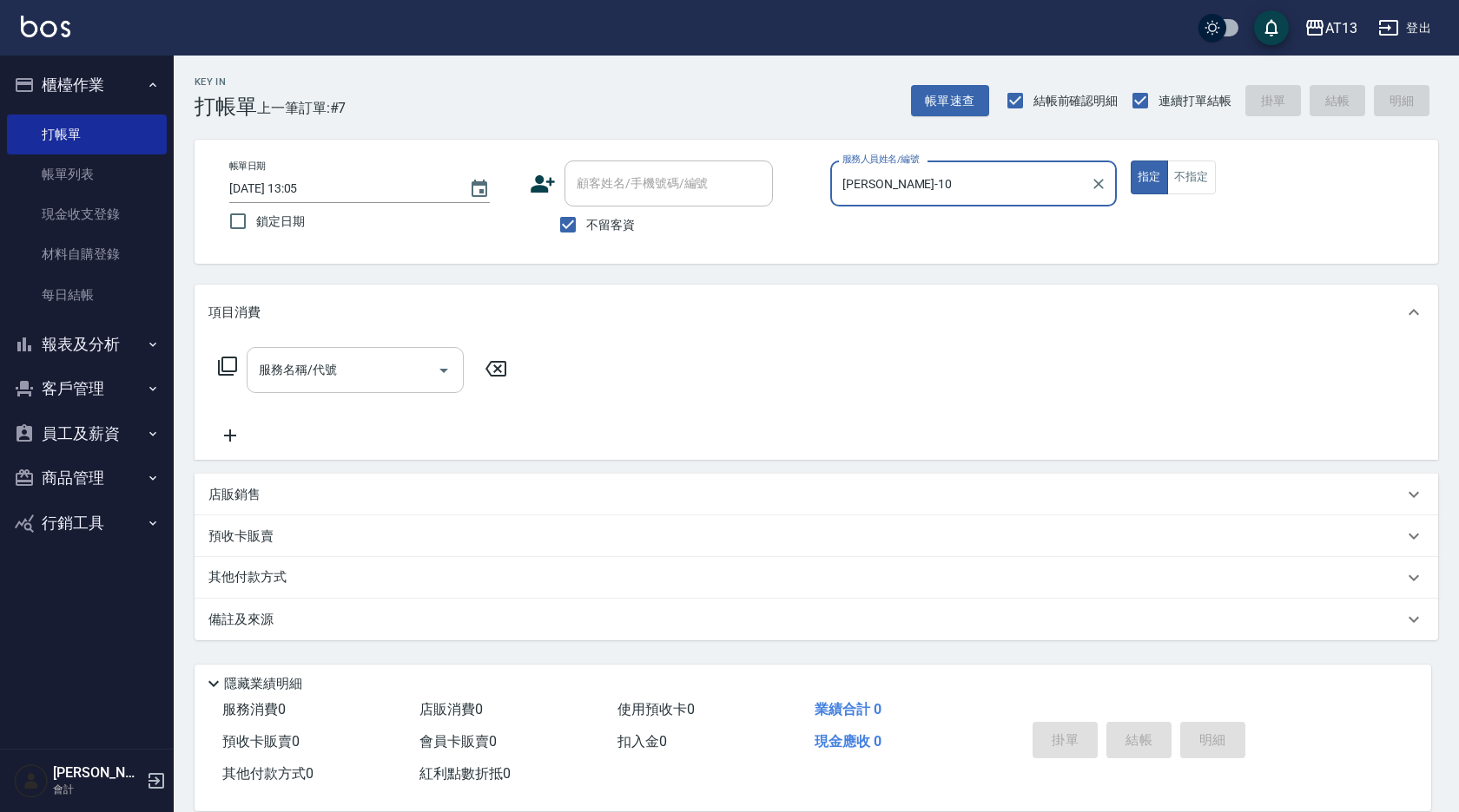
type input "稔穎-10"
click at [340, 363] on input "服務名稱/代號" at bounding box center [341, 370] width 175 height 30
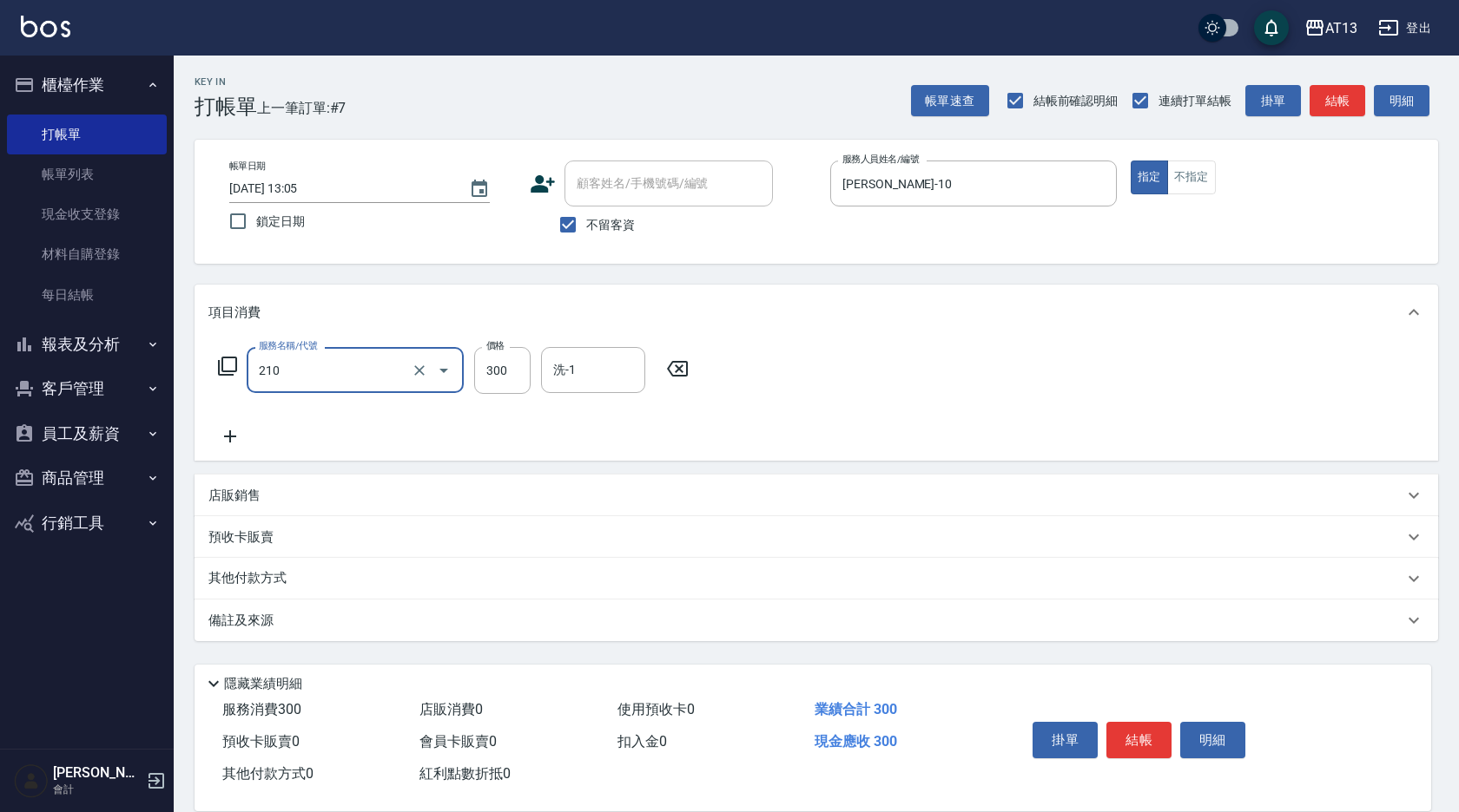
type input "歐娜洗髮精(210)"
type input "蔡萓秦-11"
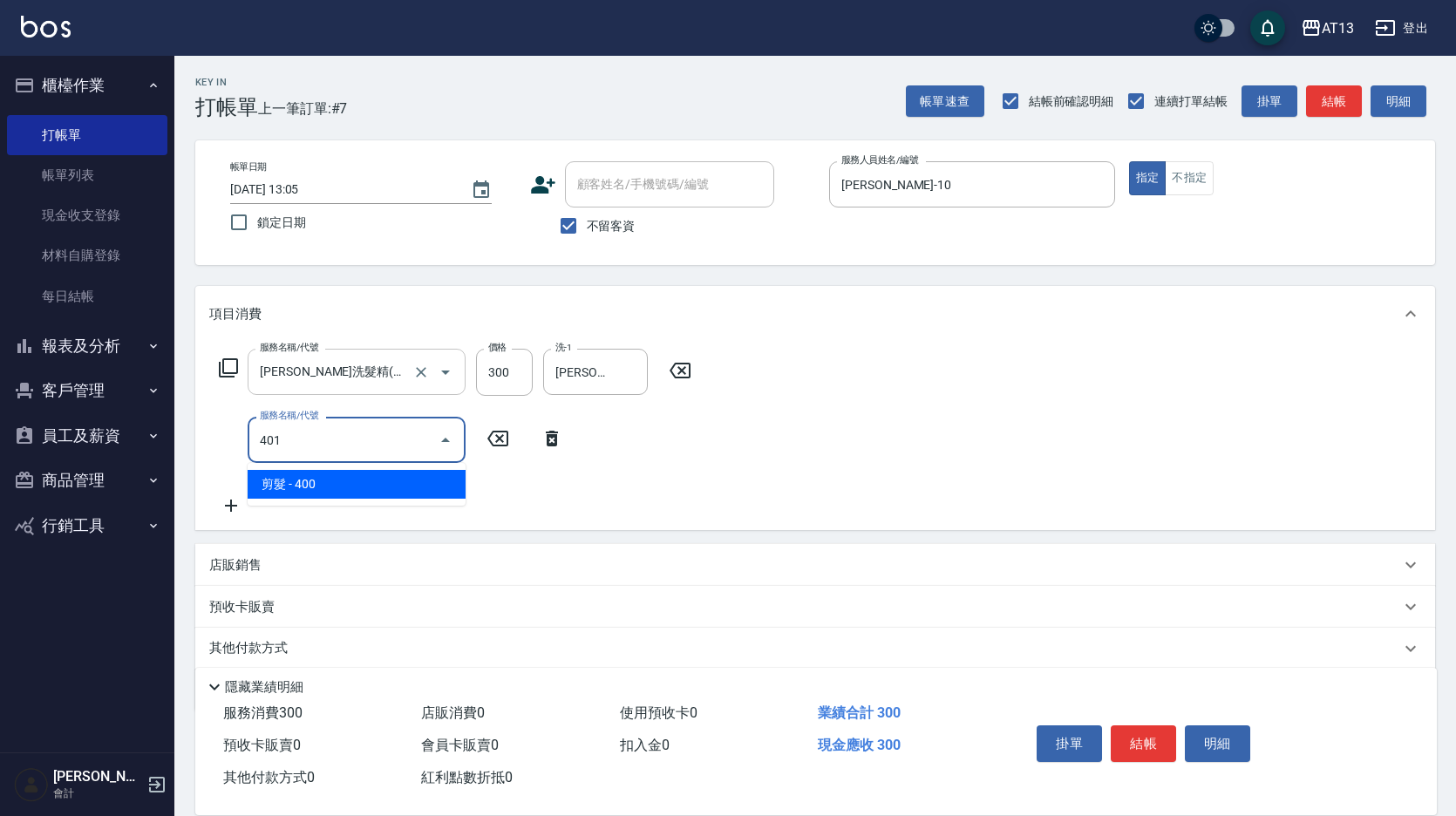
type input "剪髮(401)"
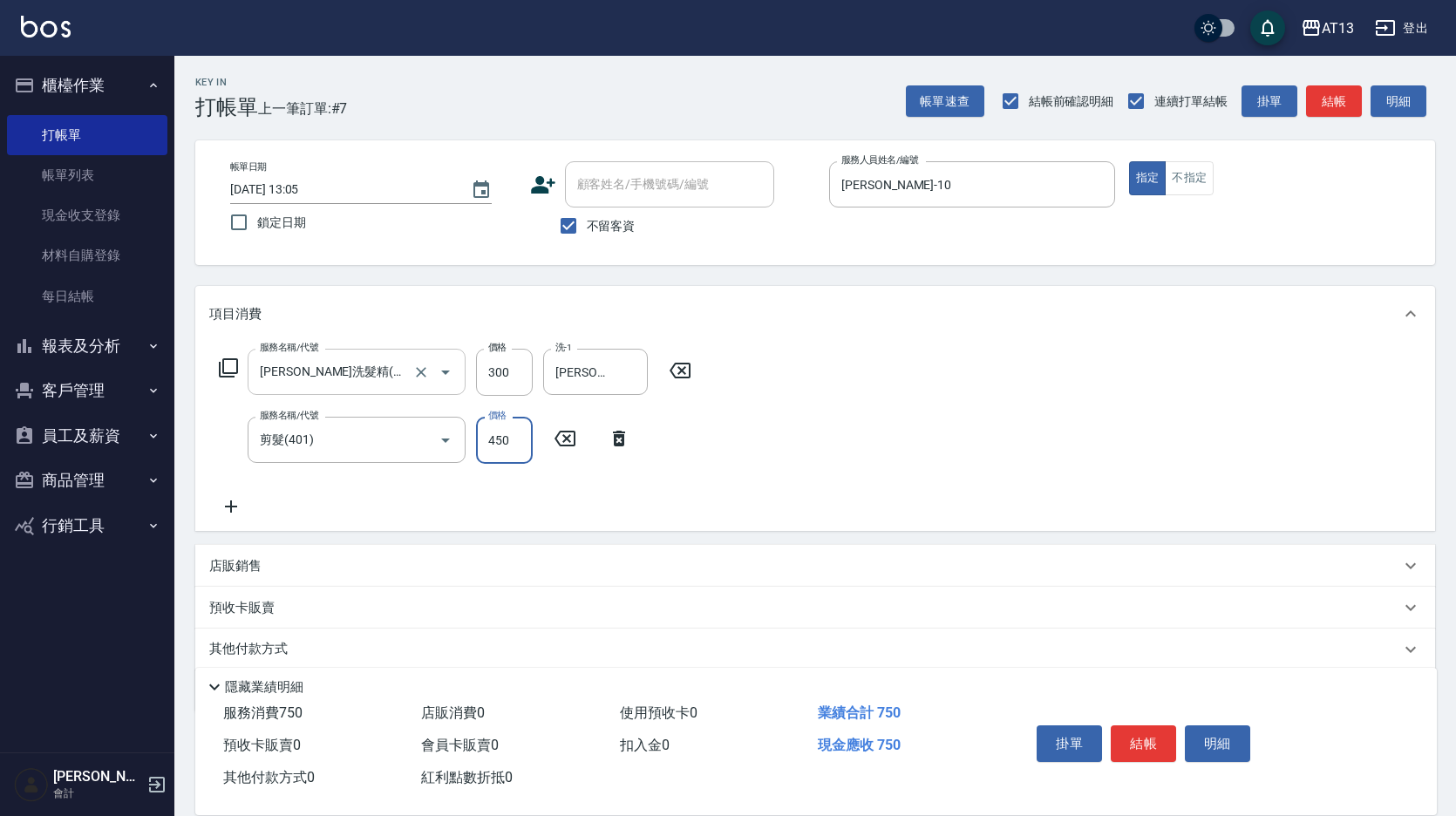
type input "450"
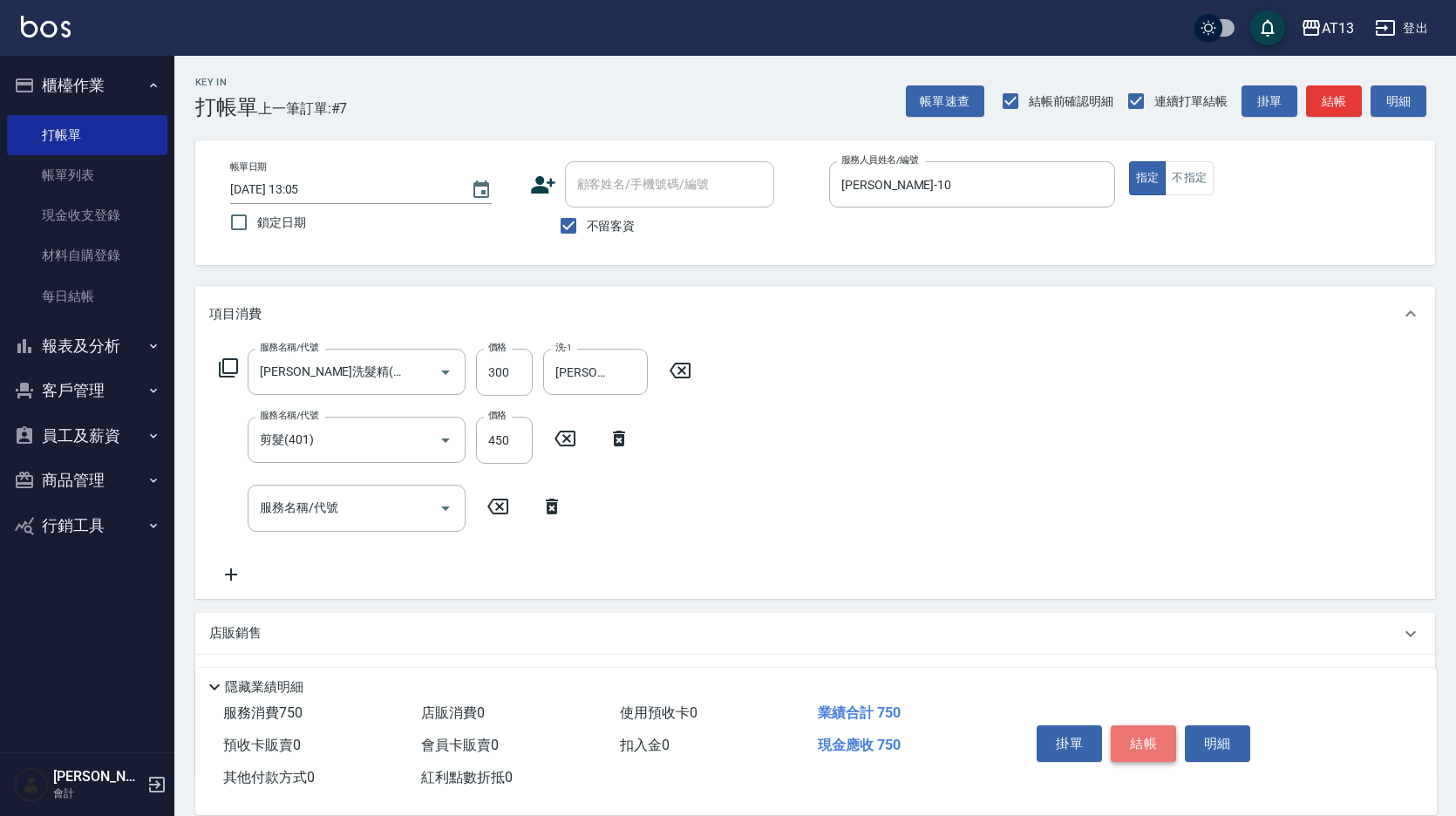
click at [1149, 731] on button "結帳" at bounding box center [1144, 744] width 65 height 36
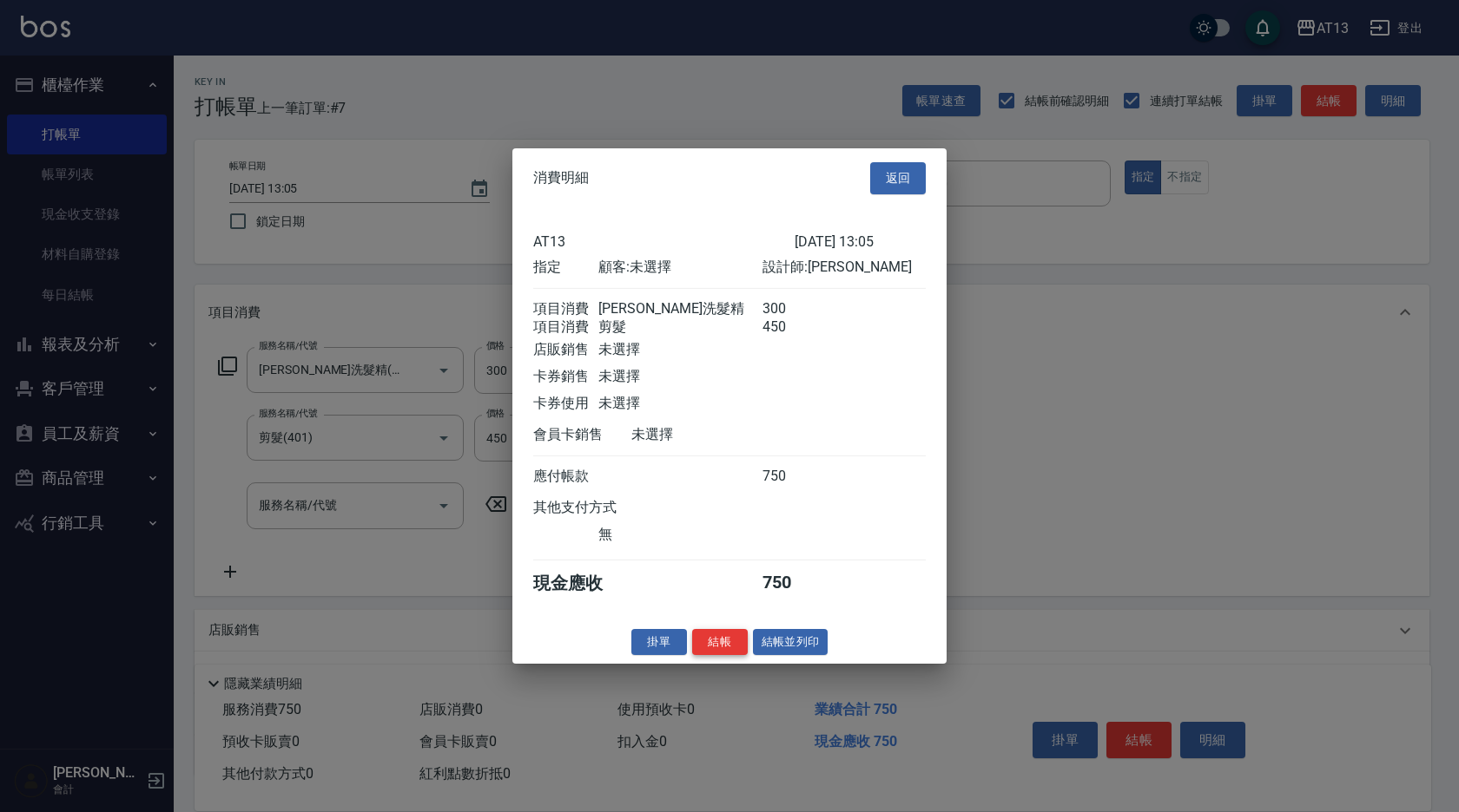
click at [712, 652] on button "結帳" at bounding box center [720, 642] width 55 height 27
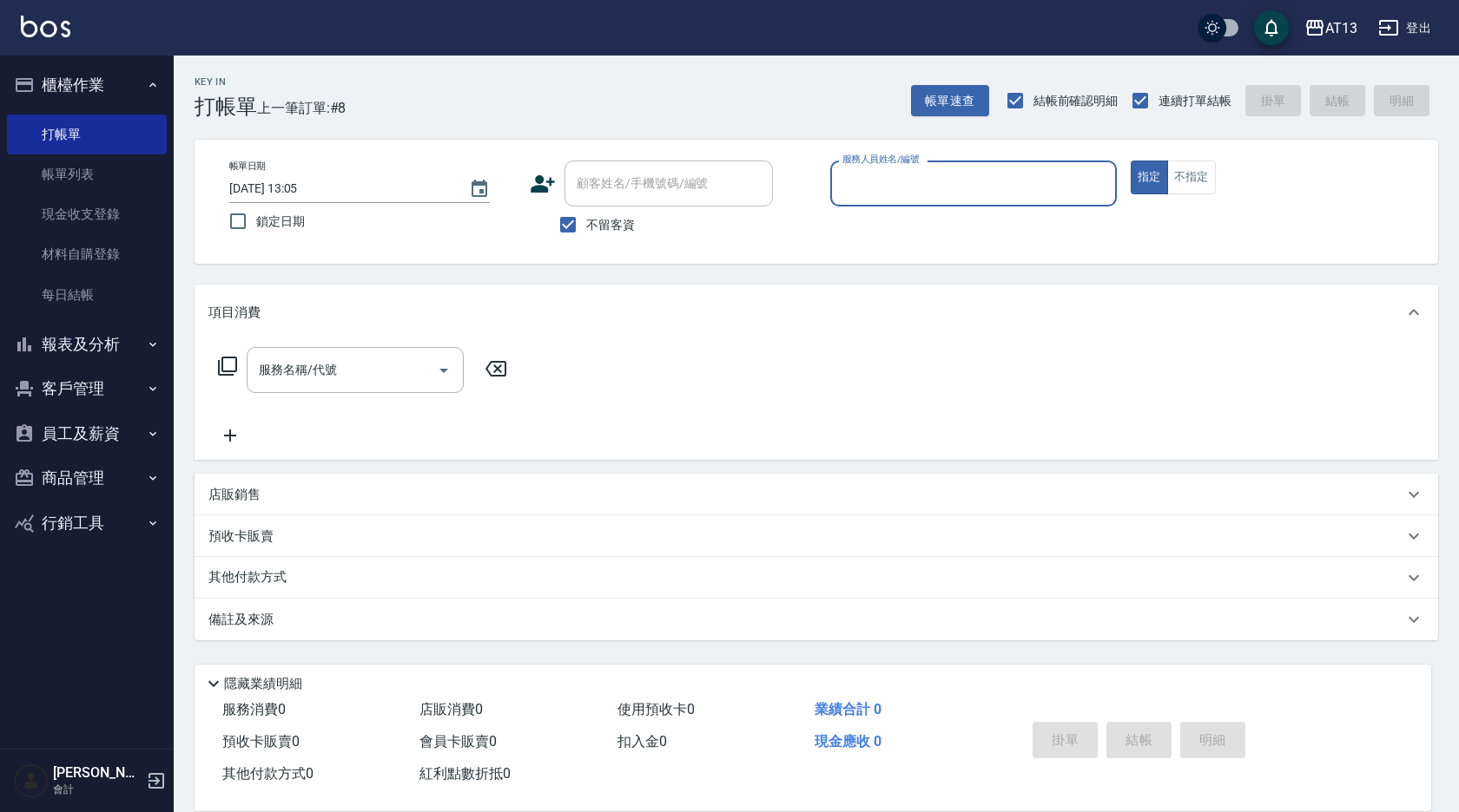
drag, startPoint x: 257, startPoint y: 299, endPoint x: 244, endPoint y: 311, distance: 17.7
click at [884, 184] on input "服務人員姓名/編號" at bounding box center [973, 184] width 271 height 30
click at [971, 254] on div "蔡萓秦 -11" at bounding box center [973, 257] width 286 height 29
type input "蔡萓秦-11"
click at [1200, 184] on button "不指定" at bounding box center [1191, 178] width 49 height 34
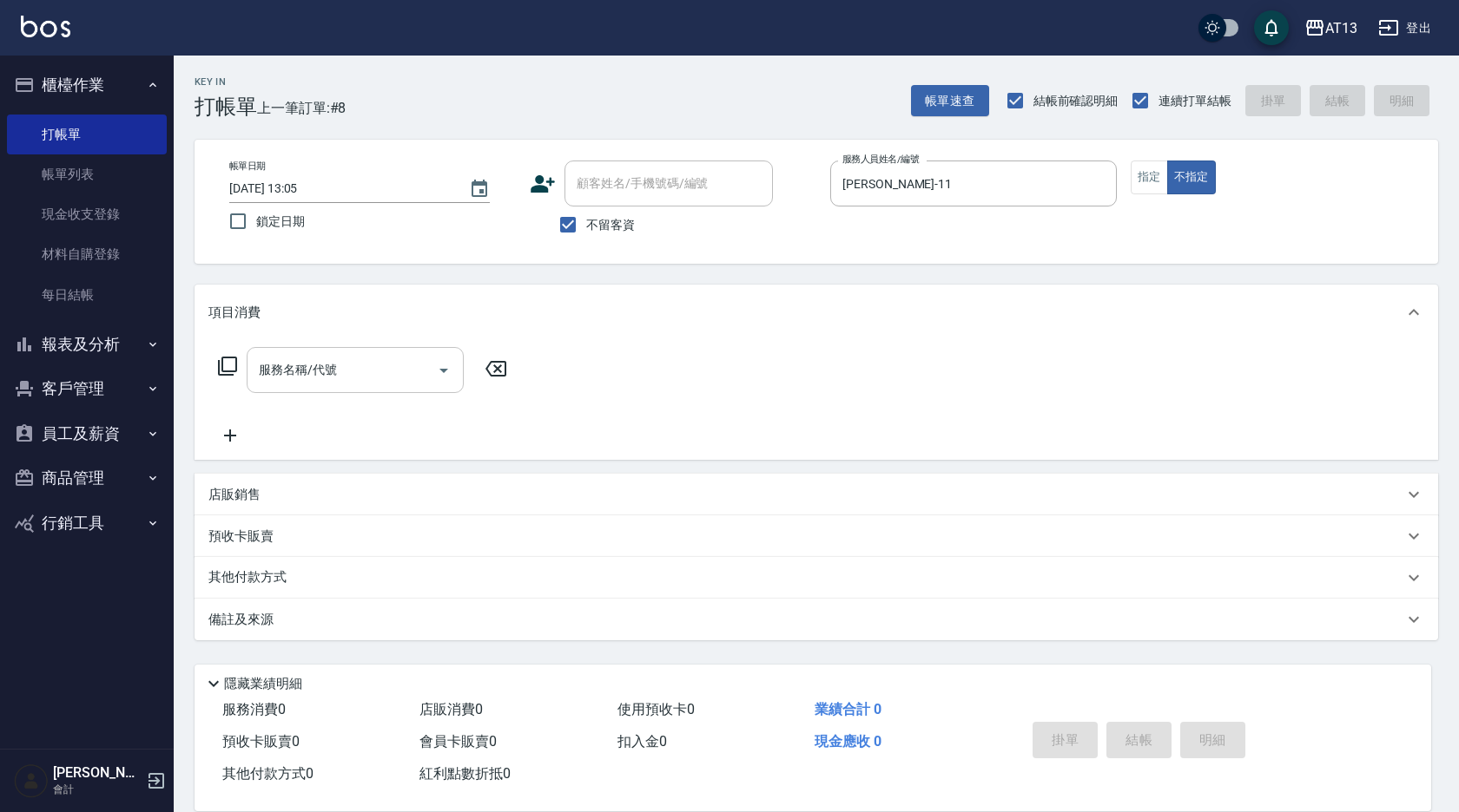
click at [376, 381] on input "服務名稱/代號" at bounding box center [341, 370] width 175 height 30
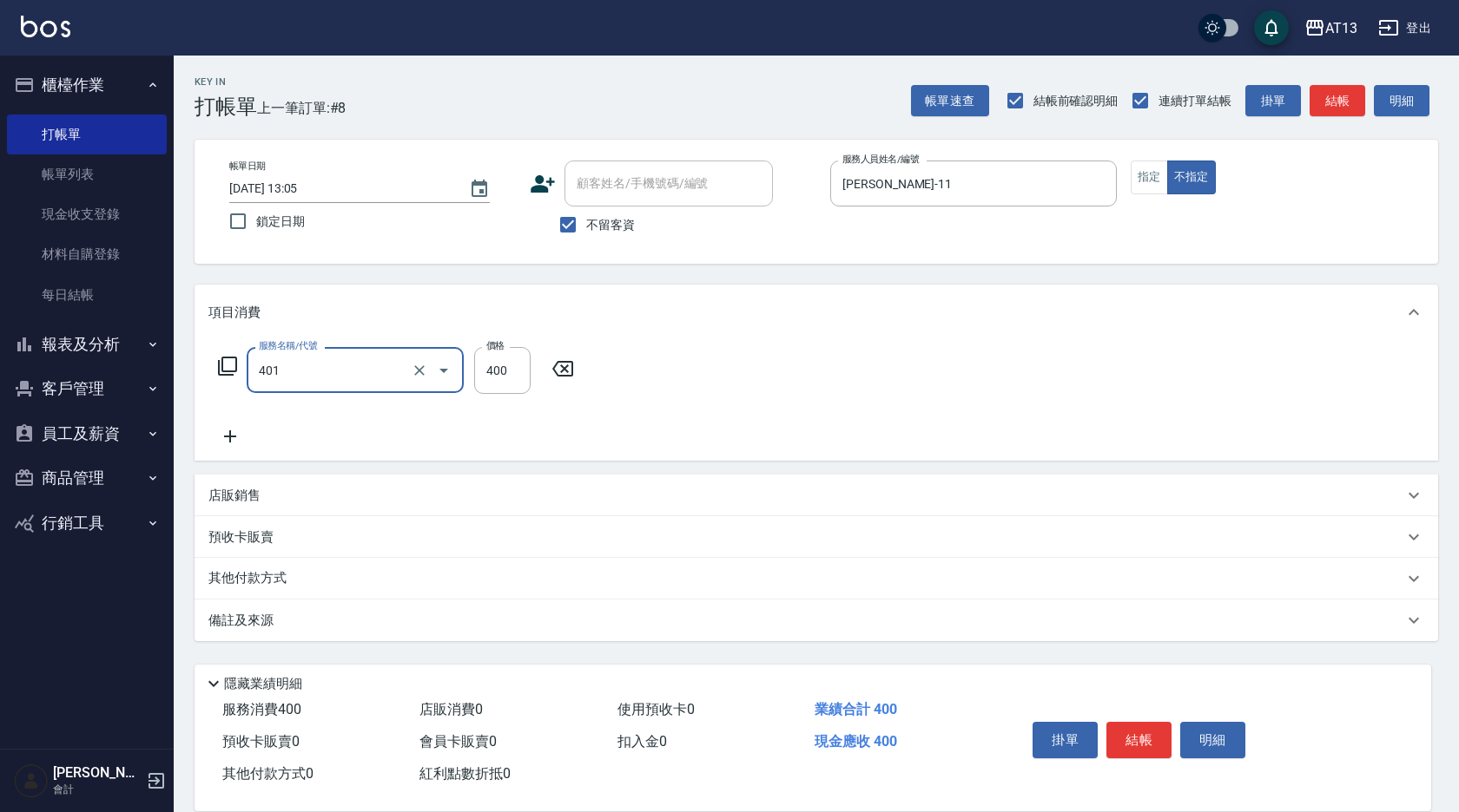
type input "剪髮(401)"
type input "150"
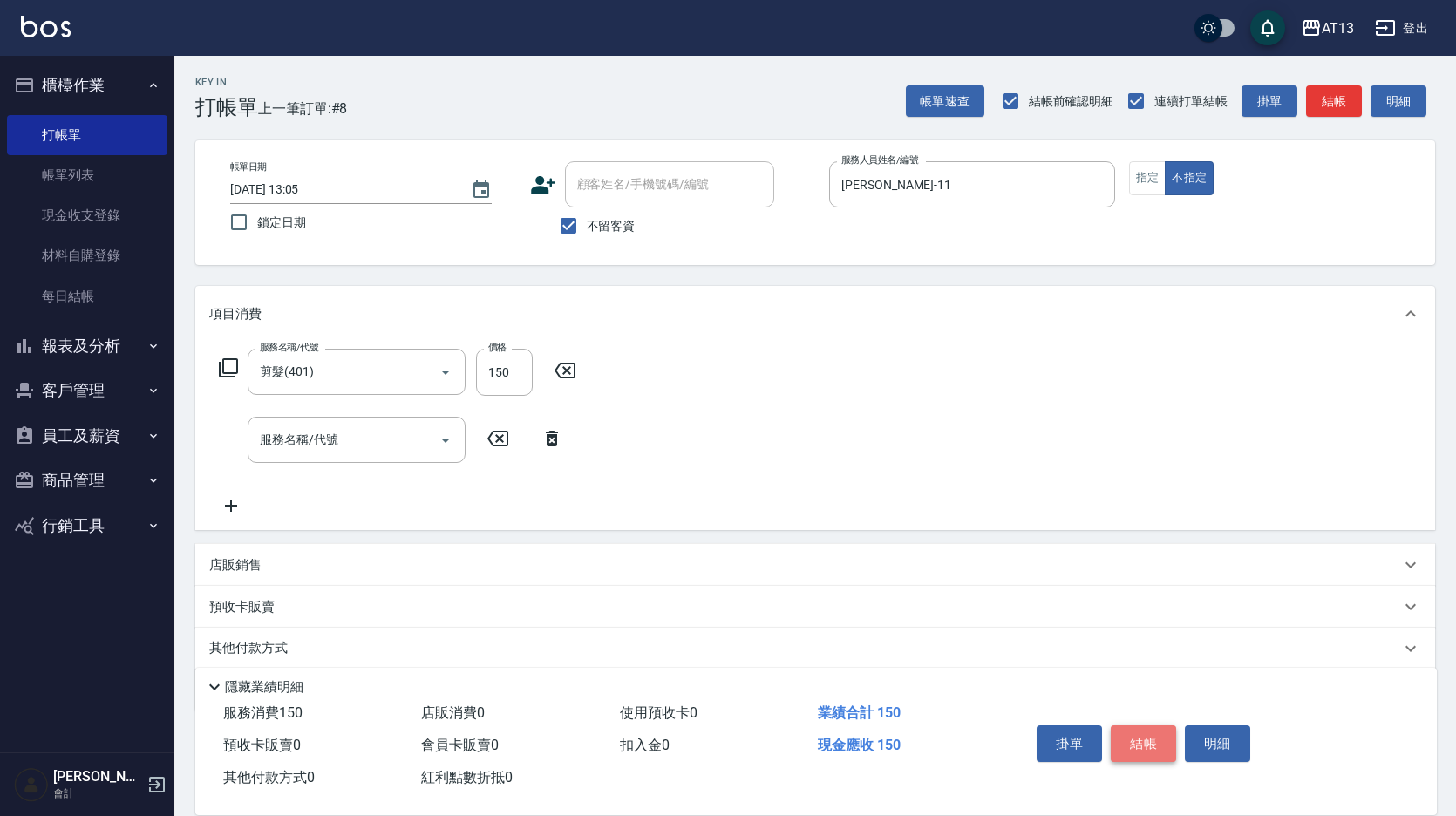
click at [1159, 741] on button "結帳" at bounding box center [1144, 744] width 65 height 36
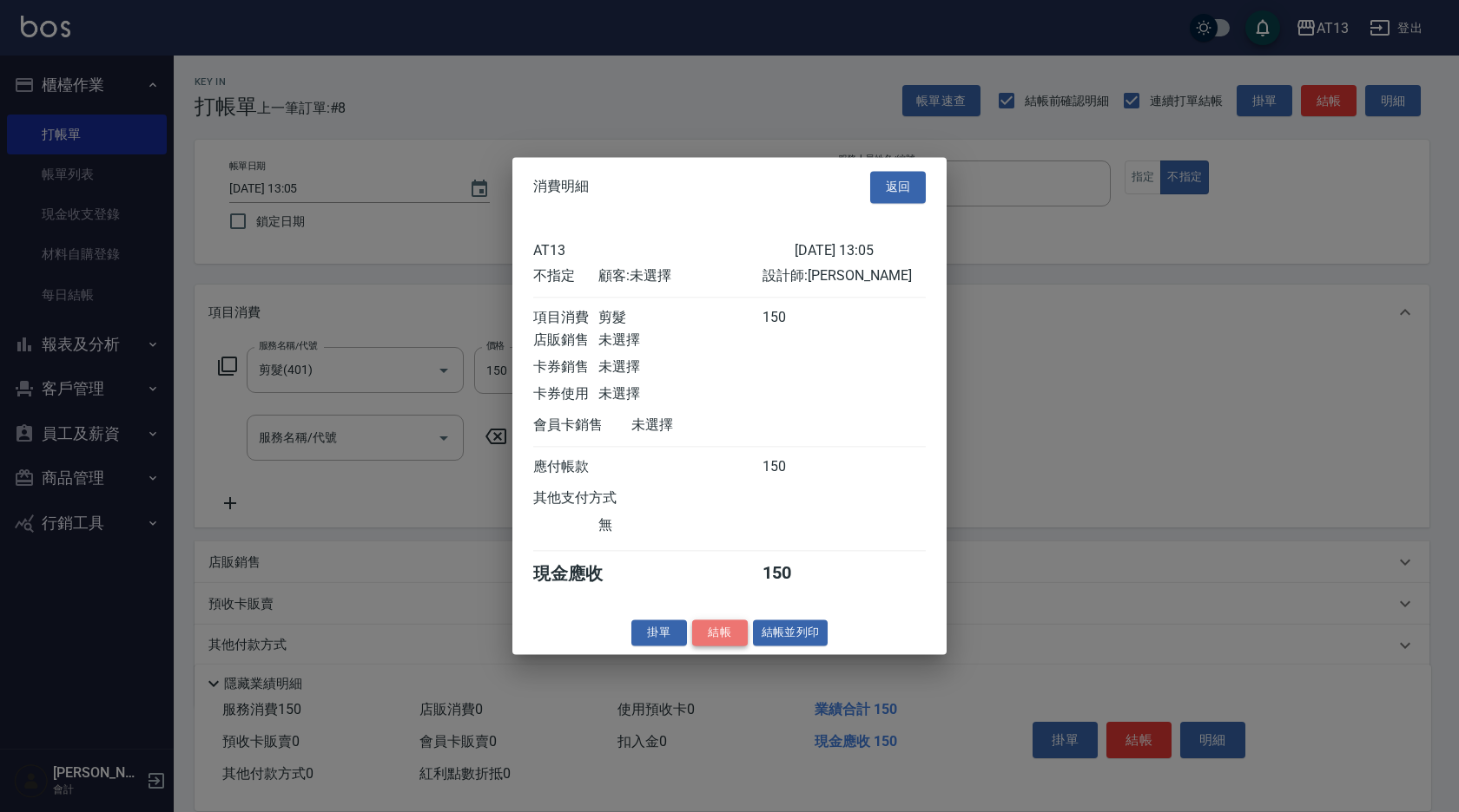
click at [730, 647] on button "結帳" at bounding box center [720, 633] width 55 height 27
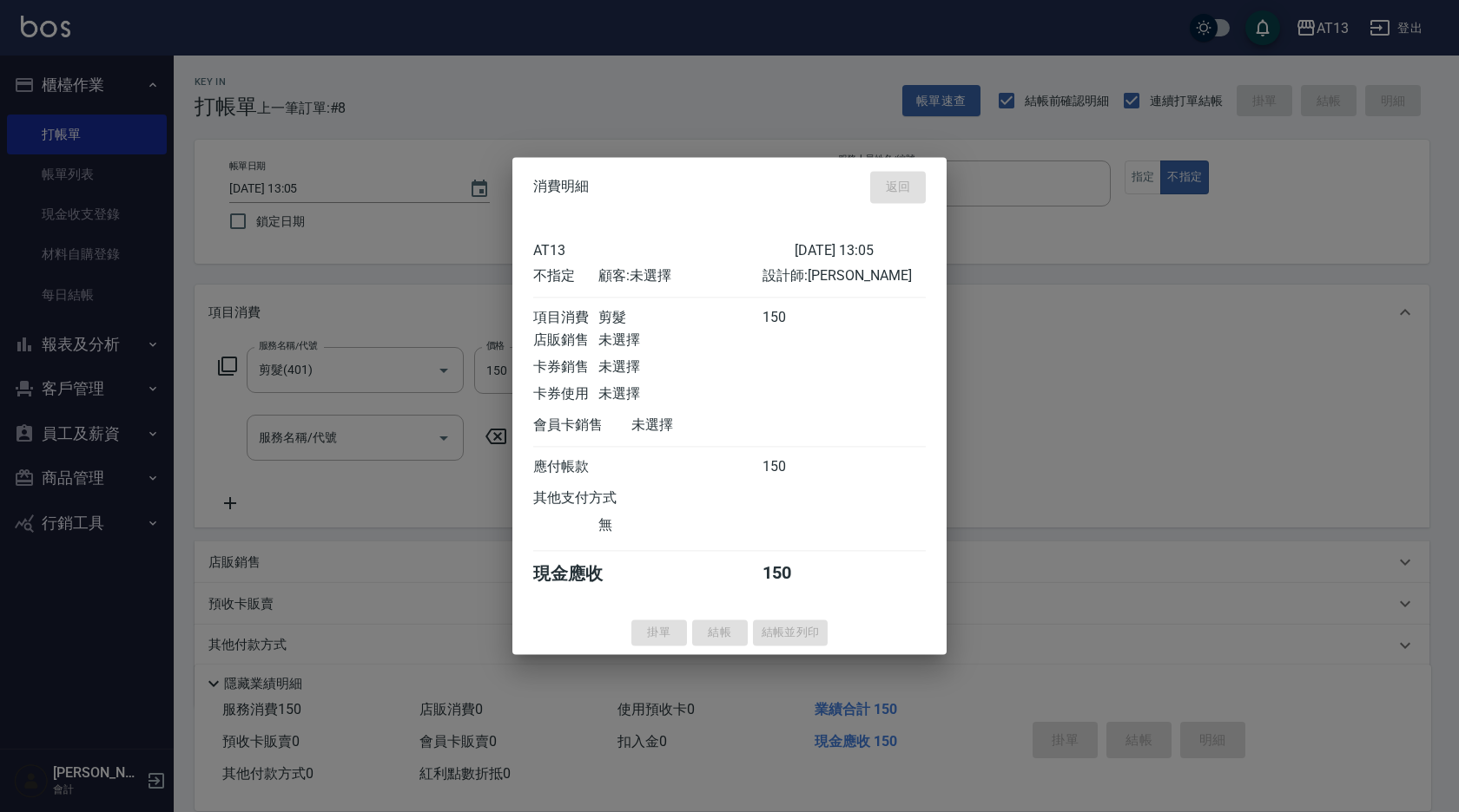
type input "2025/08/12 13:29"
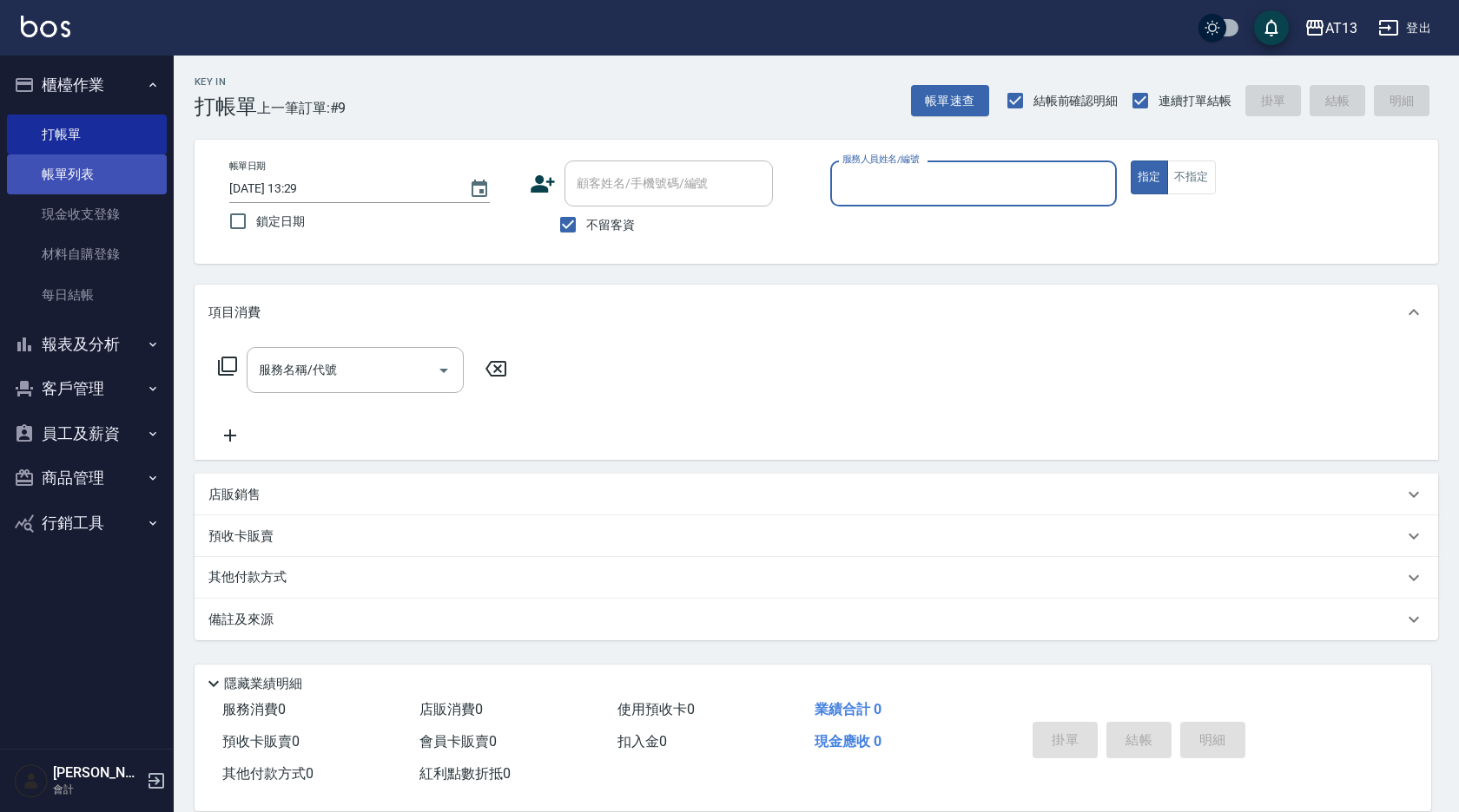
click at [89, 164] on link "帳單列表" at bounding box center [87, 174] width 160 height 40
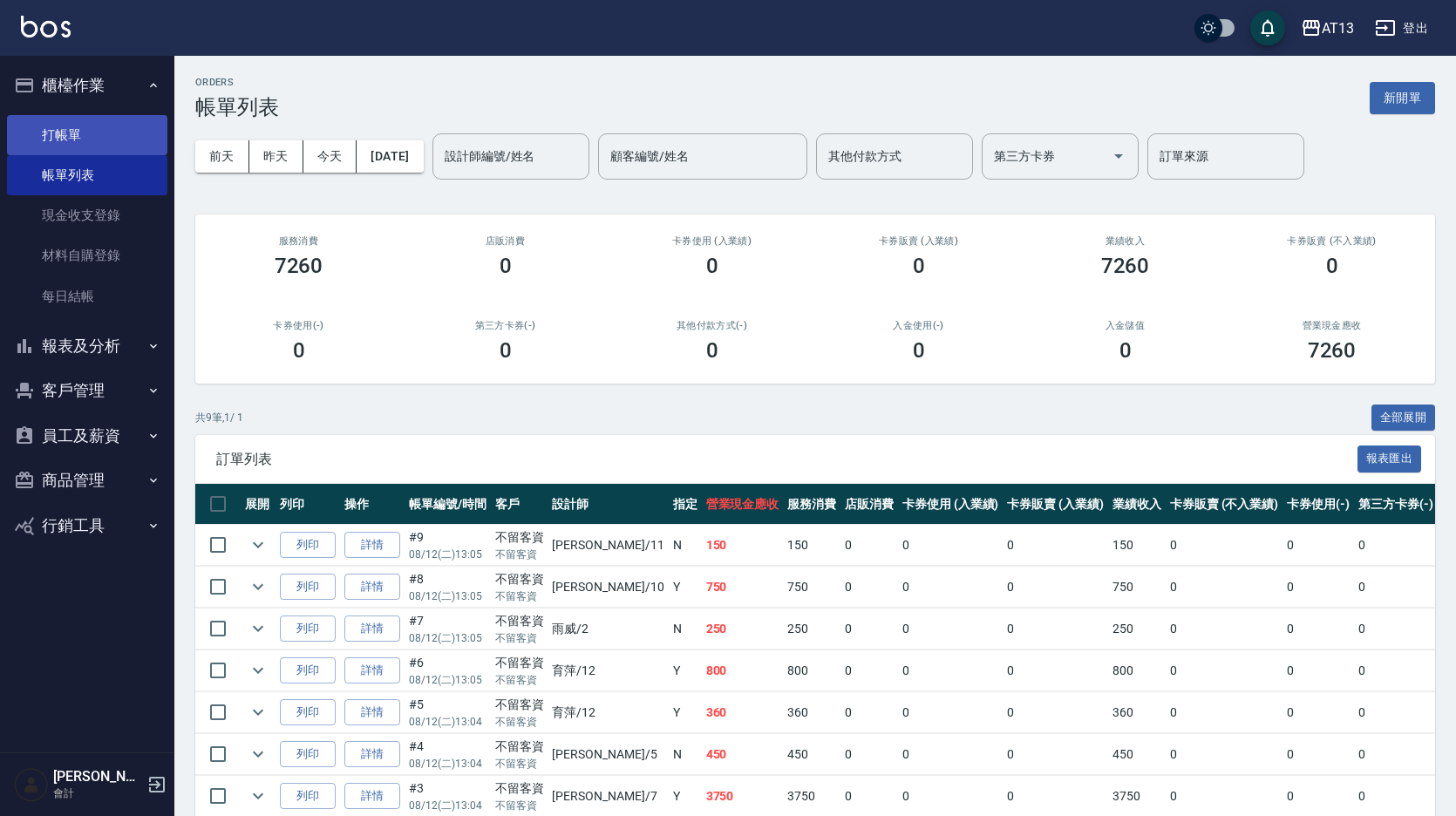
click at [70, 135] on link "打帳單" at bounding box center [87, 135] width 161 height 40
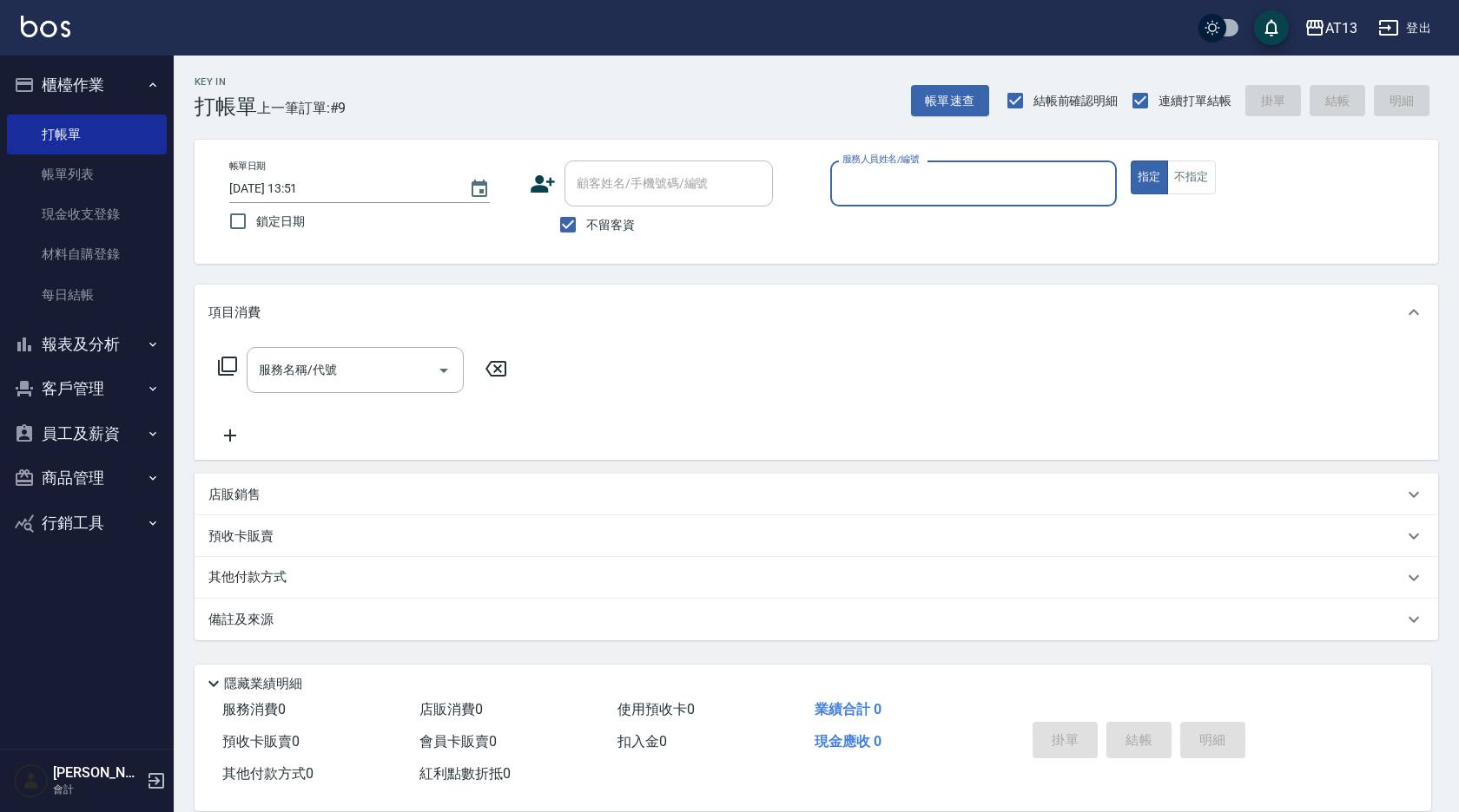
drag, startPoint x: 112, startPoint y: 143, endPoint x: 113, endPoint y: 112, distance: 31.0
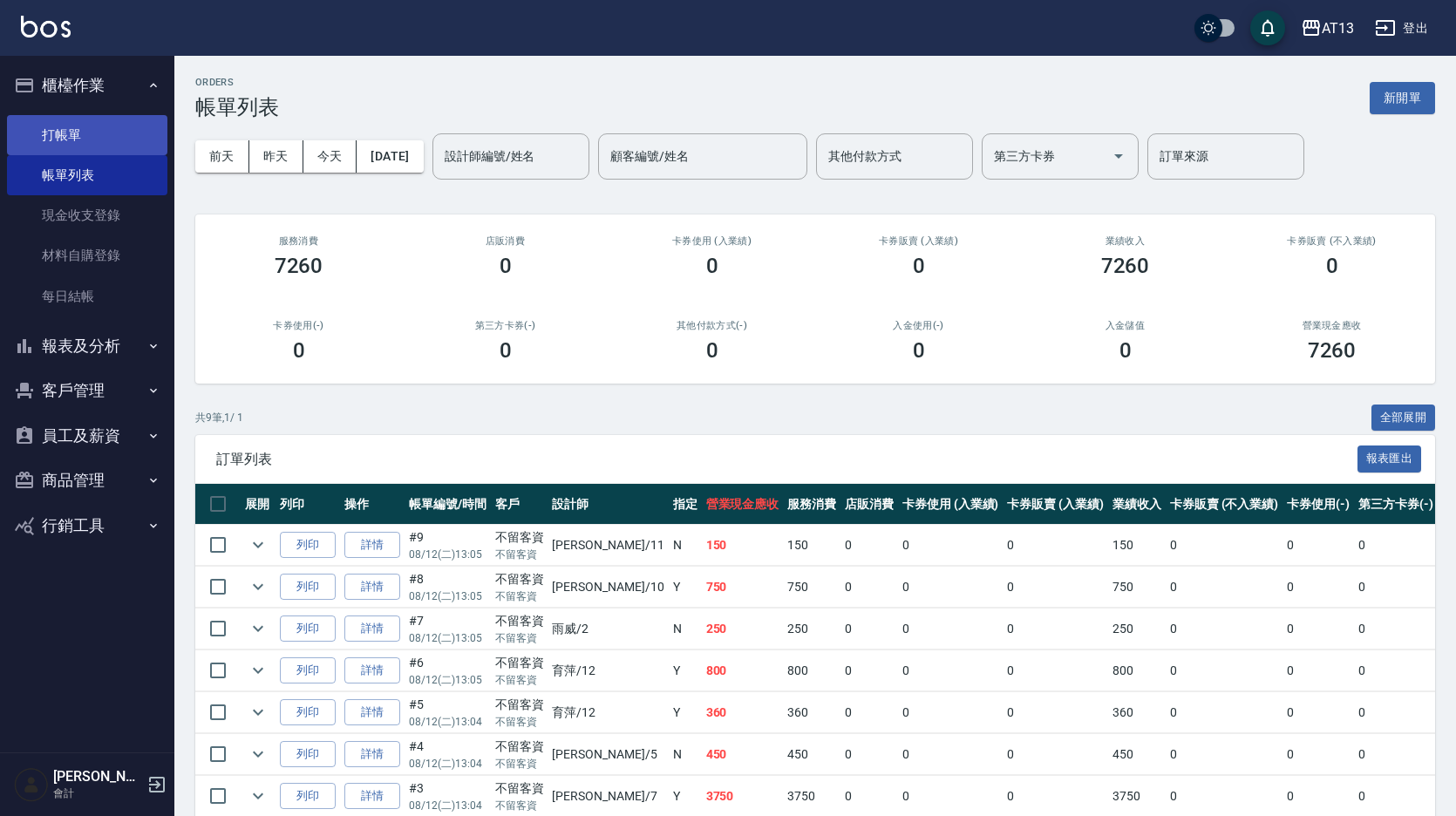
drag, startPoint x: 113, startPoint y: 138, endPoint x: 127, endPoint y: 133, distance: 14.9
click at [112, 138] on link "打帳單" at bounding box center [87, 135] width 161 height 40
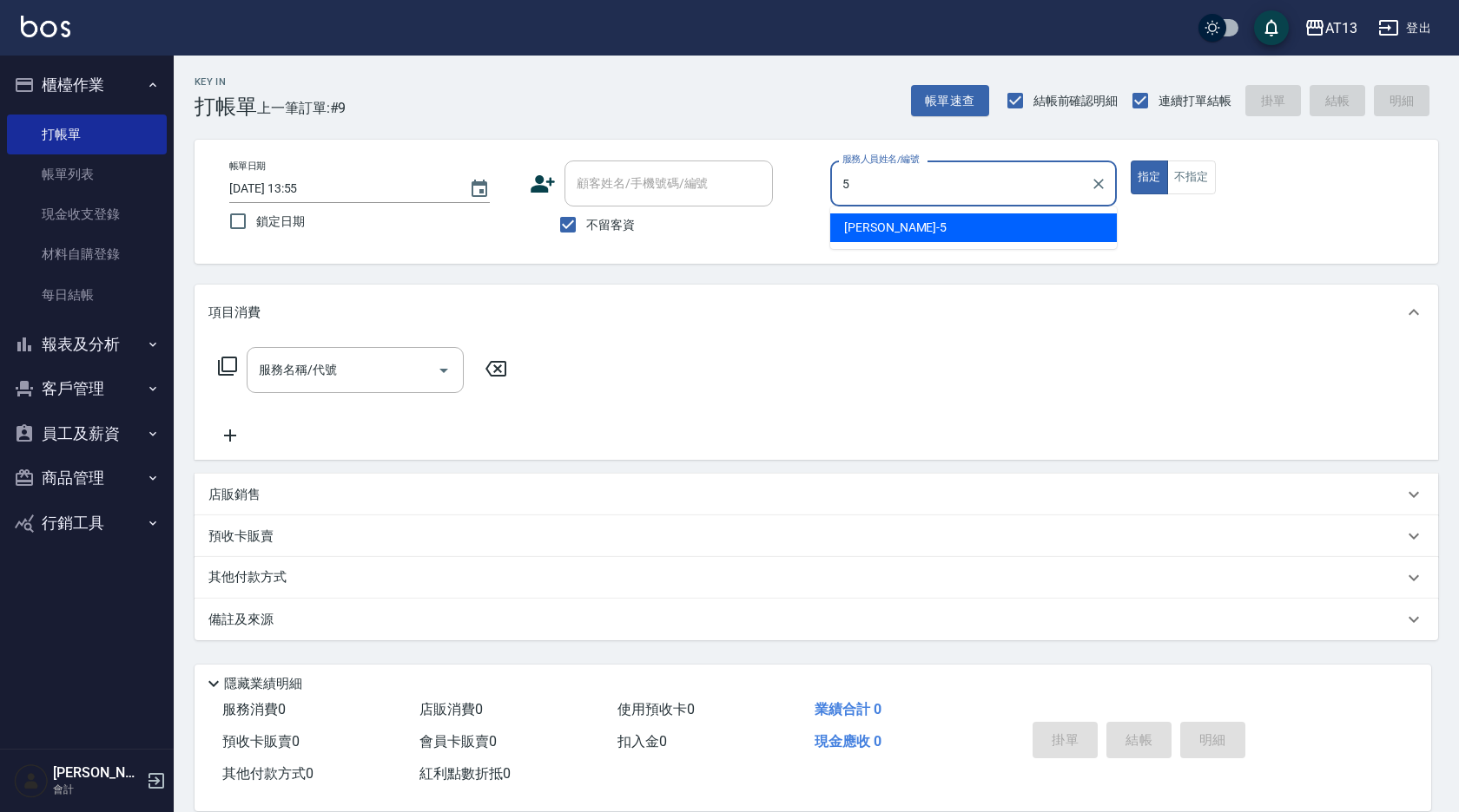
click at [908, 233] on div "陳紓晴 -5" at bounding box center [973, 228] width 286 height 29
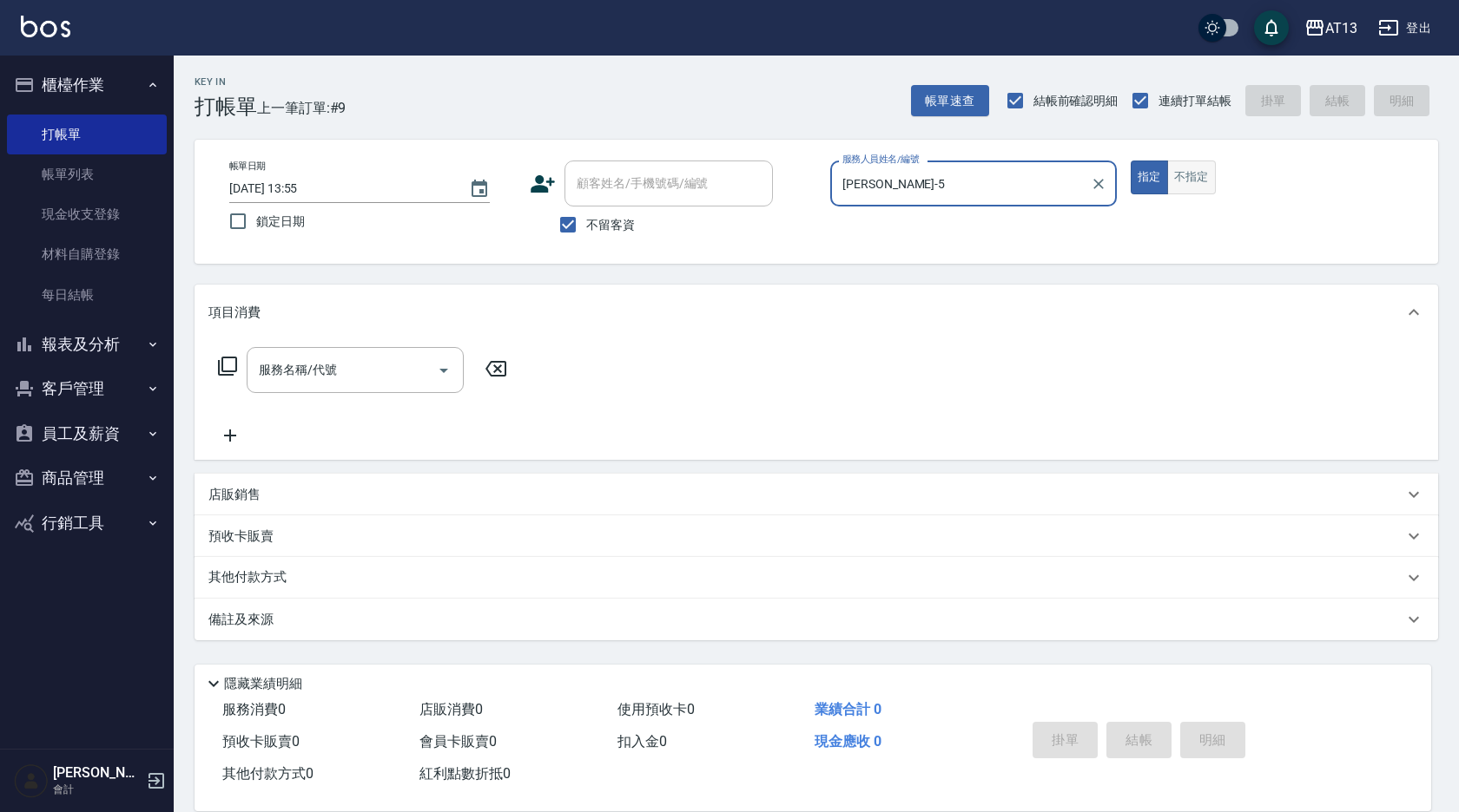
type input "陳紓晴-5"
click at [1188, 179] on button "不指定" at bounding box center [1191, 178] width 49 height 34
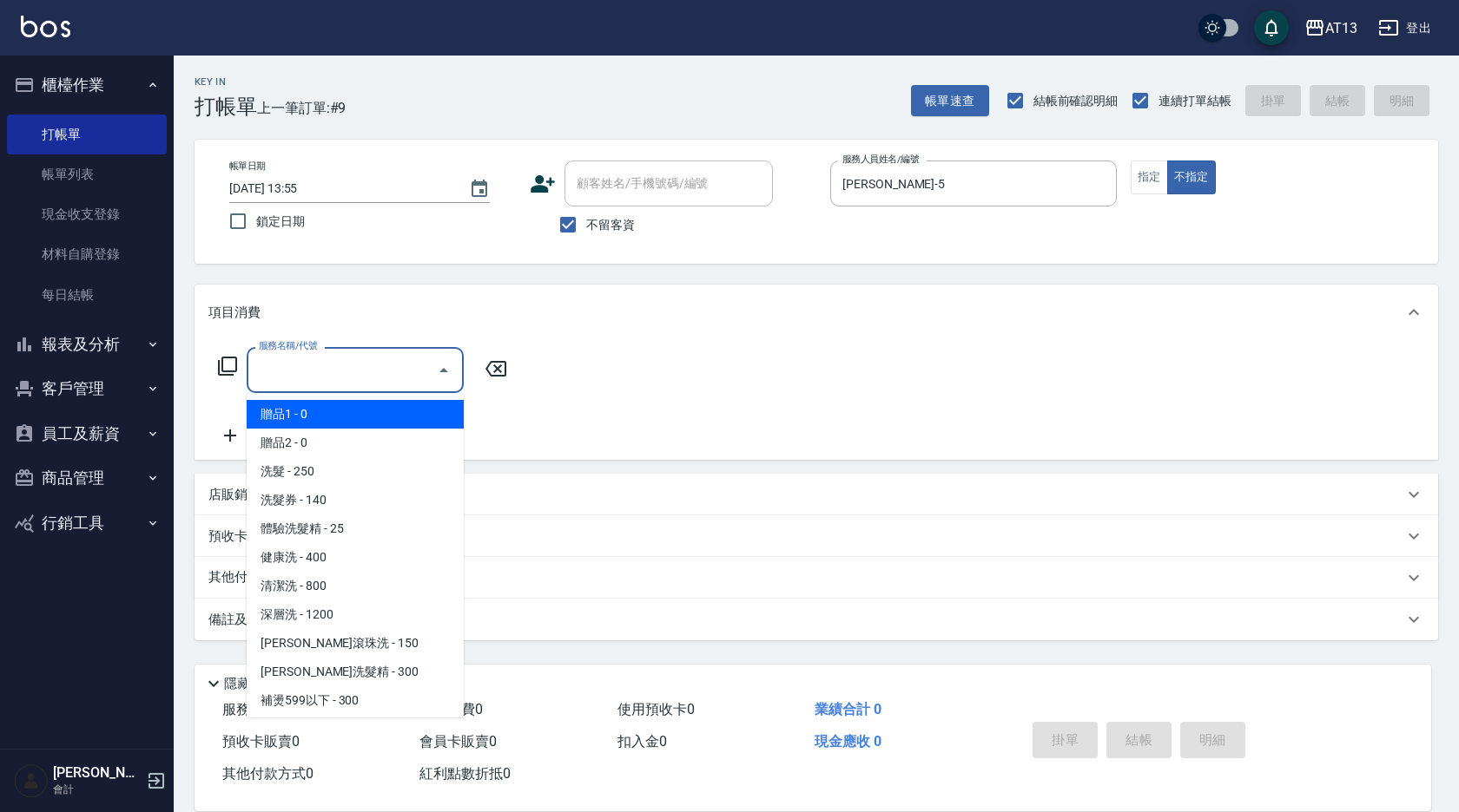
click at [357, 371] on input "服務名稱/代號" at bounding box center [341, 370] width 175 height 30
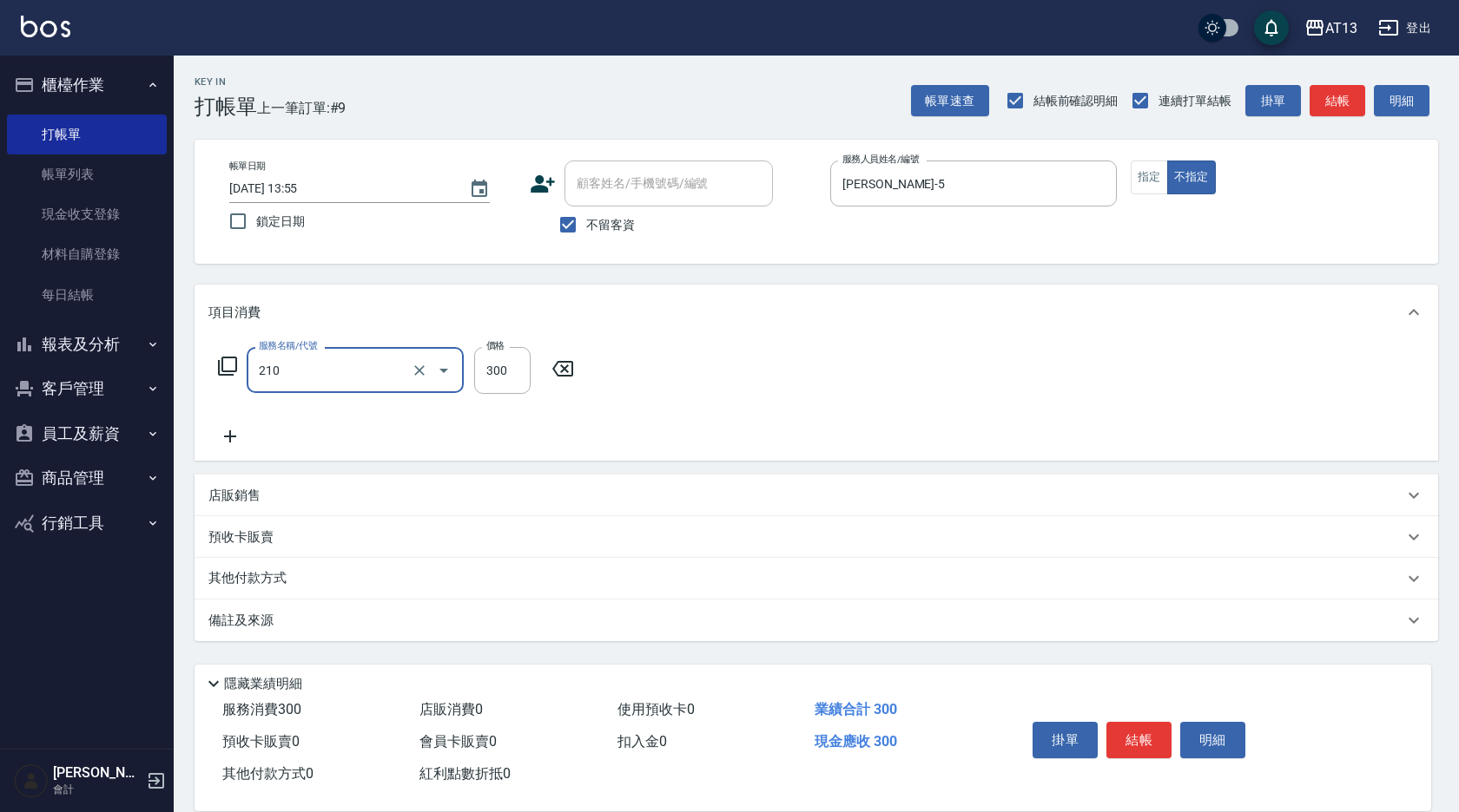
type input "歐娜洗髮精(210)"
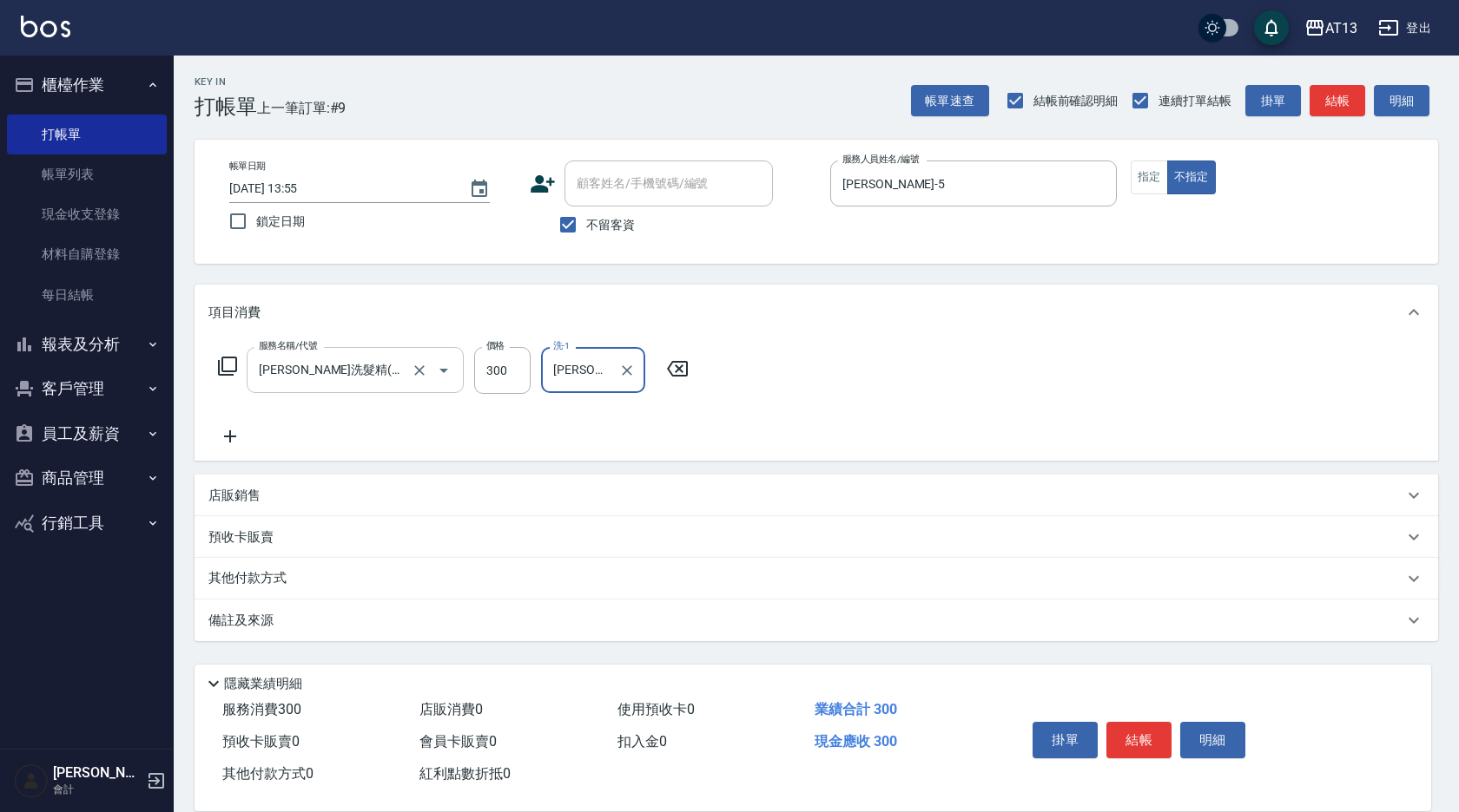
type input "曾羽妡-30"
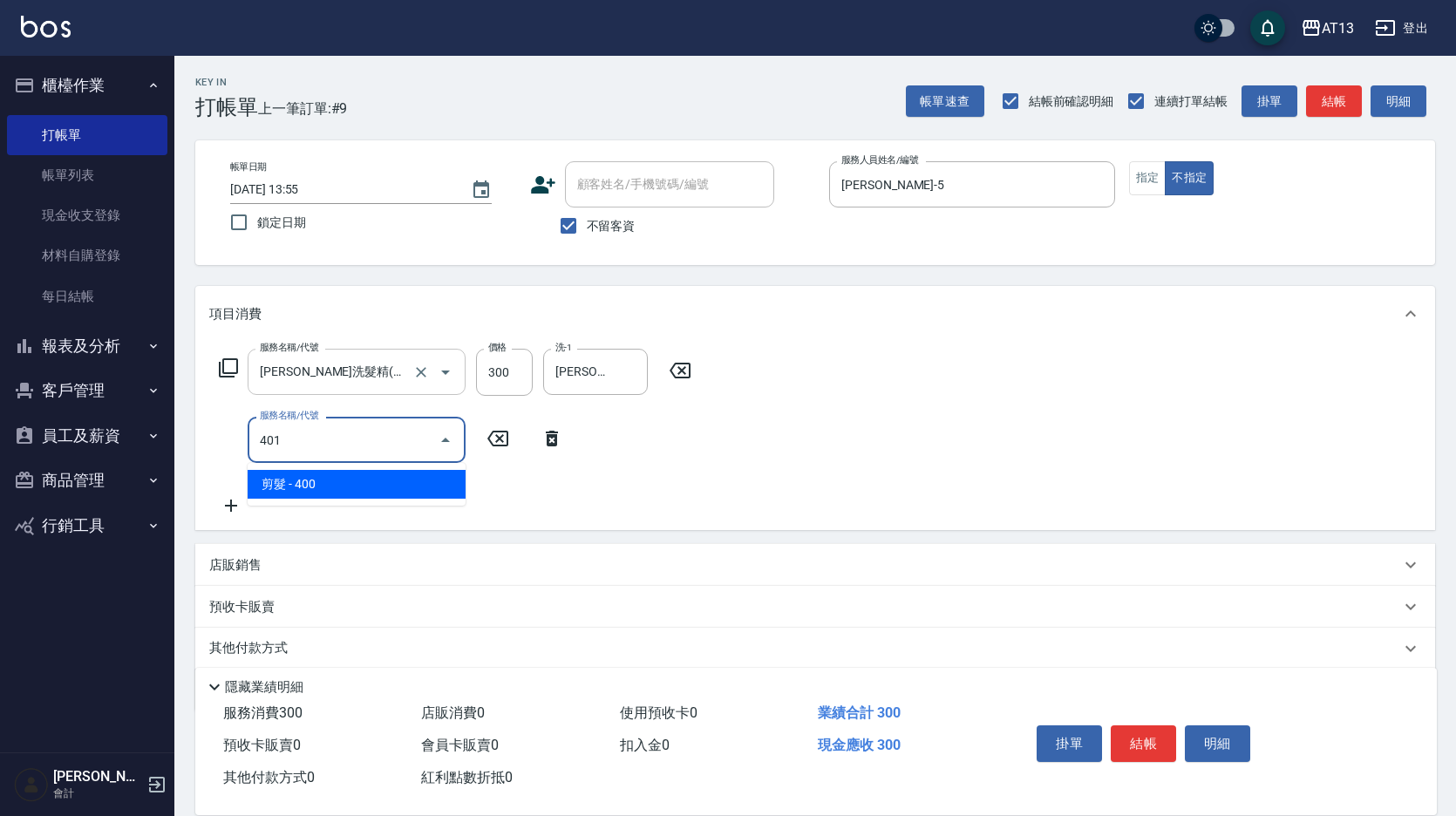
type input "剪髮(401)"
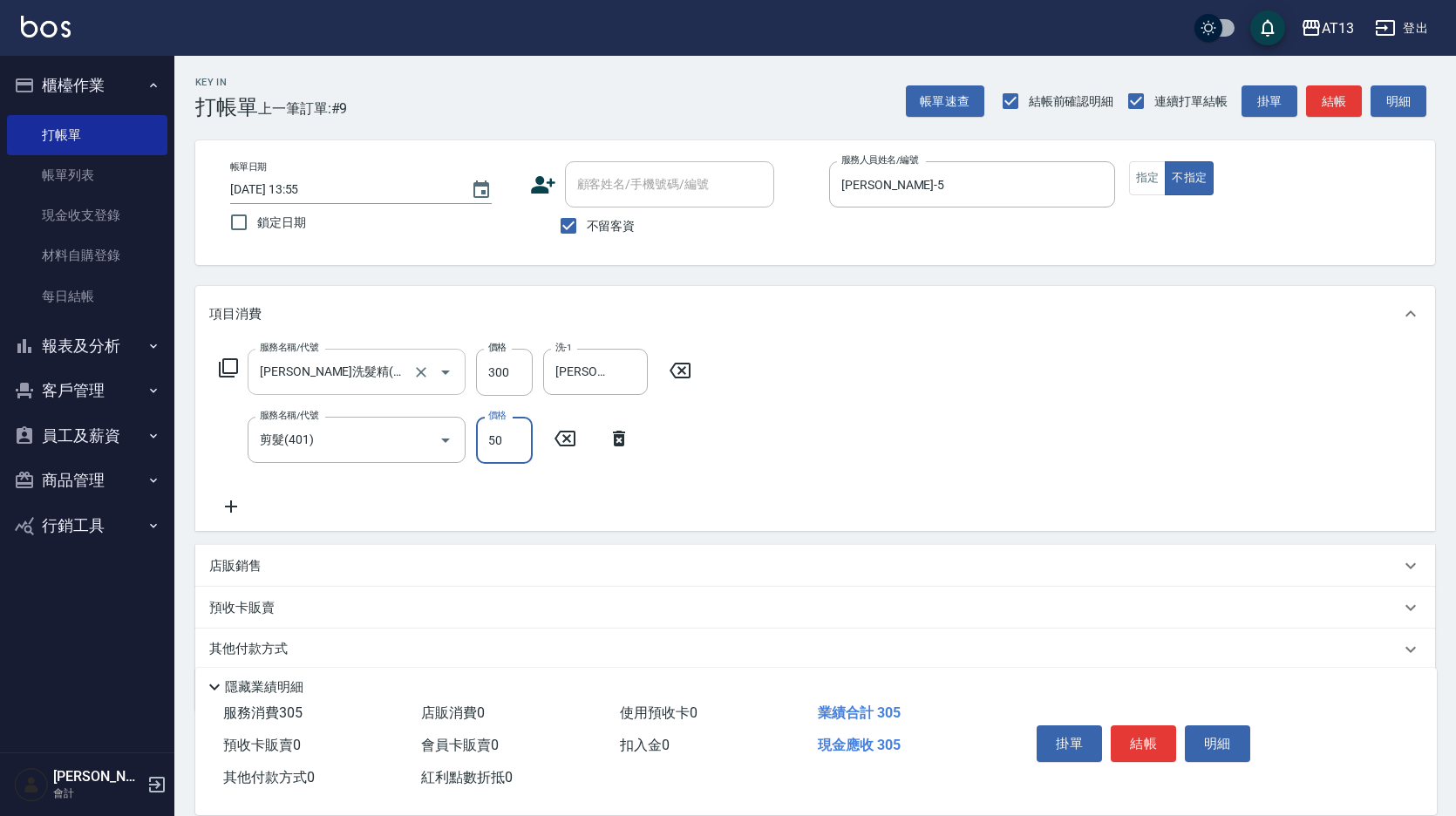
type input "50"
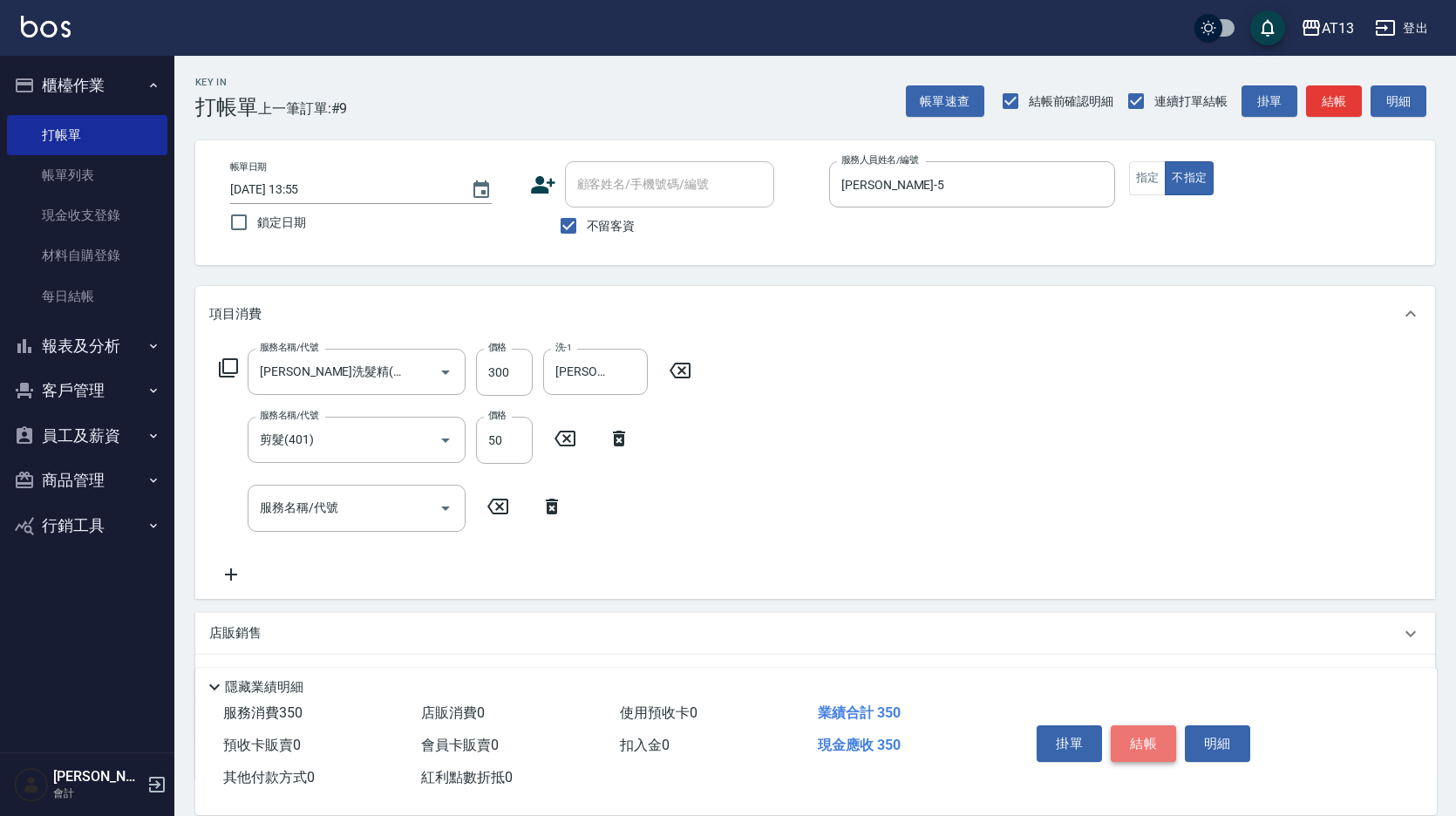
click at [1161, 726] on button "結帳" at bounding box center [1144, 744] width 65 height 36
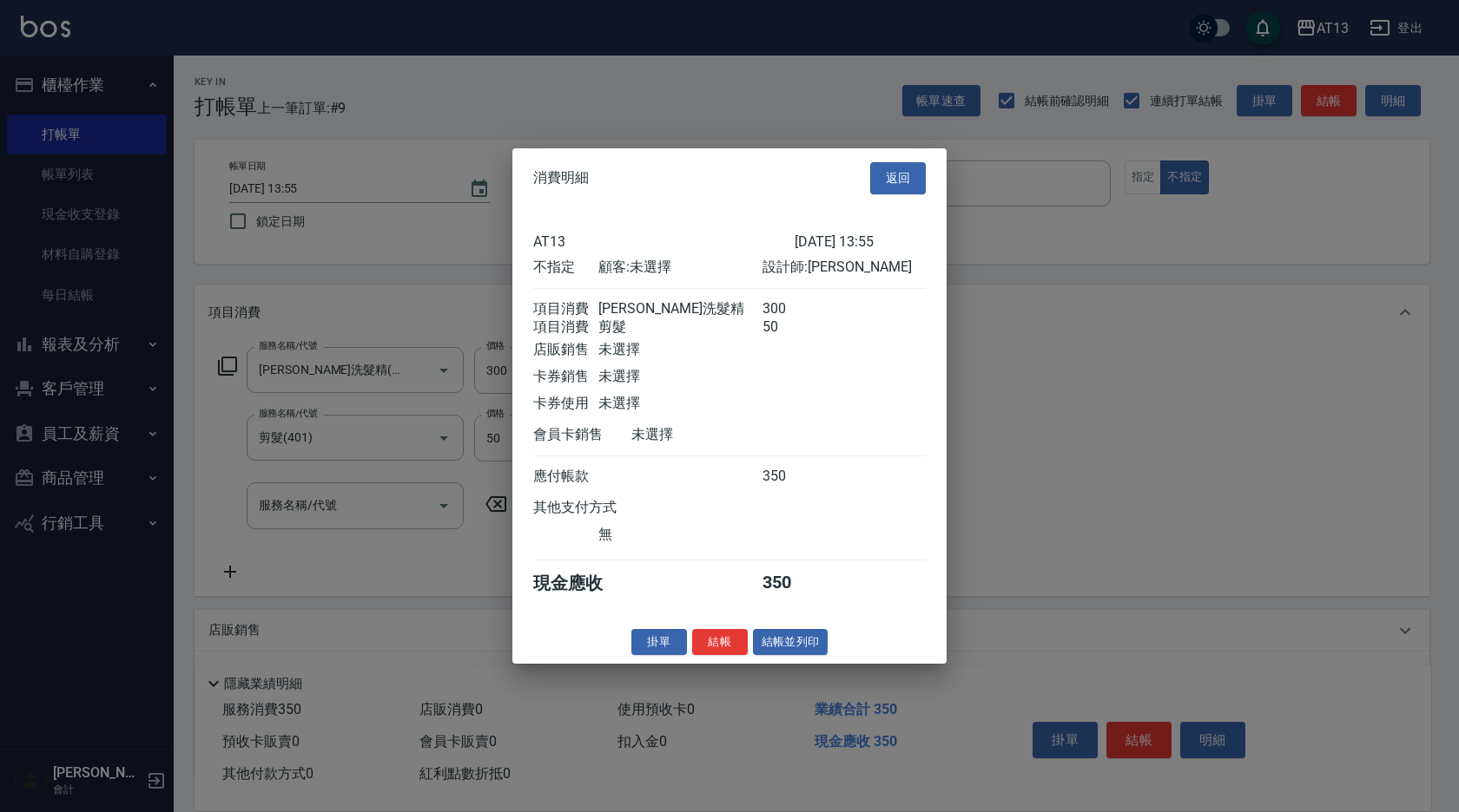
click at [742, 653] on button "結帳" at bounding box center [720, 642] width 55 height 27
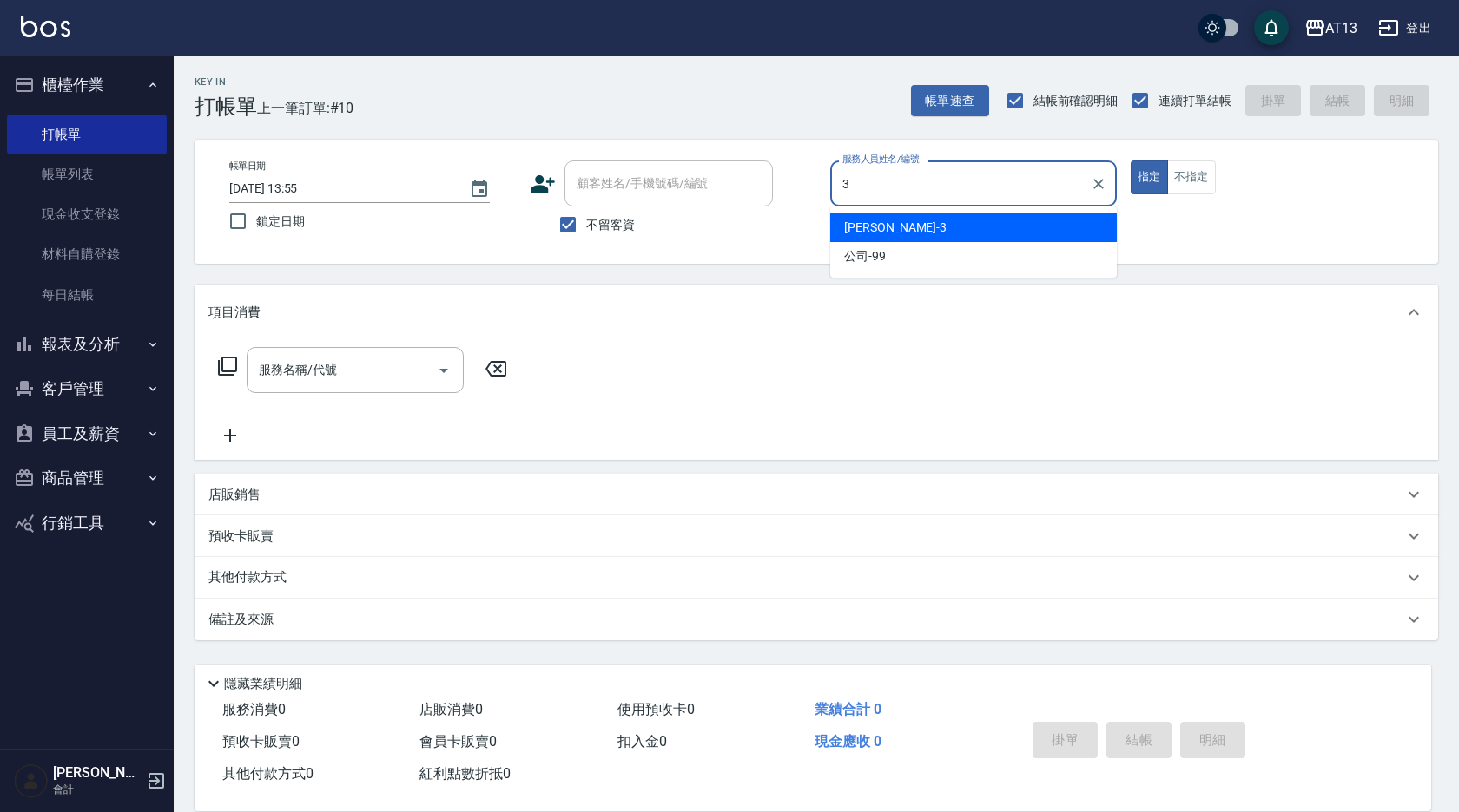
click at [911, 222] on div "敏玹 -3" at bounding box center [973, 228] width 286 height 29
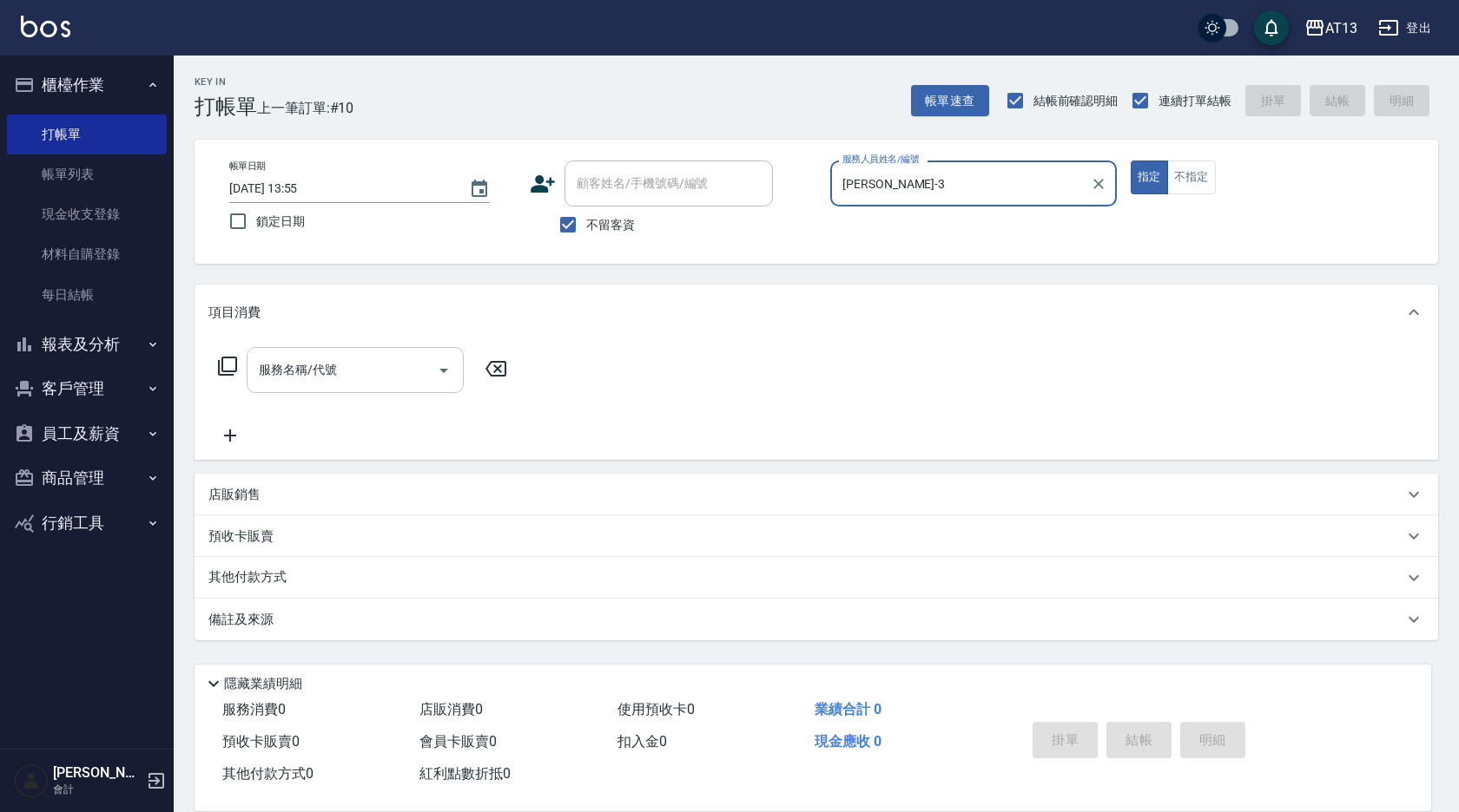
type input "敏玹-3"
click at [372, 367] on input "服務名稱/代號" at bounding box center [341, 370] width 175 height 30
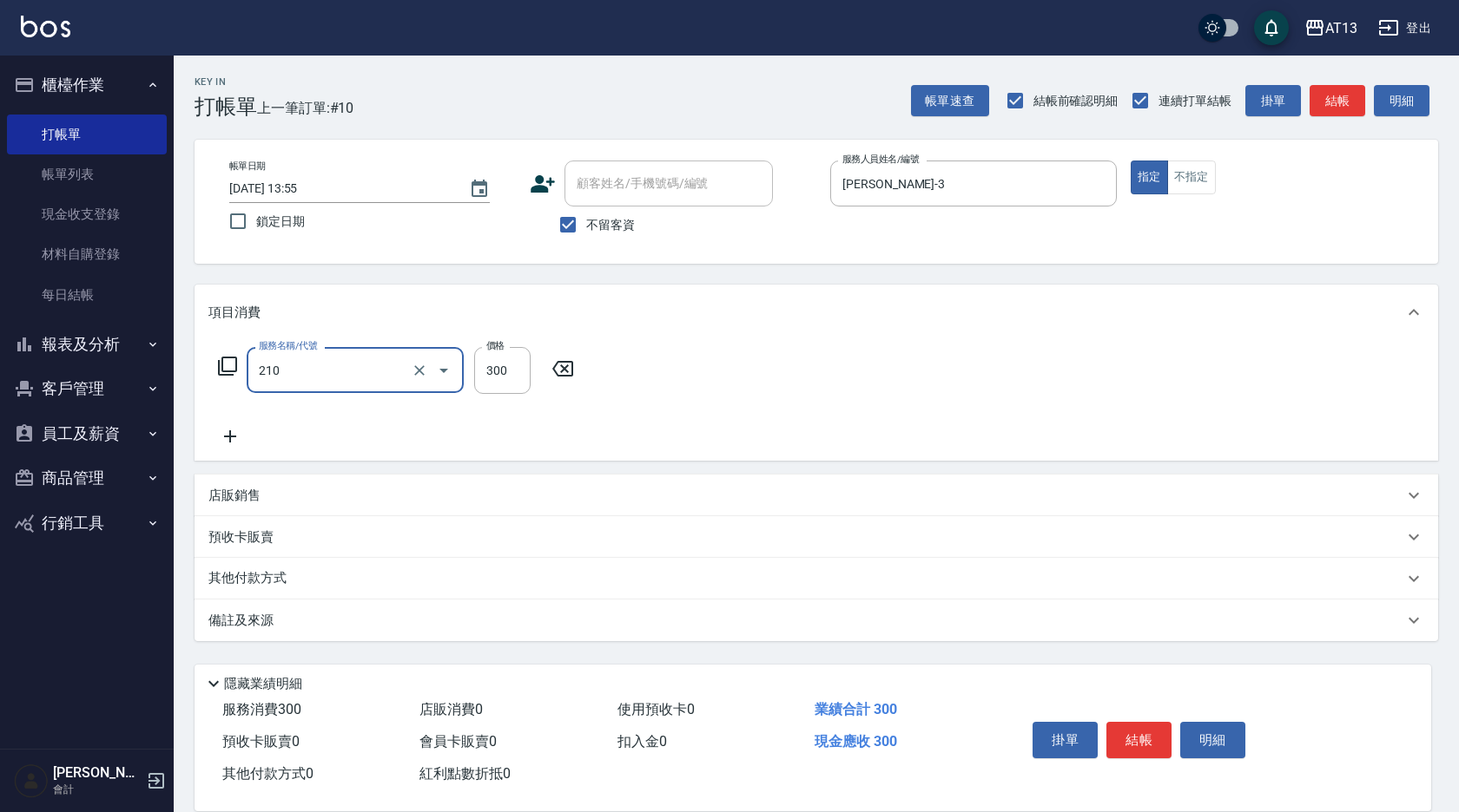
type input "歐娜洗髮精(210)"
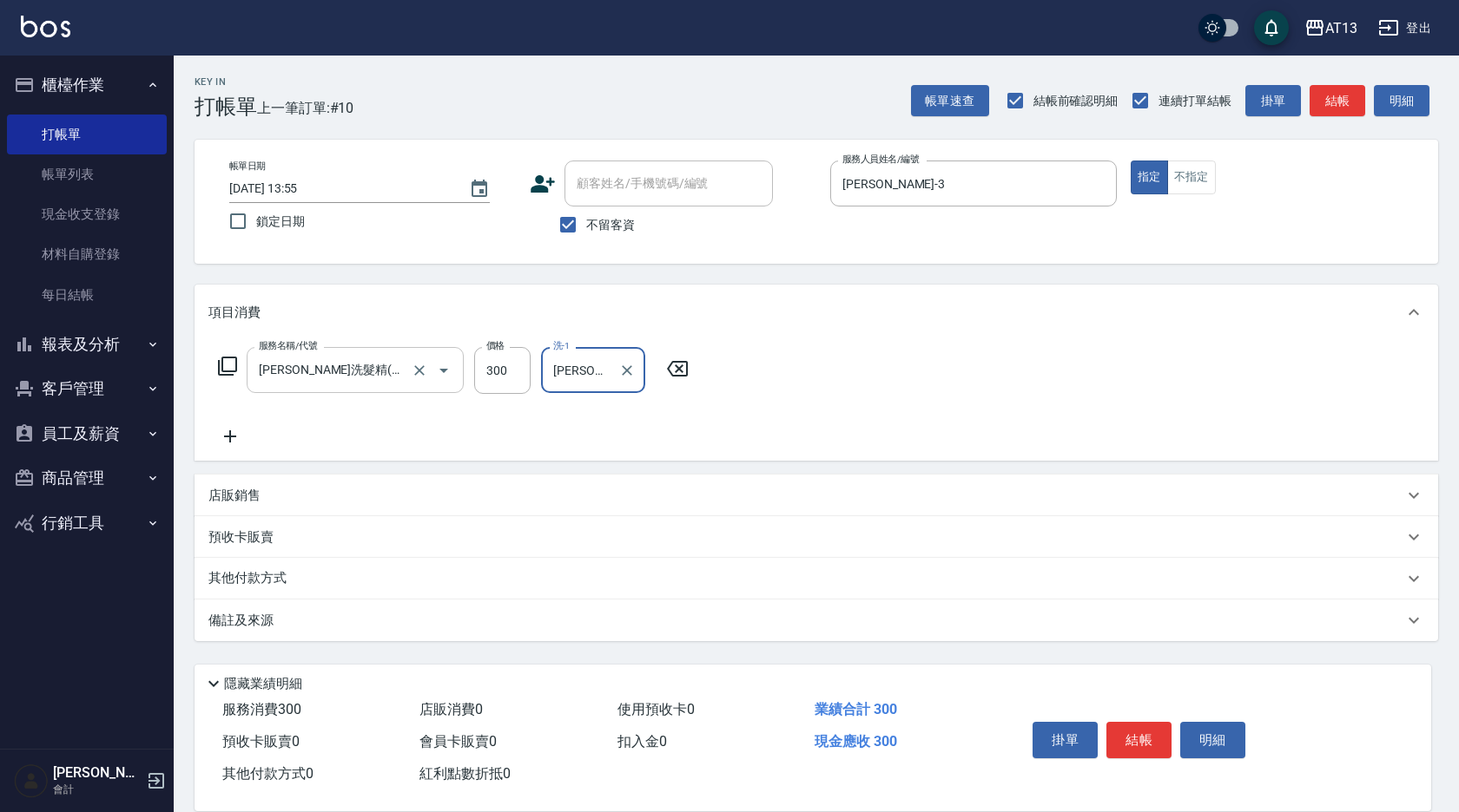
type input "妤宸-29"
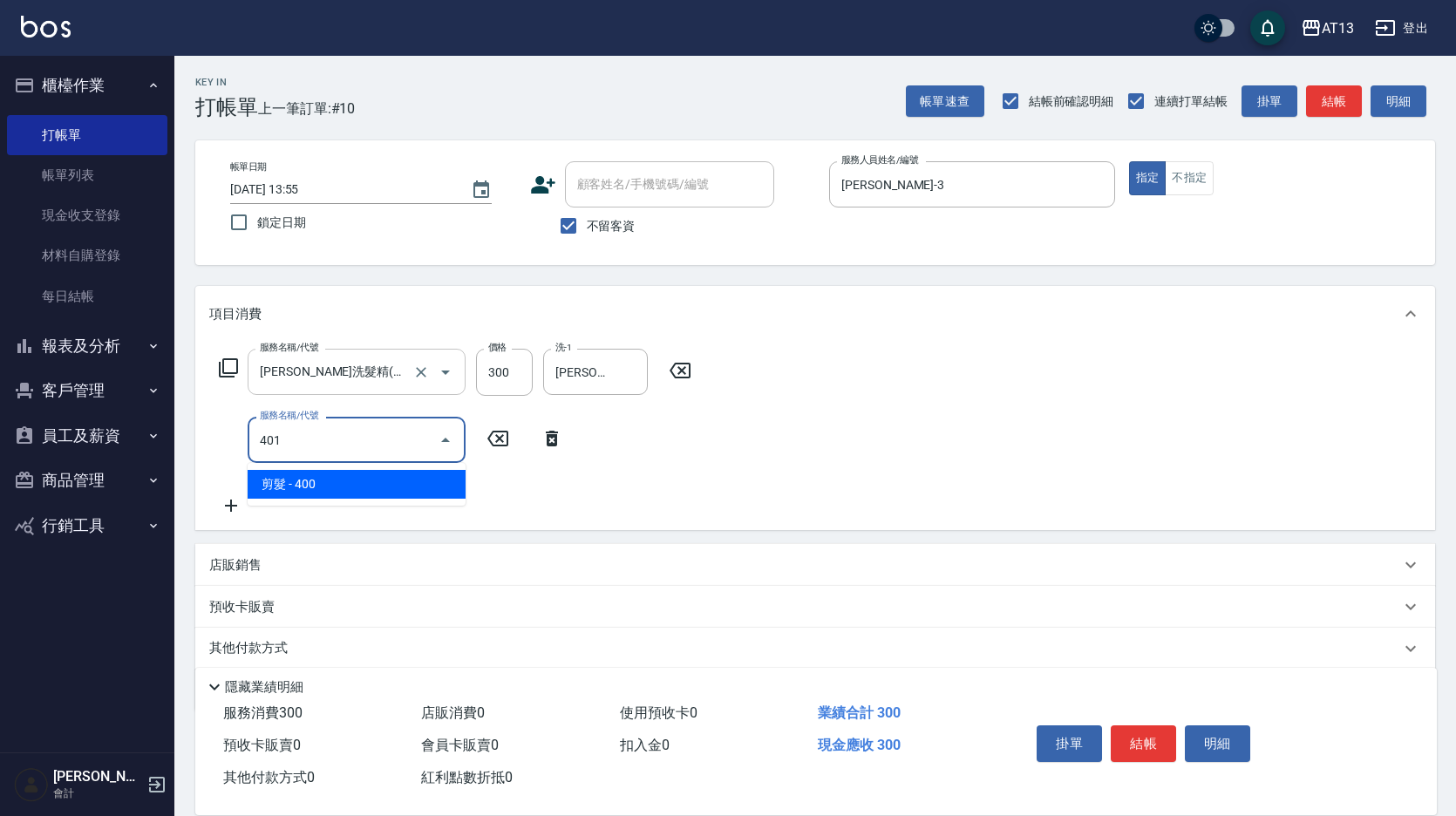
type input "剪髮(401)"
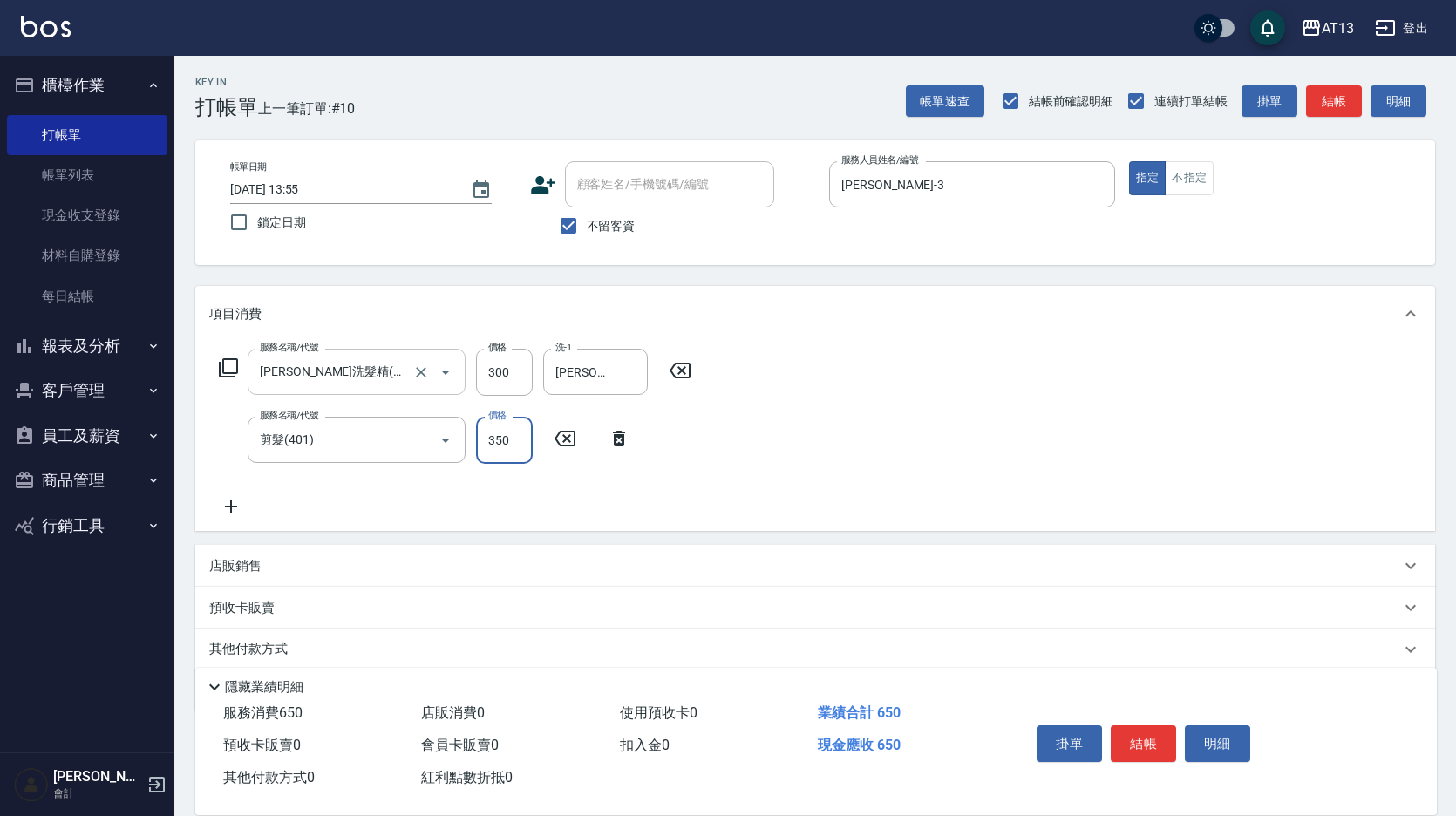
type input "350"
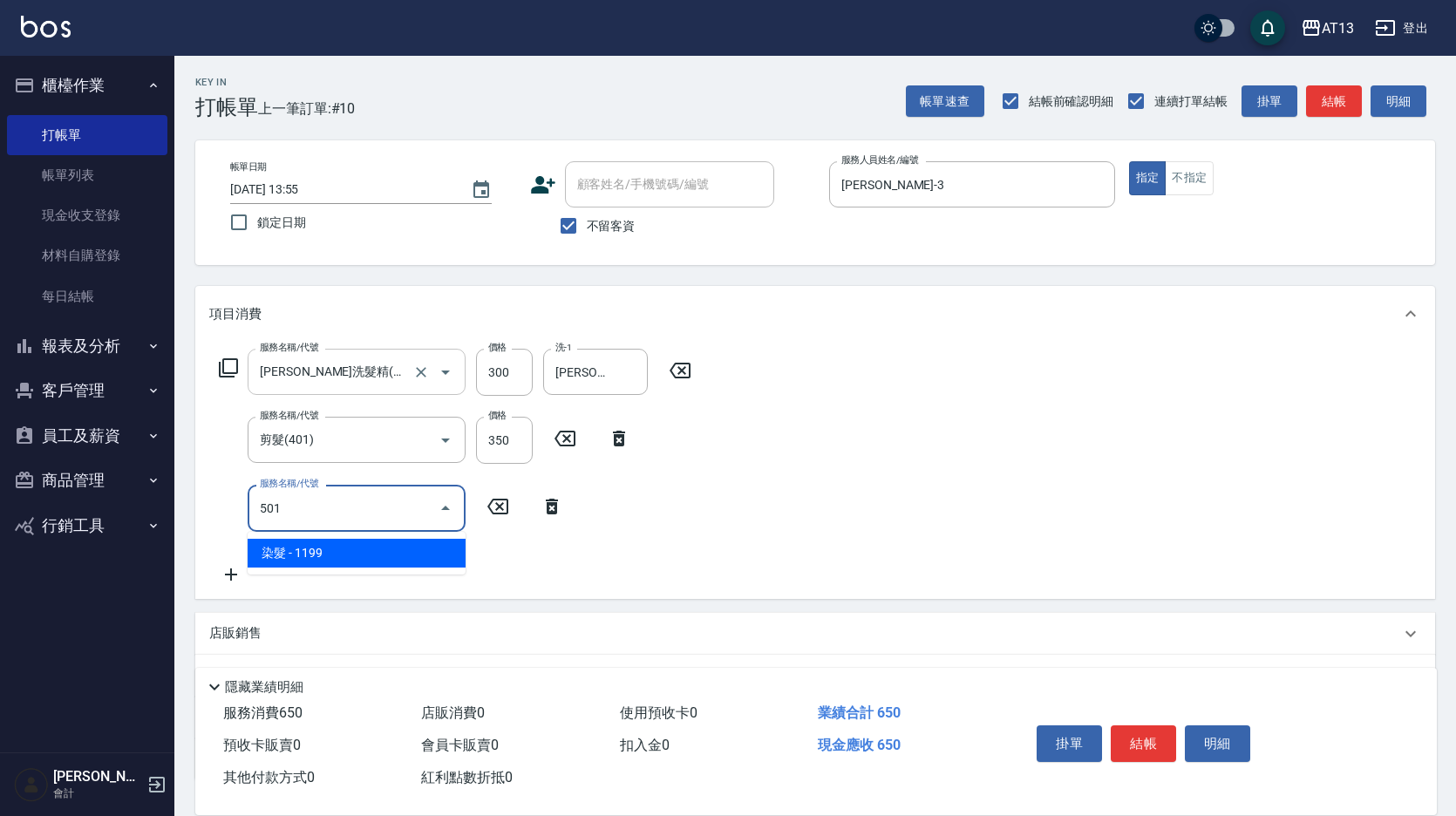
type input "染髮(501)"
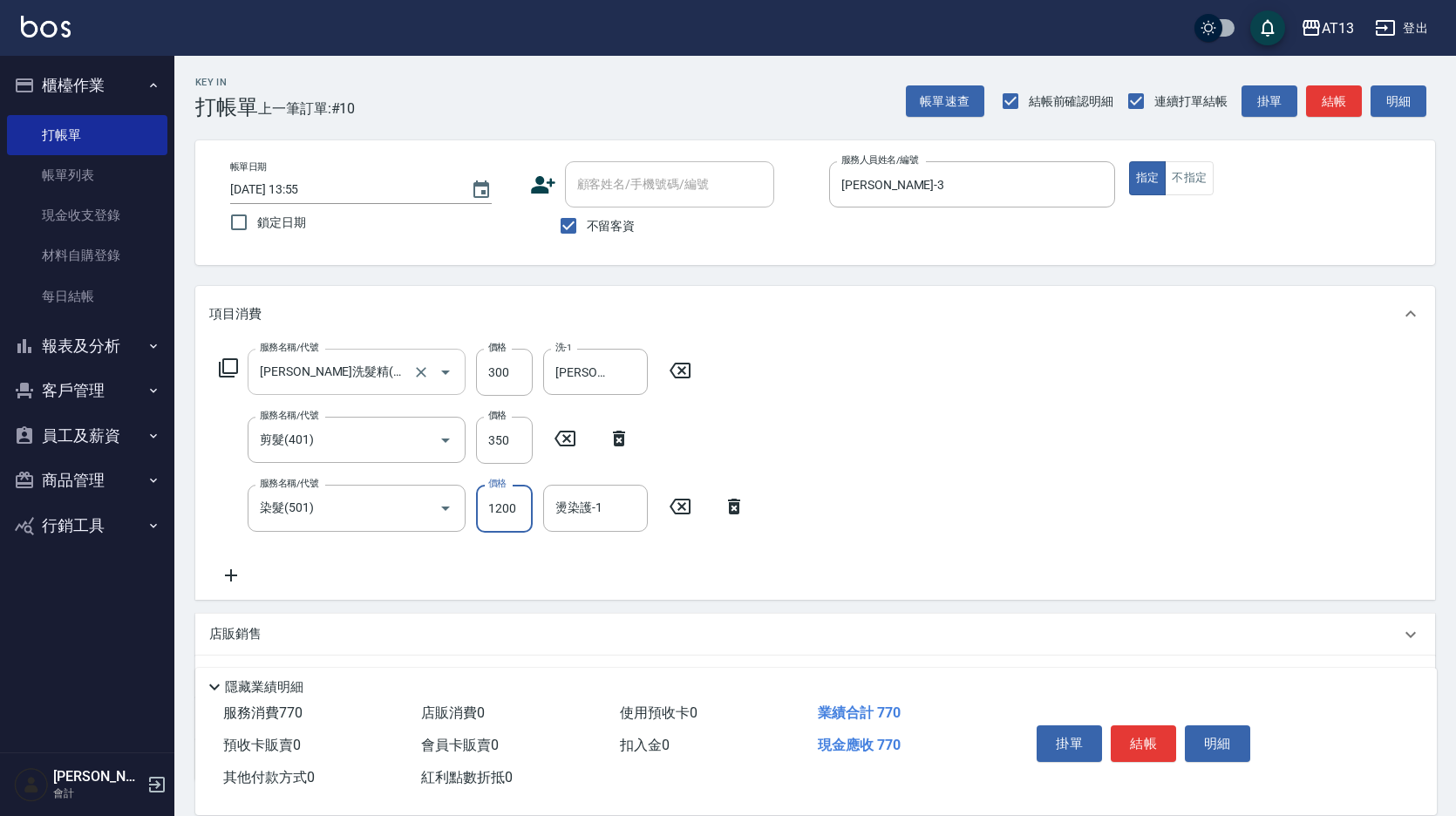
type input "1200"
type input "妤宸-29"
click at [1153, 729] on button "結帳" at bounding box center [1144, 744] width 65 height 36
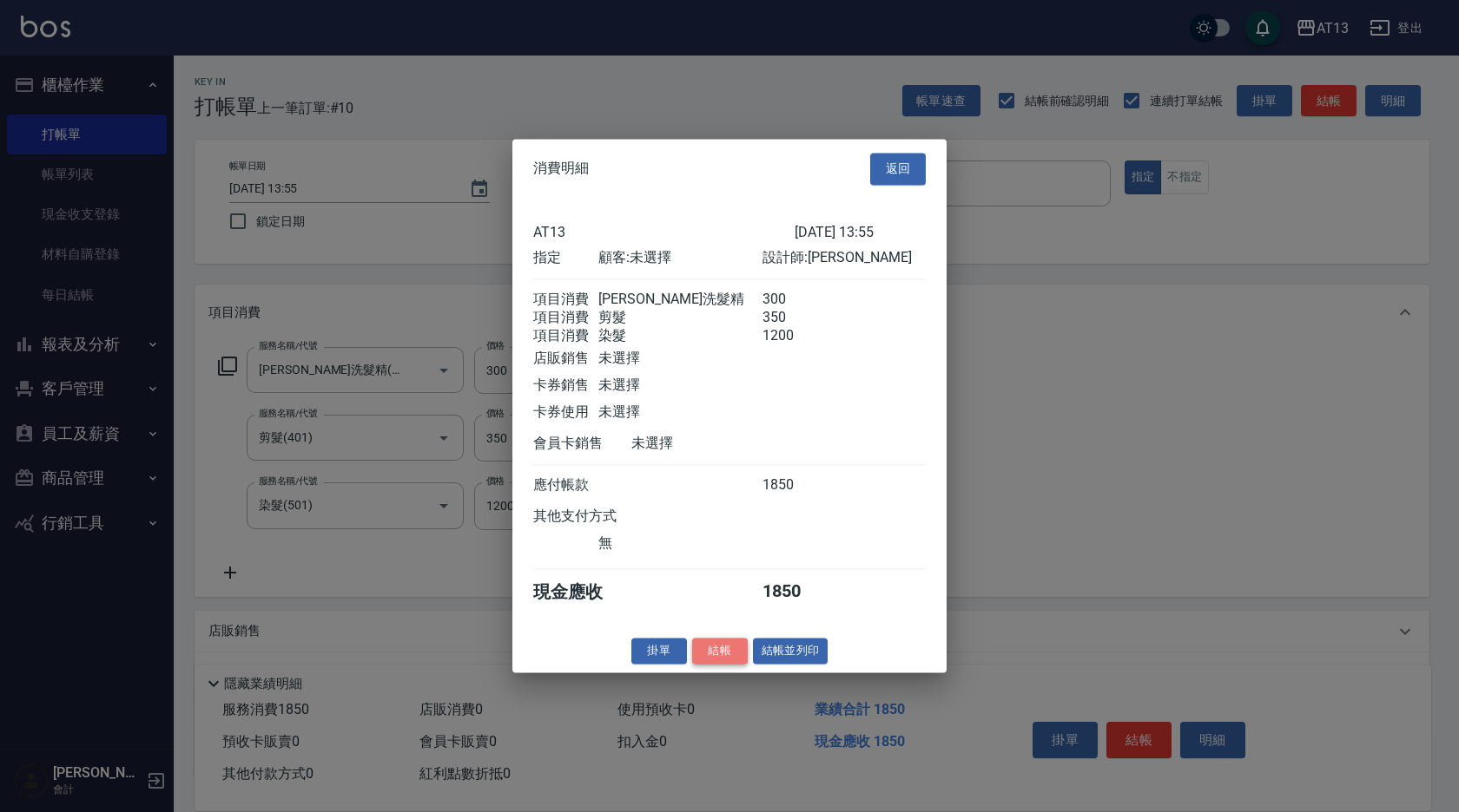
click at [722, 659] on button "結帳" at bounding box center [720, 651] width 55 height 27
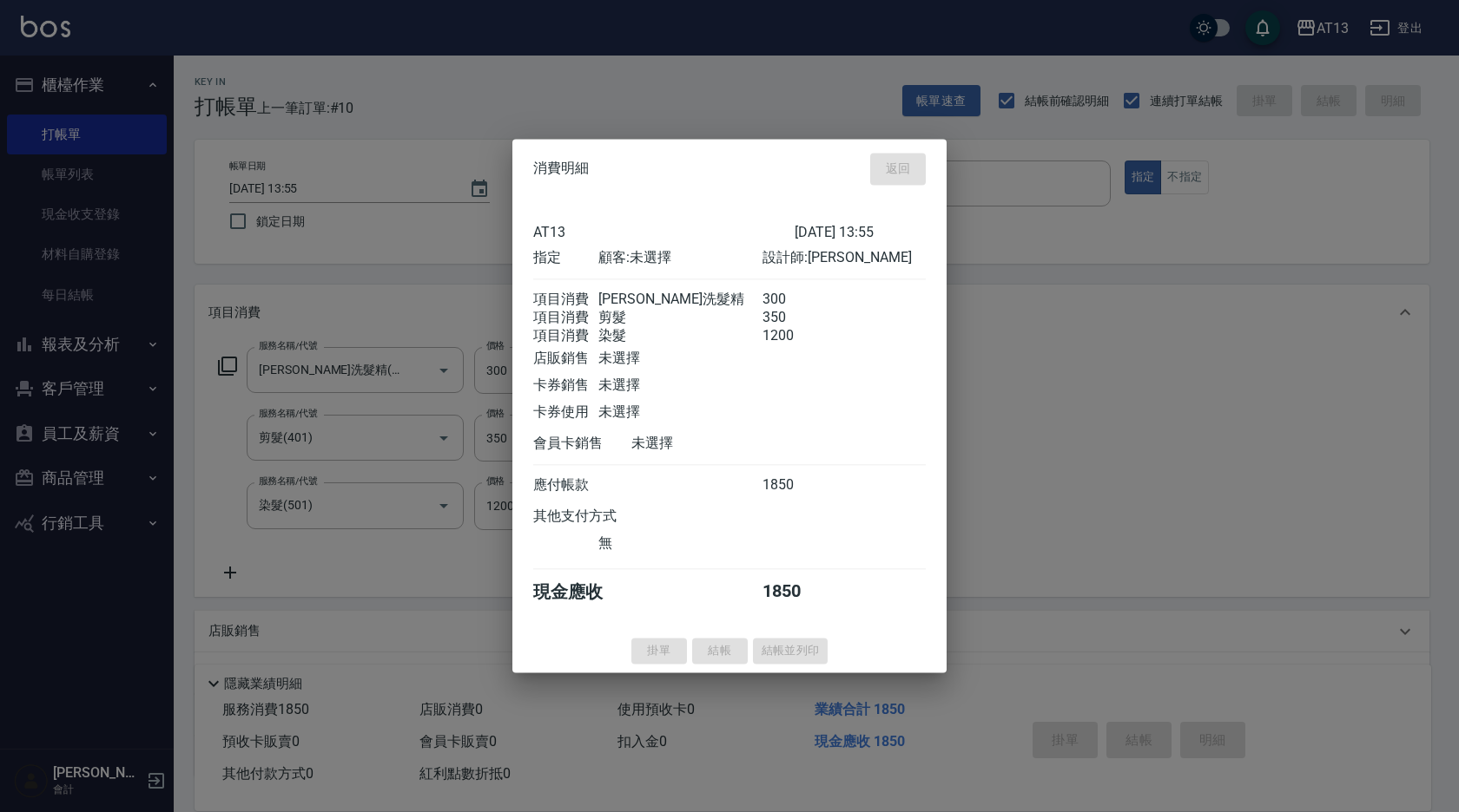
type input "2025/08/12 13:57"
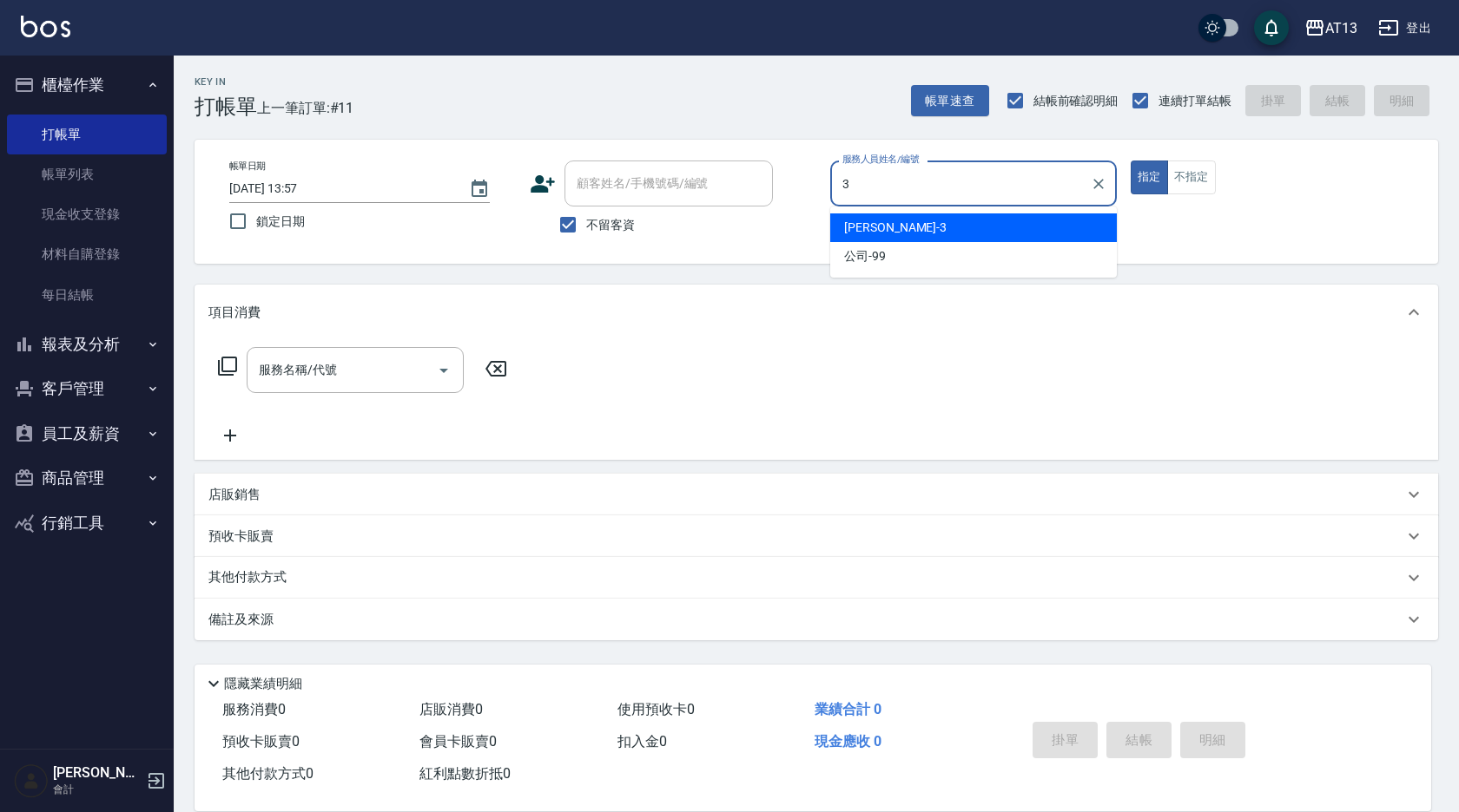
click at [883, 227] on div "敏玹 -3" at bounding box center [973, 228] width 286 height 29
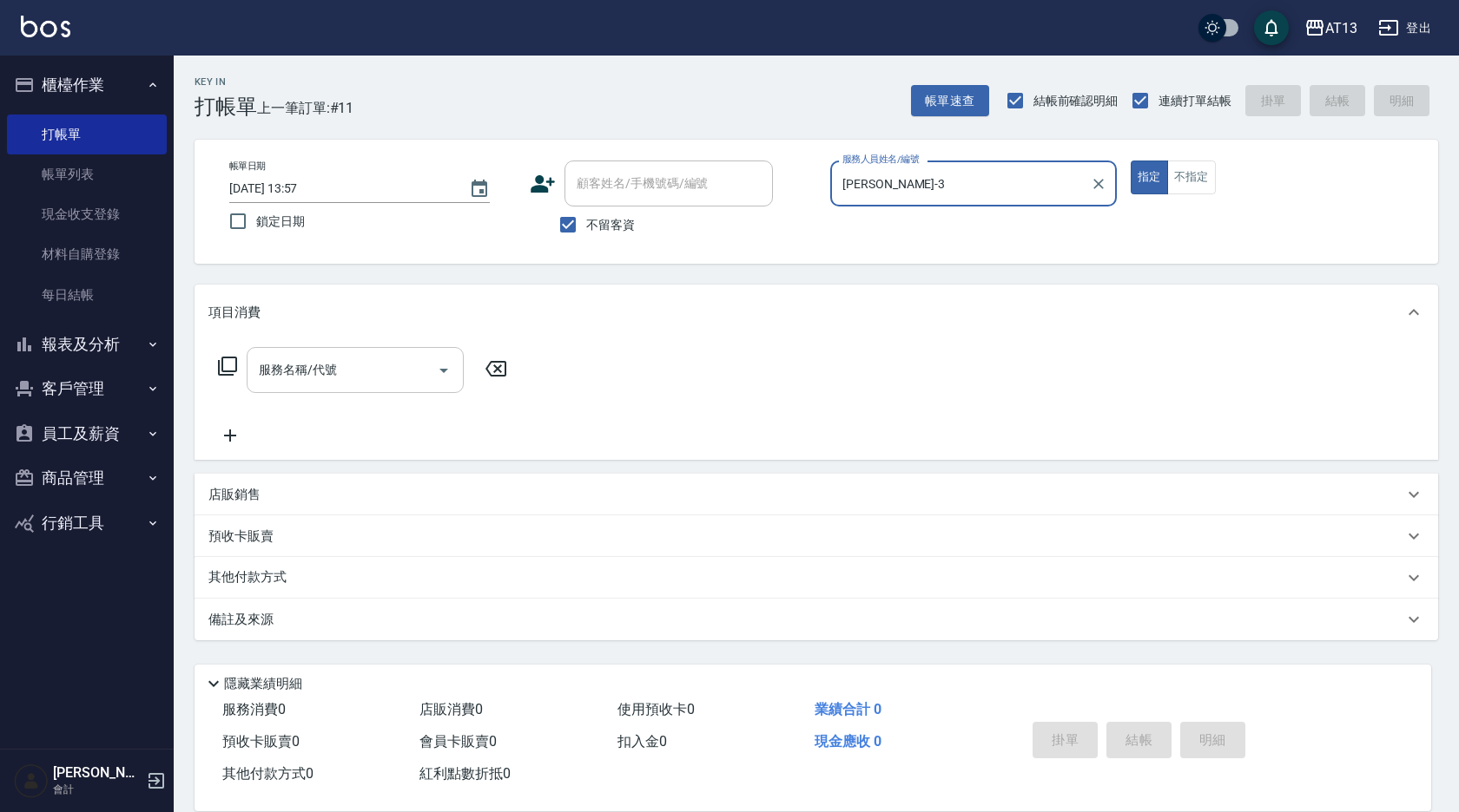
type input "敏玹-3"
click at [314, 380] on input "服務名稱/代號" at bounding box center [341, 370] width 175 height 30
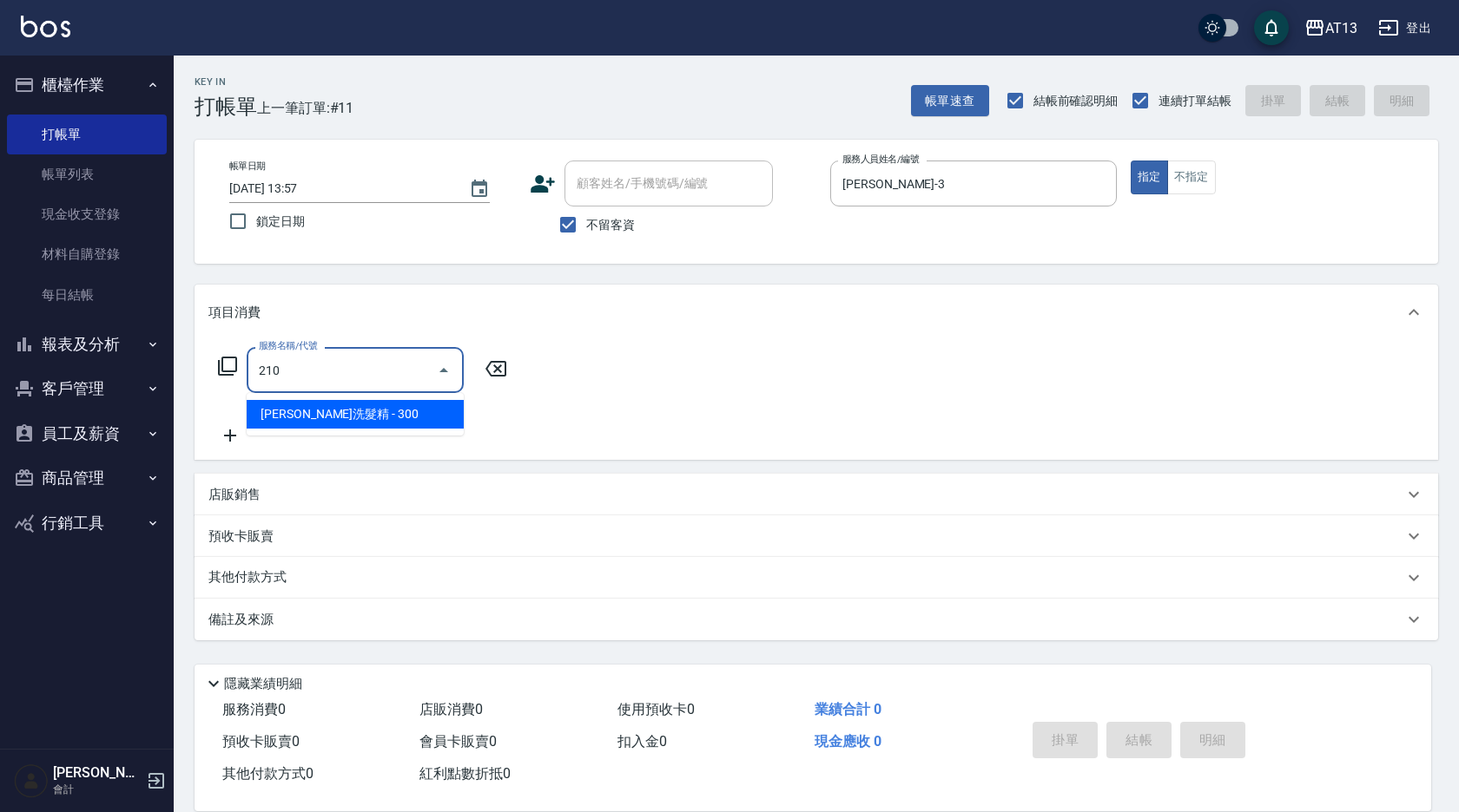
type input "歐娜洗髮精(210)"
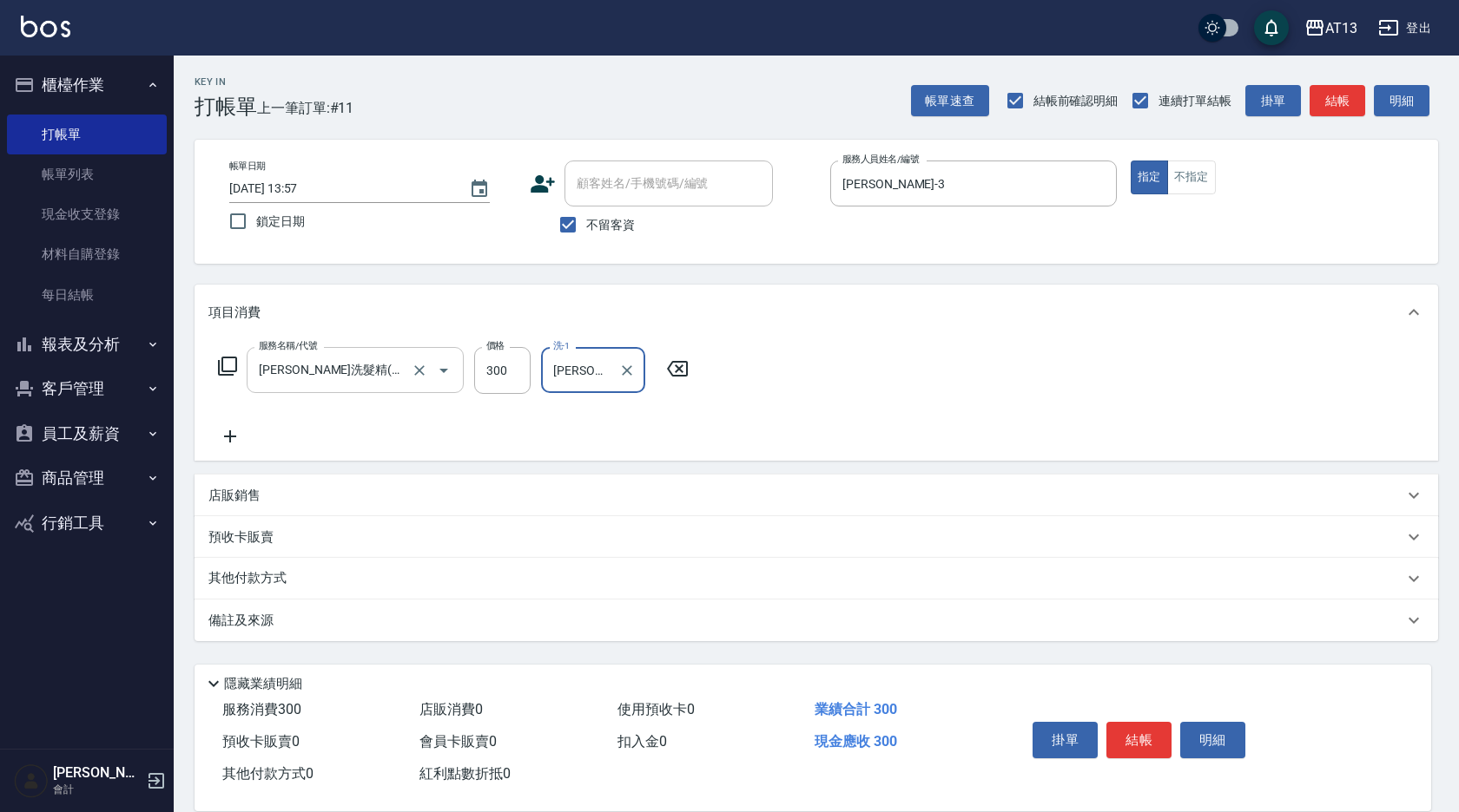
type input "妤宸-29"
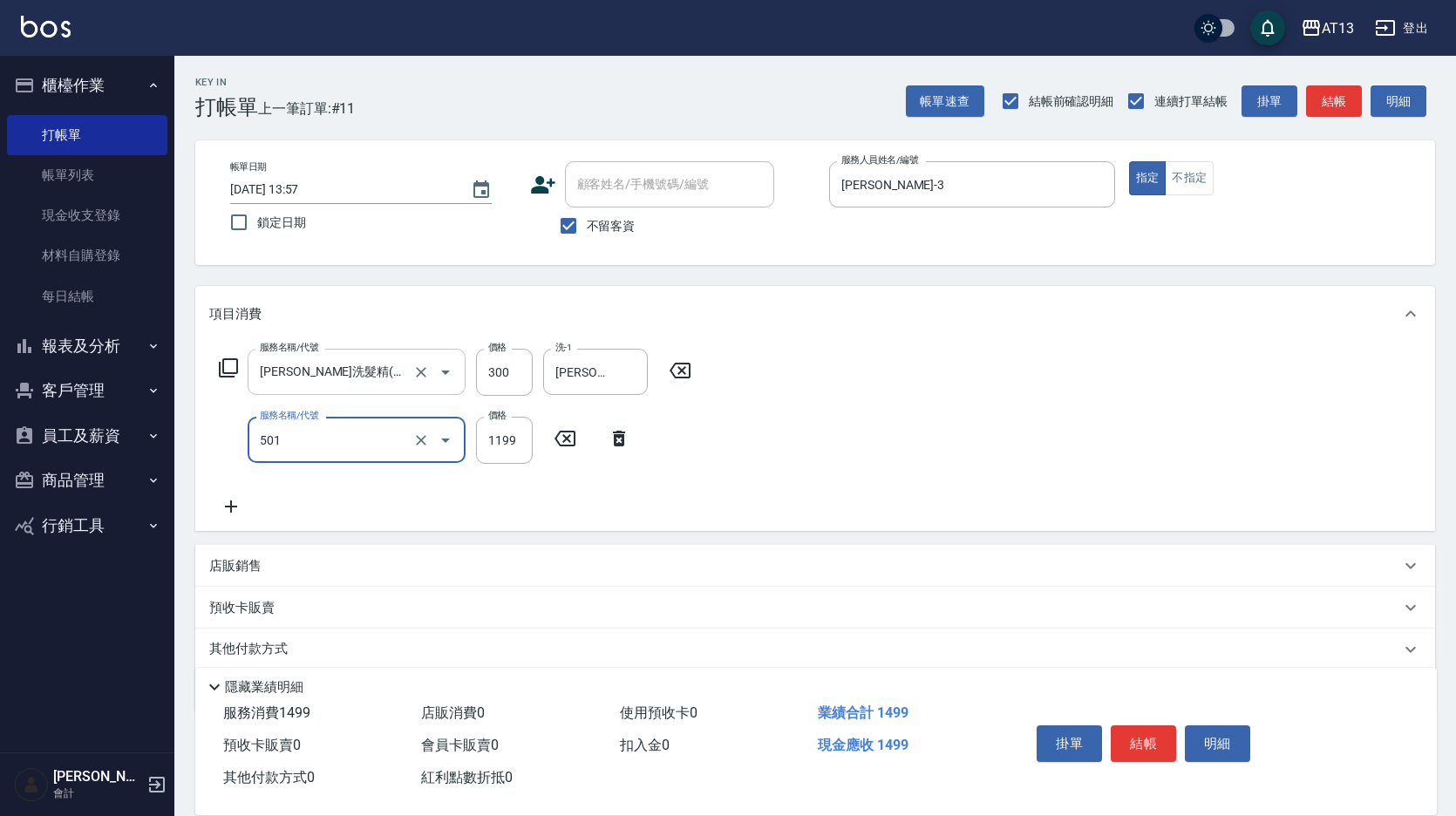
type input "染髮(501)"
type input "1200"
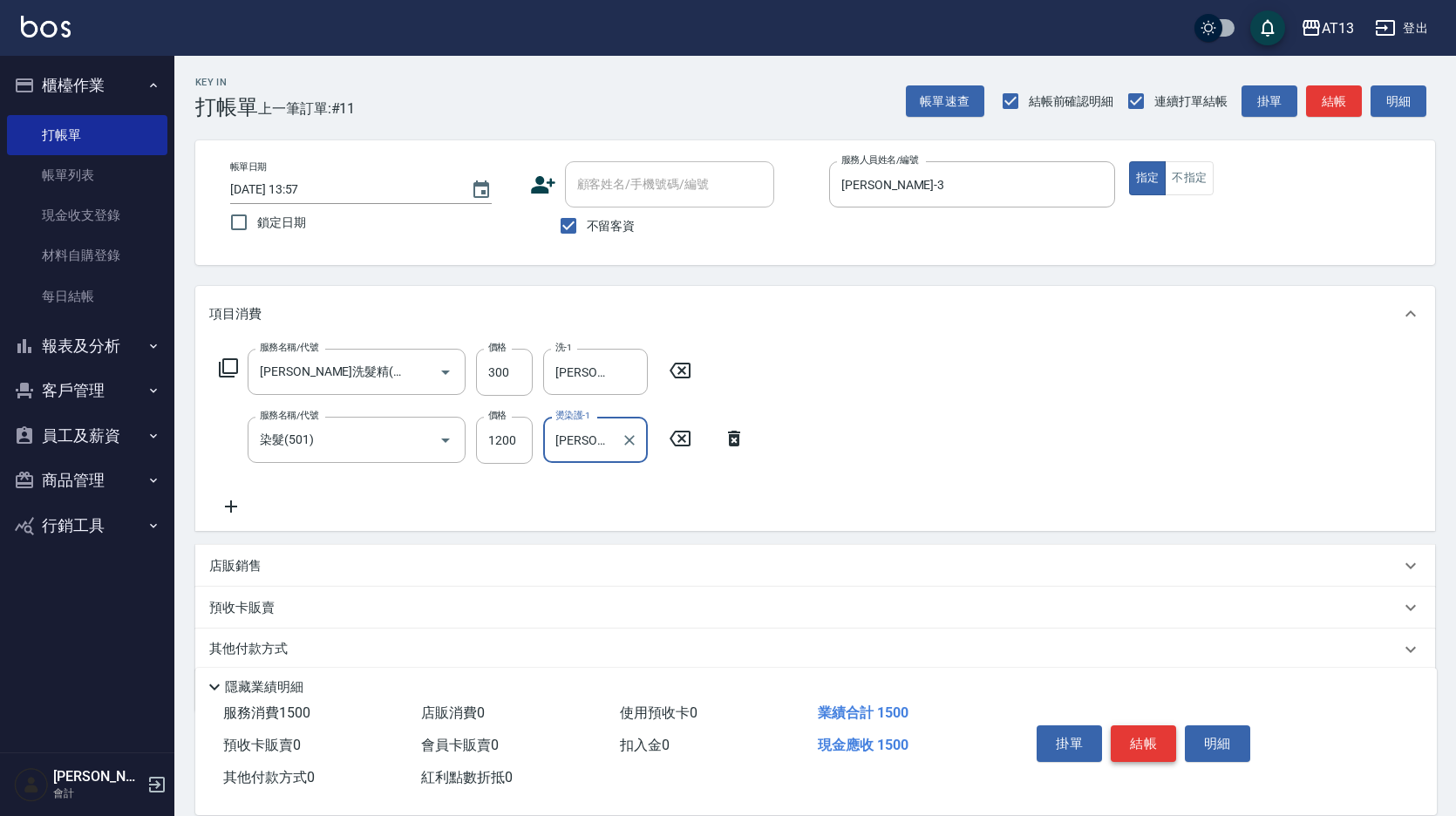
type input "妤宸-29"
click at [1132, 727] on button "結帳" at bounding box center [1144, 744] width 65 height 36
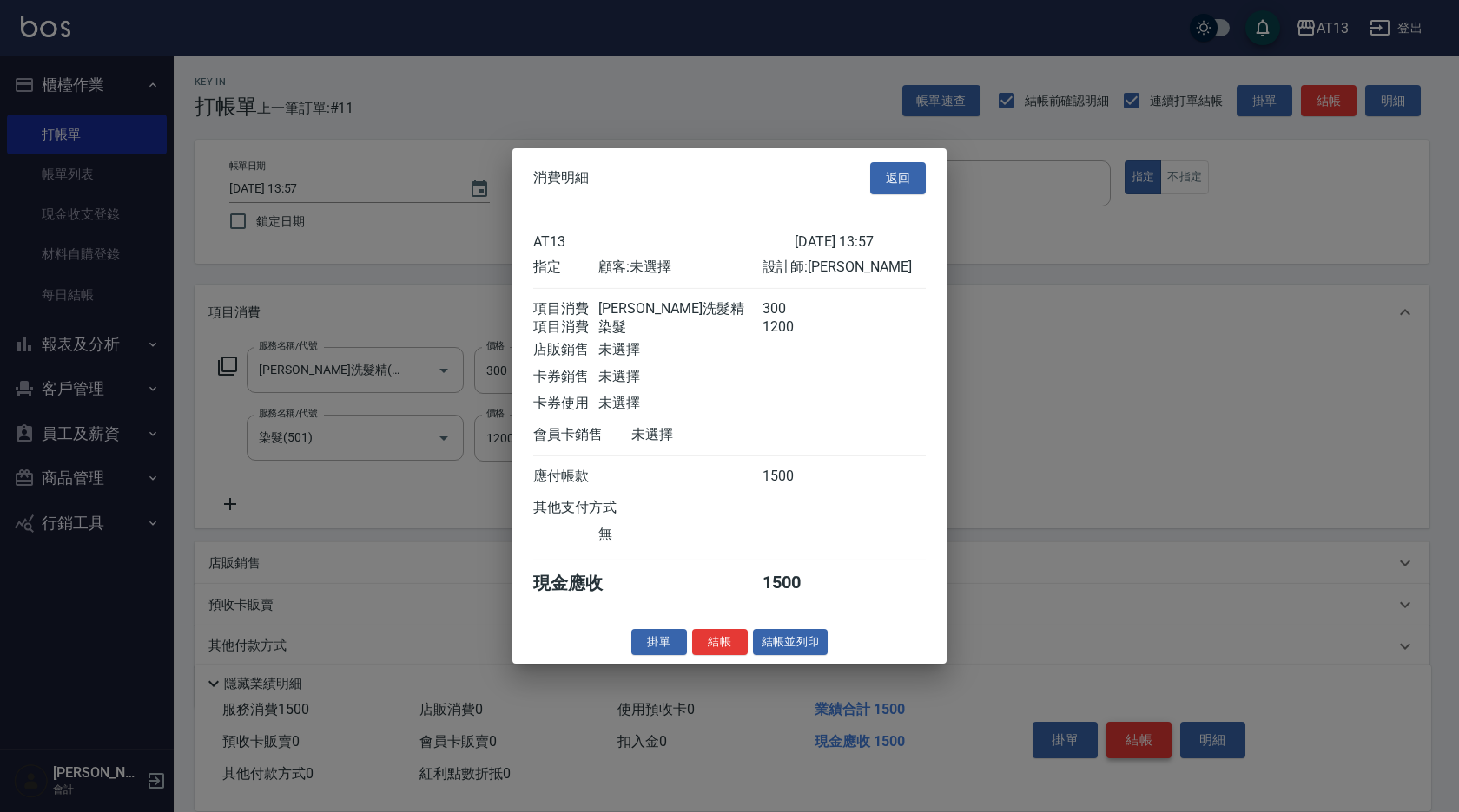
click at [1135, 724] on div at bounding box center [730, 406] width 1459 height 812
click at [729, 650] on button "結帳" at bounding box center [720, 642] width 55 height 27
